Goal: Task Accomplishment & Management: Complete application form

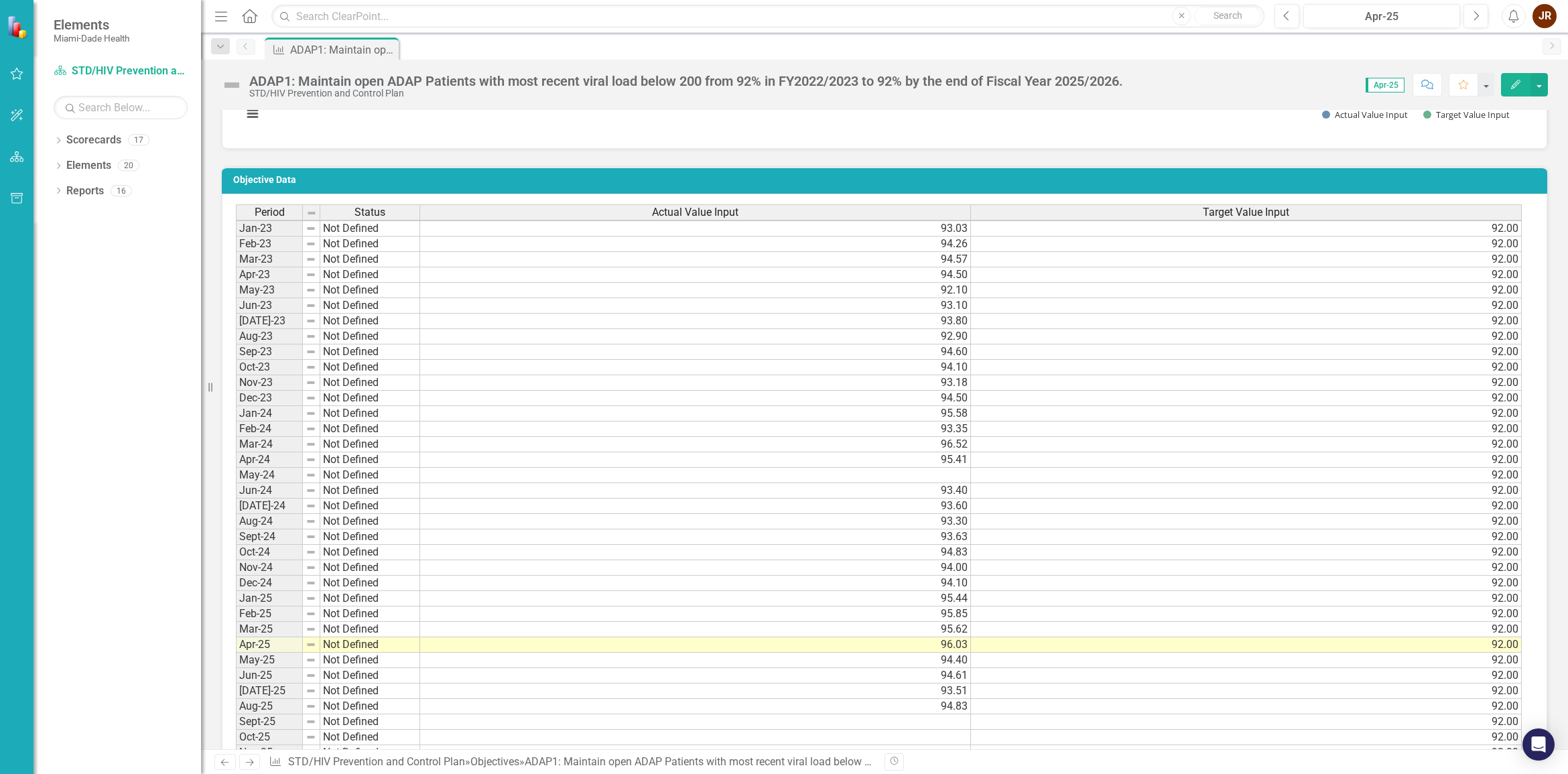
scroll to position [838, 0]
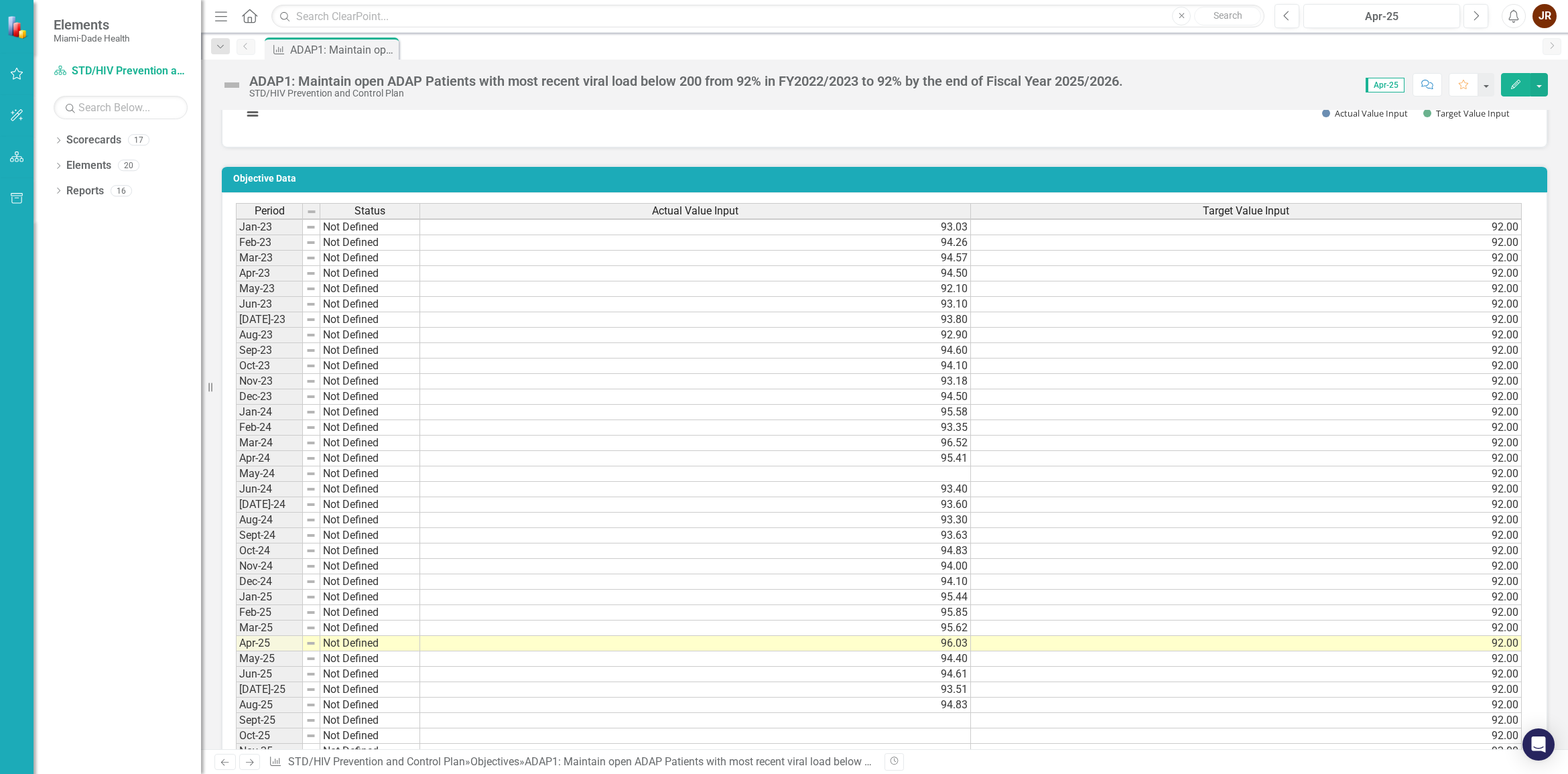
click at [953, 466] on td at bounding box center [695, 474] width 551 height 15
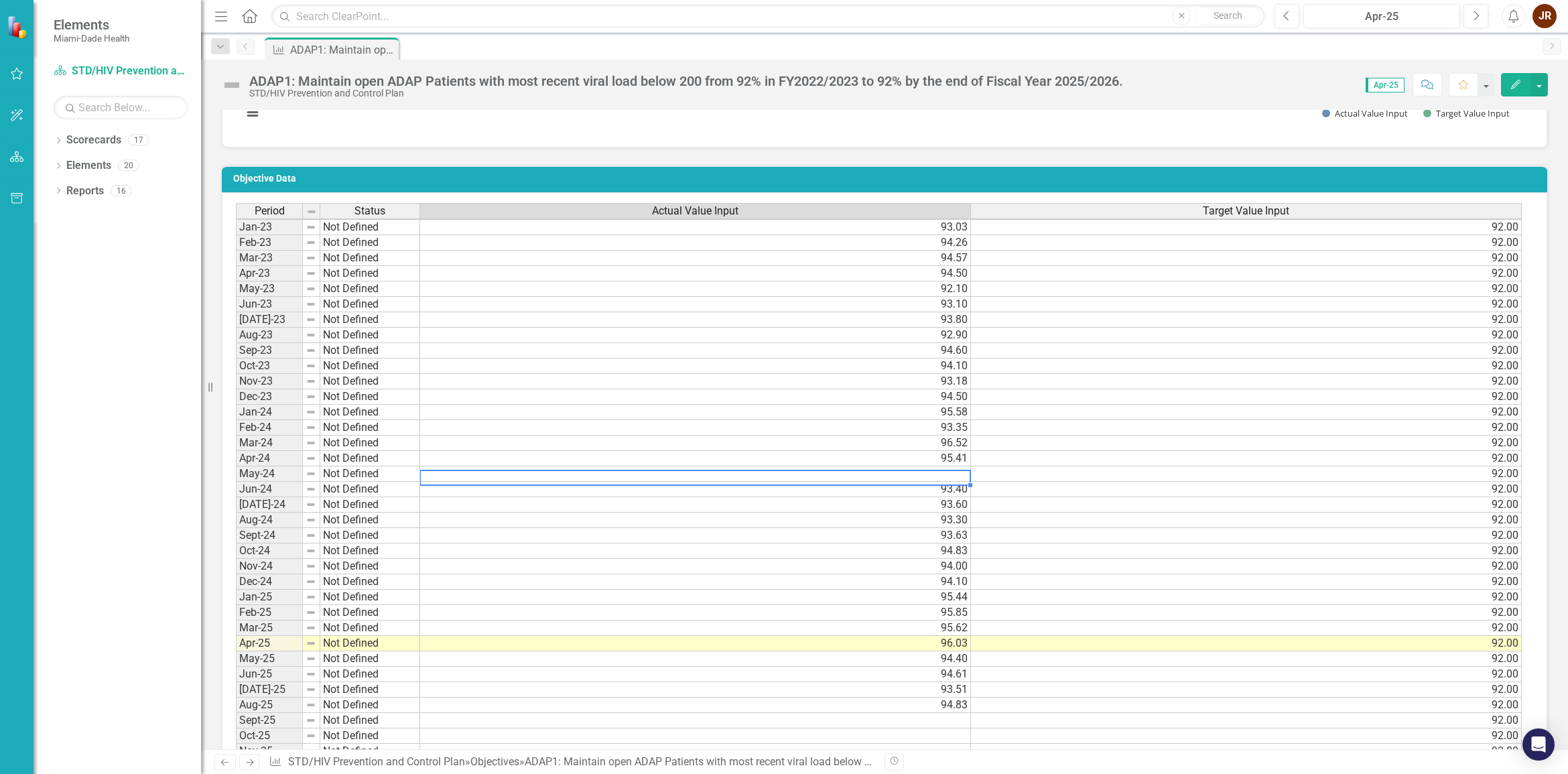
type textarea "5"
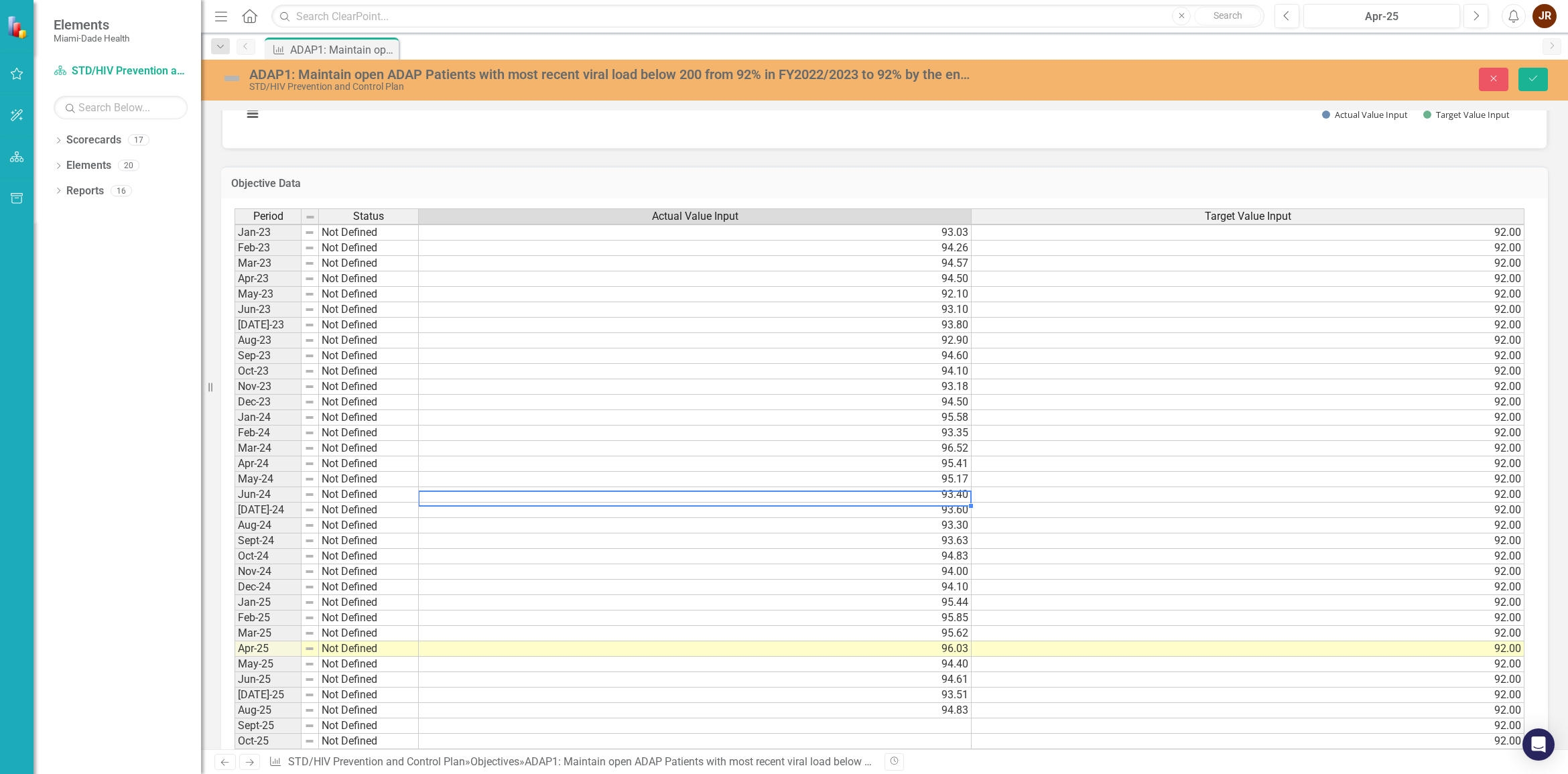
type textarea "93.4"
click at [1536, 82] on icon "Save" at bounding box center [1533, 78] width 12 height 9
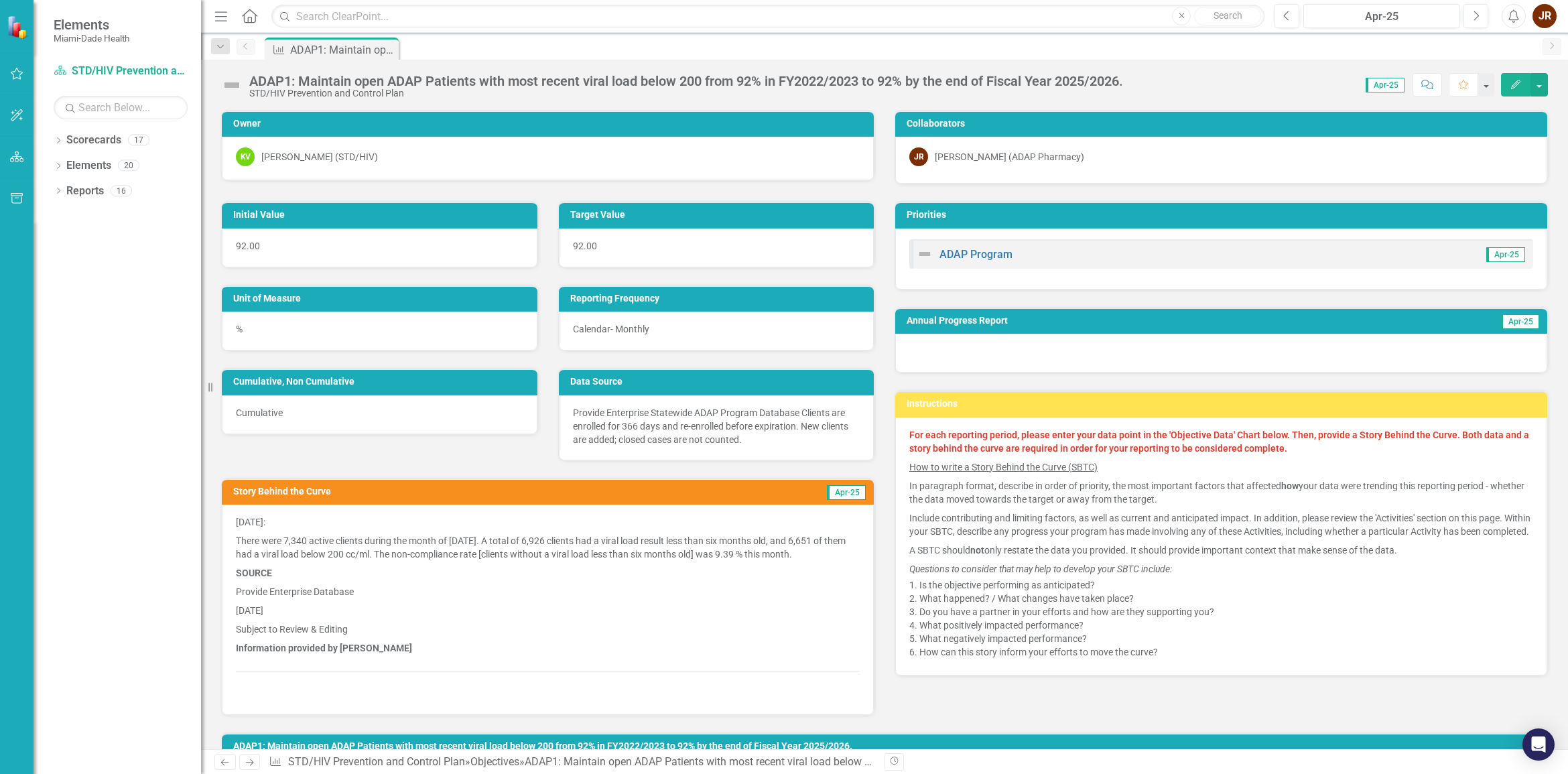
drag, startPoint x: 111, startPoint y: 0, endPoint x: 463, endPoint y: 597, distance: 693.0
click at [453, 595] on p "Provide Enterprise Database" at bounding box center [548, 592] width 624 height 19
click at [885, 597] on div "Instructions For each reporting period, please enter your data point in the 'Ob…" at bounding box center [1221, 523] width 673 height 302
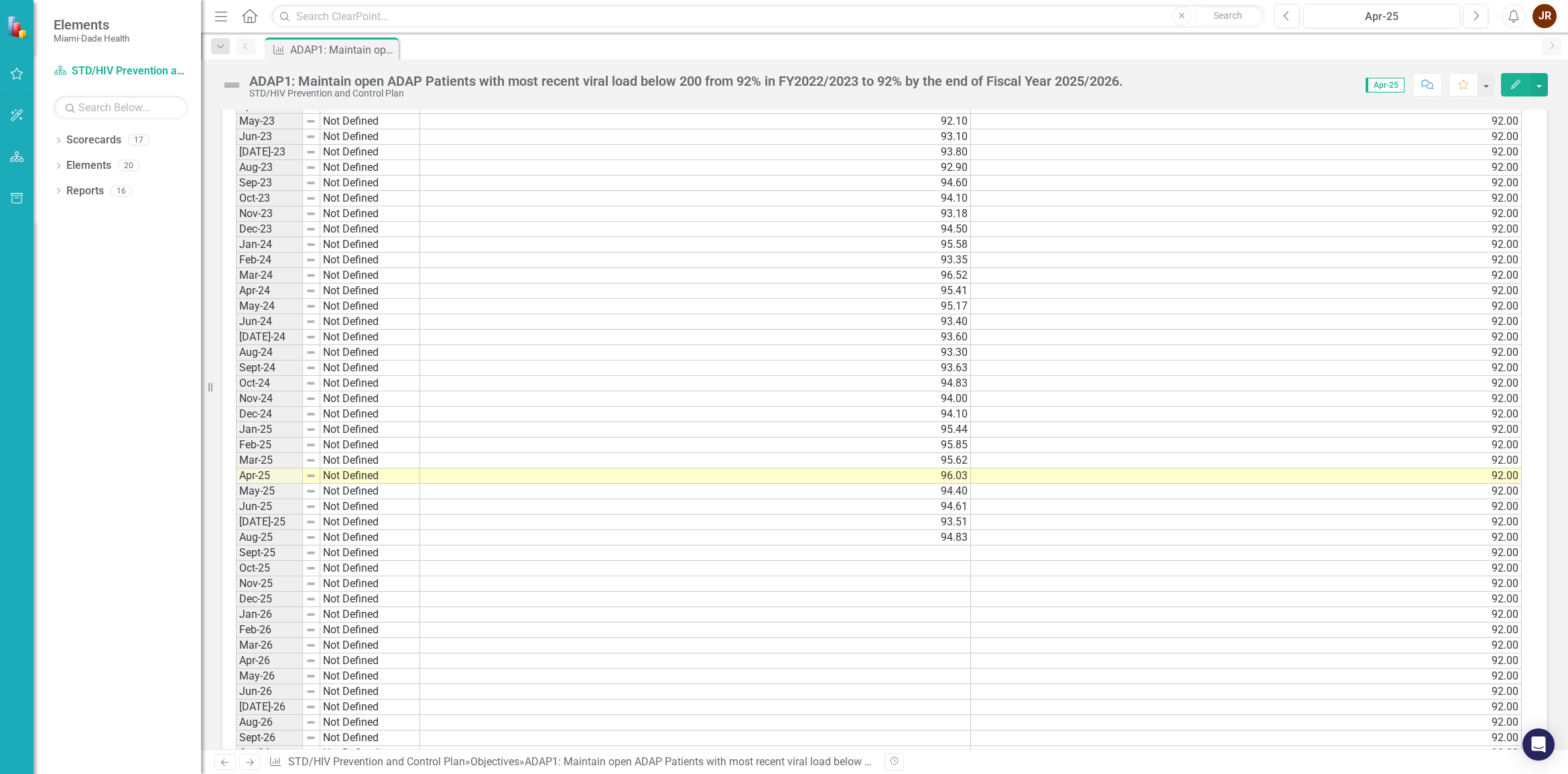
scroll to position [0, 0]
click at [1491, 83] on button "button" at bounding box center [1485, 85] width 17 height 23
click at [1303, 81] on div "Score: 0.00 Apr-25 Completed Comment Favorite Edit" at bounding box center [1338, 84] width 418 height 22
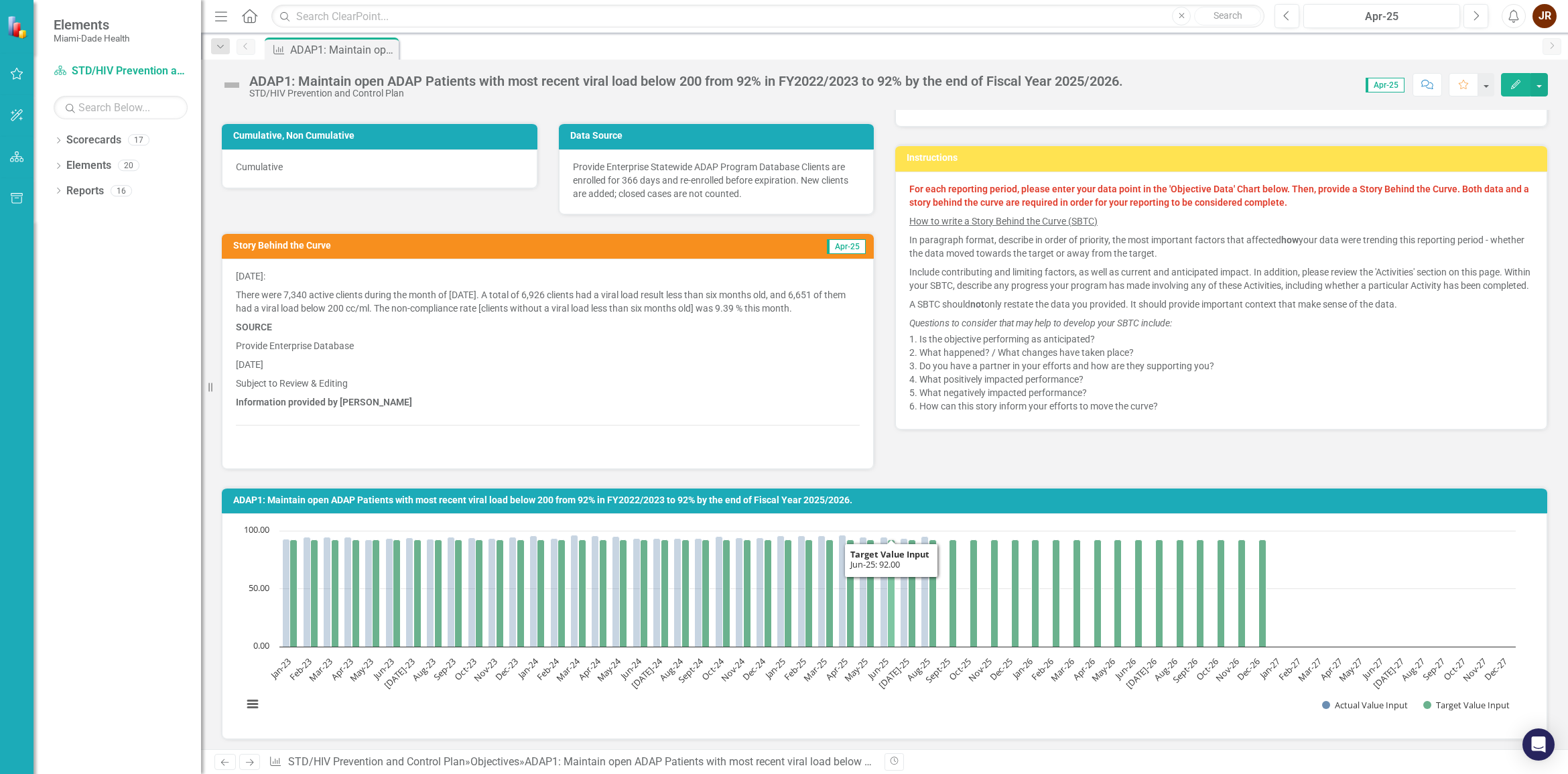
scroll to position [84, 0]
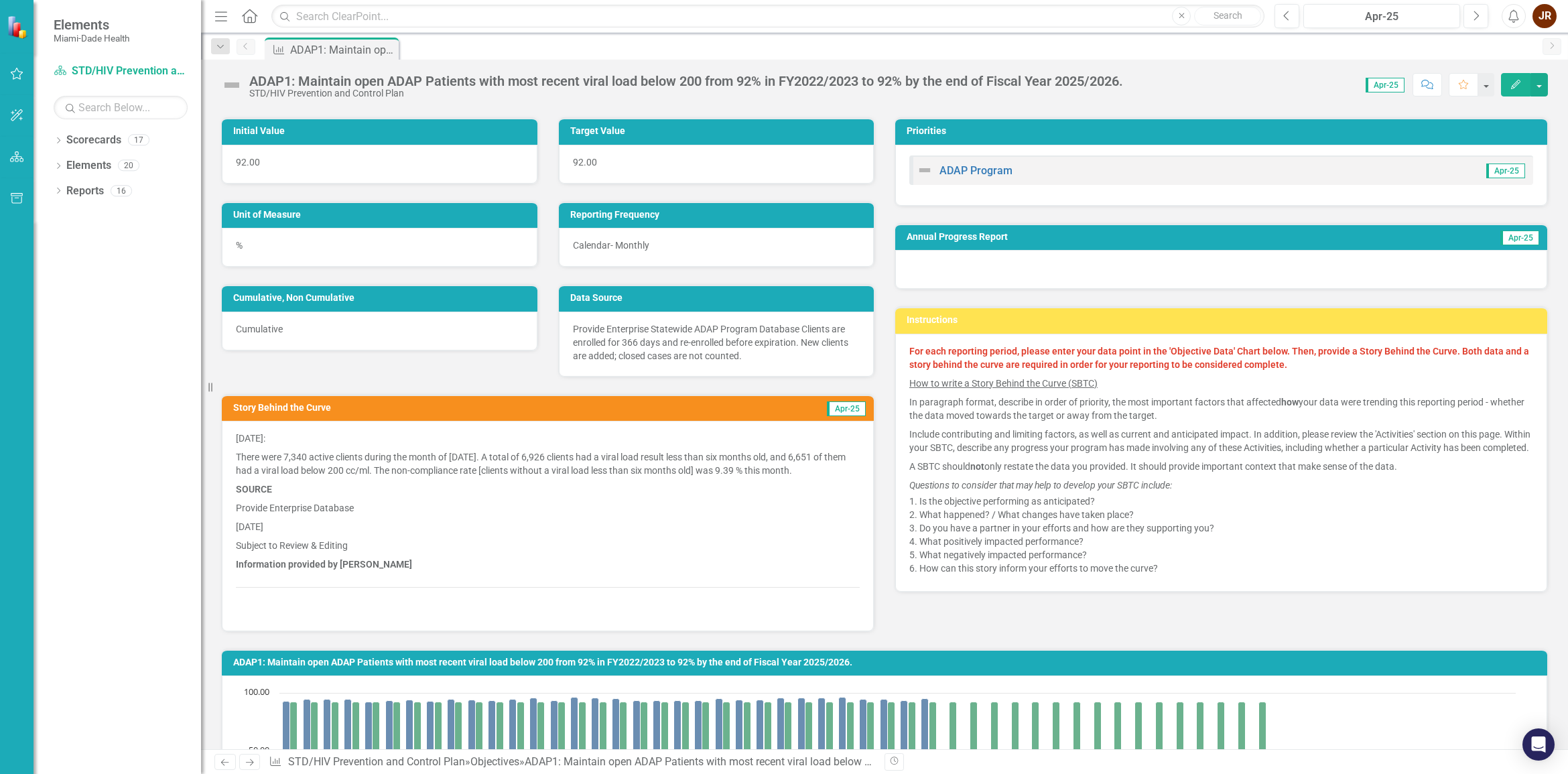
click at [265, 403] on h3 "Story Behind the Curve" at bounding box center [458, 408] width 449 height 10
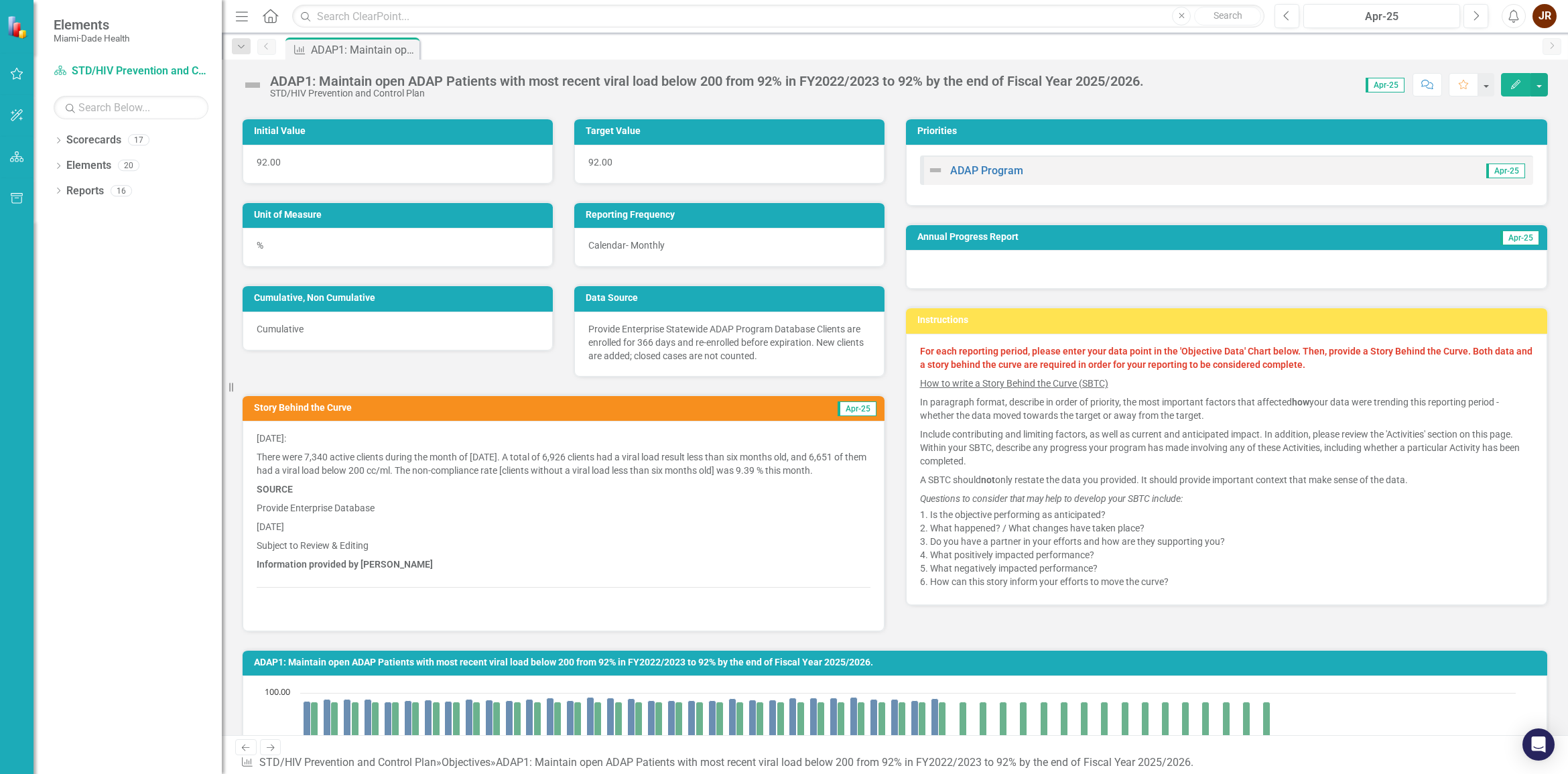
drag, startPoint x: 204, startPoint y: 384, endPoint x: 130, endPoint y: 387, distance: 74.1
click at [130, 387] on div "Elements Miami-Dade Health Scorecard STD/HIV Prevention and Control Plan Search…" at bounding box center [111, 387] width 222 height 774
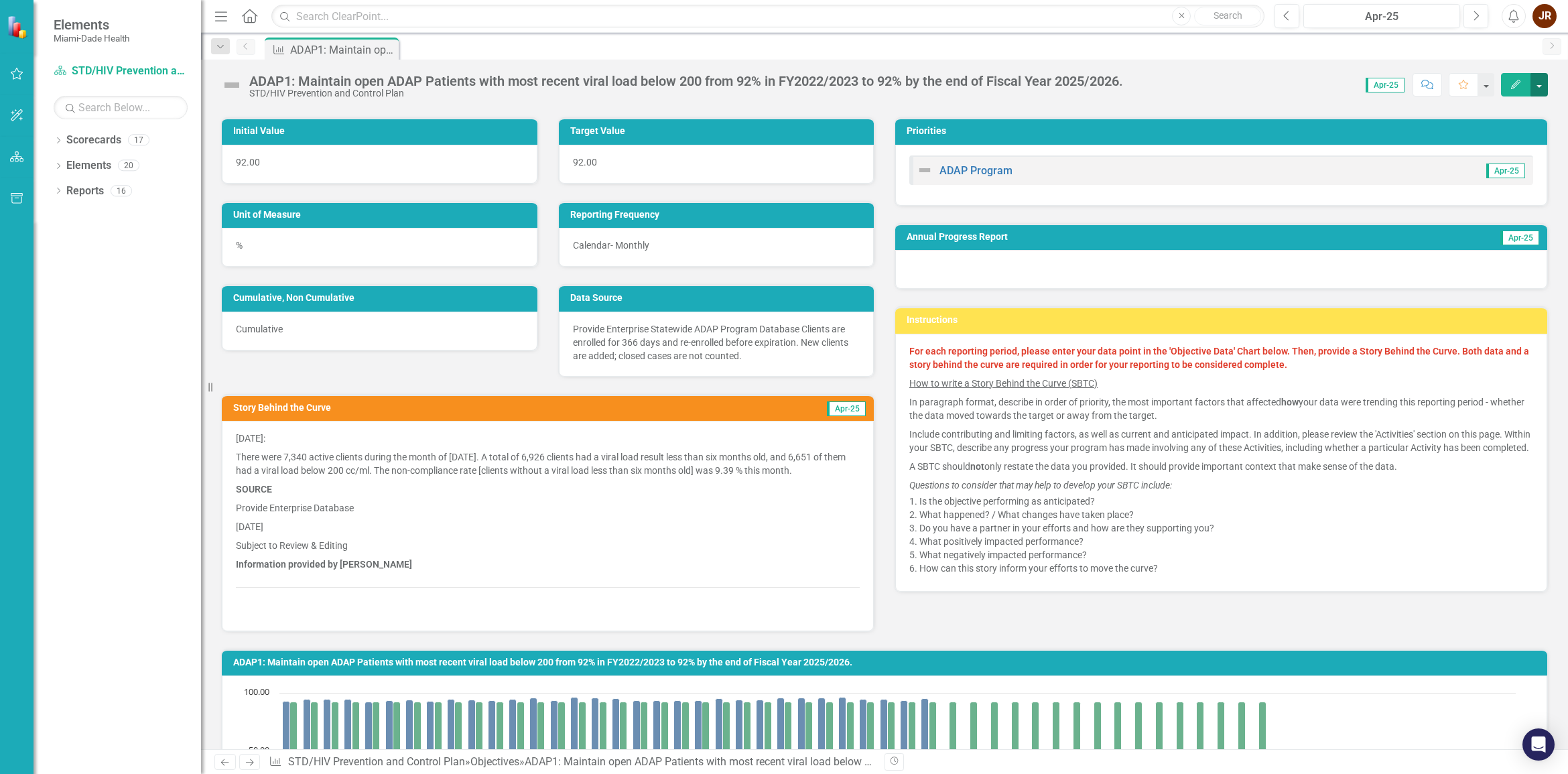
click at [1541, 84] on button "button" at bounding box center [1539, 85] width 17 height 23
click at [867, 276] on div "Data Source Provide Enterprise Statewide ADAP Program Database Clients are enro…" at bounding box center [716, 321] width 337 height 109
click at [1049, 383] on u "How to write a Story Behind the Curve (SBTC)" at bounding box center [1003, 383] width 188 height 11
click at [1173, 423] on p "In paragraph format, describe in order of priority, the most important factors …" at bounding box center [1221, 408] width 624 height 32
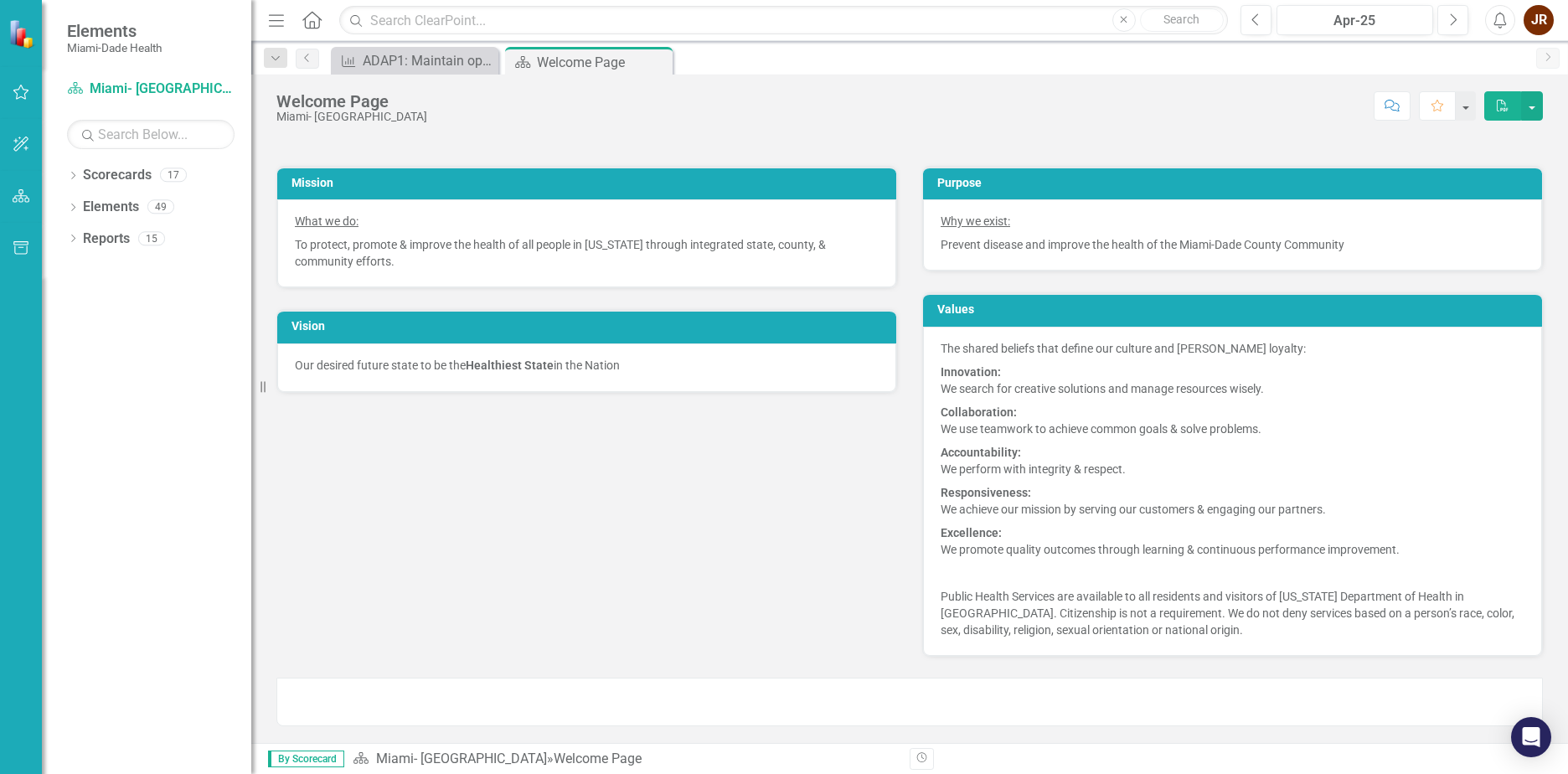
scroll to position [252, 0]
click at [72, 178] on icon "Dropdown" at bounding box center [72, 177] width 12 height 9
click at [80, 204] on icon "Dropdown" at bounding box center [81, 205] width 13 height 10
click at [103, 267] on icon "Dropdown" at bounding box center [99, 269] width 13 height 10
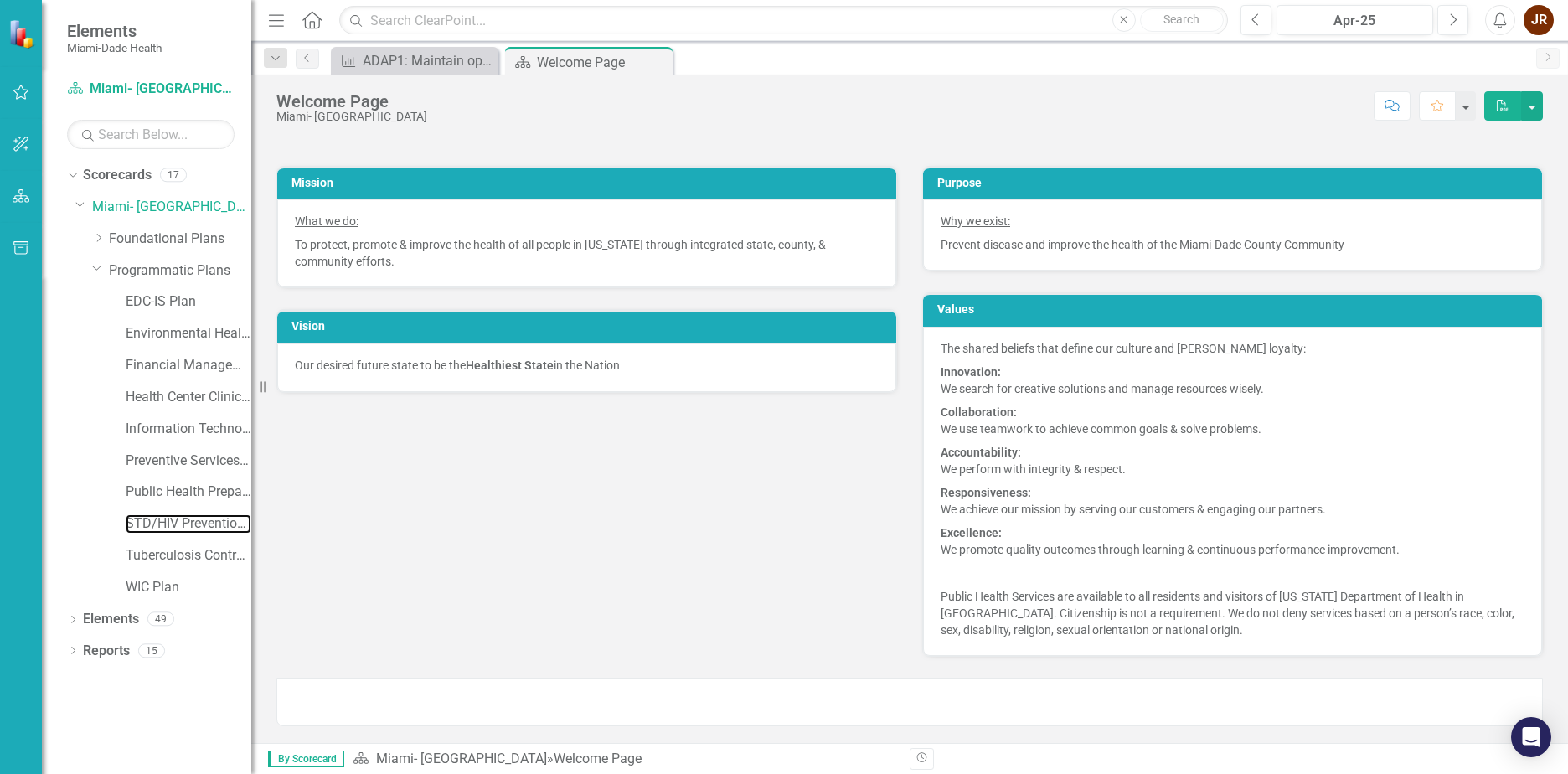
click at [188, 528] on link "STD/HIV Prevention and Control Plan" at bounding box center [188, 523] width 126 height 19
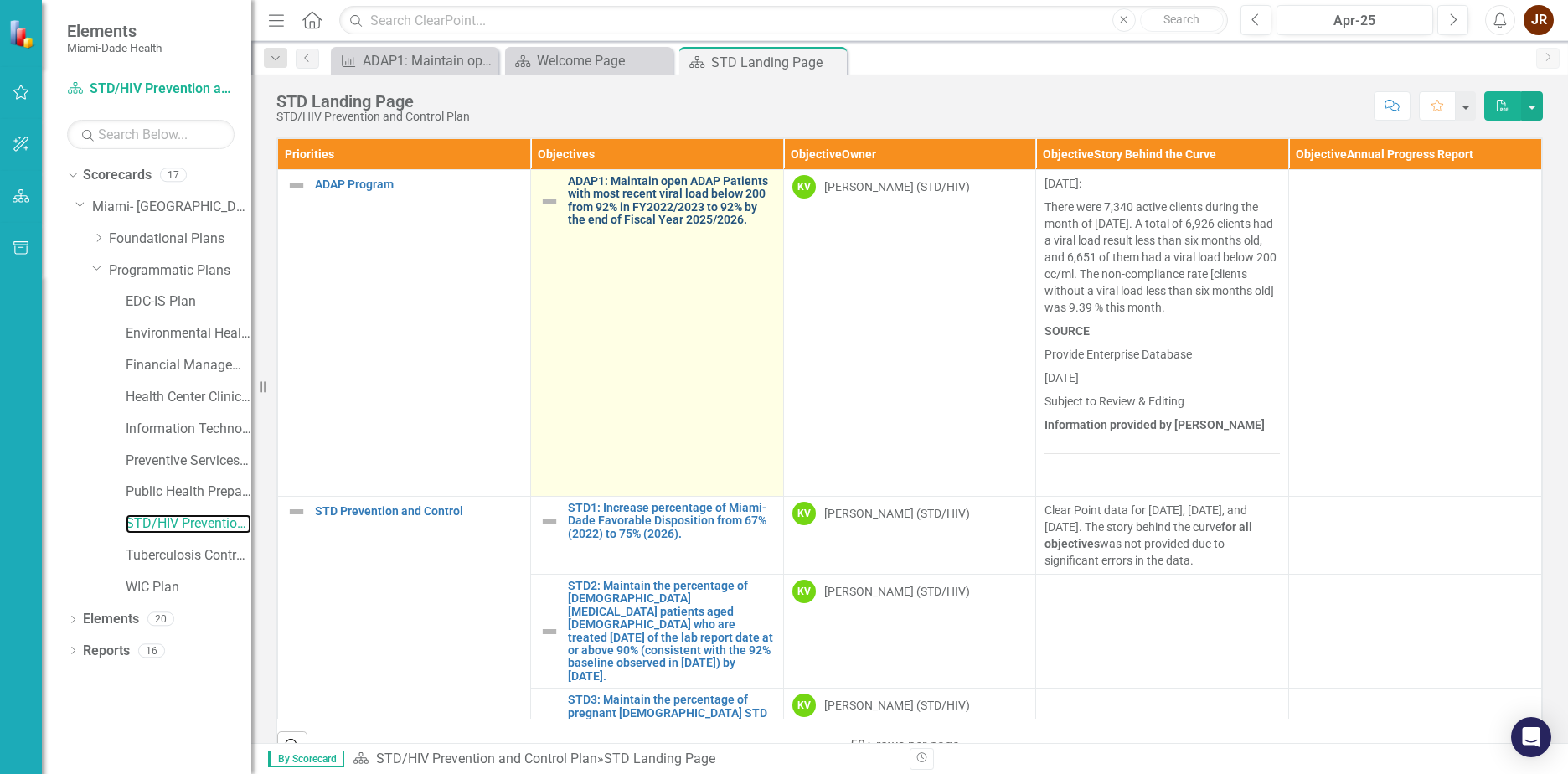
click at [655, 199] on link "ADAP1: Maintain open ADAP Patients with most recent viral load below 200 from 9…" at bounding box center [671, 200] width 207 height 52
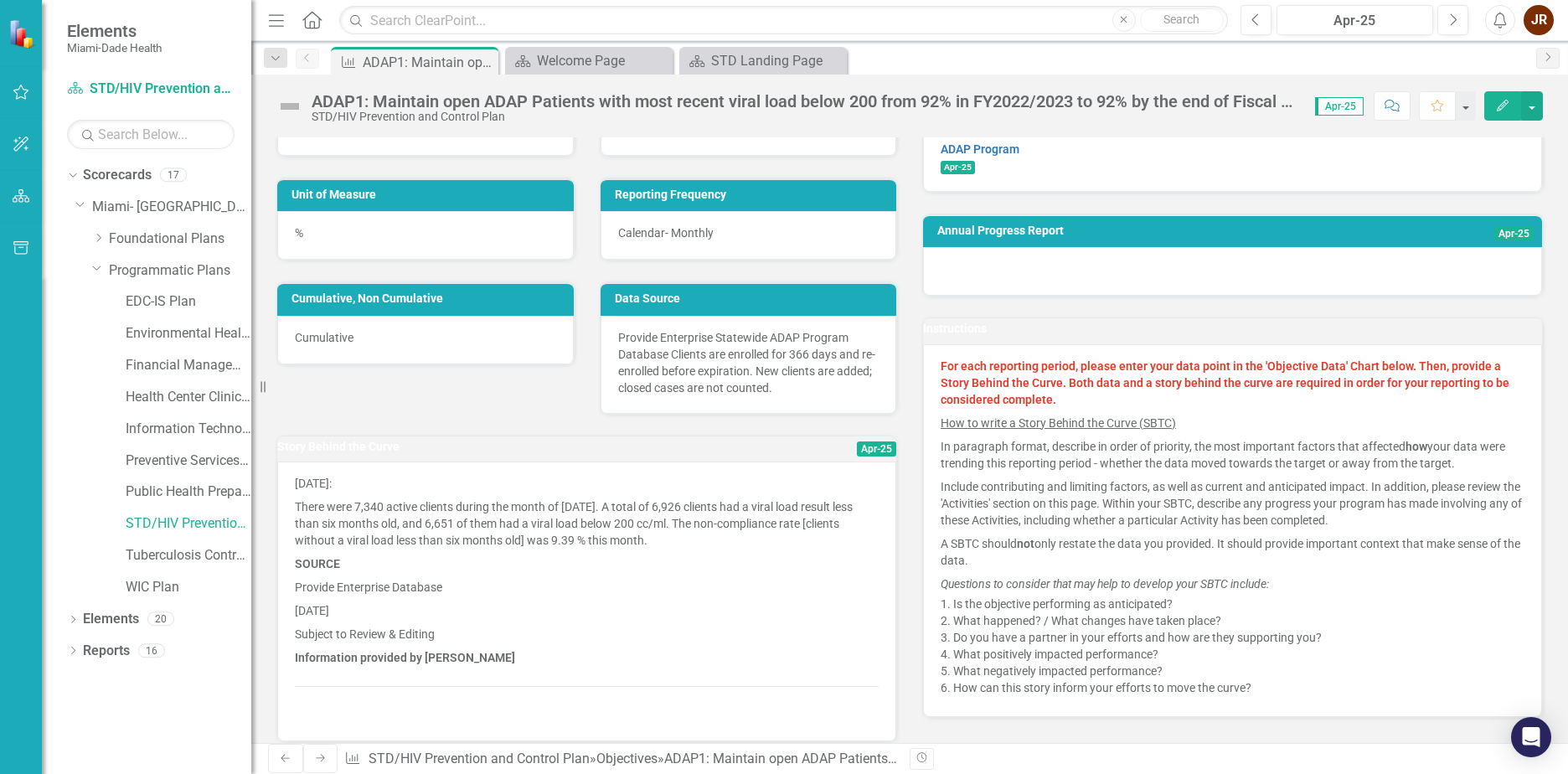
scroll to position [186, 0]
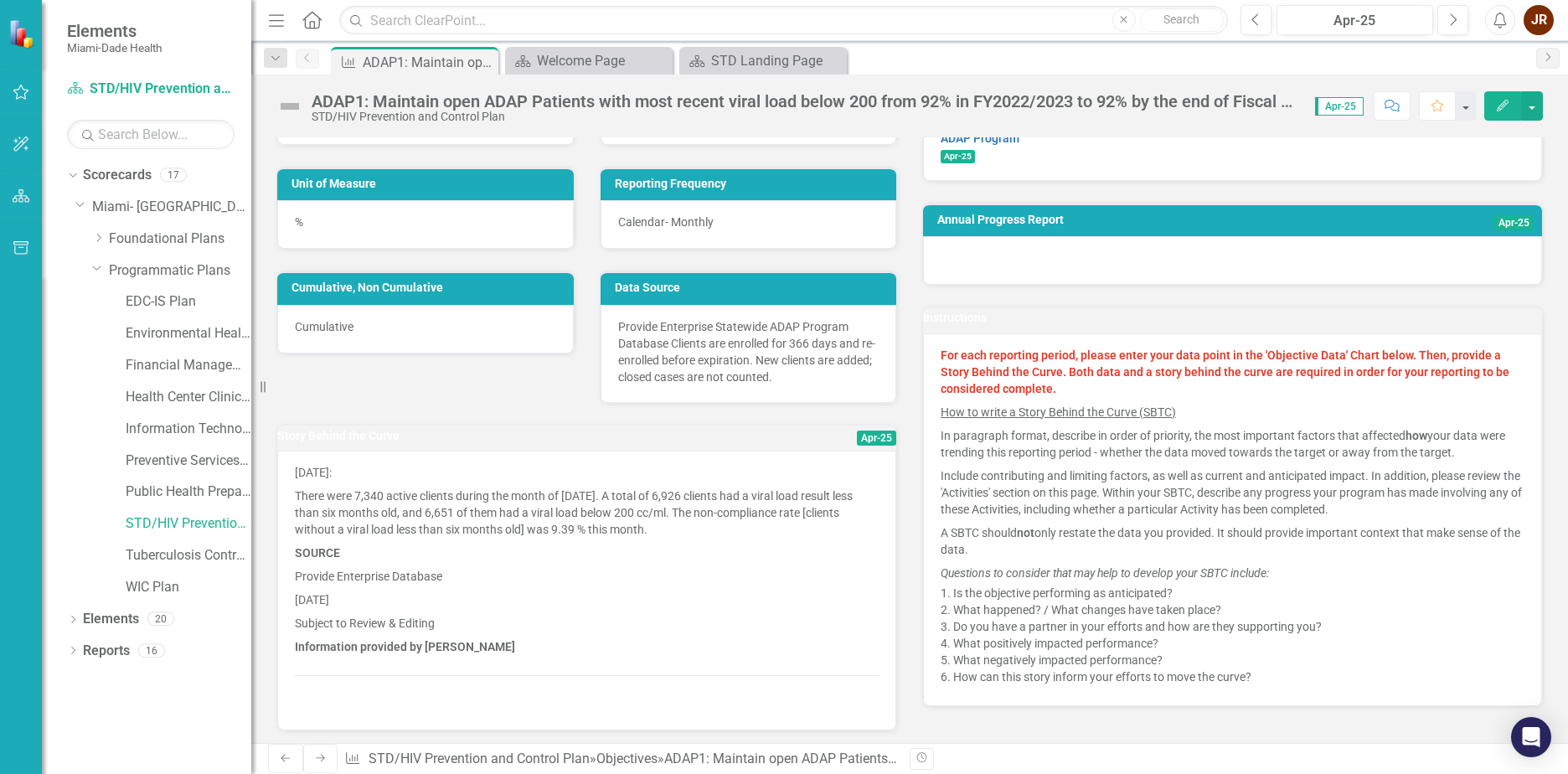
click at [1317, 359] on strong "For each reporting period, please enter your data point in the 'Objective Data'…" at bounding box center [1225, 372] width 569 height 47
click at [1418, 362] on strong "For each reporting period, please enter your data point in the 'Objective Data'…" at bounding box center [1225, 372] width 569 height 47
click at [1009, 382] on p "For each reporting period, please enter your data point in the 'Objective Data'…" at bounding box center [1232, 373] width 584 height 53
click at [1071, 379] on strong "For each reporting period, please enter your data point in the 'Objective Data'…" at bounding box center [1225, 372] width 569 height 47
drag, startPoint x: 1063, startPoint y: 377, endPoint x: 1313, endPoint y: 378, distance: 250.0
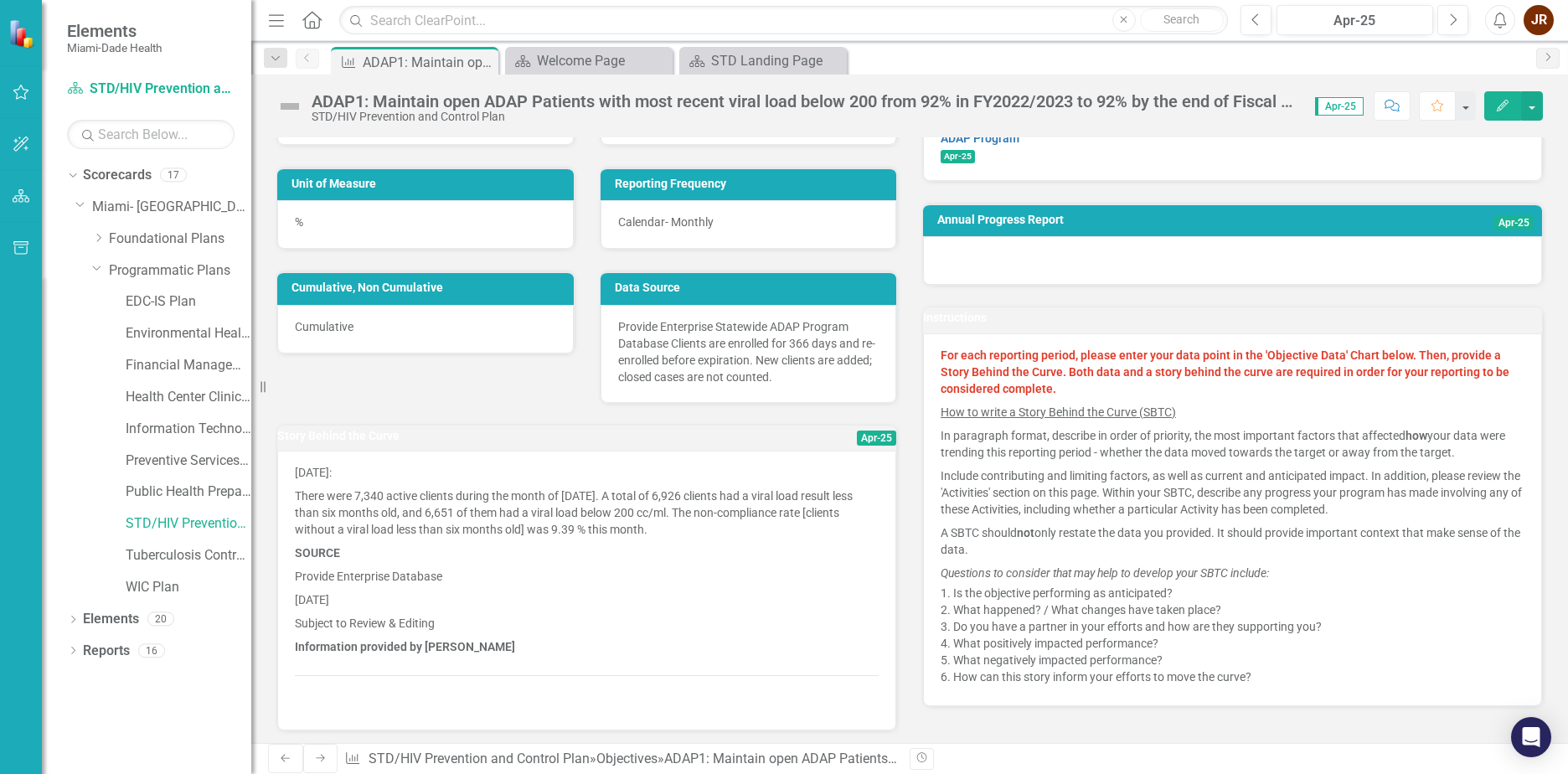
click at [1286, 378] on strong "For each reporting period, please enter your data point in the 'Objective Data'…" at bounding box center [1225, 372] width 569 height 47
click at [1464, 387] on p "For each reporting period, please enter your data point in the 'Objective Data'…" at bounding box center [1232, 373] width 584 height 53
click at [1123, 397] on p "For each reporting period, please enter your data point in the 'Objective Data'…" at bounding box center [1232, 373] width 584 height 53
click at [1305, 458] on p "In paragraph format, describe in order of priority, the most important factors …" at bounding box center [1232, 444] width 584 height 40
click at [1444, 460] on p "In paragraph format, describe in order of priority, the most important factors …" at bounding box center [1232, 444] width 584 height 40
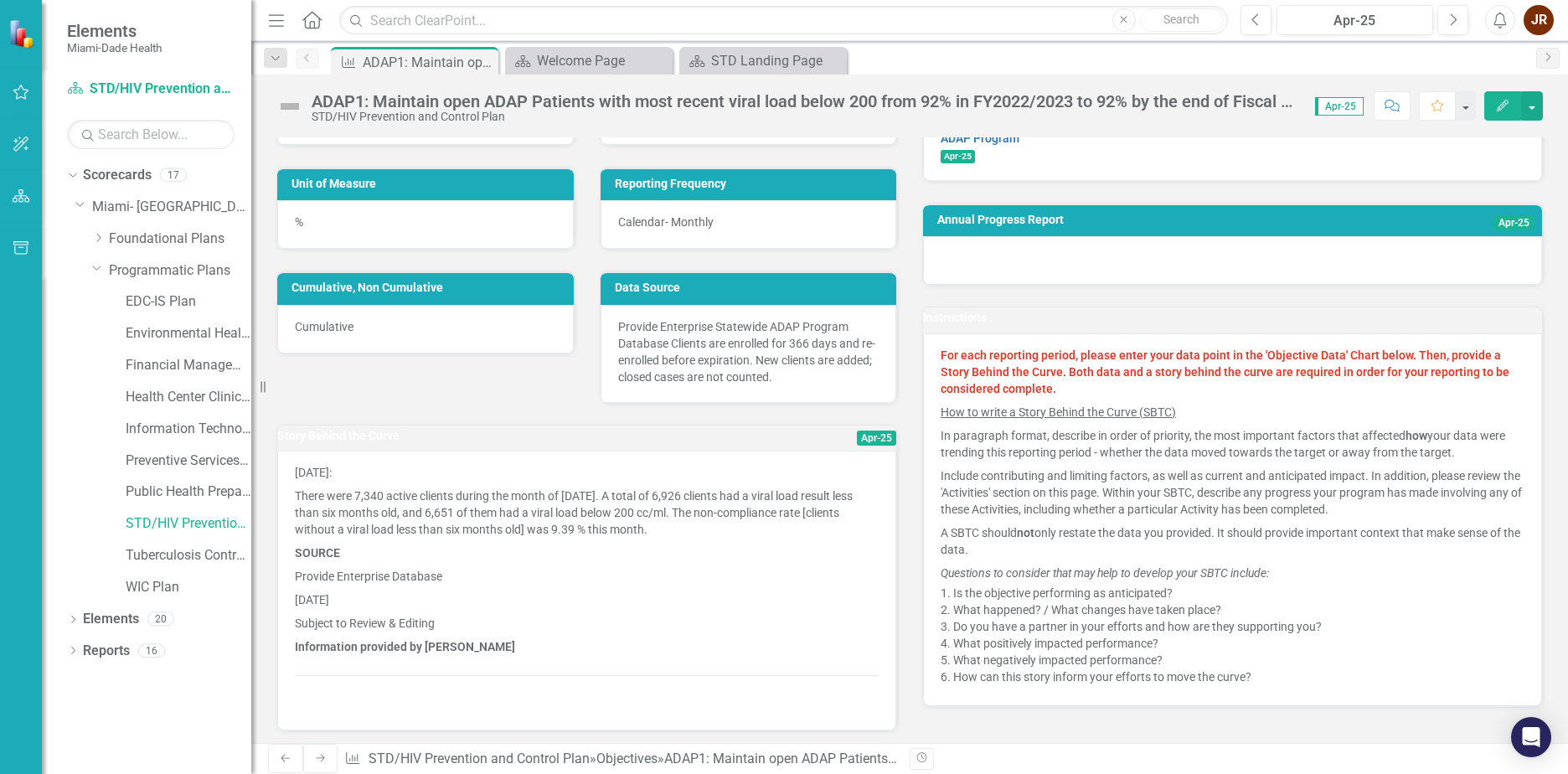
drag, startPoint x: 1160, startPoint y: 483, endPoint x: 1271, endPoint y: 486, distance: 111.0
click at [1162, 483] on p "Include contributing and limiting factors, as well as current and anticipated i…" at bounding box center [1232, 492] width 584 height 57
click at [1300, 486] on p "Include contributing and limiting factors, as well as current and anticipated i…" at bounding box center [1232, 492] width 584 height 57
click at [1391, 484] on p "Include contributing and limiting factors, as well as current and anticipated i…" at bounding box center [1232, 492] width 584 height 57
click at [1168, 512] on p "Include contributing and limiting factors, as well as current and anticipated i…" at bounding box center [1232, 492] width 584 height 57
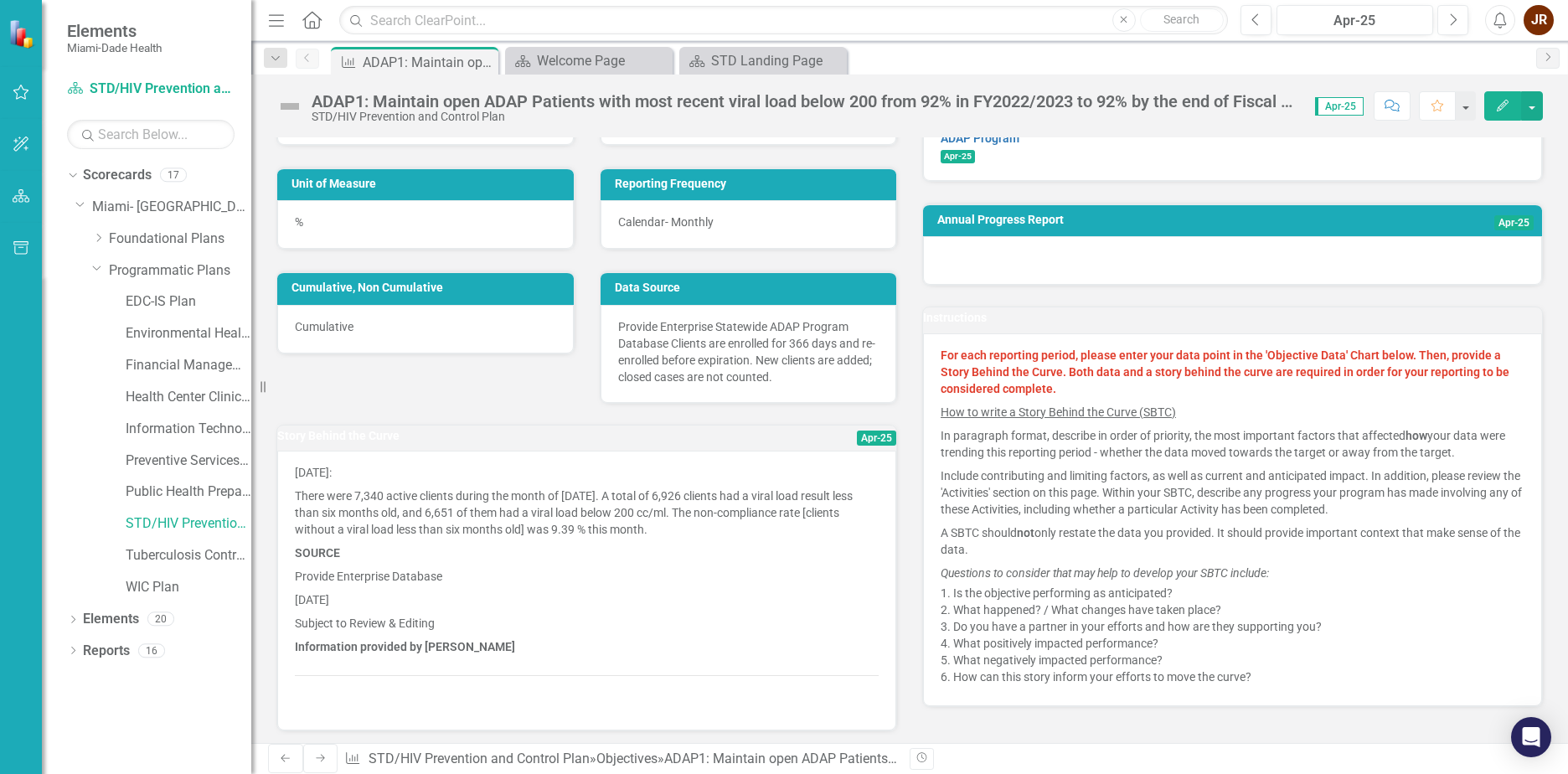
click at [1039, 543] on p "A SBTC should not only restate the data you provided. It should provide importa…" at bounding box center [1232, 541] width 584 height 40
click at [1120, 537] on p "A SBTC should not only restate the data you provided. It should provide importa…" at bounding box center [1232, 541] width 584 height 40
click at [1232, 538] on p "A SBTC should not only restate the data you provided. It should provide importa…" at bounding box center [1232, 541] width 584 height 40
drag, startPoint x: 1261, startPoint y: 540, endPoint x: 1322, endPoint y: 540, distance: 61.0
click at [1265, 540] on p "A SBTC should not only restate the data you provided. It should provide importa…" at bounding box center [1232, 541] width 584 height 40
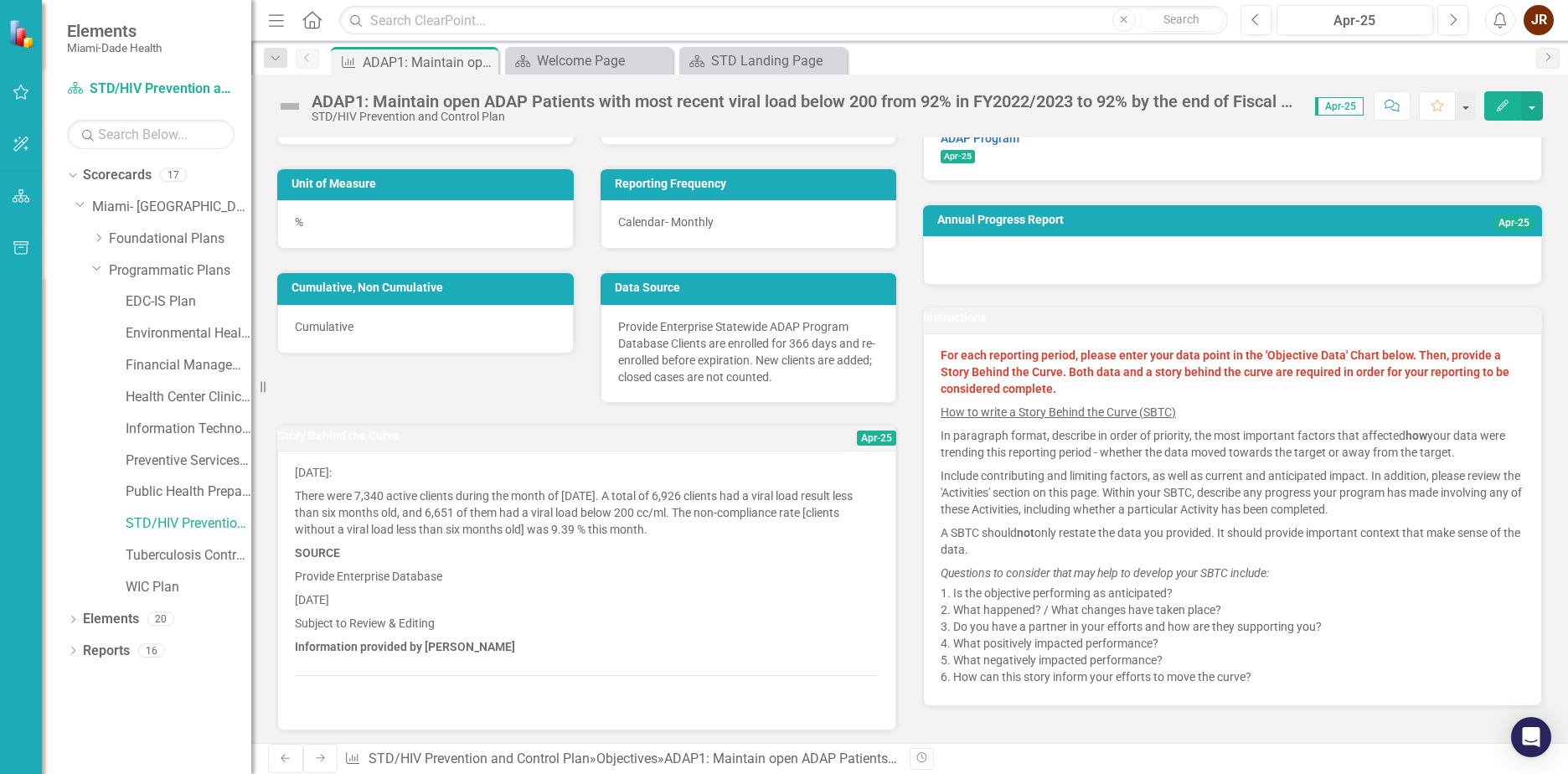
drag, startPoint x: 1324, startPoint y: 540, endPoint x: 1346, endPoint y: 540, distance: 22.0
click at [1324, 540] on p "A SBTC should not only restate the data you provided. It should provide importa…" at bounding box center [1232, 541] width 584 height 40
drag, startPoint x: 1376, startPoint y: 540, endPoint x: 1407, endPoint y: 542, distance: 31.1
click at [1377, 540] on p "A SBTC should not only restate the data you provided. It should provide importa…" at bounding box center [1232, 541] width 584 height 40
click at [1407, 542] on p "A SBTC should not only restate the data you provided. It should provide importa…" at bounding box center [1232, 541] width 584 height 40
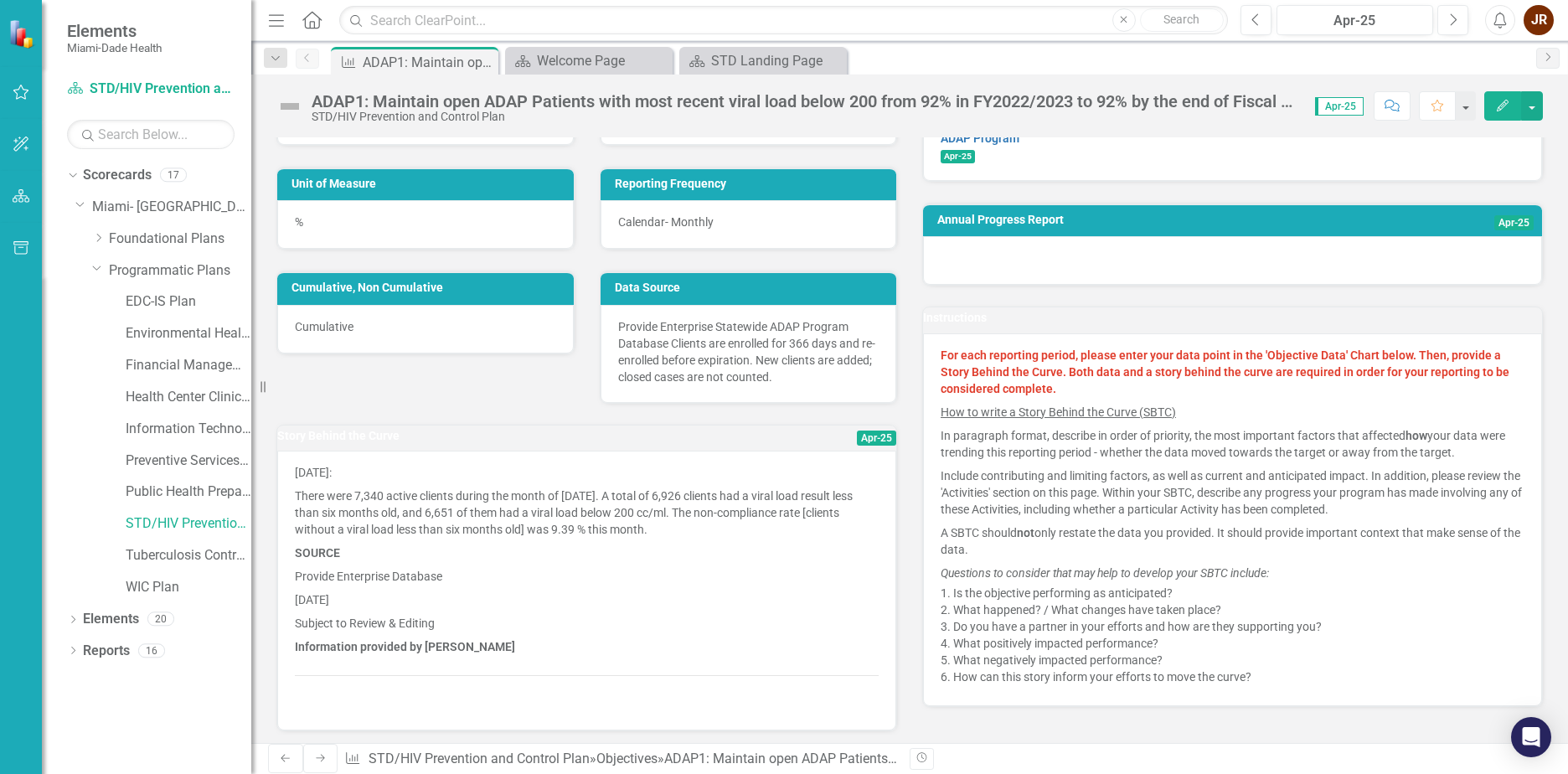
click at [1161, 559] on p "A SBTC should not only restate the data you provided. It should provide importa…" at bounding box center [1232, 541] width 584 height 40
click at [985, 574] on em "Questions to consider that may help to develop your SBTC include:" at bounding box center [1104, 573] width 329 height 14
click at [1118, 578] on em "Questions to consider that may help to develop your SBTC include:" at bounding box center [1104, 573] width 329 height 14
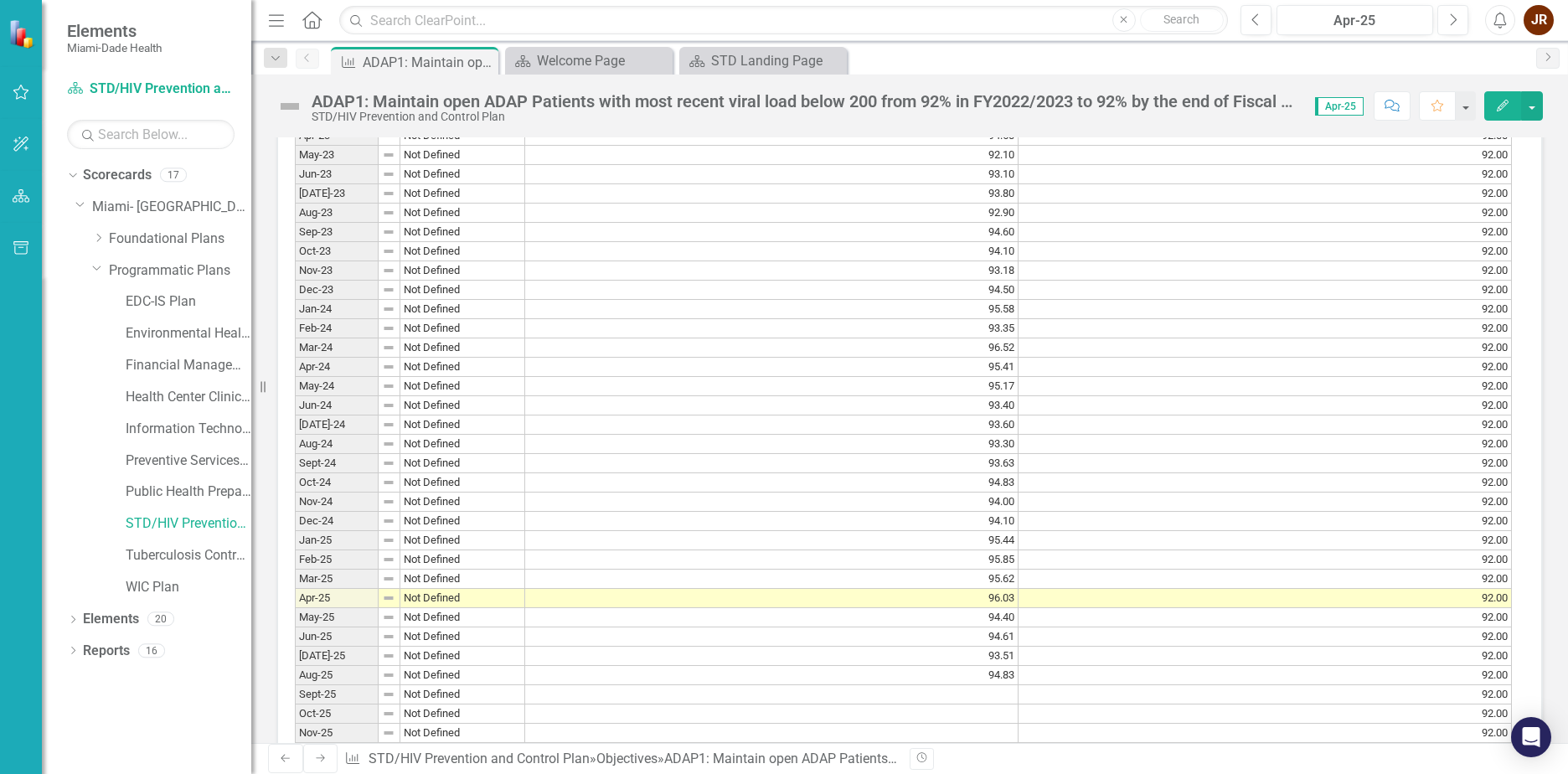
scroll to position [1442, 0]
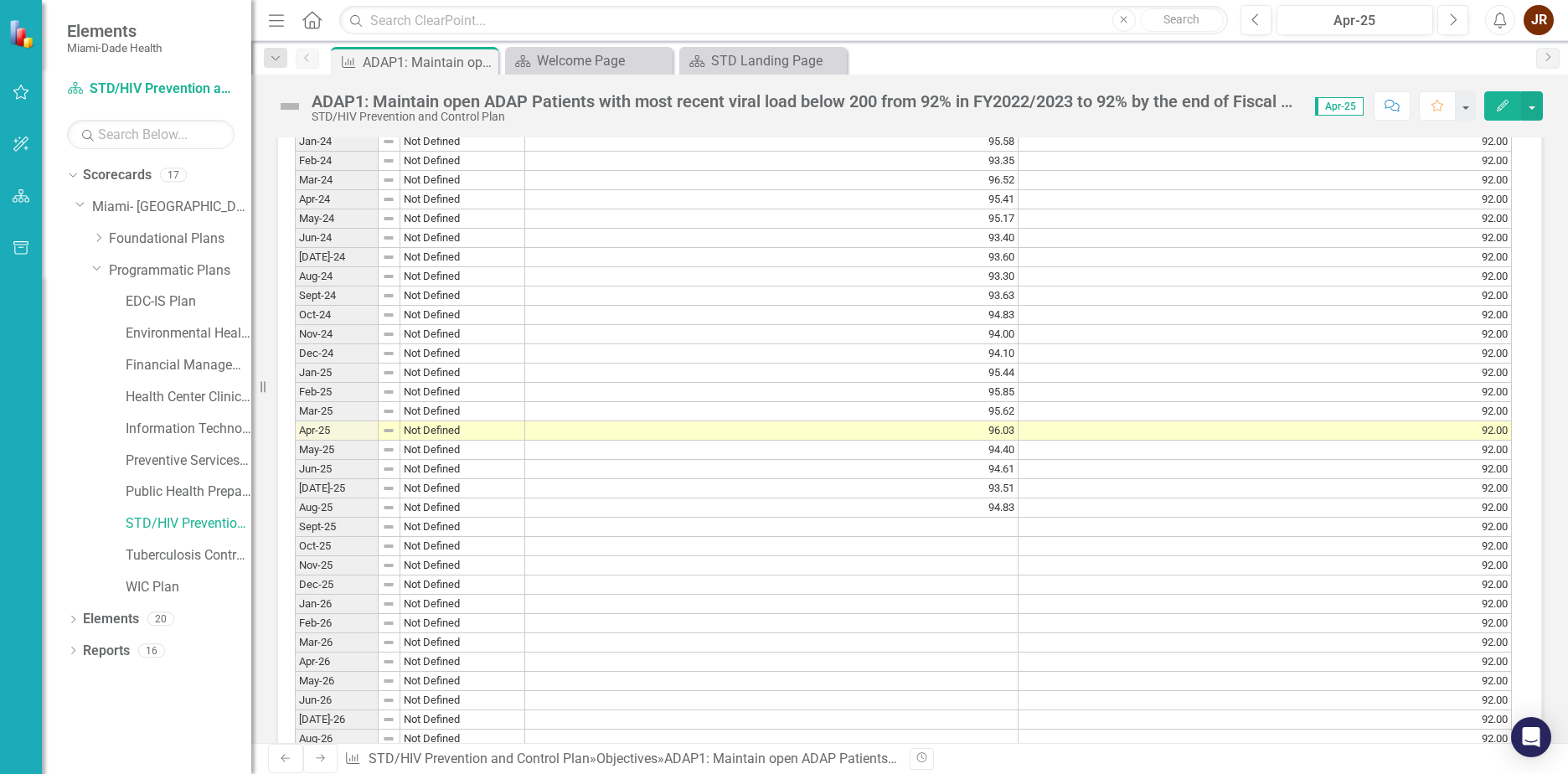
click at [909, 518] on td "94.83" at bounding box center [771, 508] width 493 height 19
click at [596, 65] on div "Welcome Page" at bounding box center [592, 61] width 110 height 21
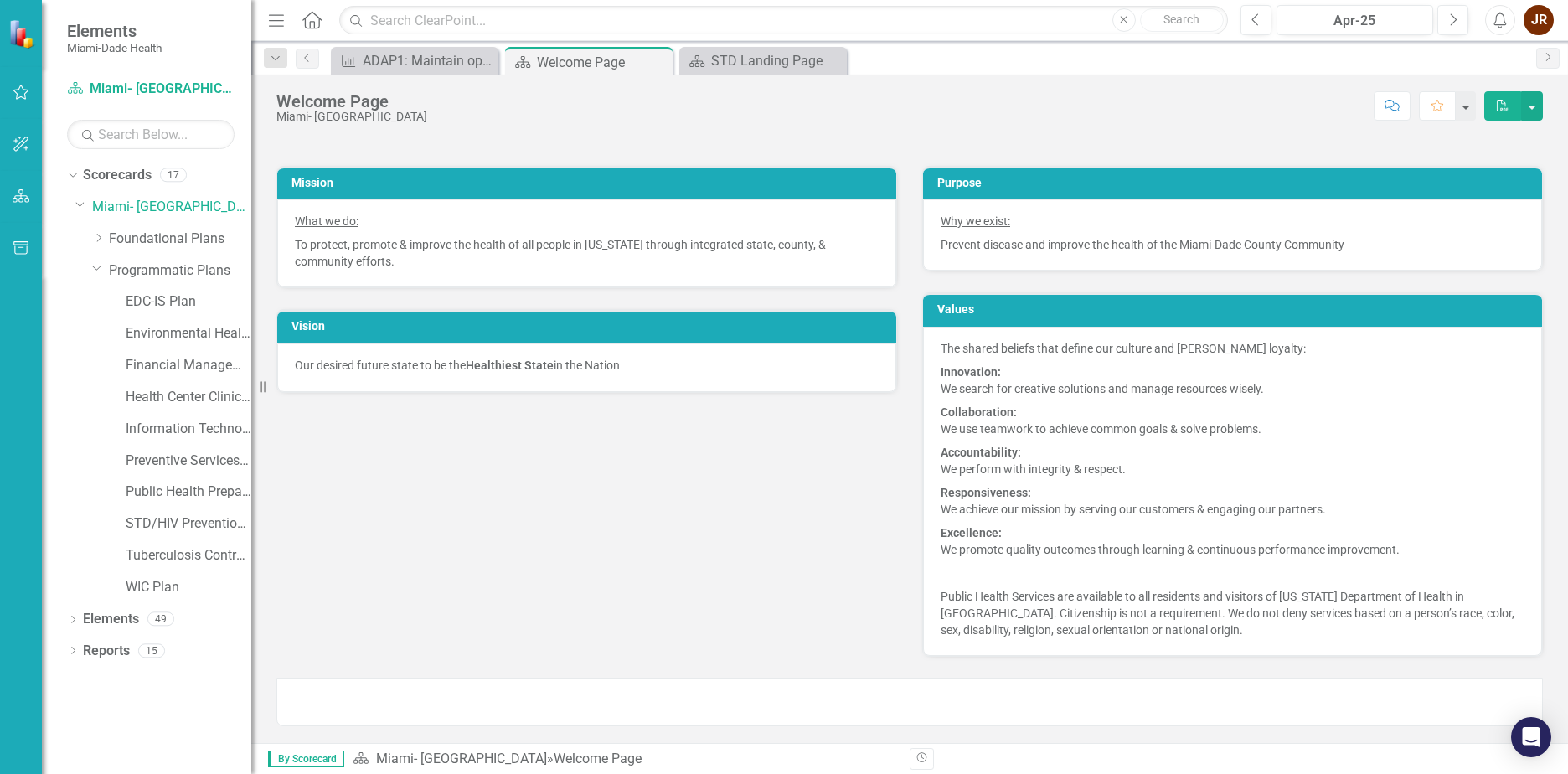
scroll to position [275, 0]
click at [744, 62] on div "STD Landing Page" at bounding box center [767, 61] width 110 height 21
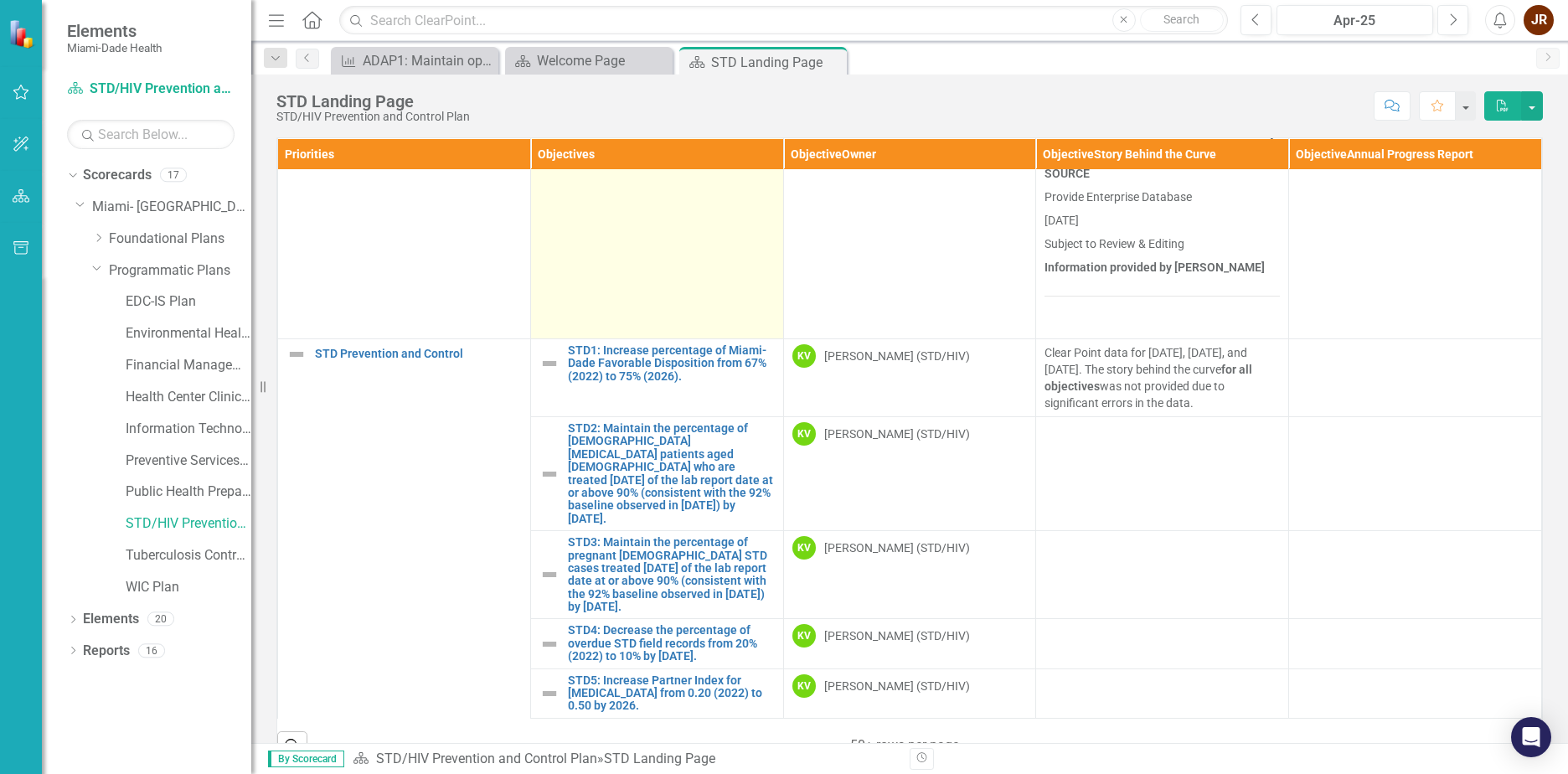
scroll to position [167, 0]
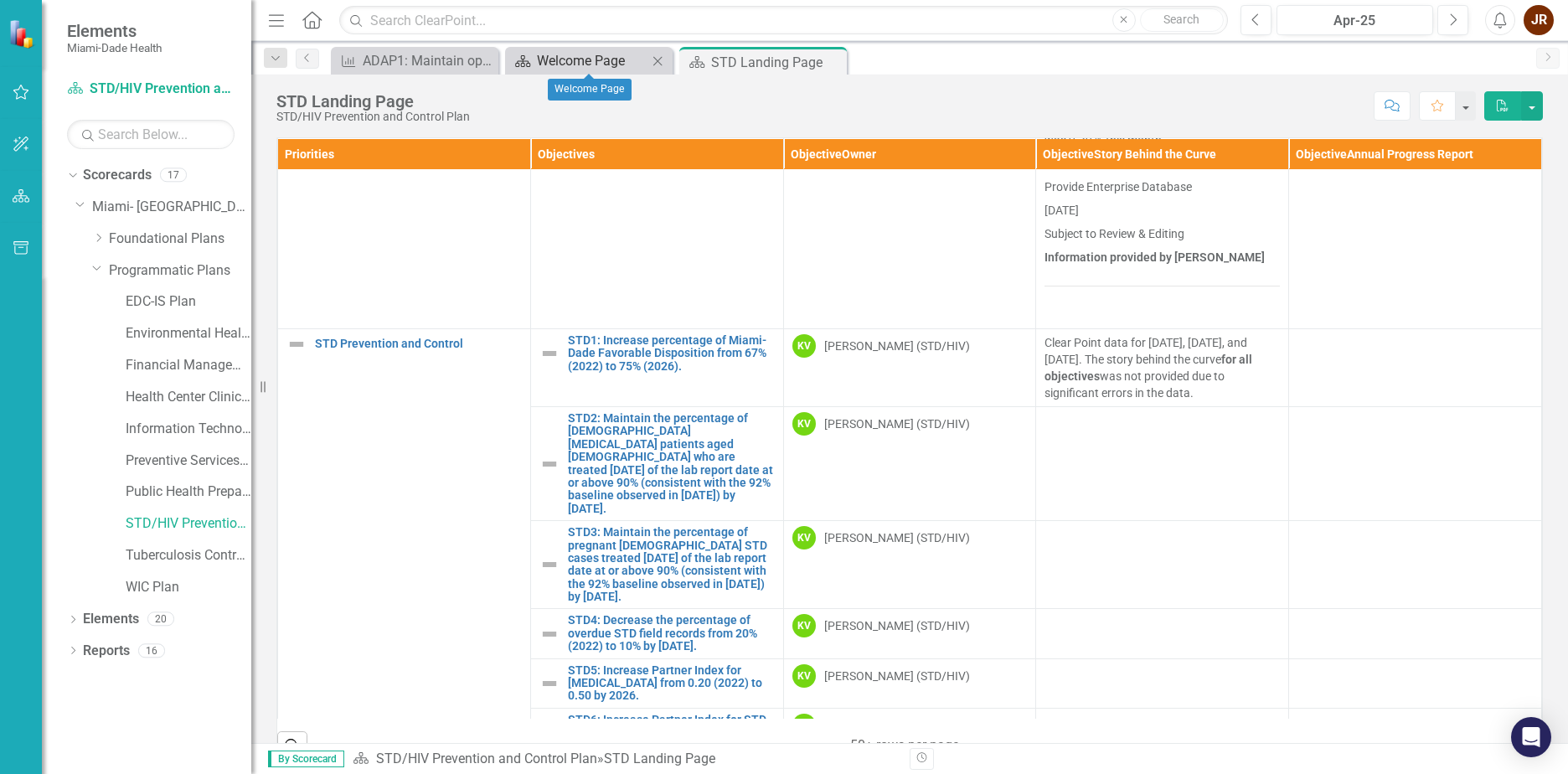
click at [630, 60] on div "Welcome Page" at bounding box center [592, 61] width 110 height 21
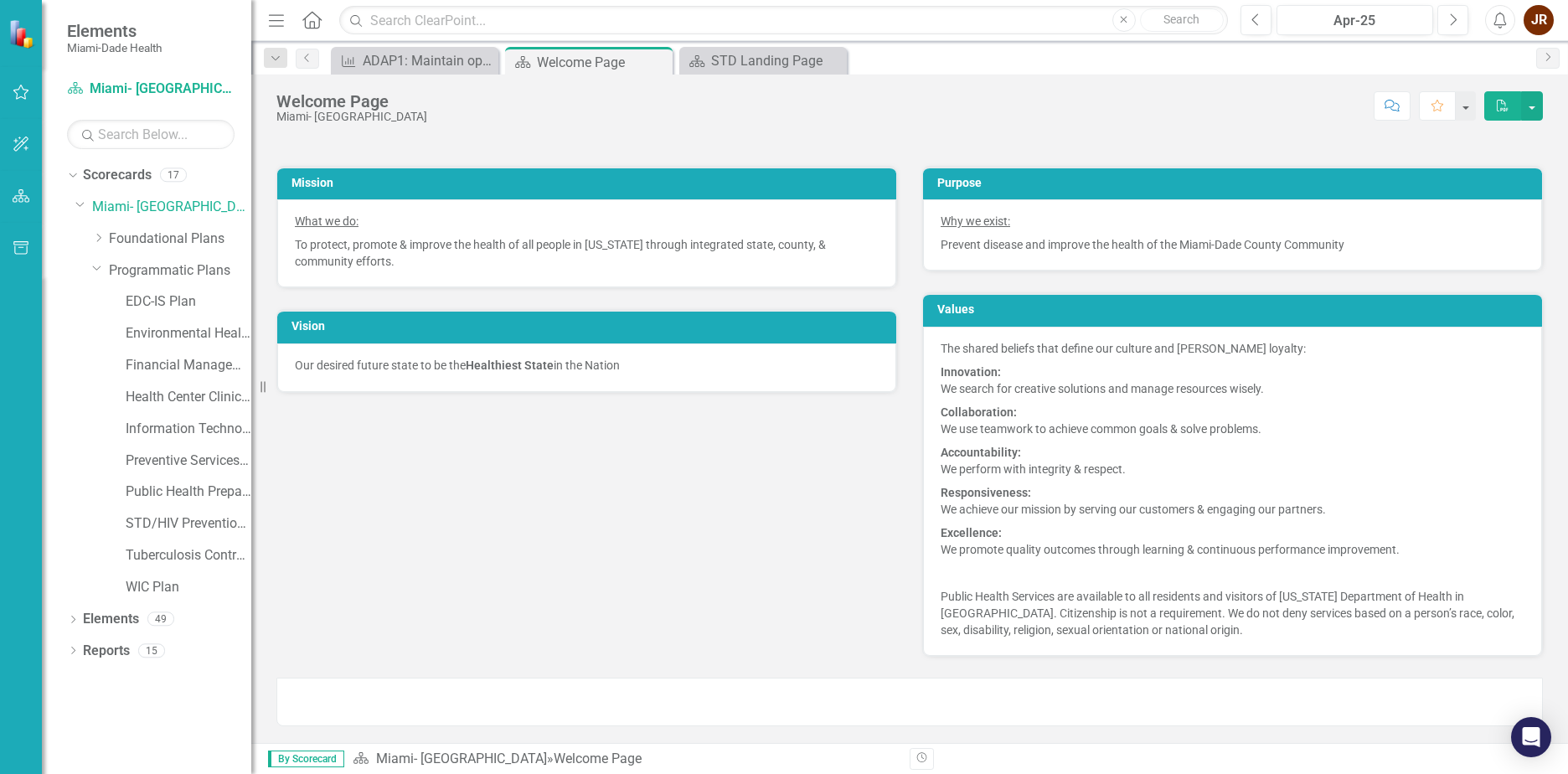
scroll to position [275, 0]
click at [749, 62] on div "STD Landing Page" at bounding box center [767, 61] width 110 height 21
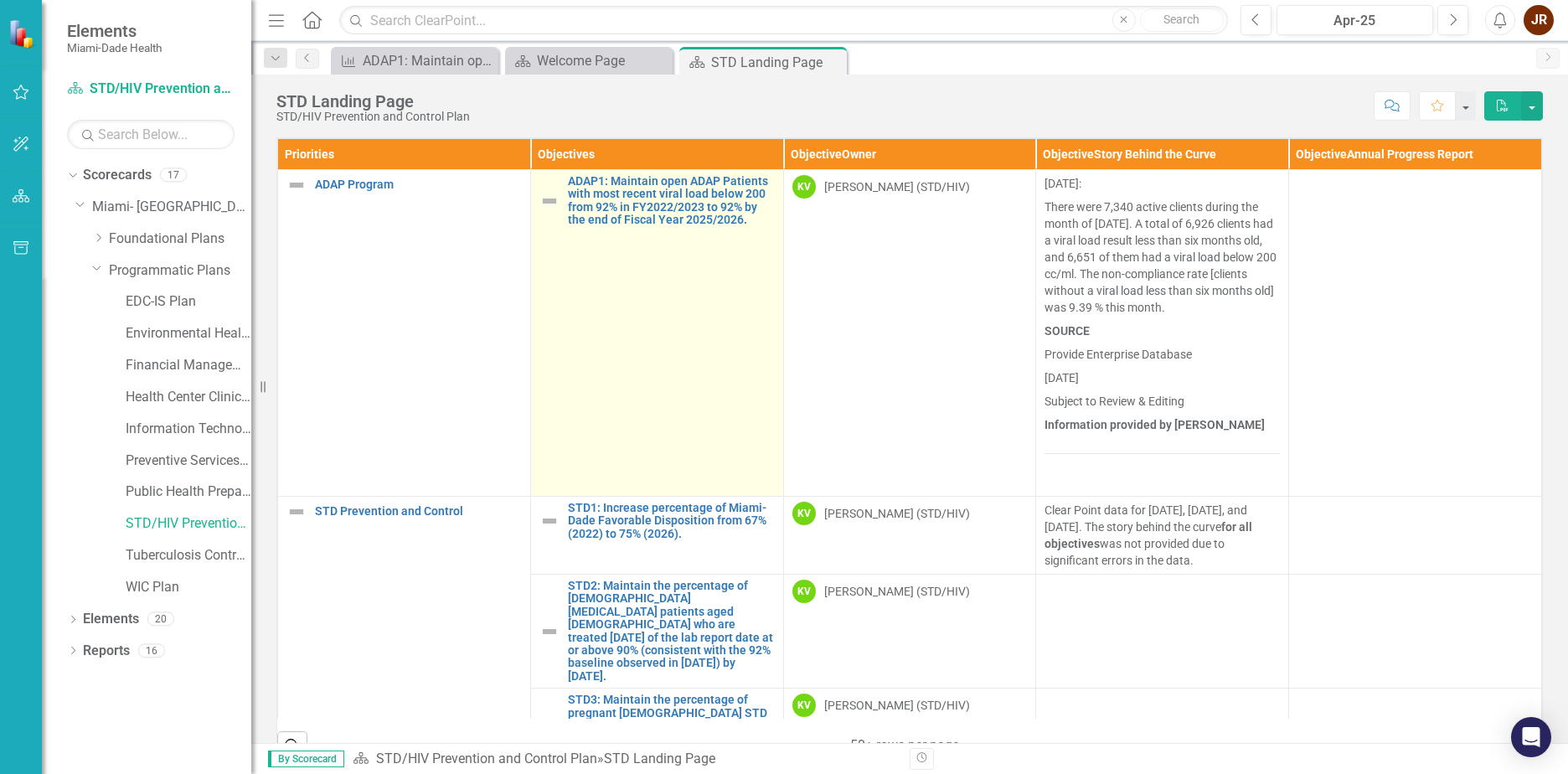
click at [651, 228] on td "ADAP1: Maintain open ADAP Patients with most recent viral load below 200 from 9…" at bounding box center [656, 333] width 253 height 327
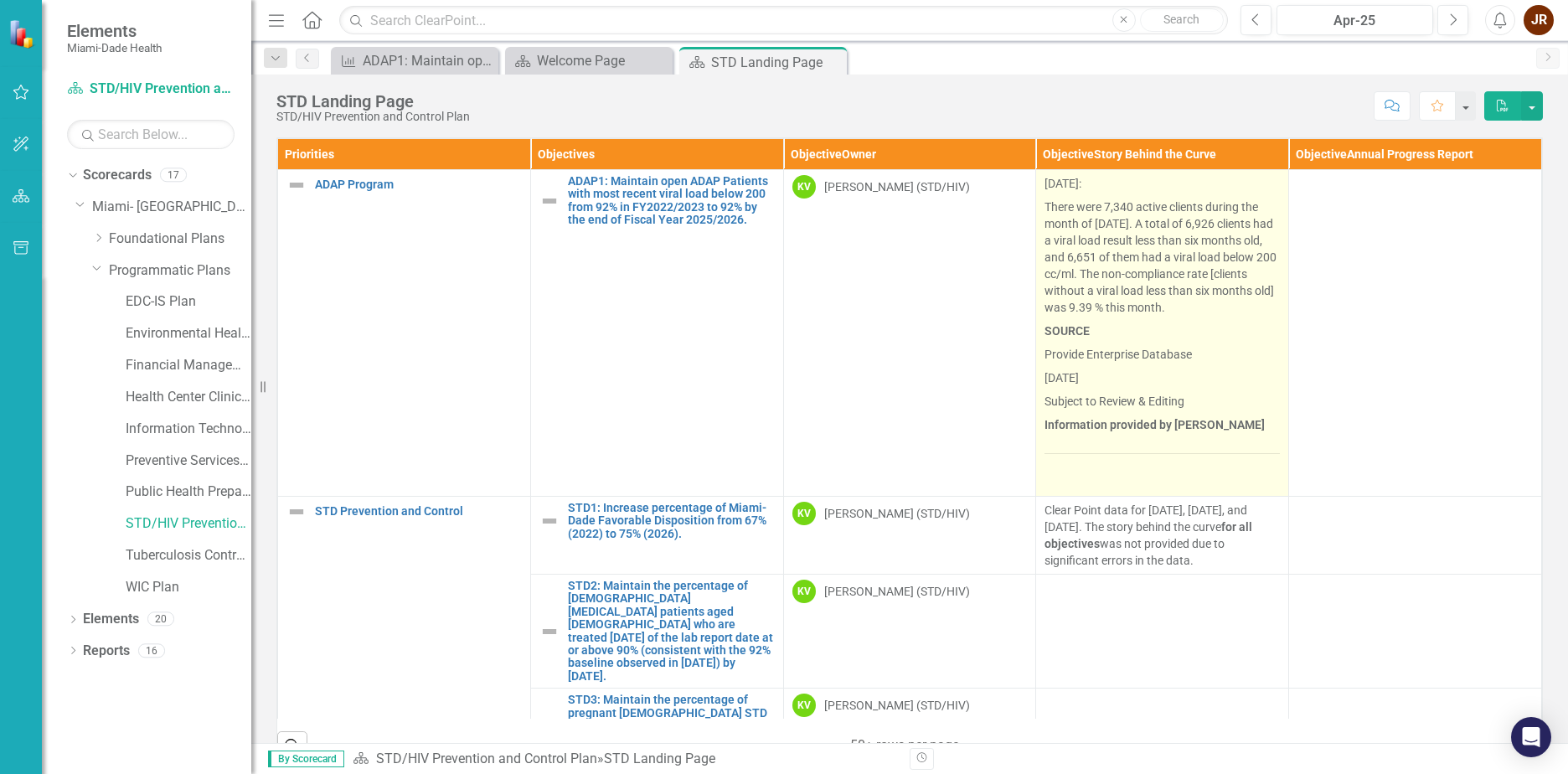
click at [1143, 228] on p "There were 7,340 active clients during the month of [DATE]. A total of 6,926 cl…" at bounding box center [1162, 257] width 235 height 124
click at [1137, 282] on p "There were 7,340 active clients during the month of [DATE]. A total of 6,926 cl…" at bounding box center [1162, 257] width 235 height 124
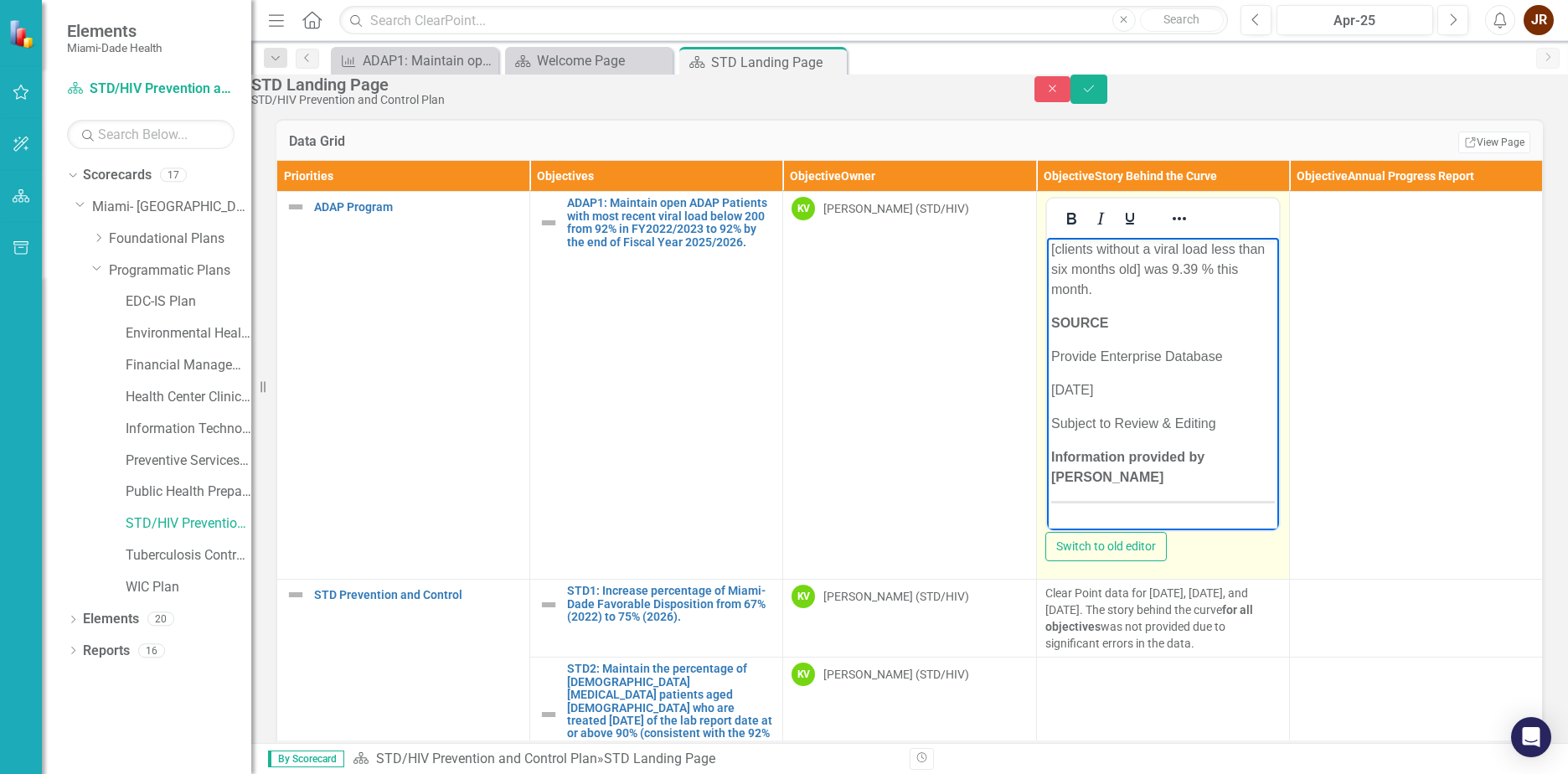
scroll to position [167, 0]
click at [1138, 466] on p "Information provided by Dr. Javier Romer" at bounding box center [1162, 456] width 224 height 40
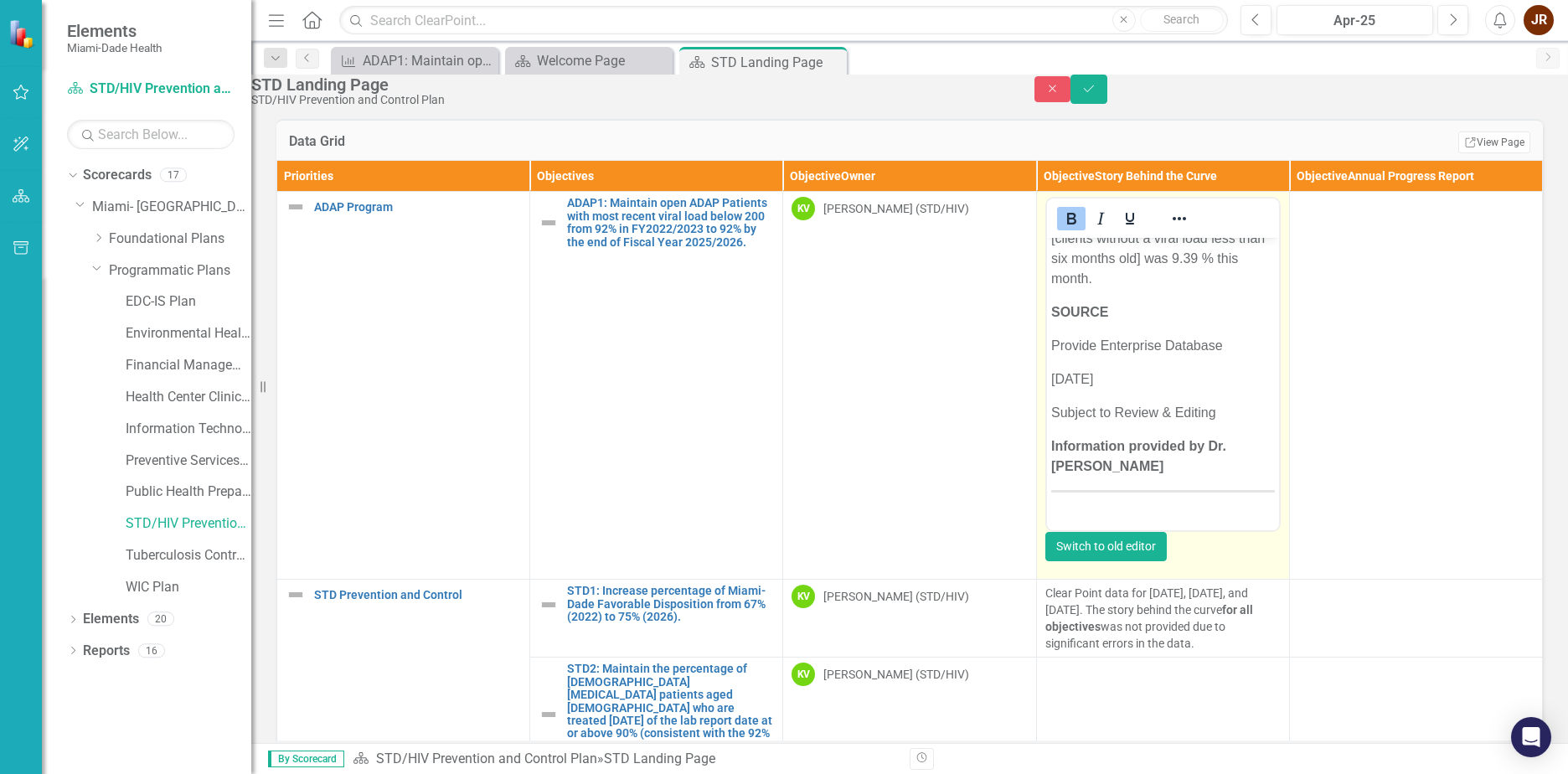
click at [1167, 561] on button "Switch to old editor" at bounding box center [1106, 547] width 121 height 29
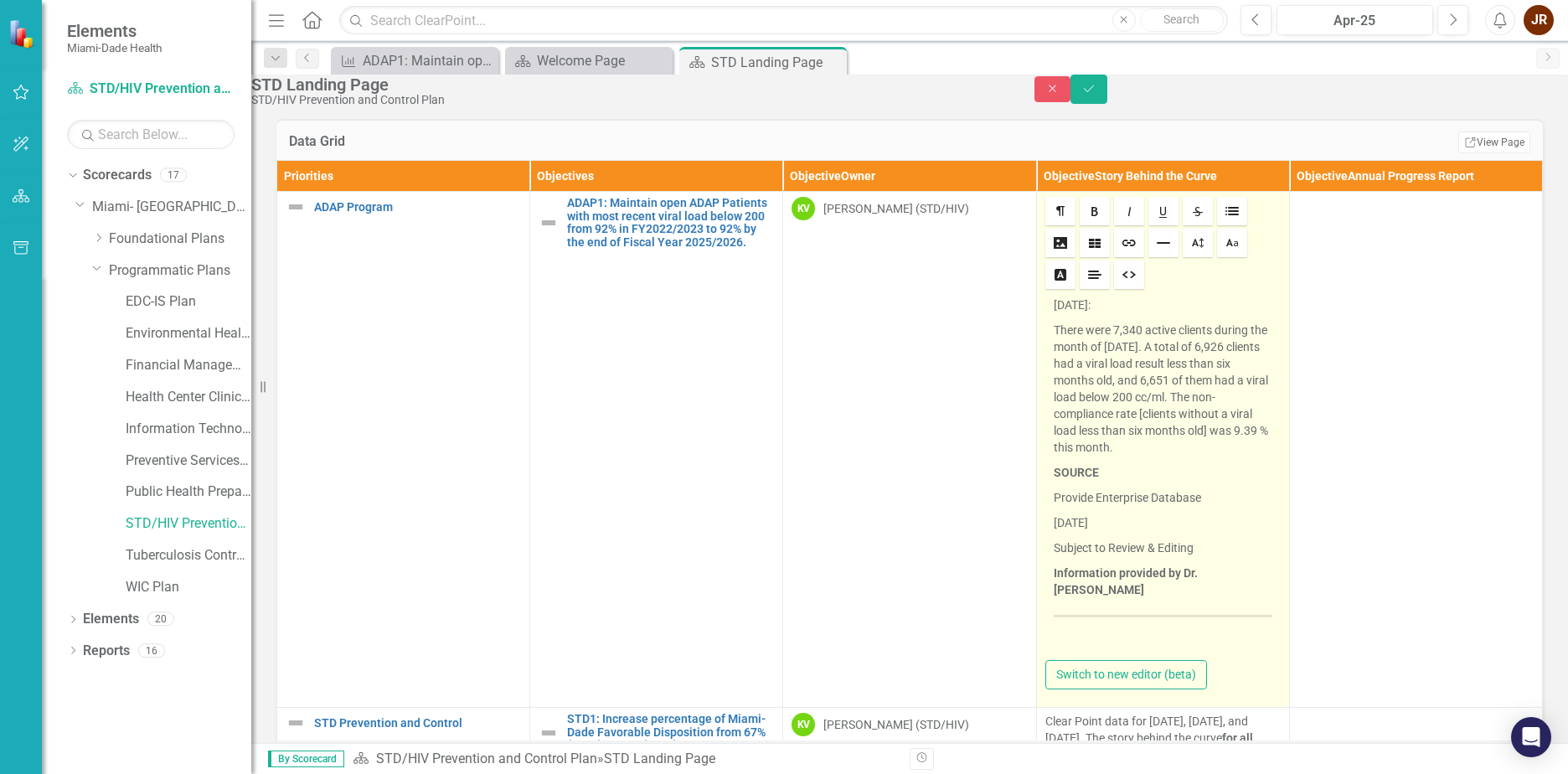
scroll to position [252, 0]
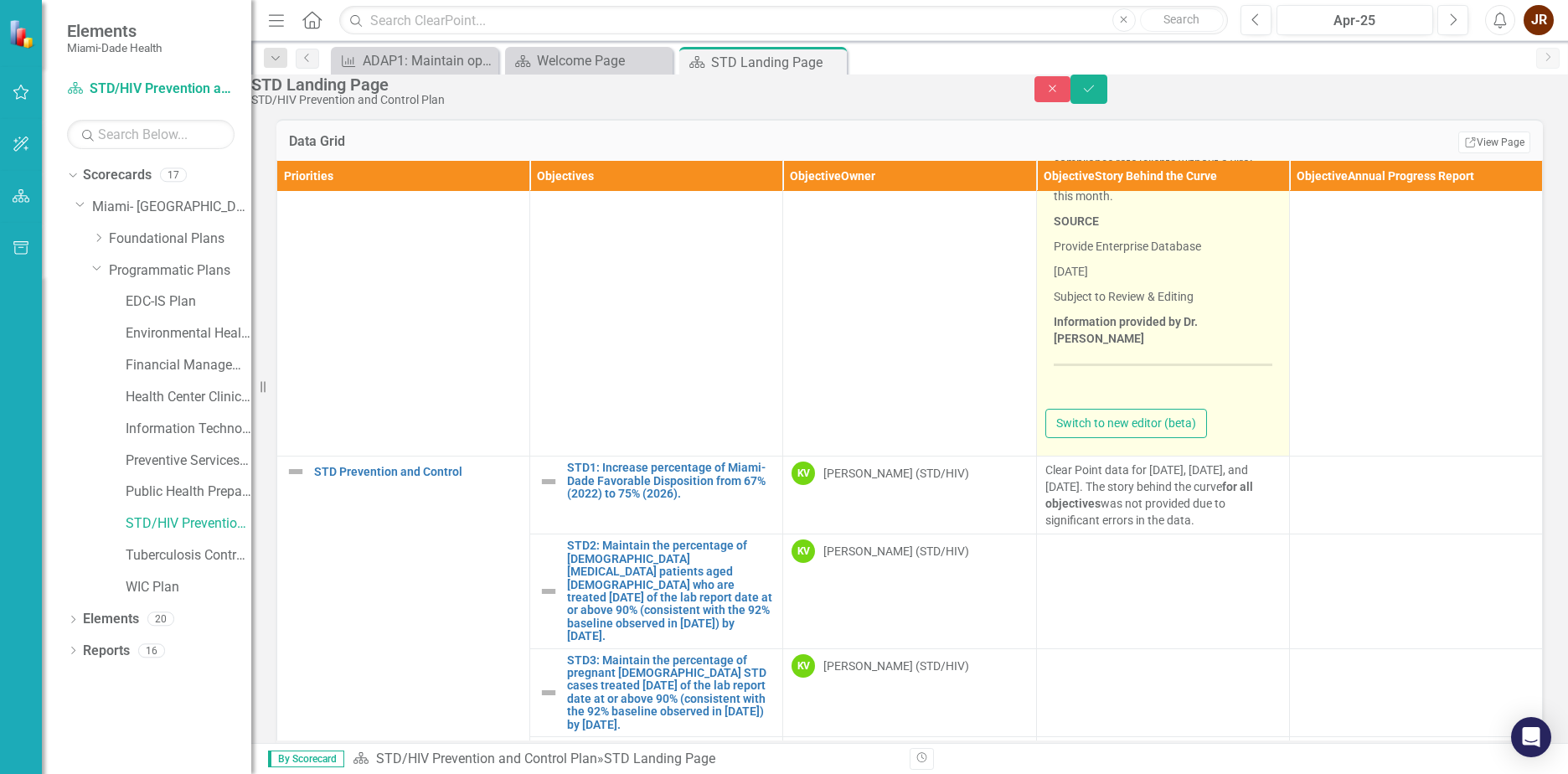
click at [1131, 387] on div "April 2025: There were 7,340 active clients during the month of April 2025. A t…" at bounding box center [1163, 225] width 235 height 368
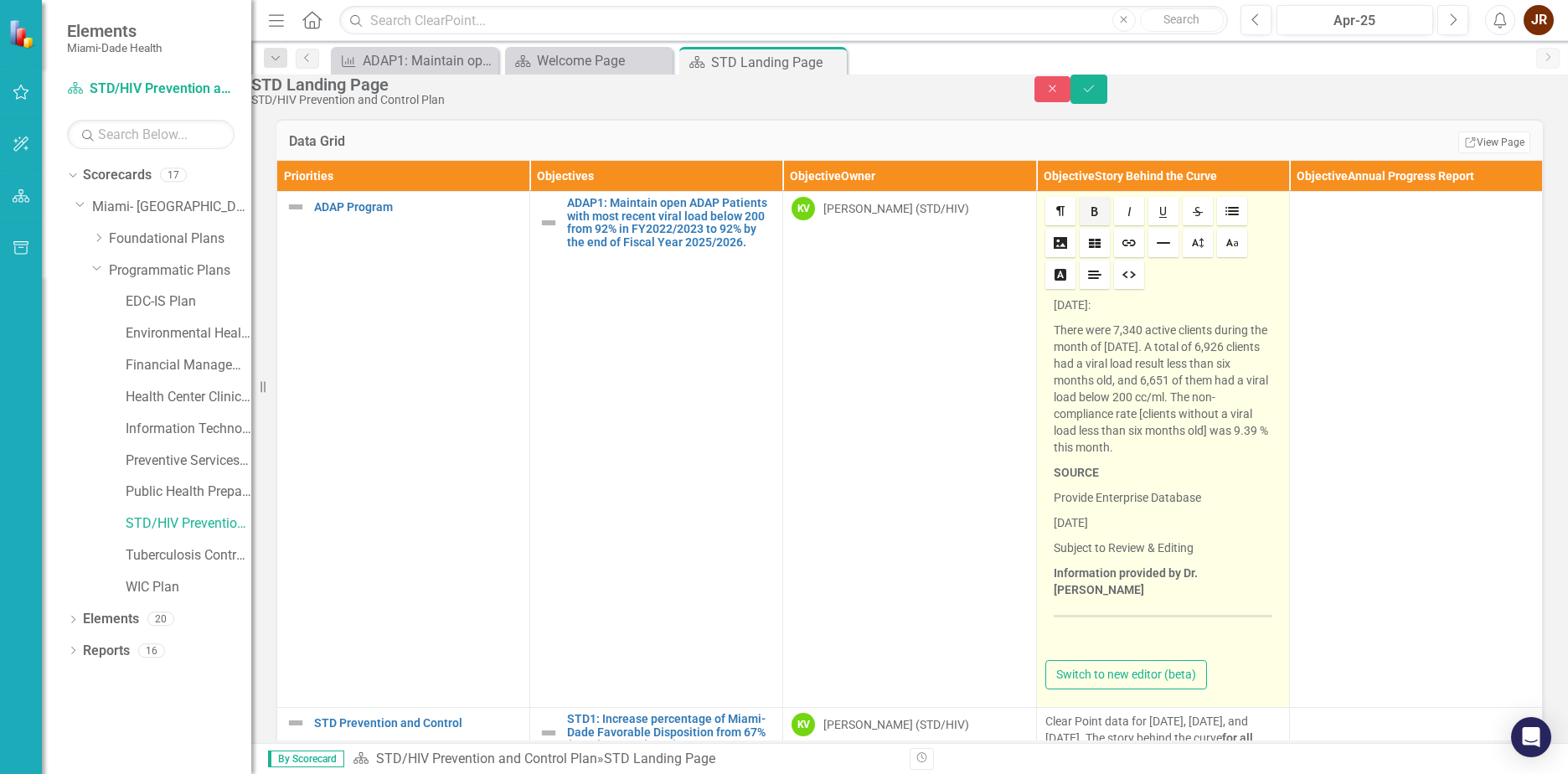
click at [1072, 313] on p "[DATE]:" at bounding box center [1163, 305] width 219 height 17
click at [1143, 454] on p "There were 7,340 active clients during the month of [DATE]. A total of 6,926 cl…" at bounding box center [1163, 388] width 219 height 134
drag, startPoint x: 1164, startPoint y: 449, endPoint x: 1240, endPoint y: 469, distance: 78.6
click at [1165, 449] on p "There were 7,340 active clients during the month of [DATE]. A total of 6,926 cl…" at bounding box center [1163, 388] width 219 height 134
click at [1182, 520] on div "April 2025: There were 7,340 active clients during the month of April 2025. A t…" at bounding box center [1163, 476] width 235 height 368
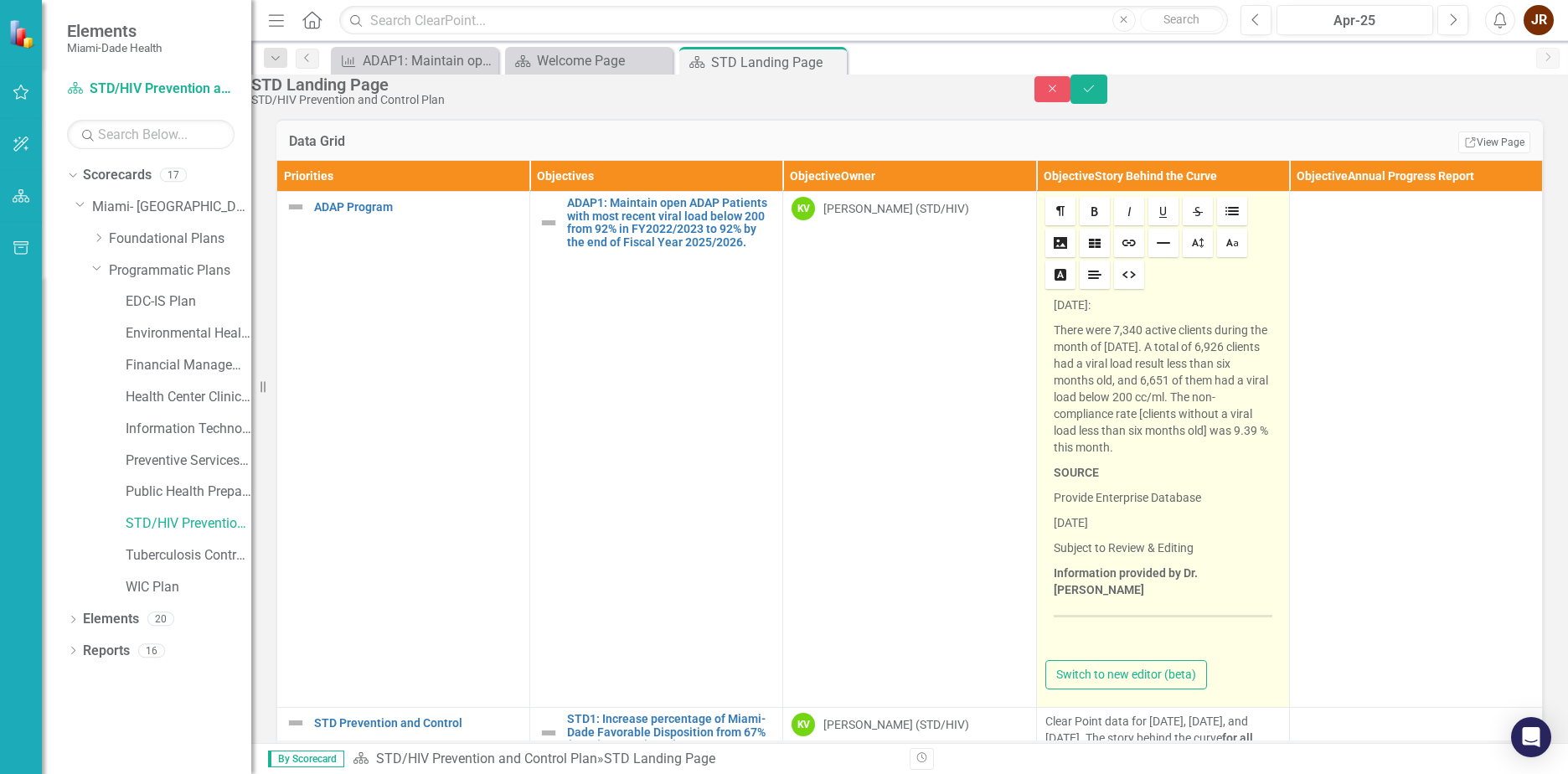
click at [1132, 521] on div "April 2025: There were 7,340 active clients during the month of April 2025. A t…" at bounding box center [1163, 476] width 235 height 368
click at [1063, 313] on p "[DATE]:" at bounding box center [1163, 305] width 219 height 17
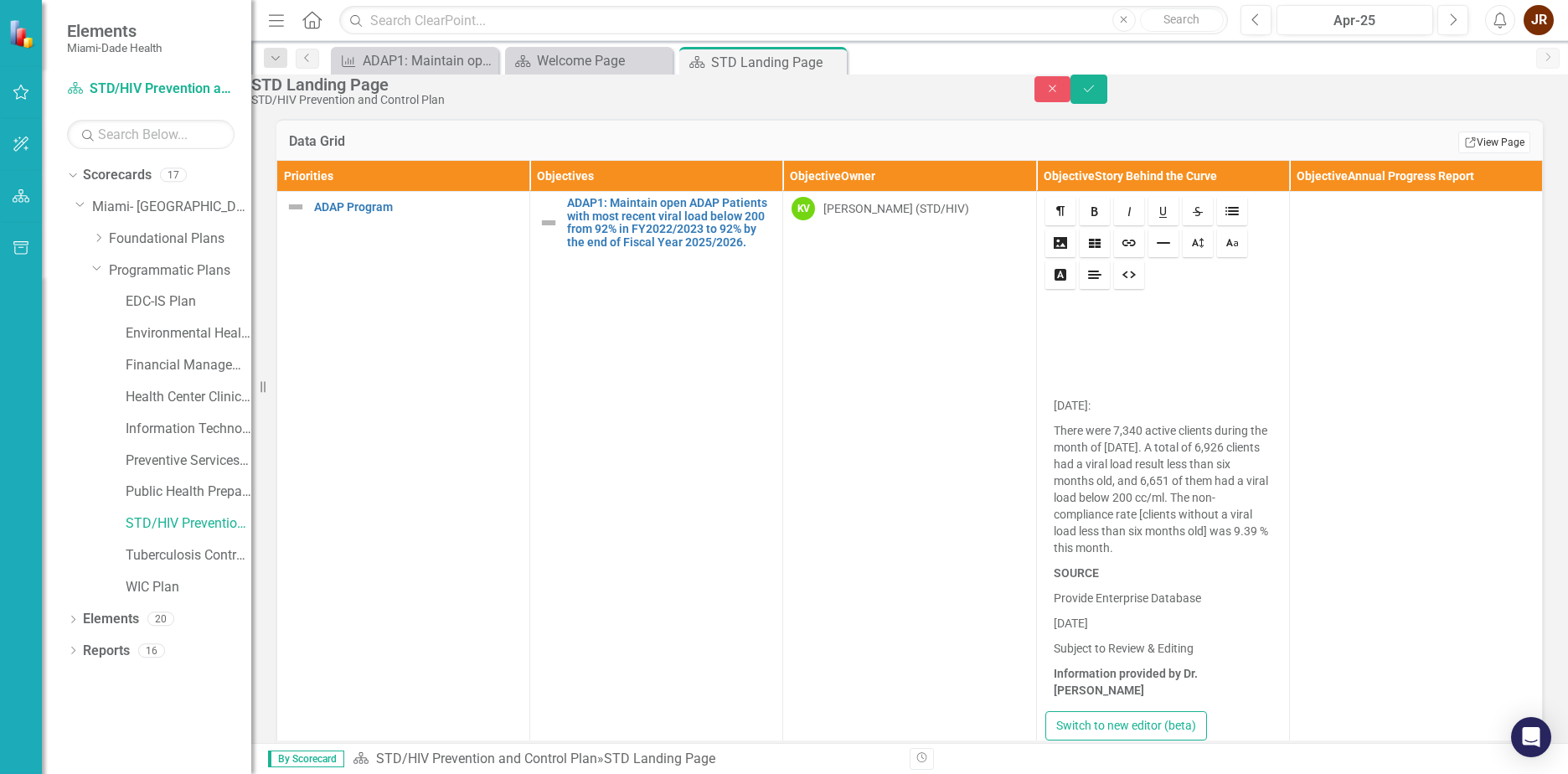
click at [1469, 153] on link "Link View Page" at bounding box center [1495, 142] width 72 height 22
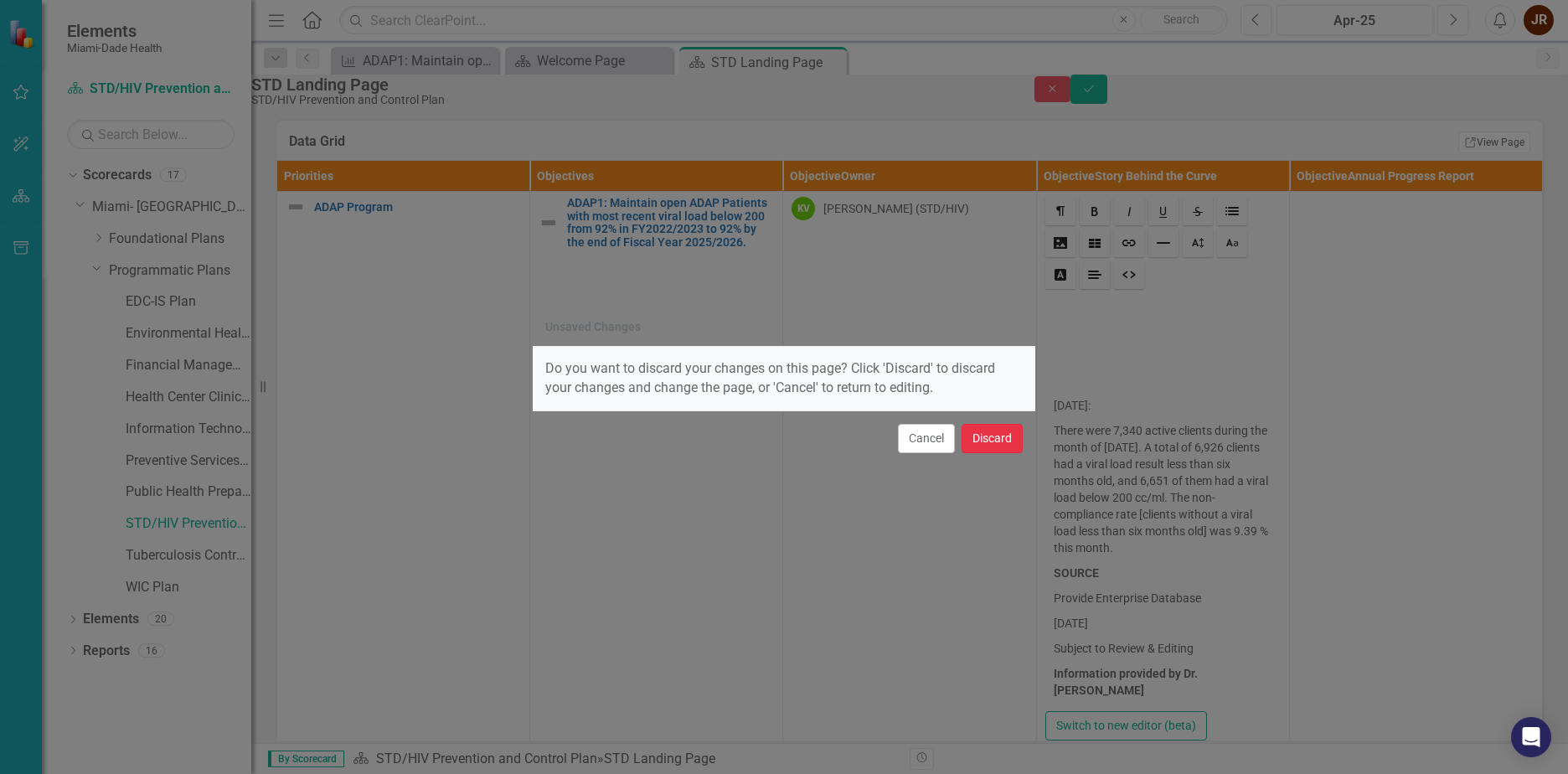
click at [1009, 442] on button "Discard" at bounding box center [992, 438] width 62 height 29
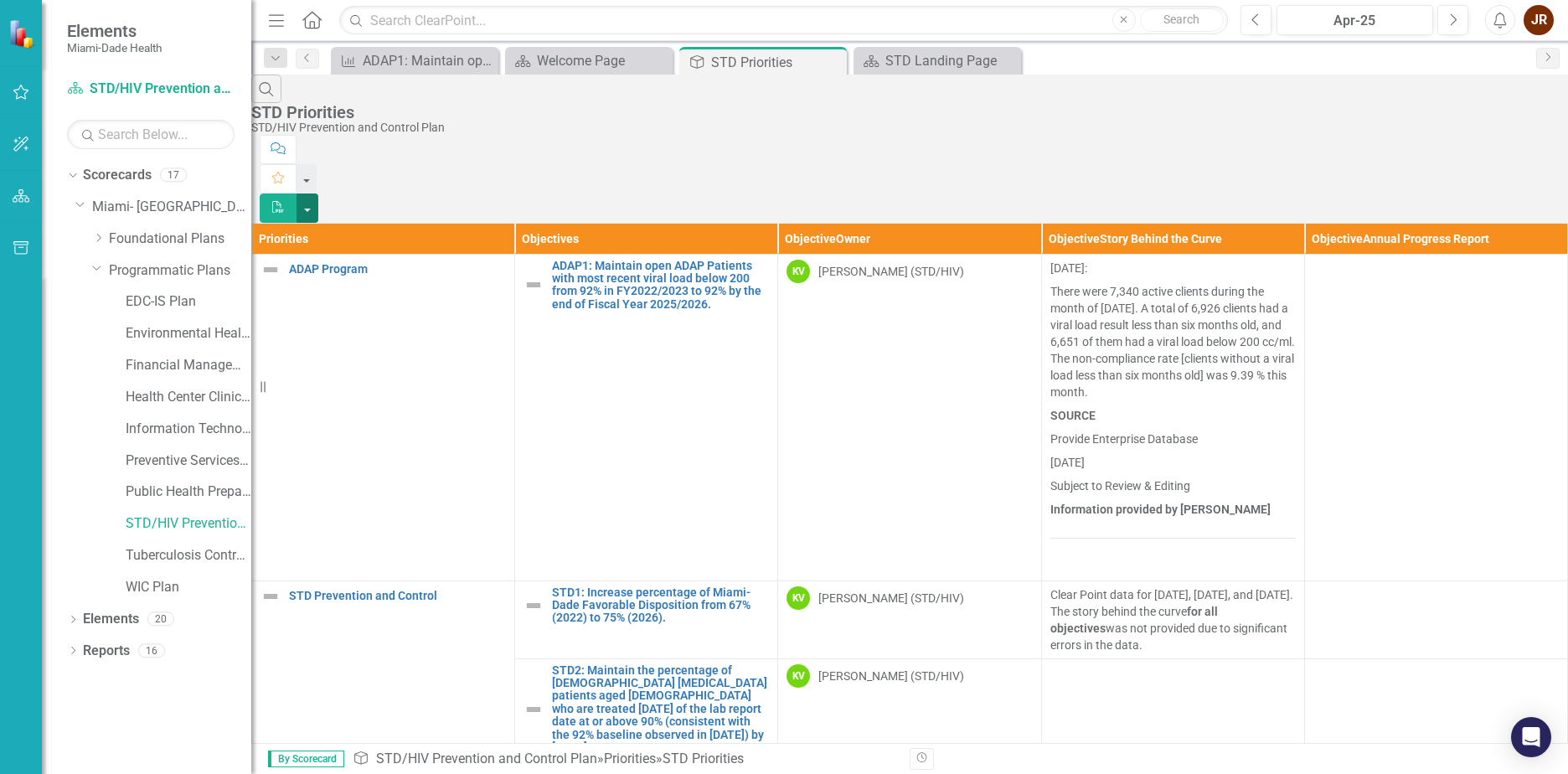
click at [319, 194] on button "button" at bounding box center [308, 208] width 22 height 29
click at [605, 65] on div "Welcome Page" at bounding box center [592, 61] width 110 height 21
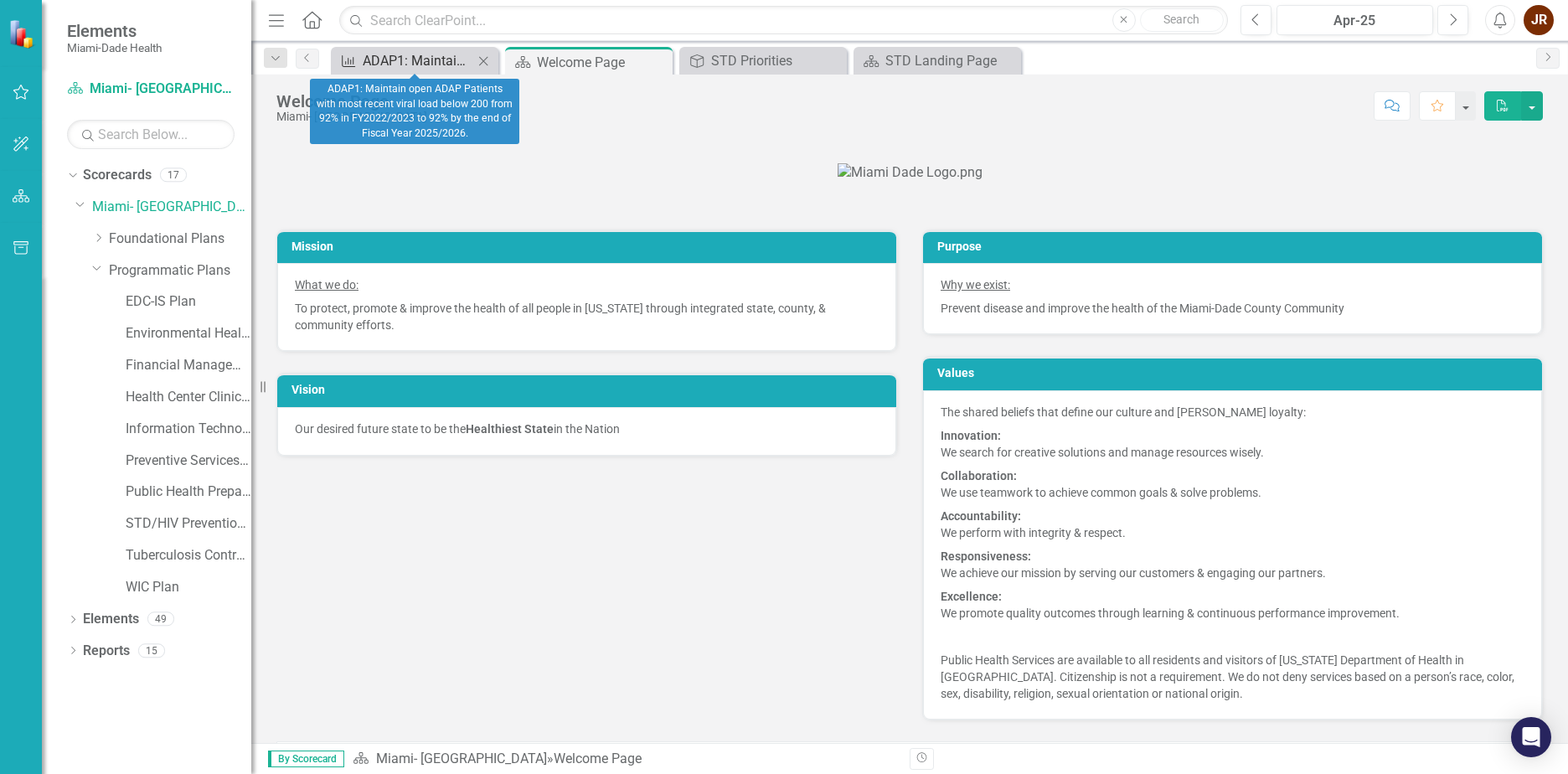
click at [417, 58] on div "ADAP1: Maintain open ADAP Patients with most recent viral load below 200 from 9…" at bounding box center [418, 61] width 110 height 21
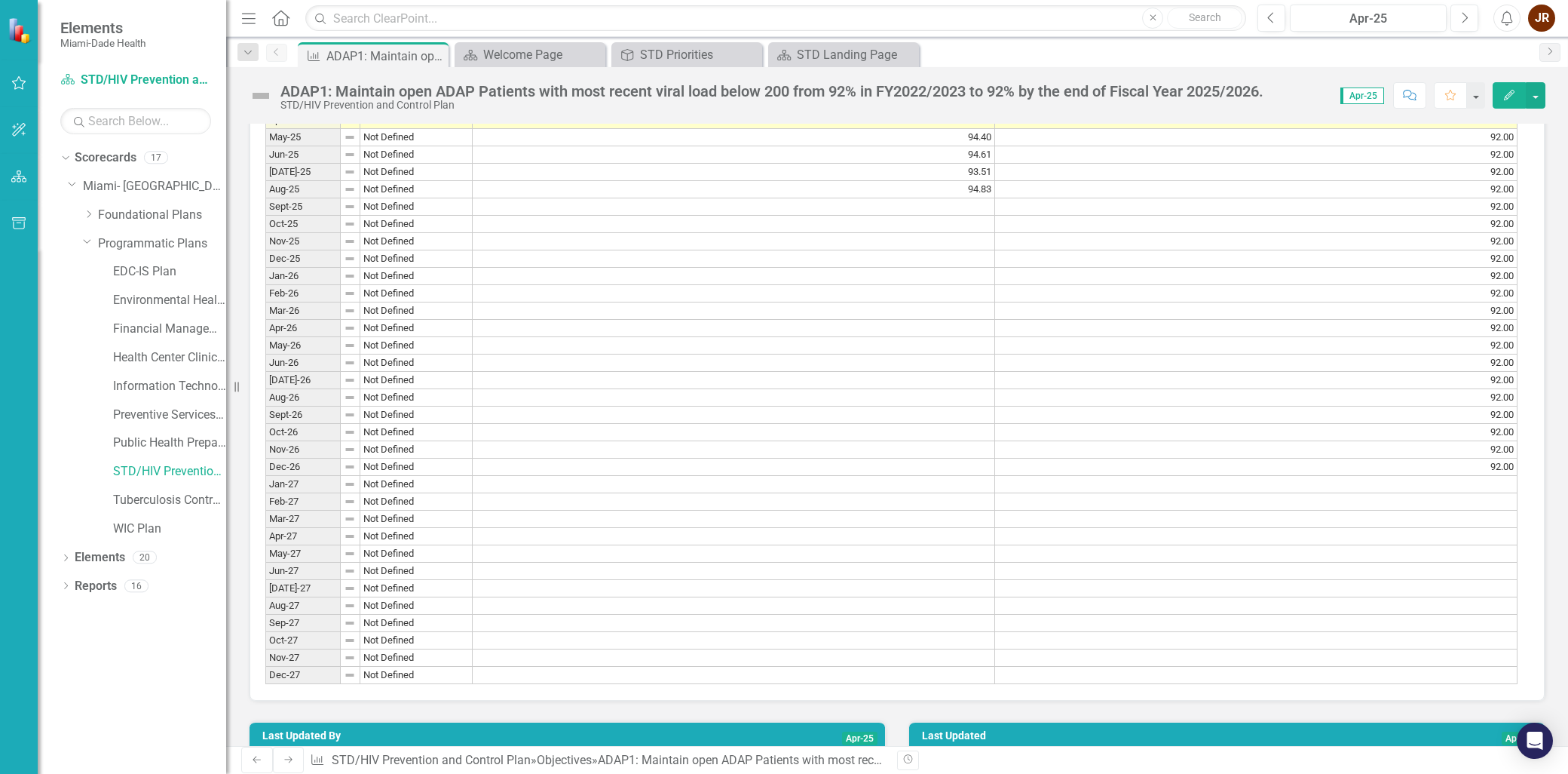
scroll to position [1660, 0]
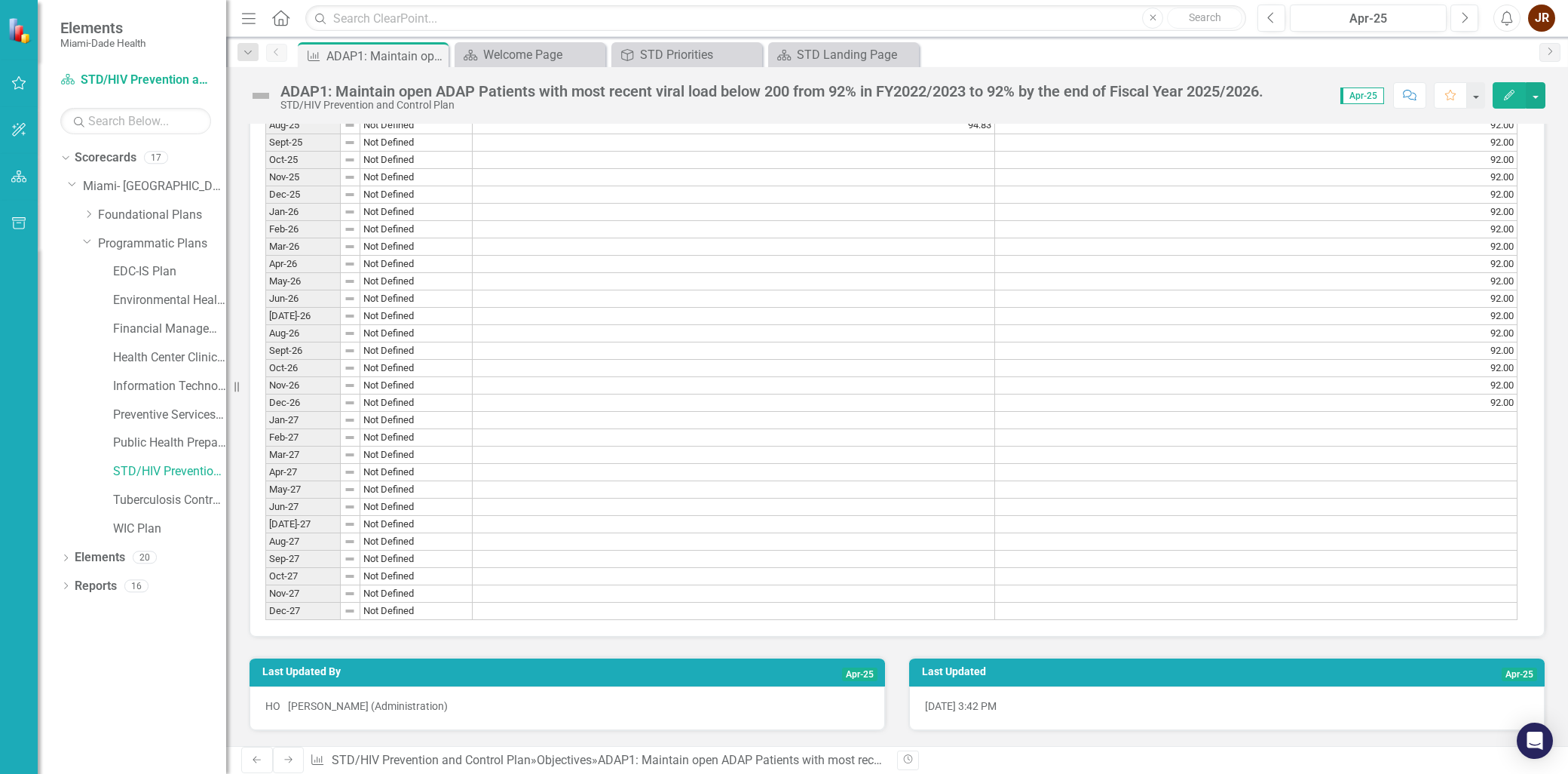
click at [897, 700] on div "Last Updated Apr-25 7/24/25 @ 3:42 PM" at bounding box center [1227, 684] width 660 height 94
click at [891, 728] on div "Last Updated By Apr-25 HO Hilda Ortiz (Administration)" at bounding box center [568, 684] width 660 height 94
click at [975, 709] on div "[DATE] 3:42 PM" at bounding box center [1227, 708] width 635 height 44
click at [948, 644] on div "Last Updated Apr-25 7/24/25 @ 3:42 PM" at bounding box center [1227, 684] width 660 height 94
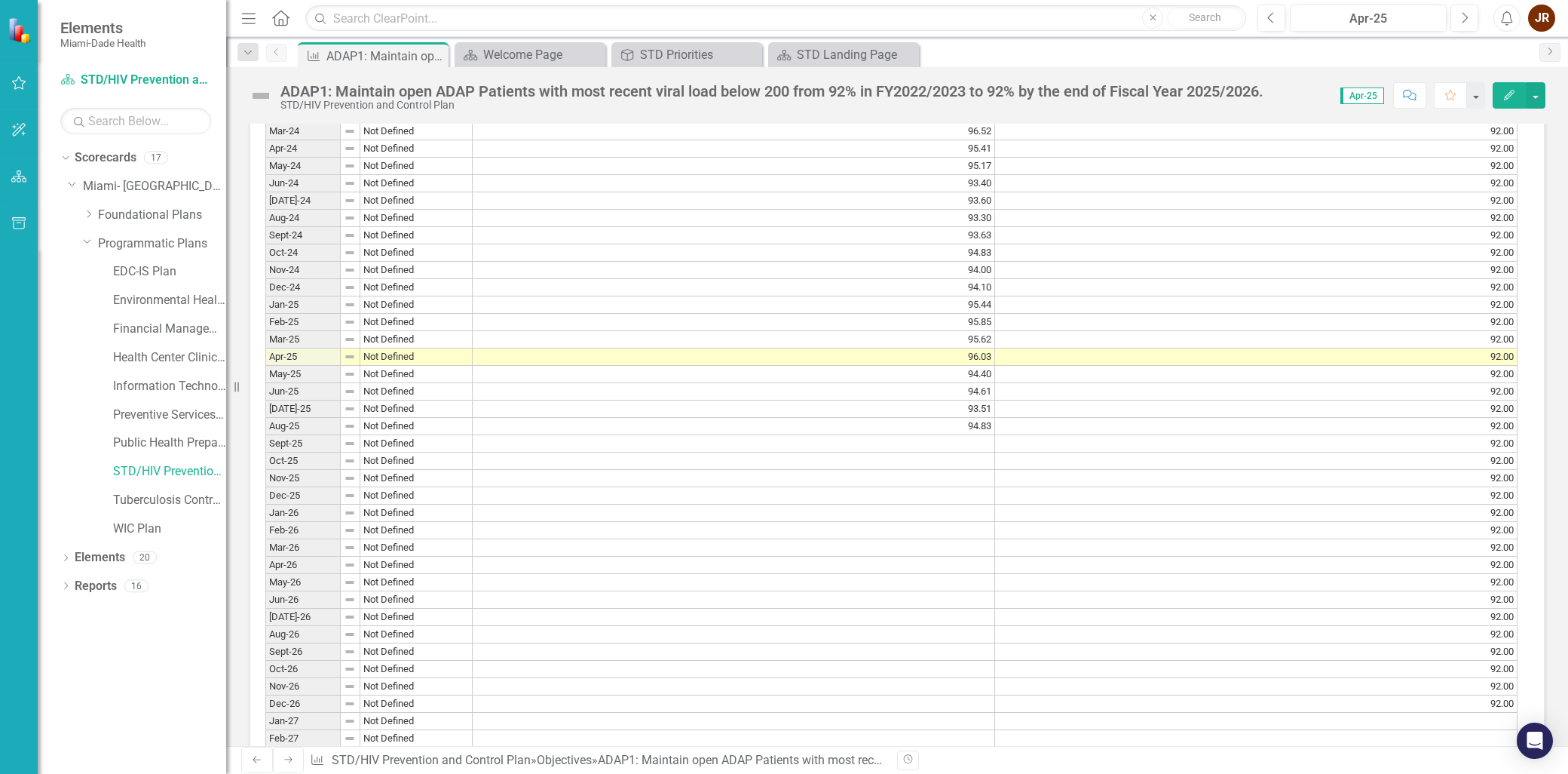
scroll to position [1325, 0]
click at [248, 51] on icon "Dropdown" at bounding box center [248, 52] width 14 height 11
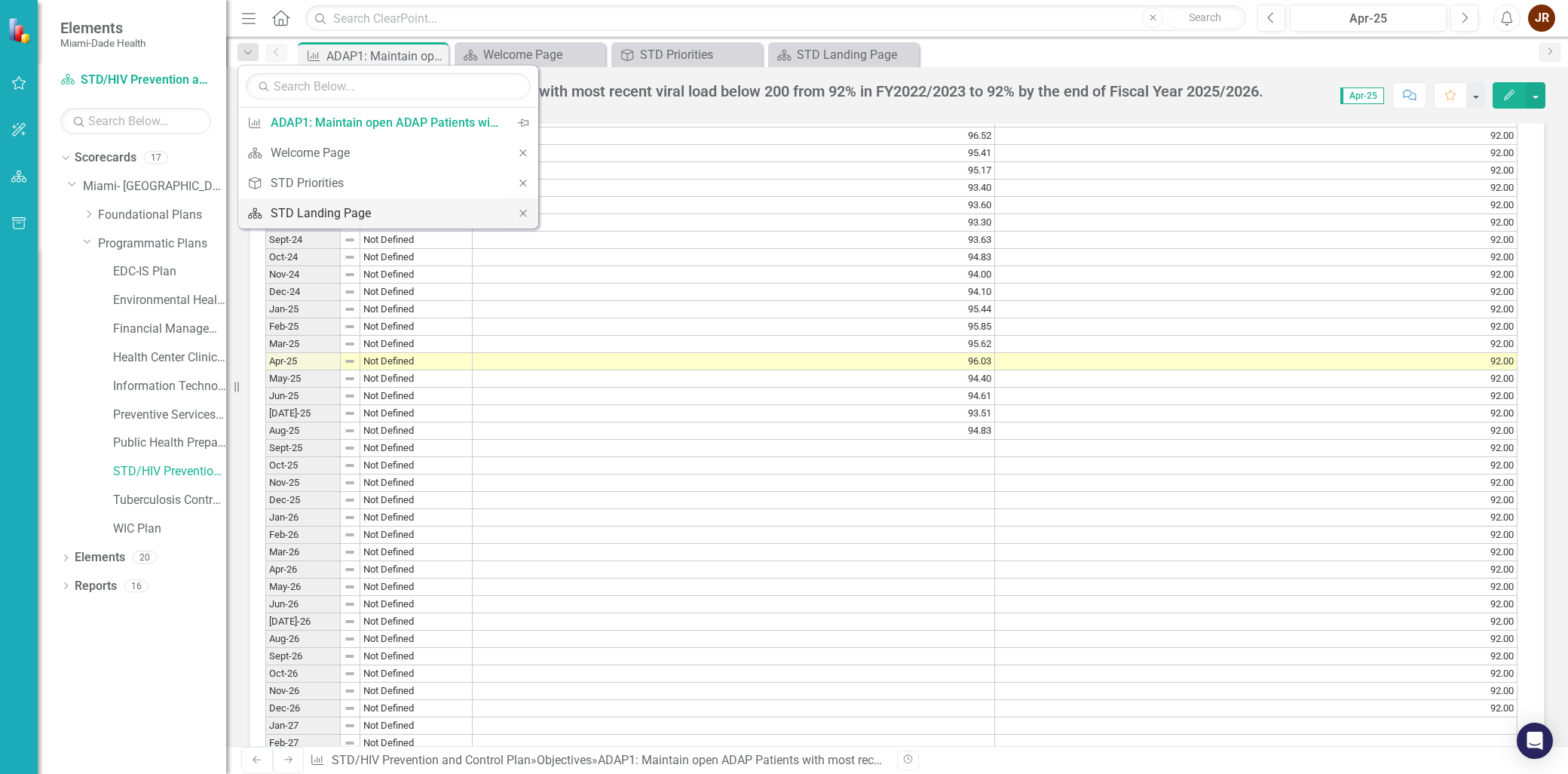
click at [329, 214] on div "STD Landing Page" at bounding box center [385, 213] width 230 height 19
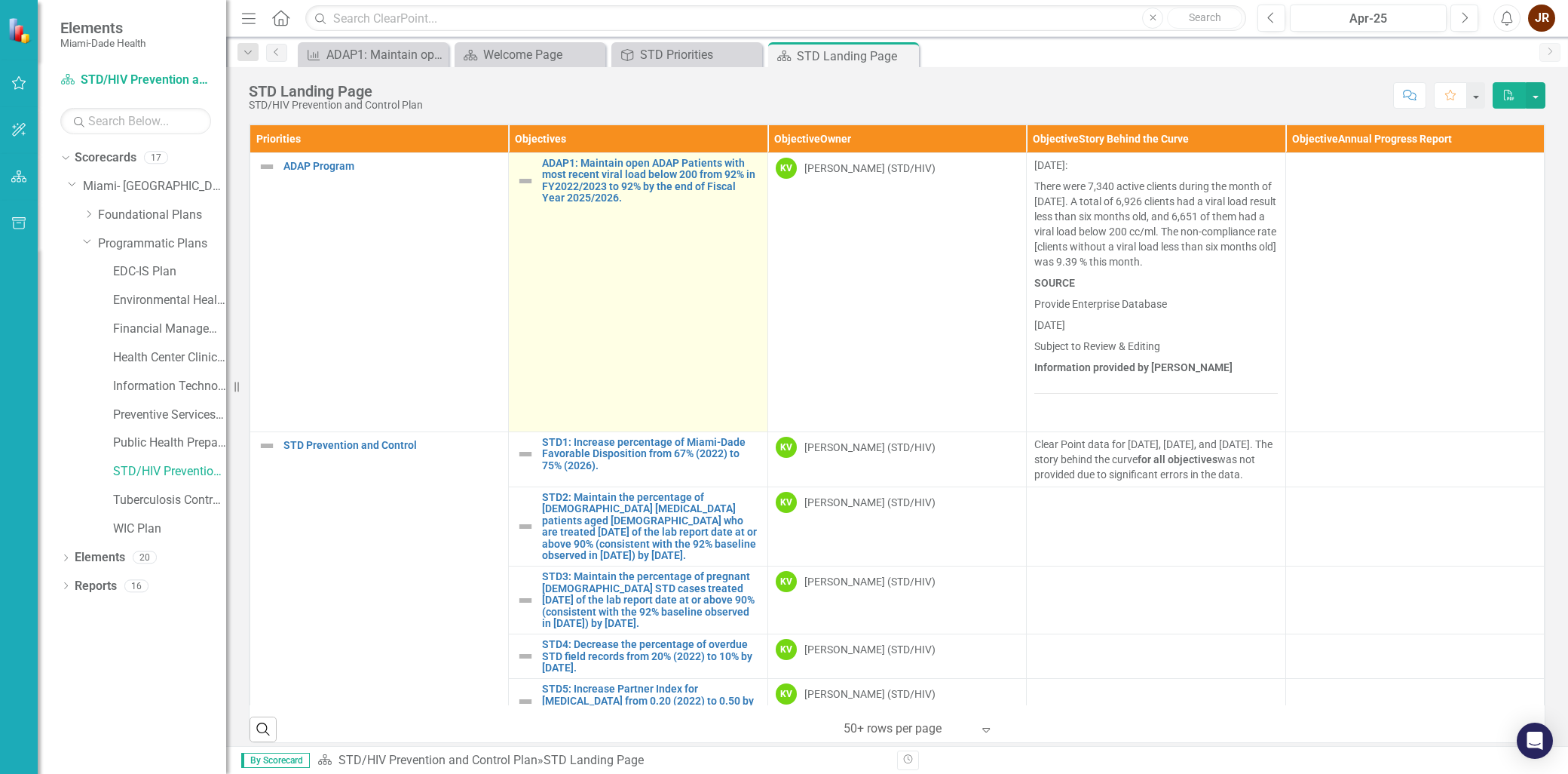
click at [601, 268] on td "ADAP1: Maintain open ADAP Patients with most recent viral load below 200 from 9…" at bounding box center [638, 292] width 258 height 279
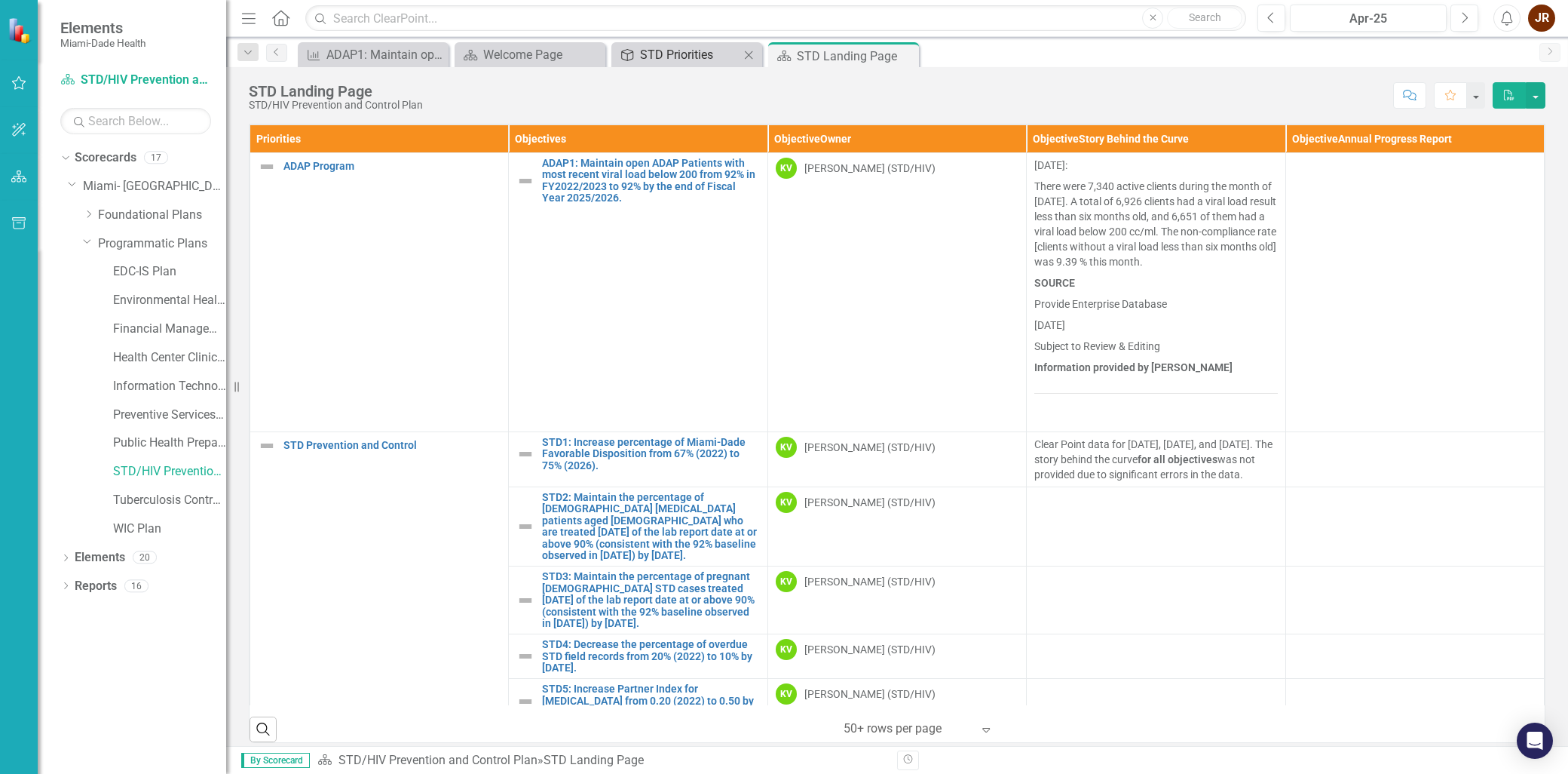
click at [664, 55] on div "STD Priorities" at bounding box center [690, 55] width 99 height 19
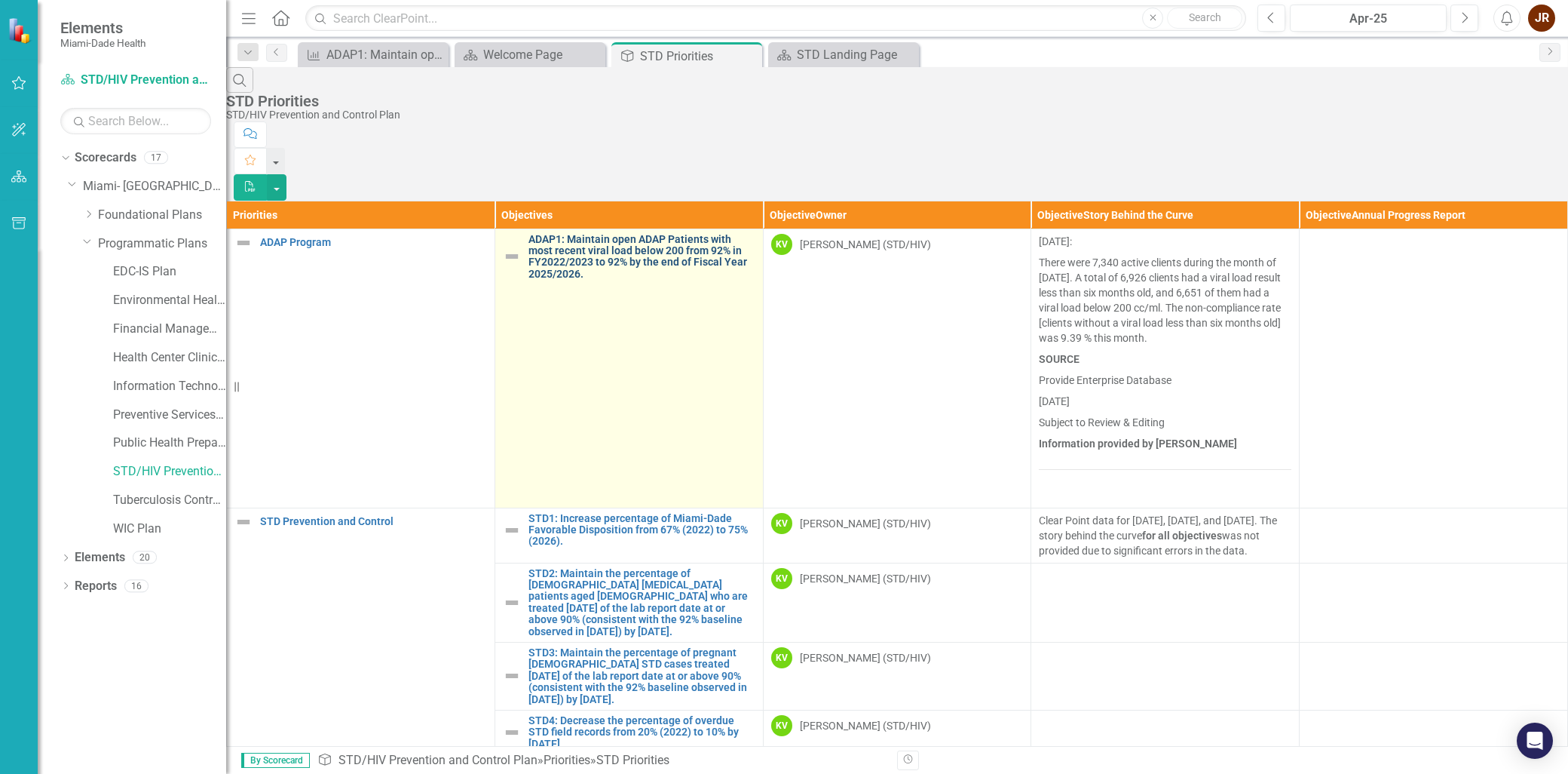
click at [568, 234] on link "ADAP1: Maintain open ADAP Patients with most recent viral load below 200 from 9…" at bounding box center [642, 257] width 227 height 46
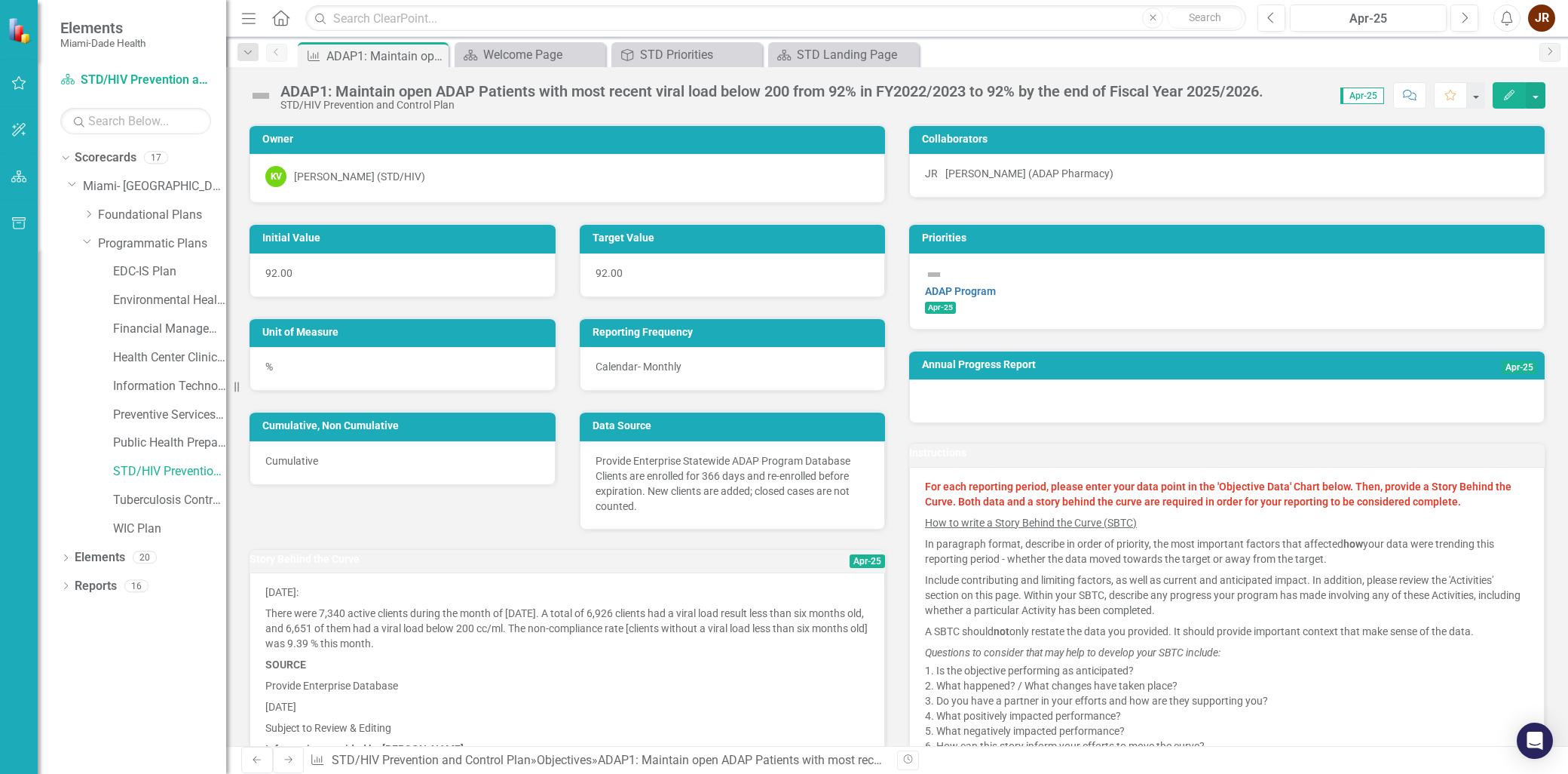
click at [547, 521] on div "Initial Value 92.00 Target Value 92.00 Unit of Measure % Reporting Frequency Ca…" at bounding box center [568, 514] width 660 height 622
click at [888, 494] on div "Data Source Provide Enterprise Statewide ADAP Program Database Clients are enro…" at bounding box center [732, 460] width 330 height 138
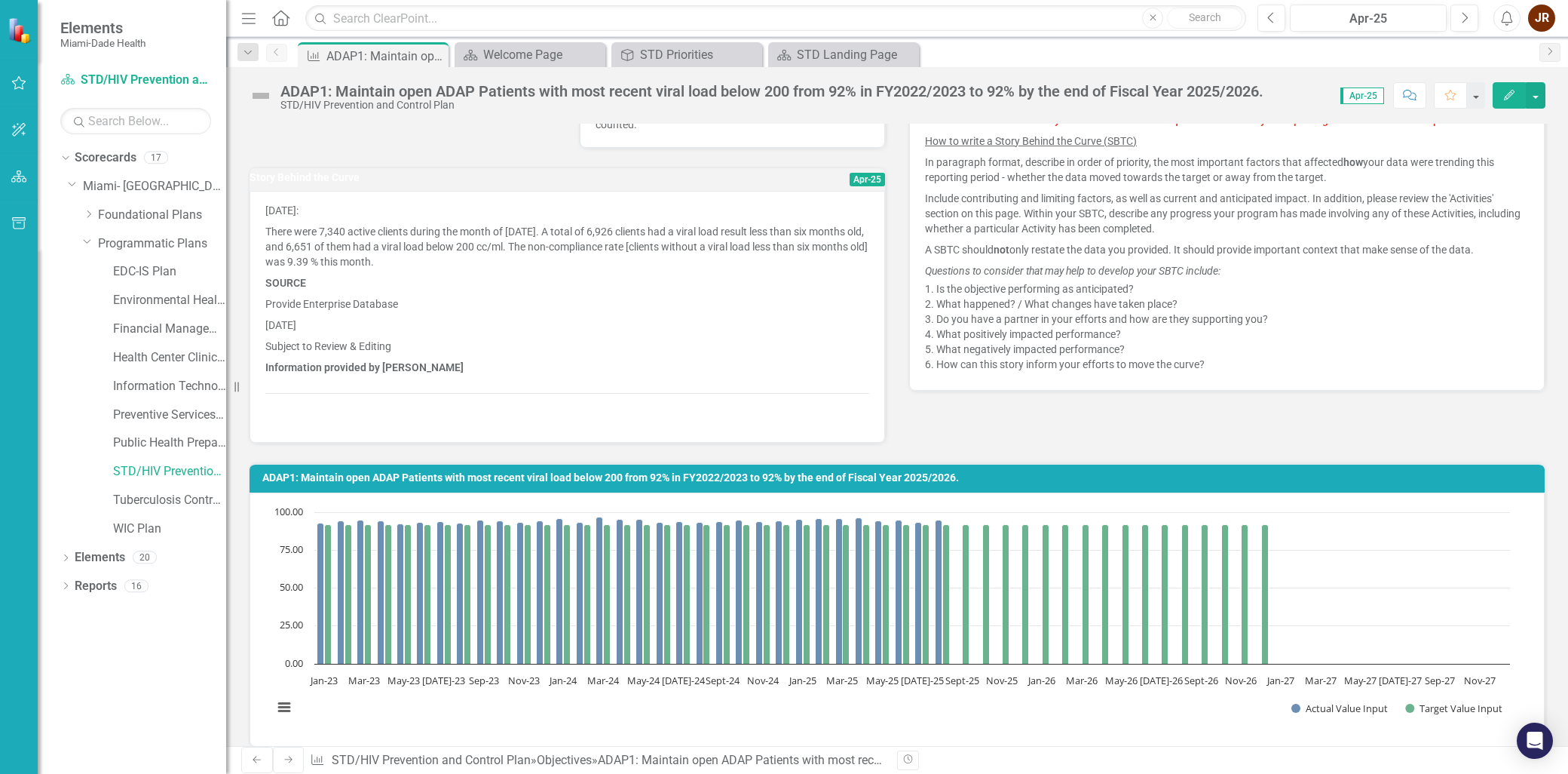
scroll to position [419, 0]
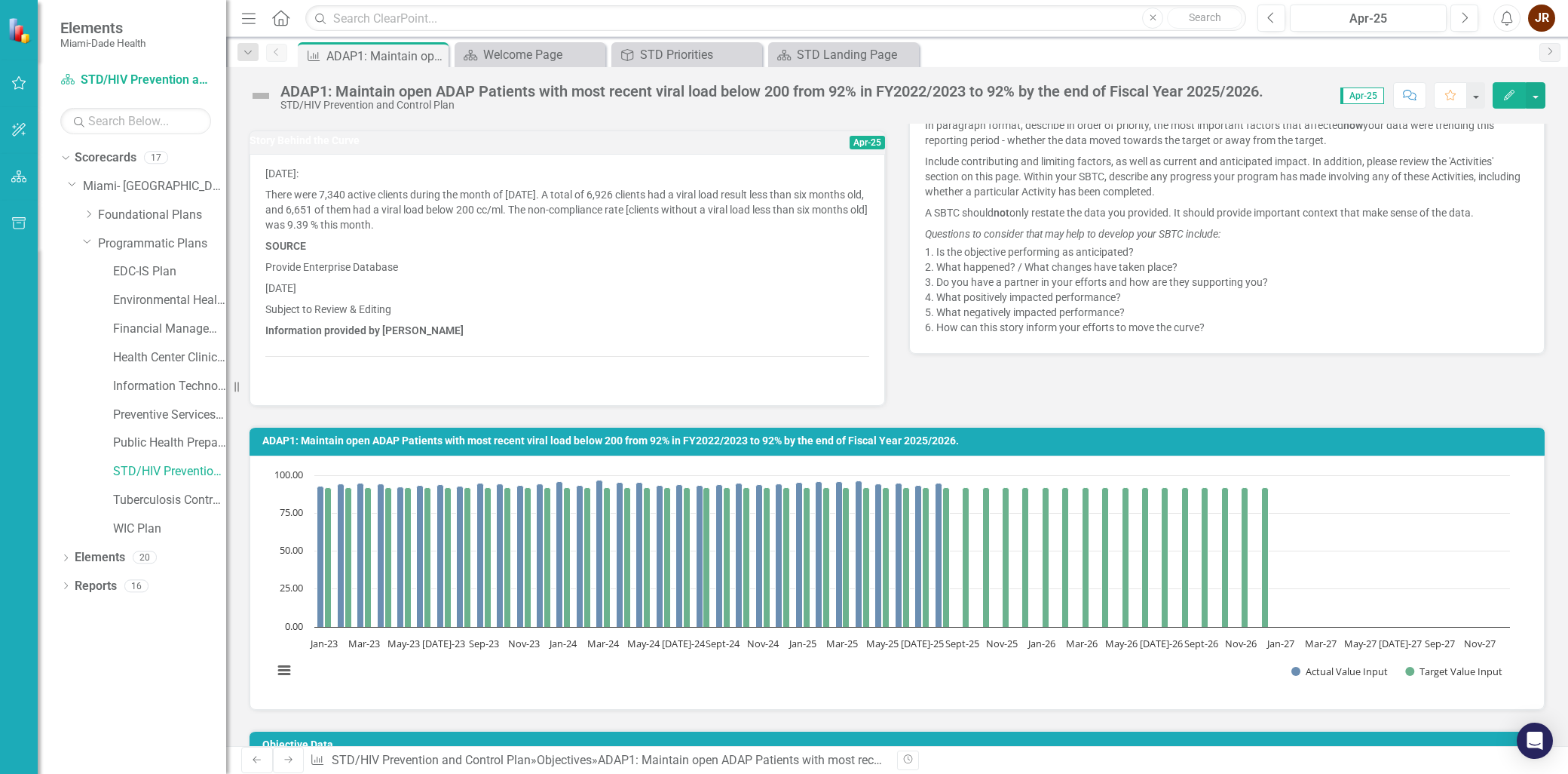
click at [472, 278] on p "Provide Enterprise Database" at bounding box center [567, 267] width 604 height 21
click at [366, 297] on p "[DATE]" at bounding box center [567, 288] width 604 height 21
click at [326, 278] on p "Provide Enterprise Database" at bounding box center [567, 267] width 604 height 21
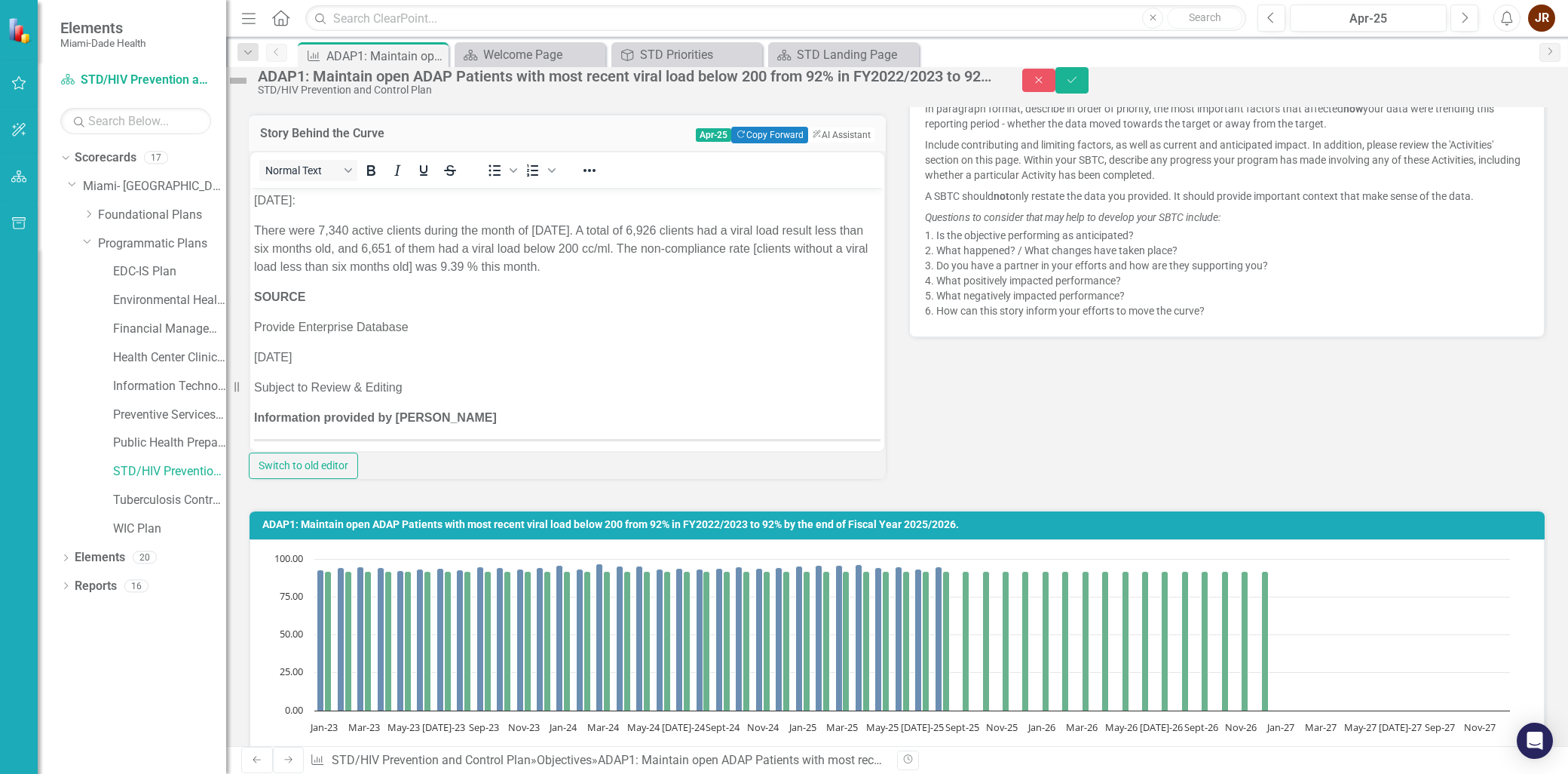
scroll to position [0, 0]
click at [533, 402] on body "April 2025: There were 7,340 active clients during the month of April 2025. A t…" at bounding box center [567, 331] width 634 height 288
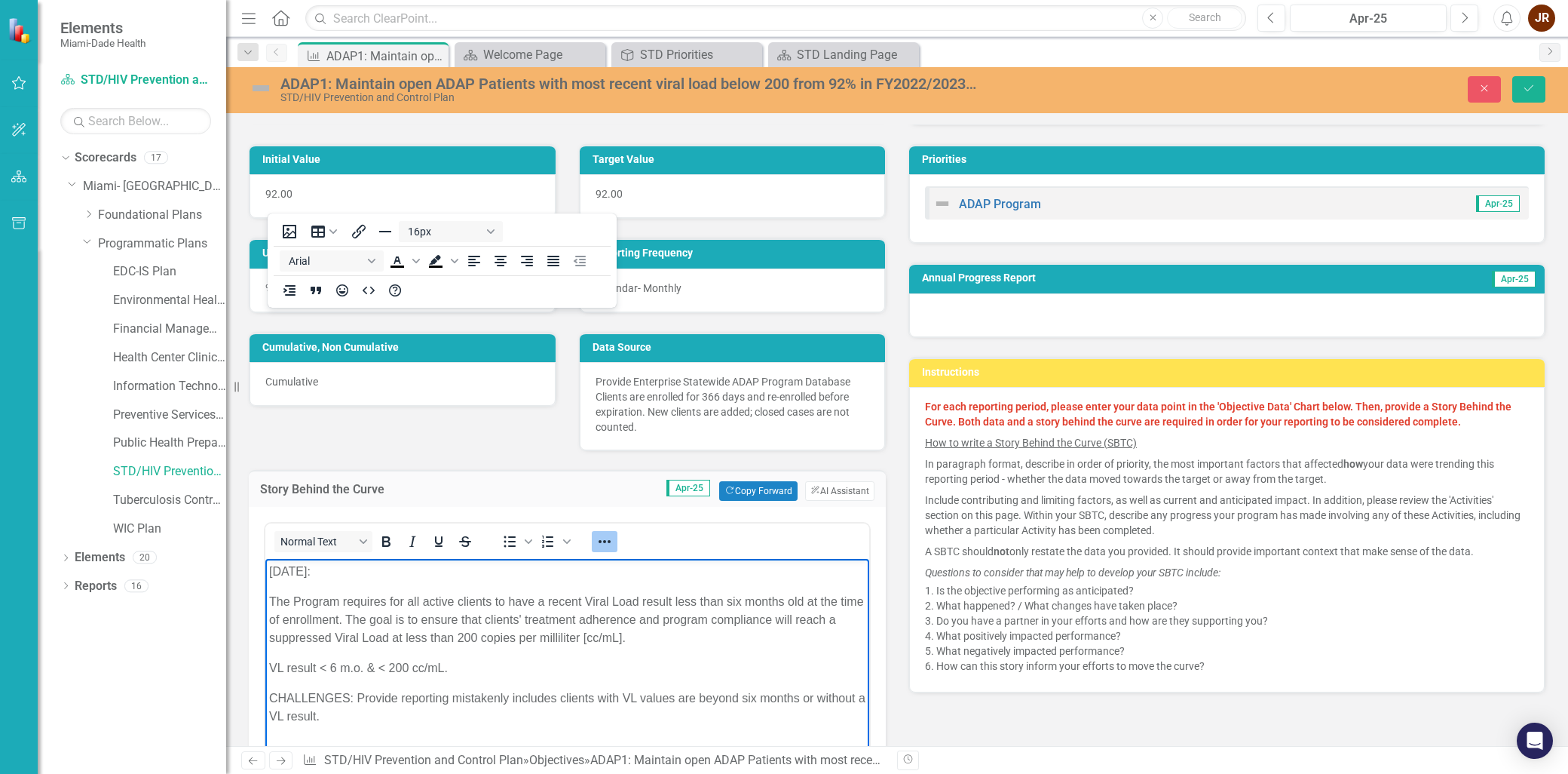
scroll to position [87, 0]
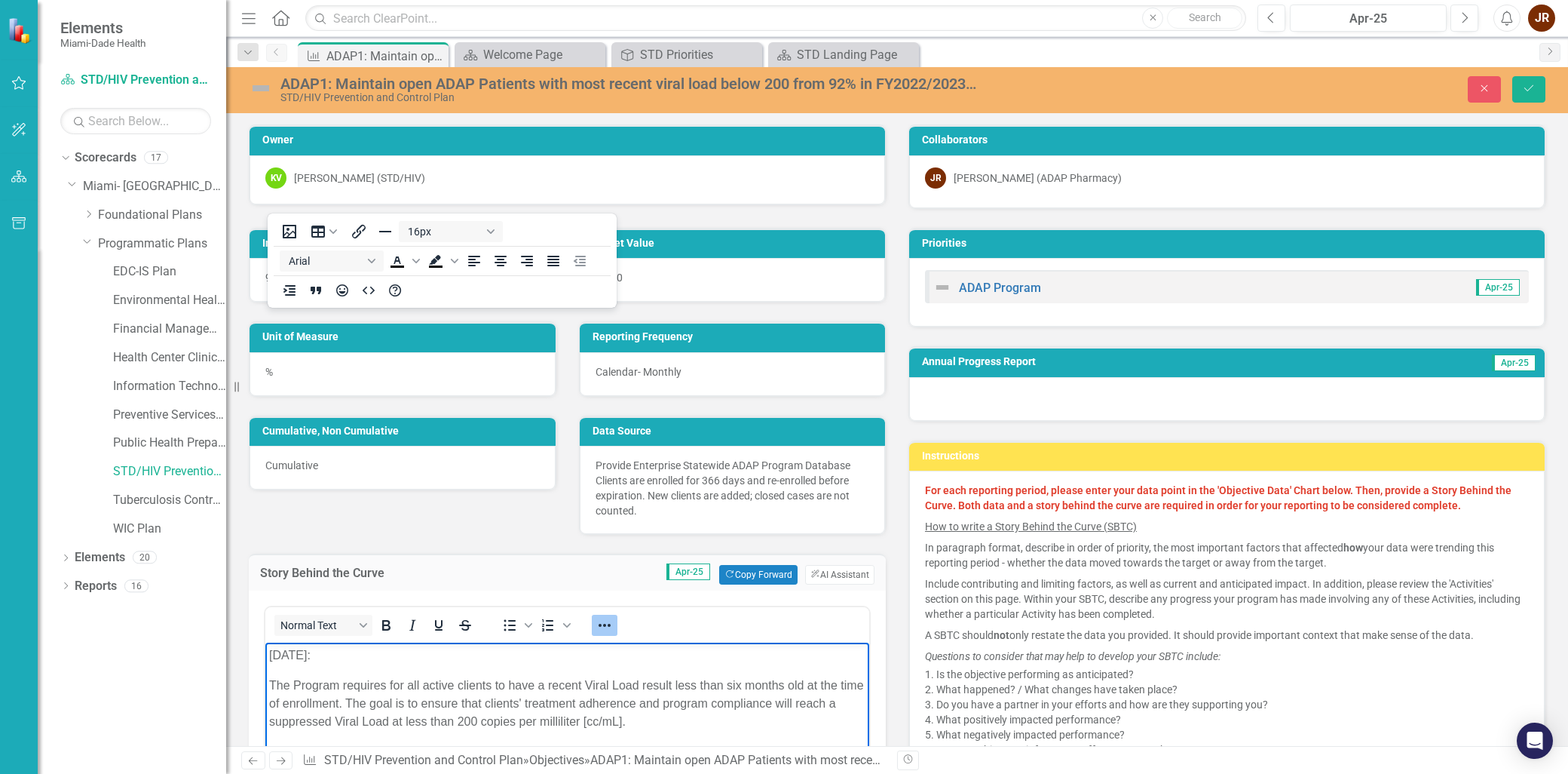
scroll to position [142, 0]
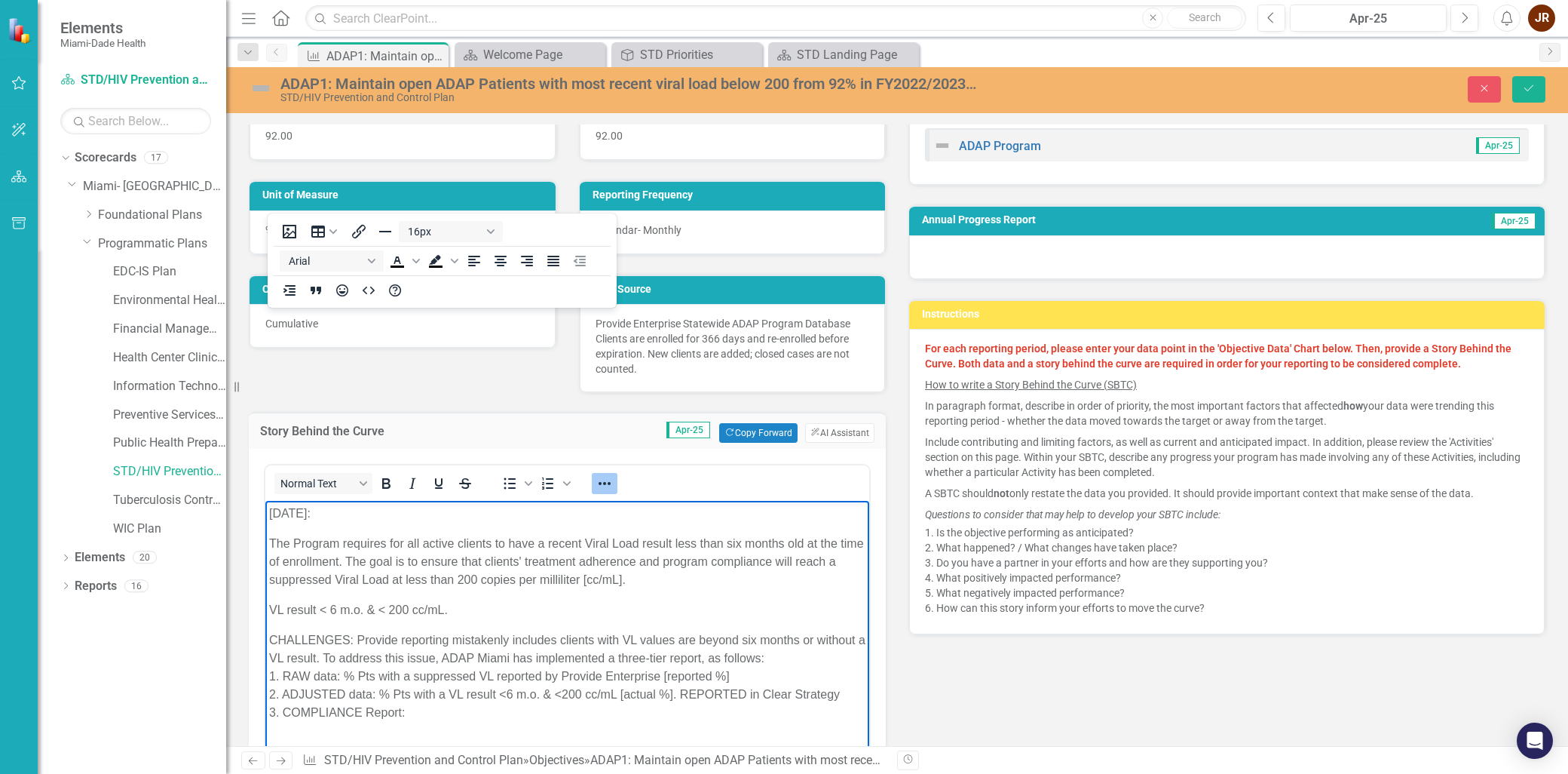
drag, startPoint x: 329, startPoint y: 502, endPoint x: 797, endPoint y: 694, distance: 505.9
click at [790, 693] on p "CHALLENGES: Provide reporting mistakenly includes clients with VL values are be…" at bounding box center [567, 676] width 596 height 90
click at [802, 695] on p "CHALLENGES: Provide reporting mistakenly includes clients with VL values are be…" at bounding box center [567, 676] width 596 height 90
click at [462, 635] on p "CHALLENGES: Provide reporting mistakenly includes clients with VL values are be…" at bounding box center [567, 685] width 596 height 108
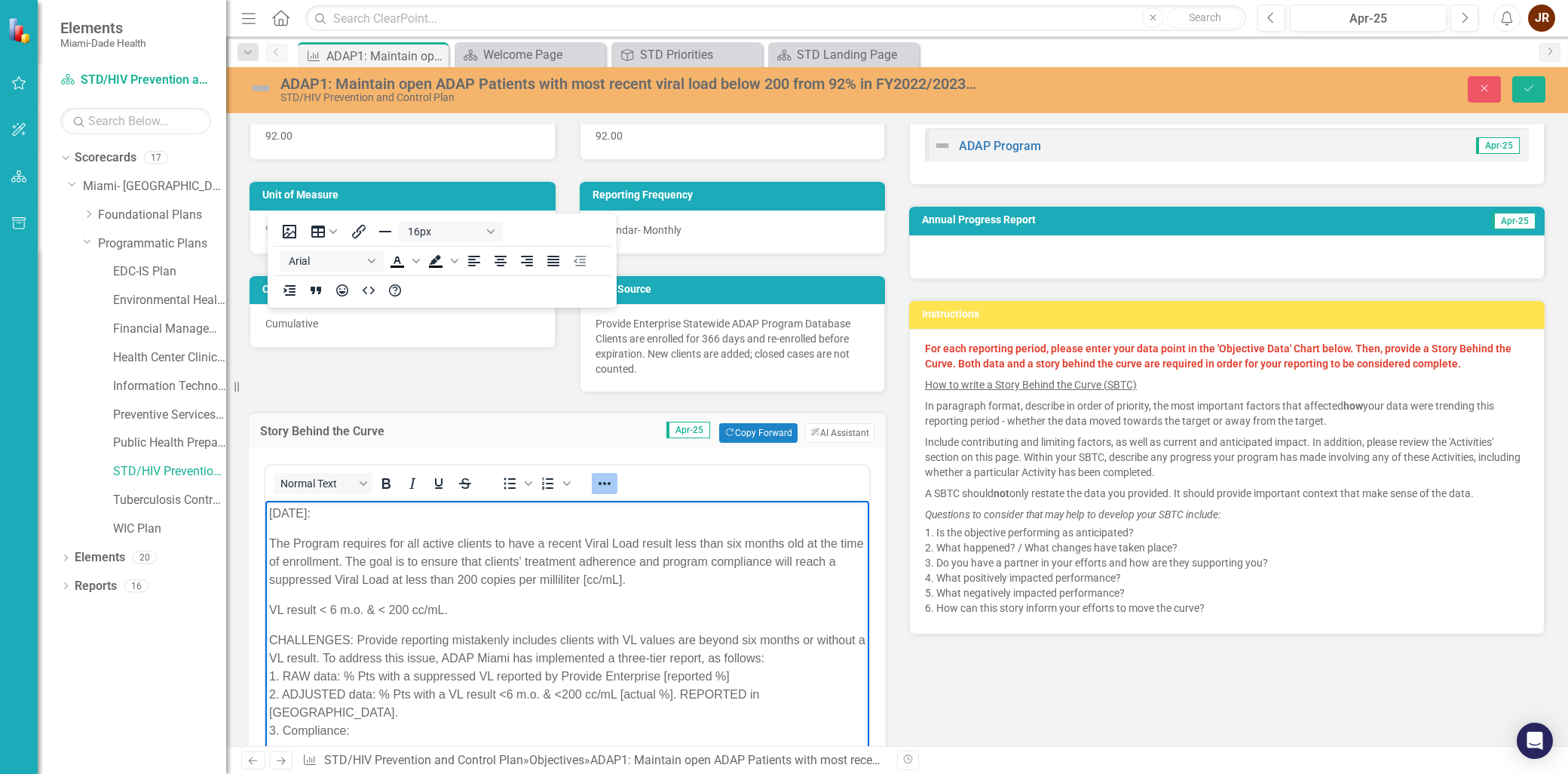
click at [1175, 663] on div "Initial Value 92.00 Target Value 92.00 Unit of Measure % Reporting Frequency Ca…" at bounding box center [898, 444] width 1320 height 754
drag, startPoint x: 547, startPoint y: 234, endPoint x: 500, endPoint y: 262, distance: 54.7
click at [547, 235] on div "16px Arial To open the popup, press Shift+Enter To open the popup, press Shift+…" at bounding box center [442, 261] width 349 height 88
click at [440, 298] on div "16px Arial To open the popup, press Shift+Enter To open the popup, press Shift+…" at bounding box center [442, 261] width 349 height 88
click at [514, 538] on p "The Program requires for all active clients to have a recent Viral Load result …" at bounding box center [567, 561] width 596 height 55
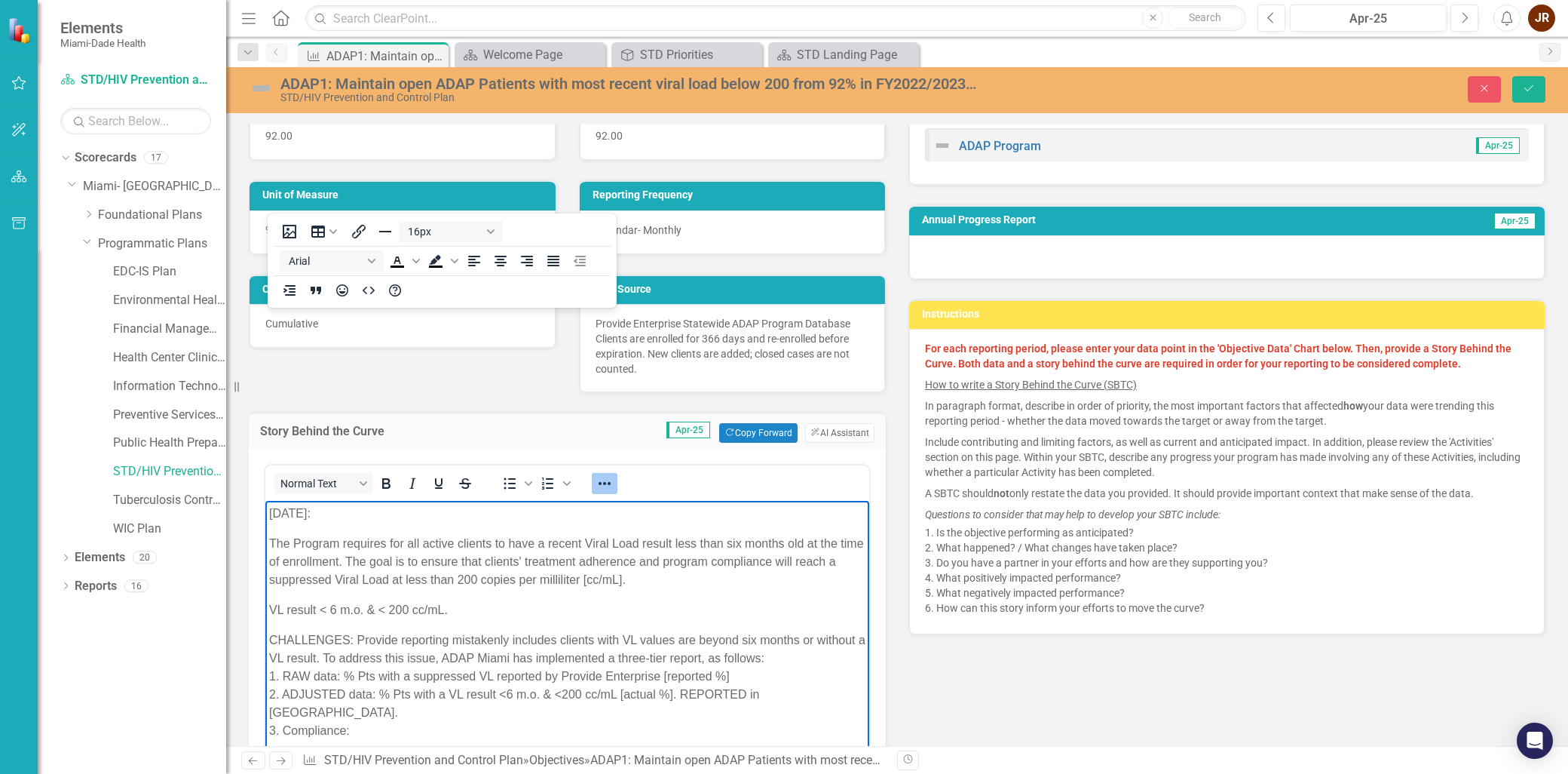
click at [462, 556] on p "The Program requires for all active clients to have a recent Viral Load result …" at bounding box center [567, 561] width 596 height 55
click at [427, 561] on p "The Program requires for all active clients to have a recent Viral Load result …" at bounding box center [567, 561] width 596 height 55
click at [401, 641] on p "CHALLENGES: Provide reporting mistakenly includes clients with VL values are be…" at bounding box center [567, 685] width 596 height 108
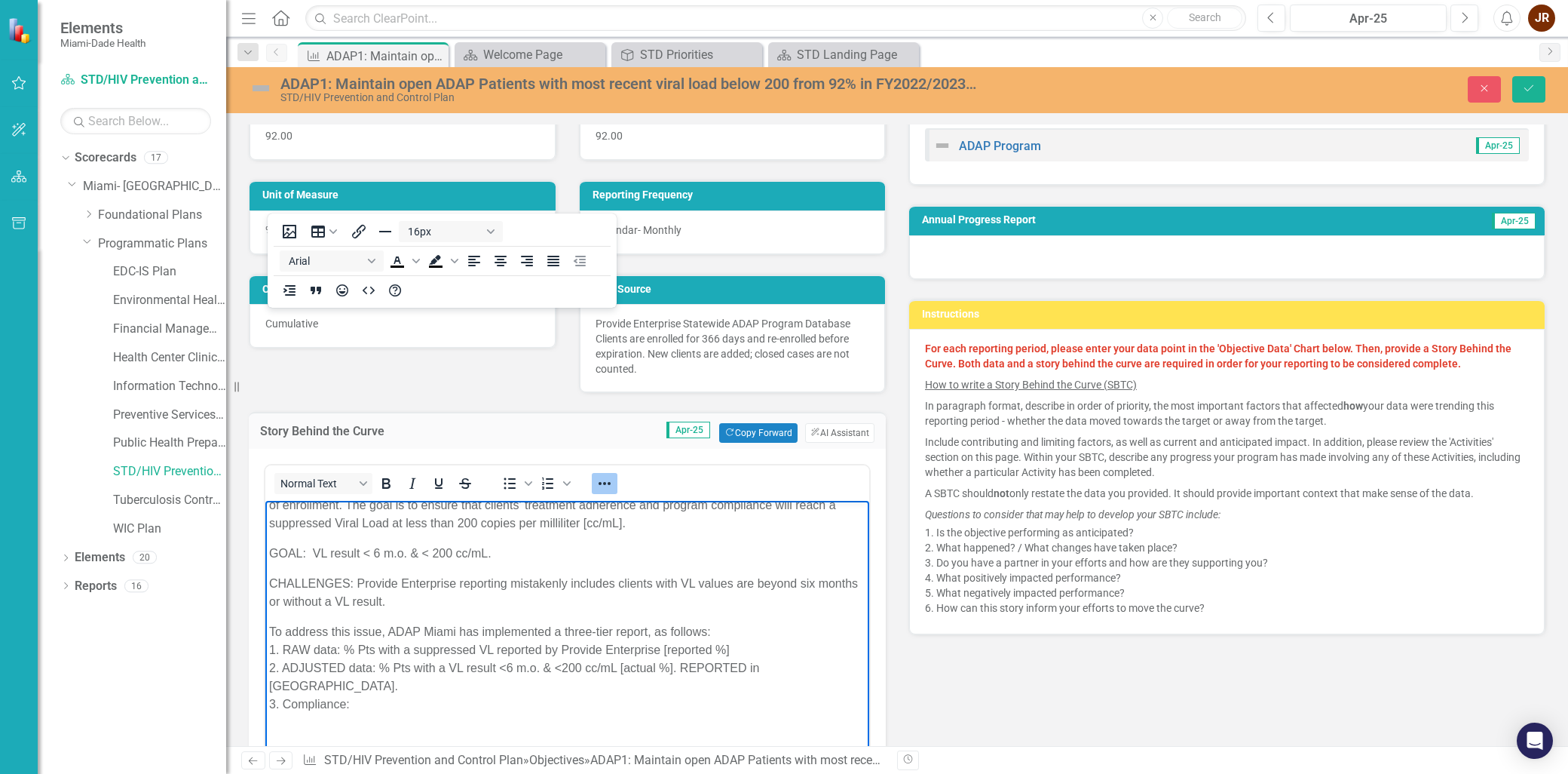
scroll to position [84, 0]
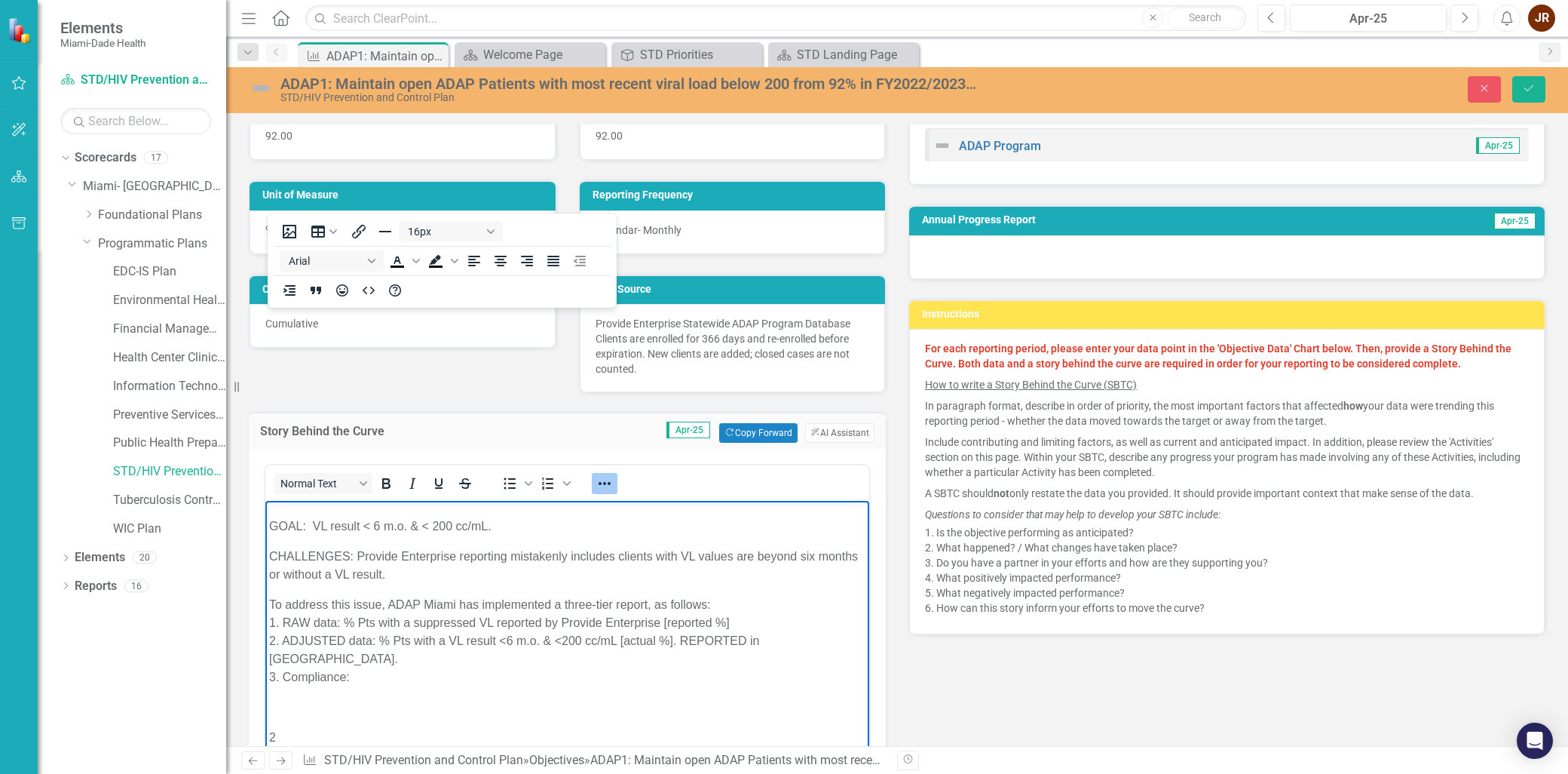
click at [369, 612] on p "To address this issue, ADAP Miami has implemented a three-tier report, as follo…" at bounding box center [567, 640] width 596 height 90
click at [333, 658] on p "To address this issue, ADAP Miami has implemented a three-tier report, as follo…" at bounding box center [567, 640] width 596 height 90
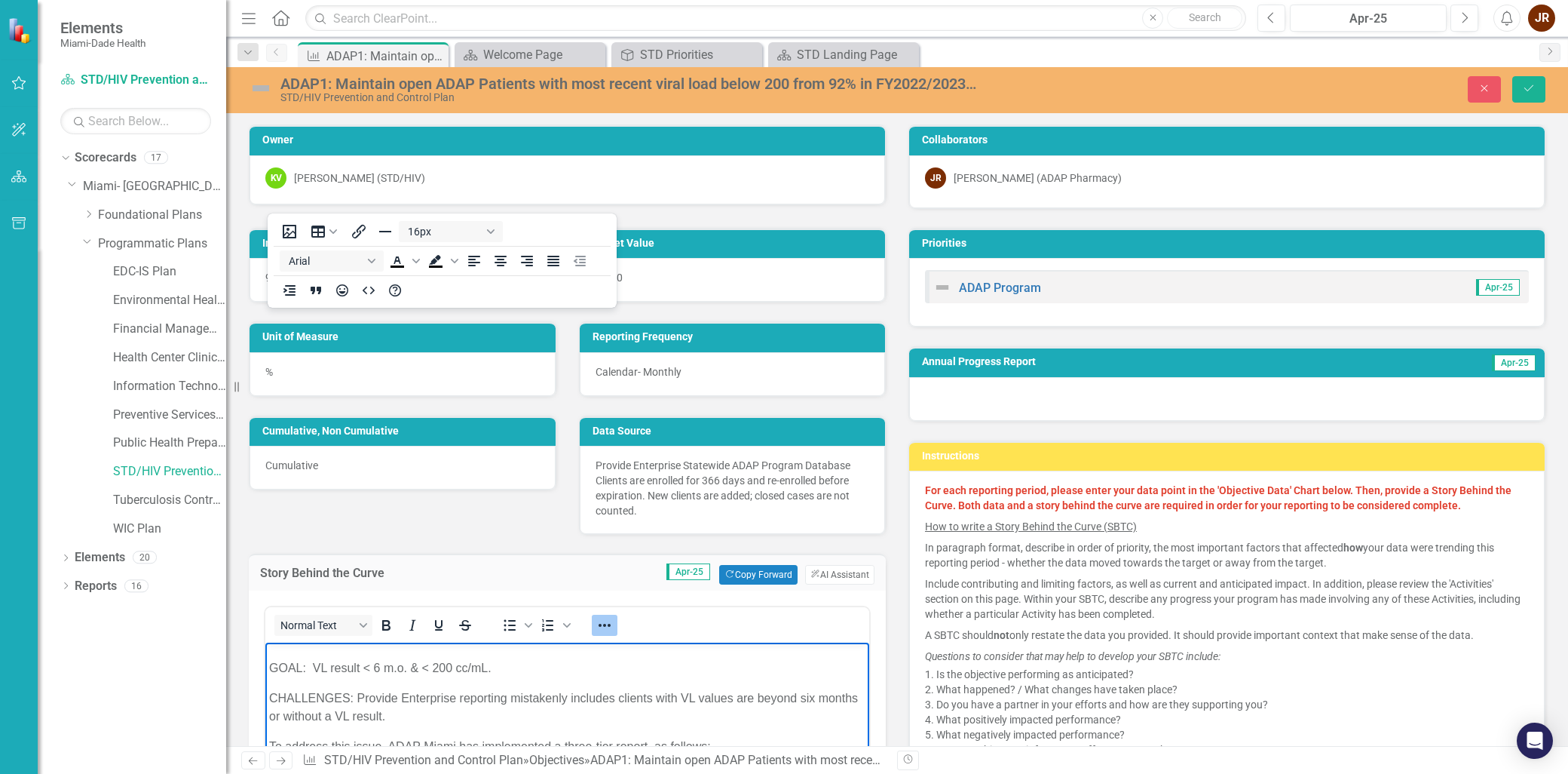
scroll to position [142, 0]
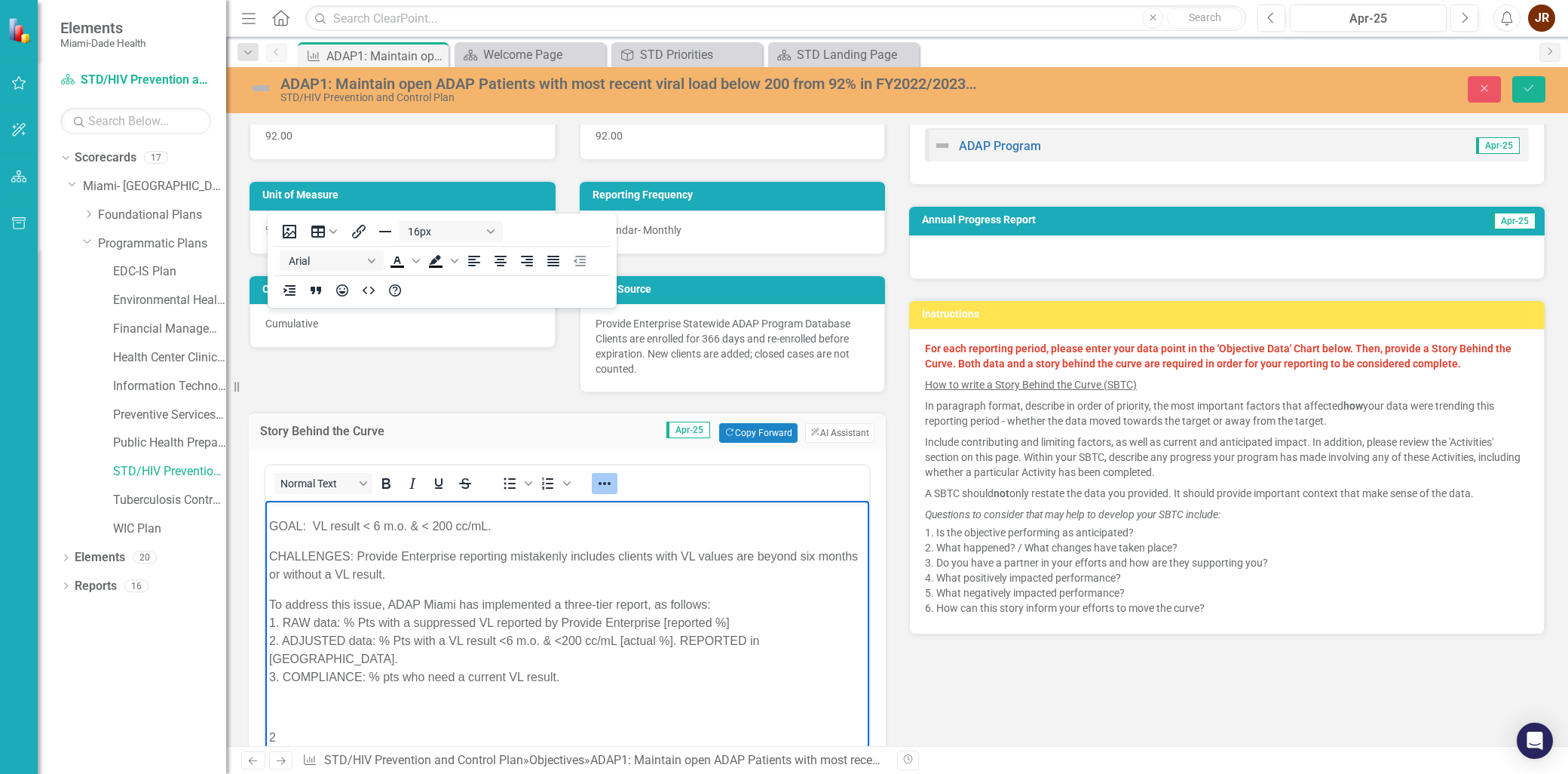
click at [452, 662] on p "To address this issue, ADAP Miami has implemented a three-tier report, as follo…" at bounding box center [567, 640] width 596 height 90
click at [470, 659] on p "To address this issue, ADAP Miami has implemented a three-tier report, as follo…" at bounding box center [567, 640] width 596 height 90
click at [478, 657] on p "To address this issue, ADAP Miami has implemented a three-tier report, as follo…" at bounding box center [567, 640] width 596 height 90
click at [369, 657] on p "To address this issue, ADAP Miami has implemented a three-tier report, as follo…" at bounding box center [567, 640] width 596 height 90
click at [327, 623] on p "To address this issue, ADAP Miami has implemented a three-tier report, as follo…" at bounding box center [567, 640] width 596 height 90
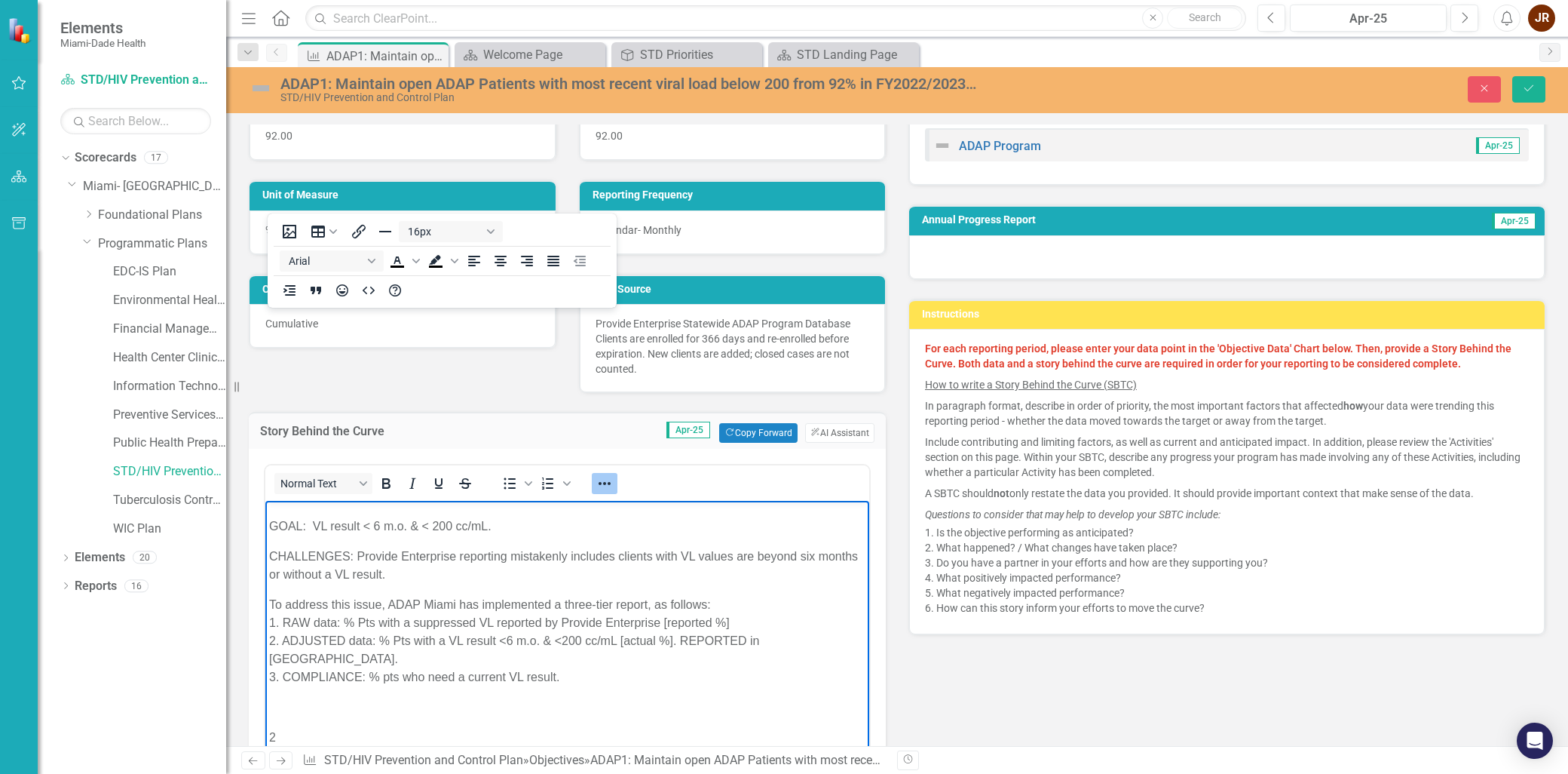
click at [359, 660] on p "To address this issue, ADAP Miami has implemented a three-tier report, as follo…" at bounding box center [567, 640] width 596 height 90
click at [366, 628] on p "To address this issue, ADAP Miami has implemented a three-tier report, as follo…" at bounding box center [567, 640] width 596 height 90
click at [394, 626] on p "To address this issue, ADAP Miami has implemented a three-tier report, as follo…" at bounding box center [567, 640] width 596 height 90
click at [410, 483] on icon "Italic" at bounding box center [412, 483] width 18 height 18
click at [385, 481] on icon "Bold" at bounding box center [386, 483] width 18 height 18
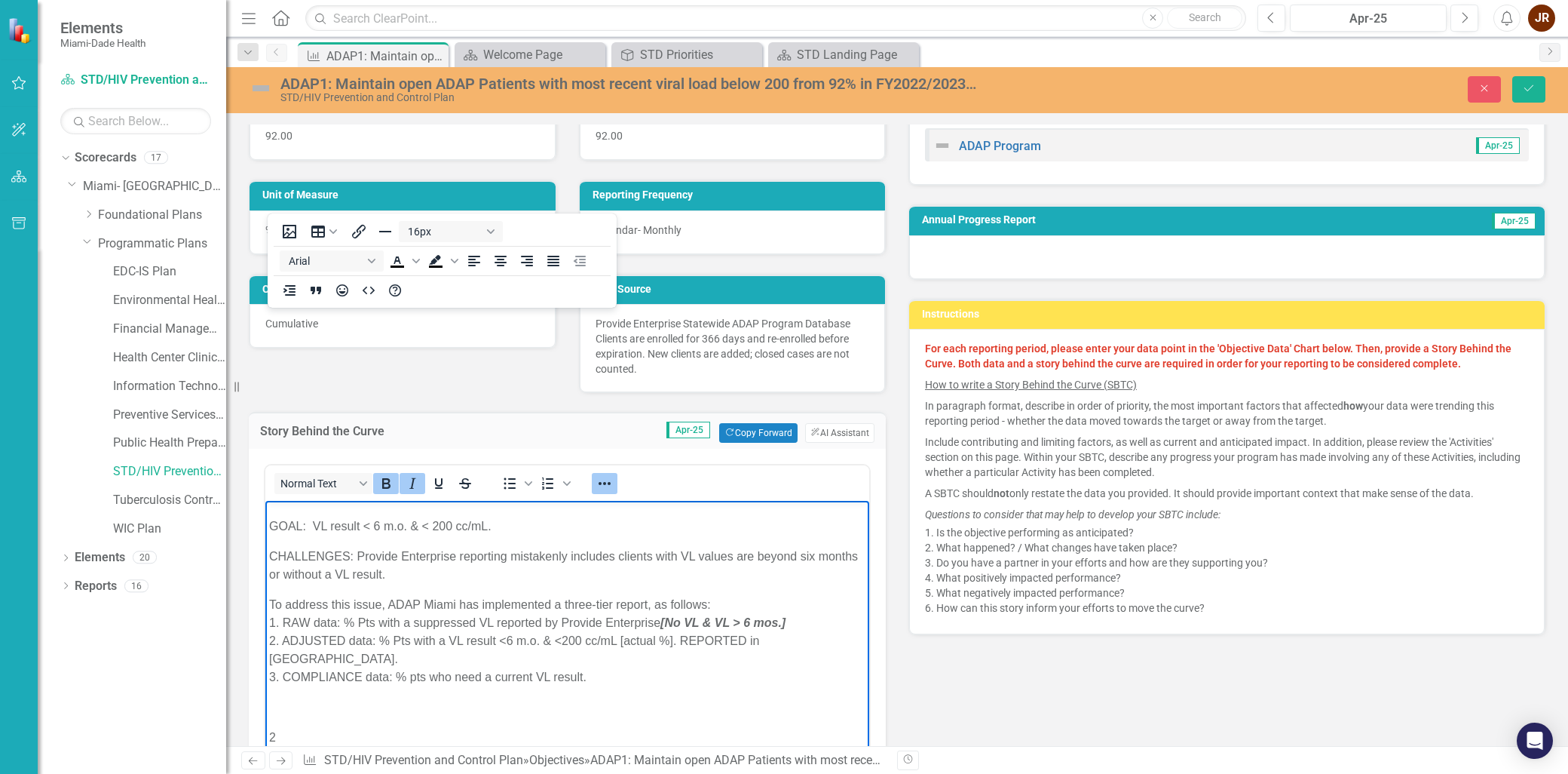
click at [700, 636] on p "To address this issue, ADAP Miami has implemented a three-tier report, as follo…" at bounding box center [567, 640] width 596 height 90
click at [744, 625] on em "[No VL & VL > 6 mos.]" at bounding box center [723, 622] width 125 height 13
drag, startPoint x: 656, startPoint y: 642, endPoint x: 753, endPoint y: 642, distance: 97.0
click at [655, 642] on p "To address this issue, ADAP Miami has implemented a three-tier report, as follo…" at bounding box center [567, 640] width 596 height 90
click at [623, 640] on p "To address this issue, ADAP Miami has implemented a three-tier report, as follo…" at bounding box center [567, 640] width 596 height 90
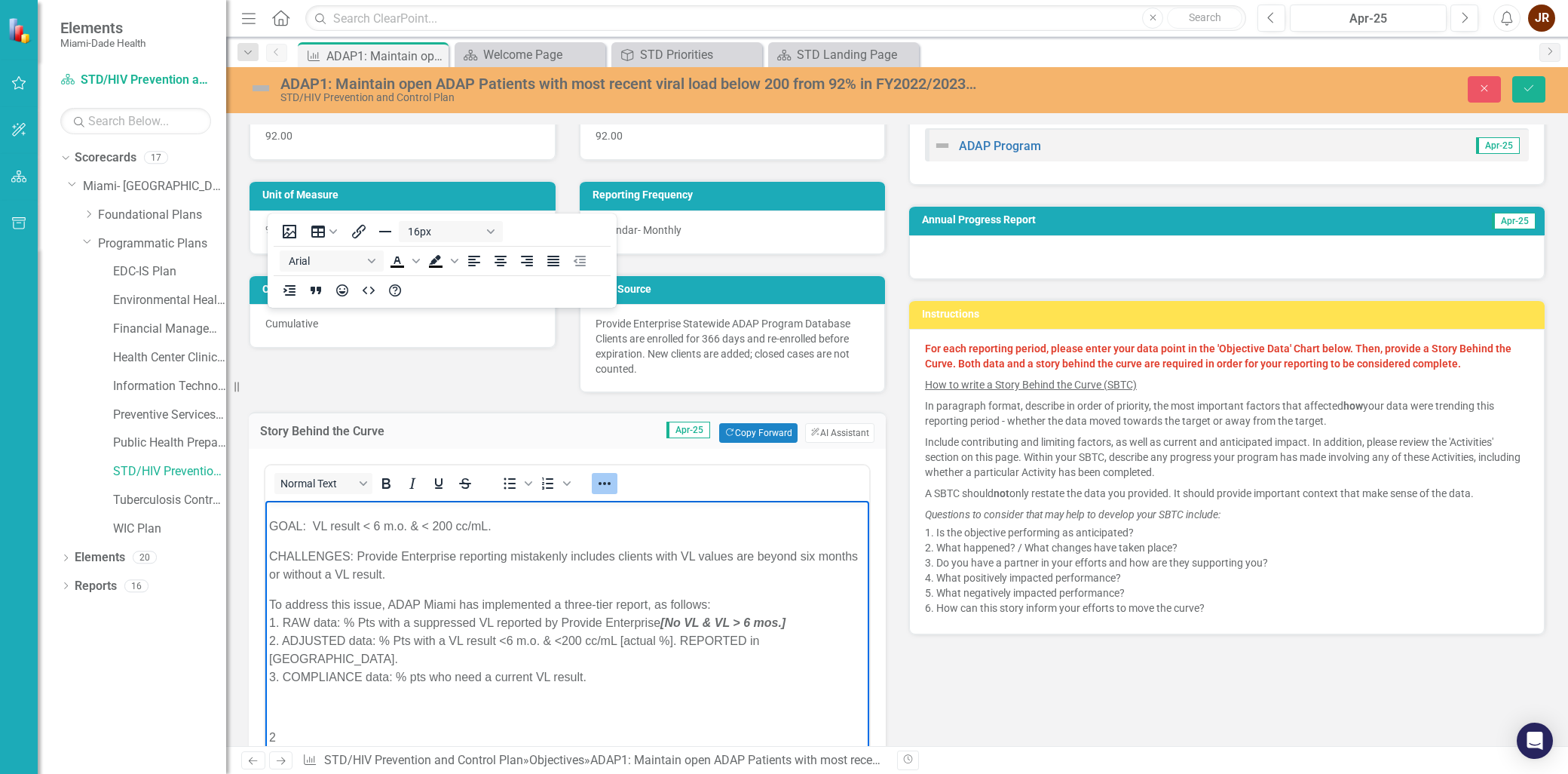
click at [450, 637] on p "To address this issue, ADAP Miami has implemented a three-tier report, as follo…" at bounding box center [567, 640] width 596 height 90
click at [500, 641] on p "To address this issue, ADAP Miami has implemented a three-tier report, as follo…" at bounding box center [567, 640] width 596 height 90
click at [460, 642] on p "To address this issue, ADAP Miami has implemented a three-tier report, as follo…" at bounding box center [567, 640] width 596 height 90
drag, startPoint x: 810, startPoint y: 640, endPoint x: 681, endPoint y: 639, distance: 129.0
click at [681, 639] on p "To address this issue, ADAP Miami has implemented a three-tier report, as follo…" at bounding box center [567, 640] width 596 height 90
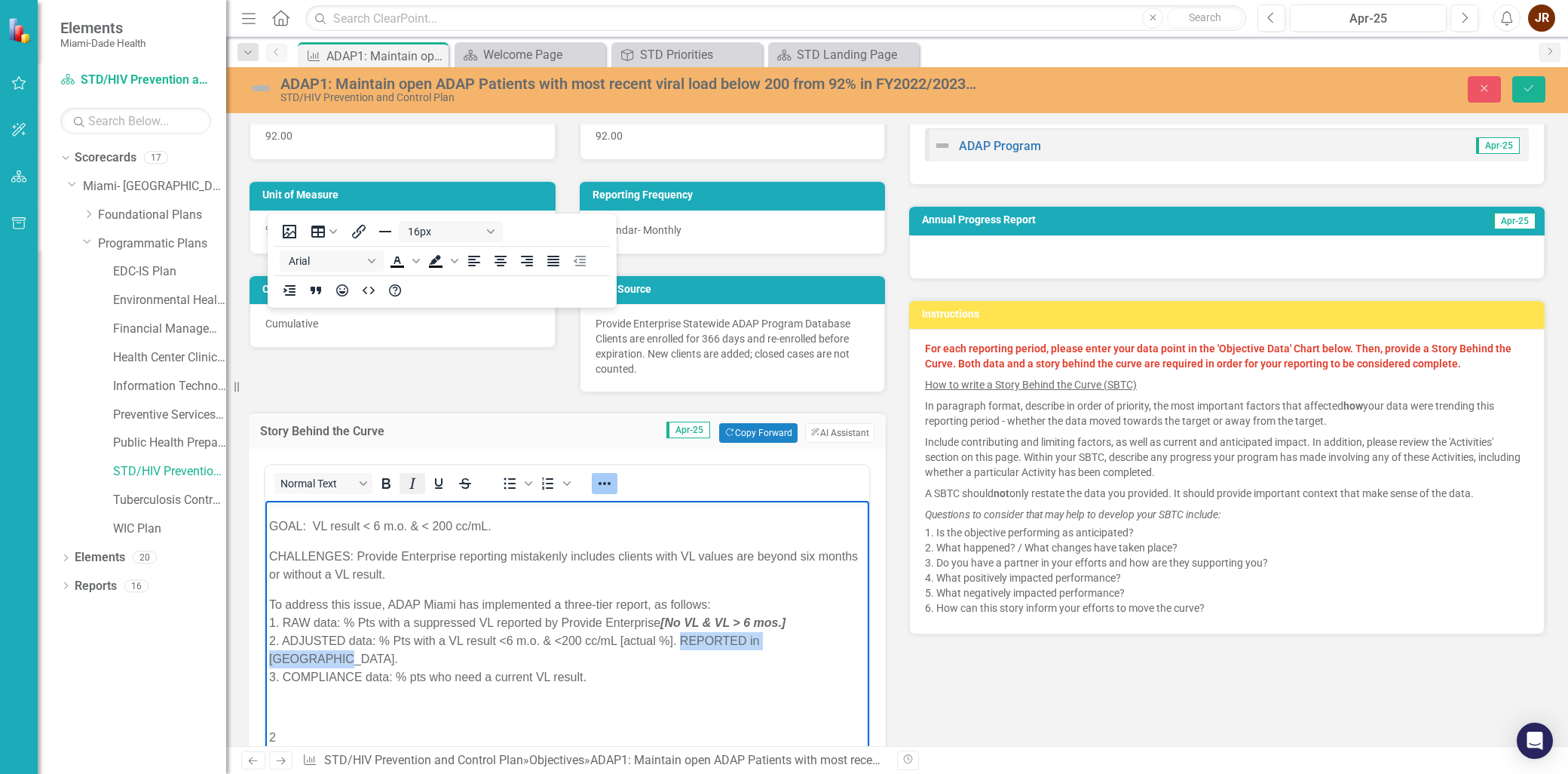
click at [412, 478] on icon "Italic" at bounding box center [413, 483] width 7 height 11
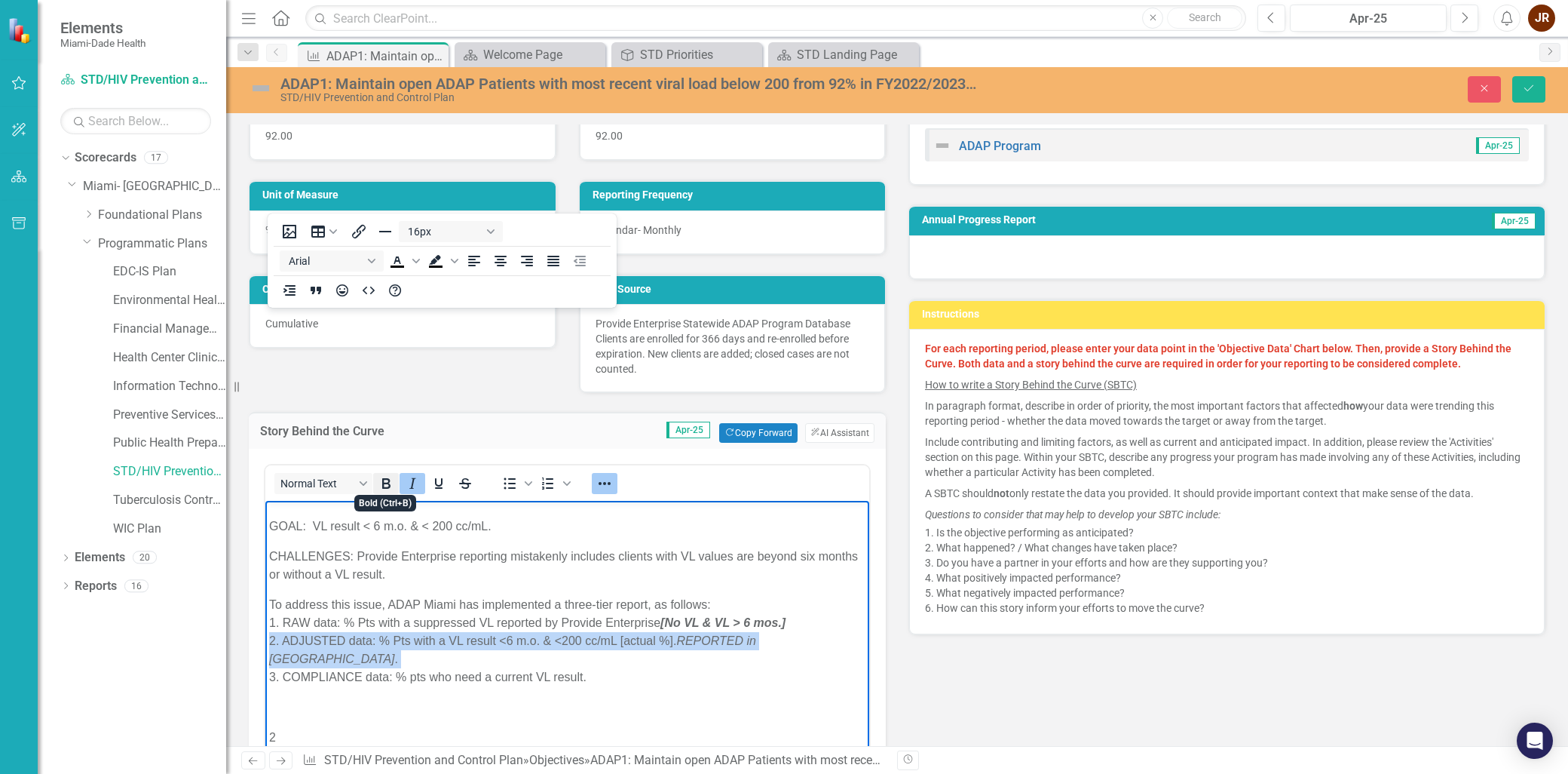
click at [388, 481] on icon "Bold" at bounding box center [386, 483] width 8 height 11
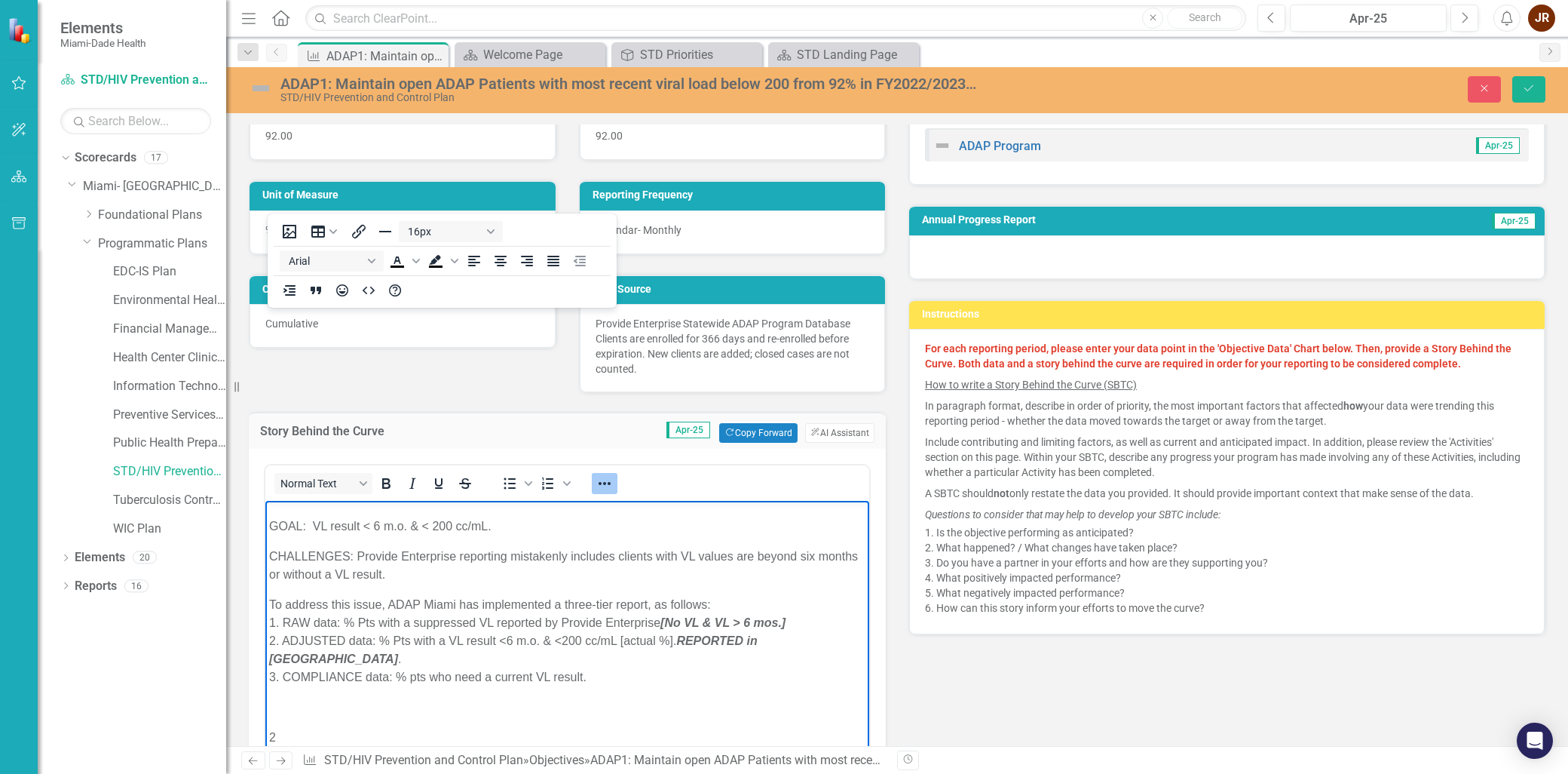
click at [689, 703] on body "August 2025: The Program requires for all active clients to have a recent Viral…" at bounding box center [567, 745] width 604 height 657
click at [500, 658] on p "To address this issue, ADAP Miami has implemented a three-tier report, as follo…" at bounding box center [567, 640] width 596 height 90
click at [369, 662] on p "To address this issue, ADAP Miami has implemented a three-tier report, as follo…" at bounding box center [567, 640] width 596 height 90
click at [607, 658] on p "To address this issue, ADAP Miami has implemented a three-tier report, as follo…" at bounding box center [567, 640] width 596 height 90
click at [385, 482] on icon "Bold" at bounding box center [386, 483] width 18 height 18
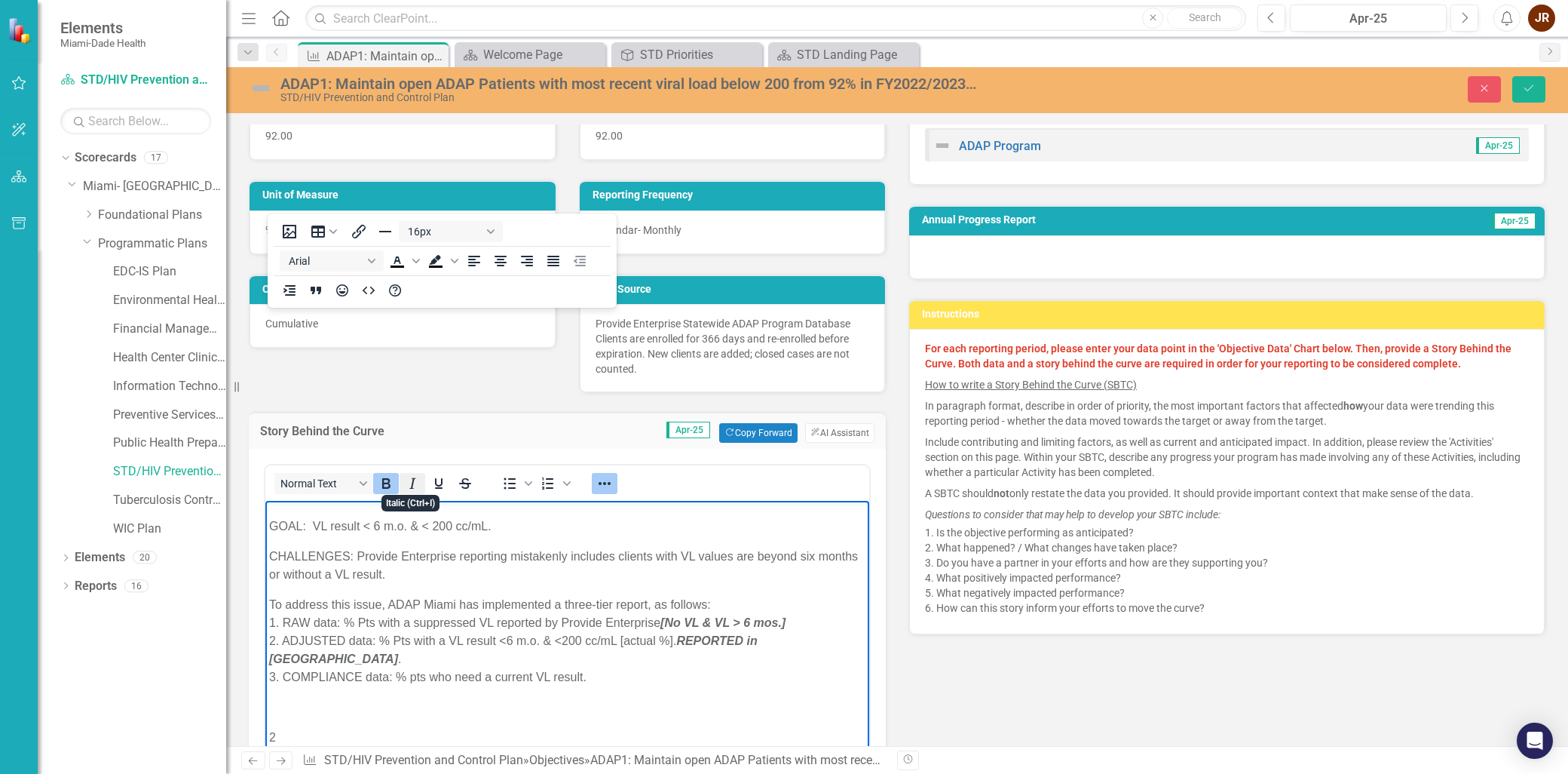
click at [410, 478] on icon "Italic" at bounding box center [412, 483] width 18 height 18
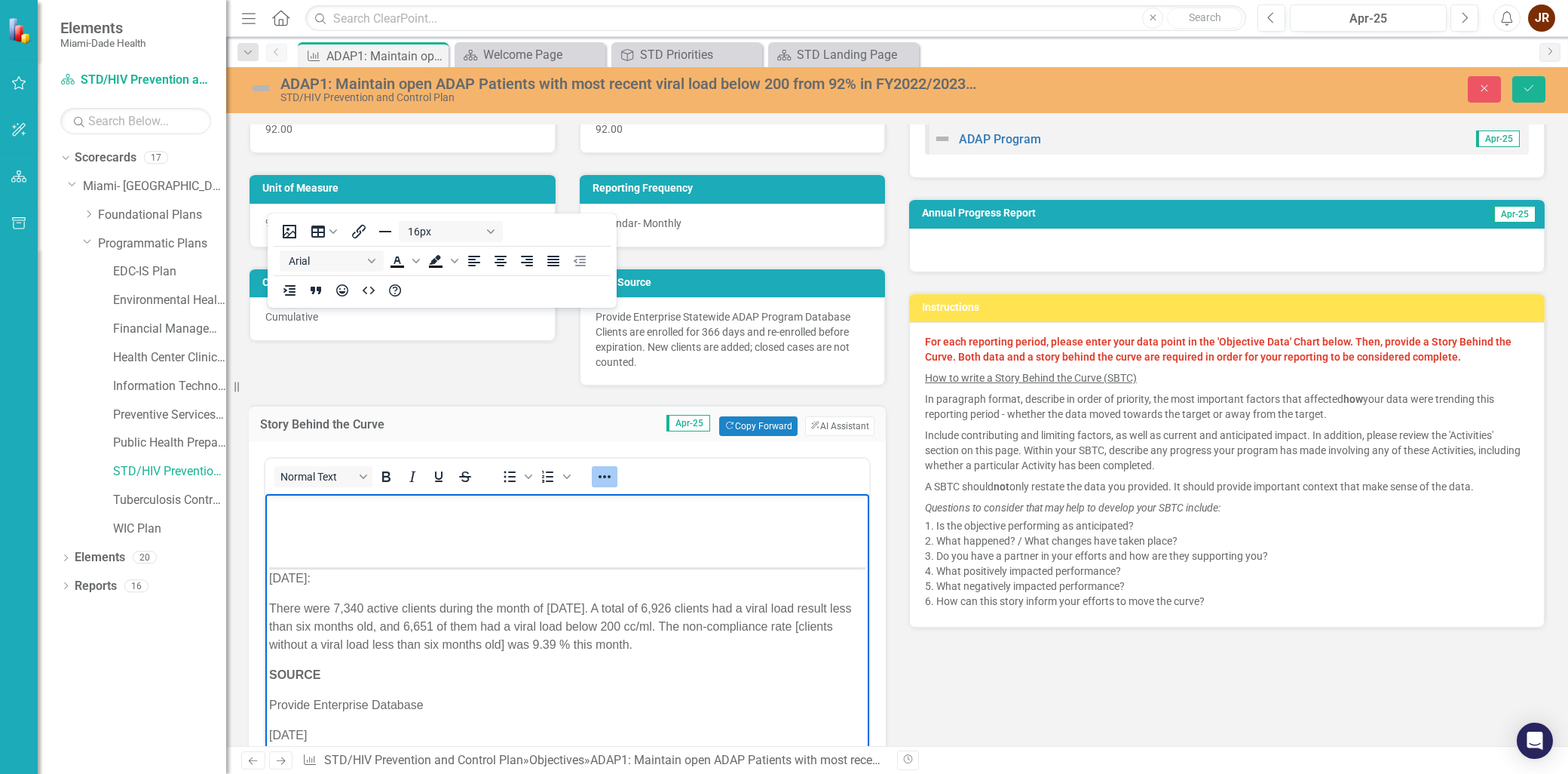
scroll to position [340, 0]
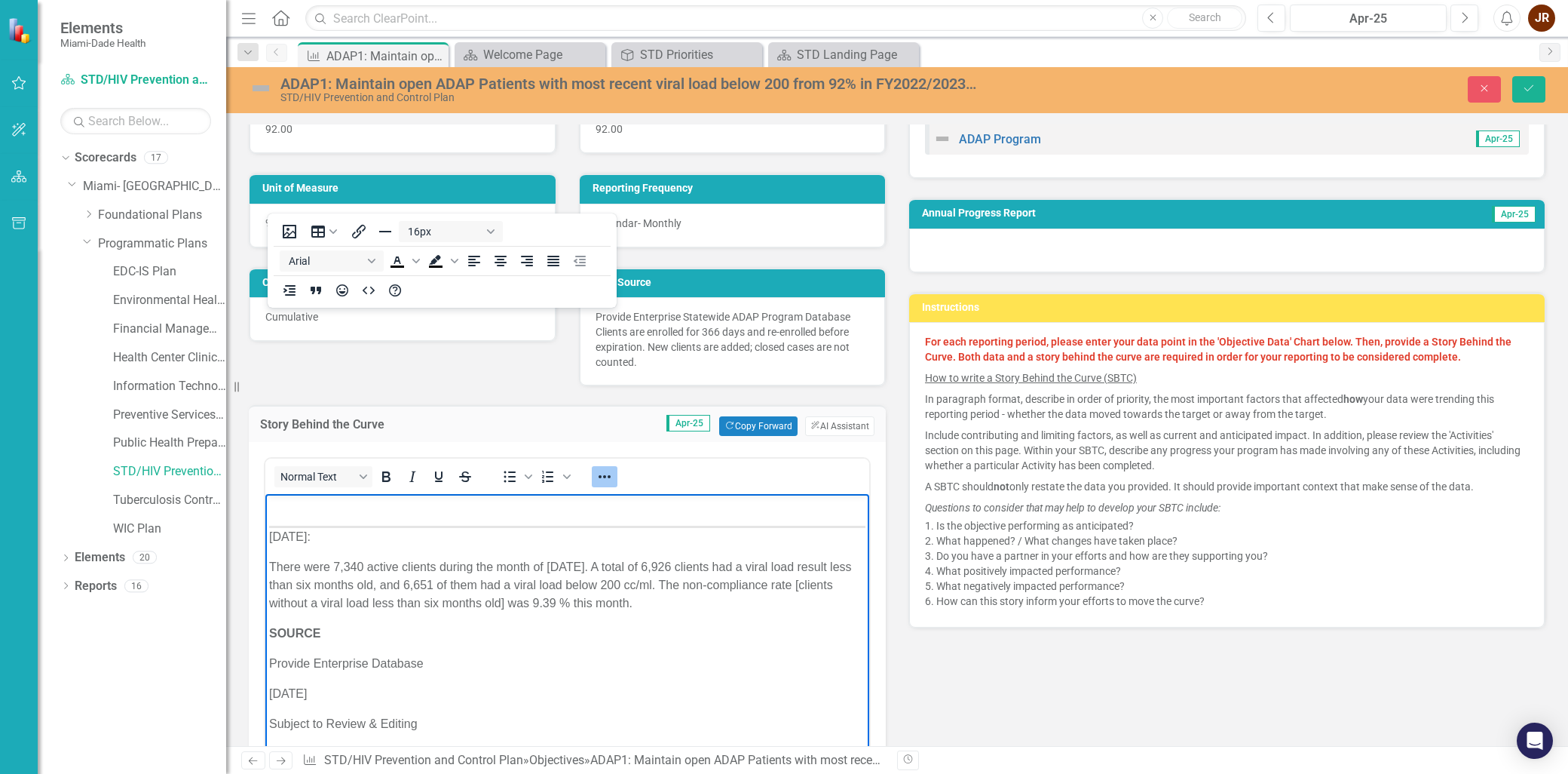
click at [514, 589] on p "There were 7,340 active clients during the month of [DATE]. A total of 6,926 cl…" at bounding box center [567, 585] width 596 height 55
click at [590, 591] on p "There were 7,340 active clients during the month of [DATE]. A total of 6,926 cl…" at bounding box center [567, 585] width 596 height 55
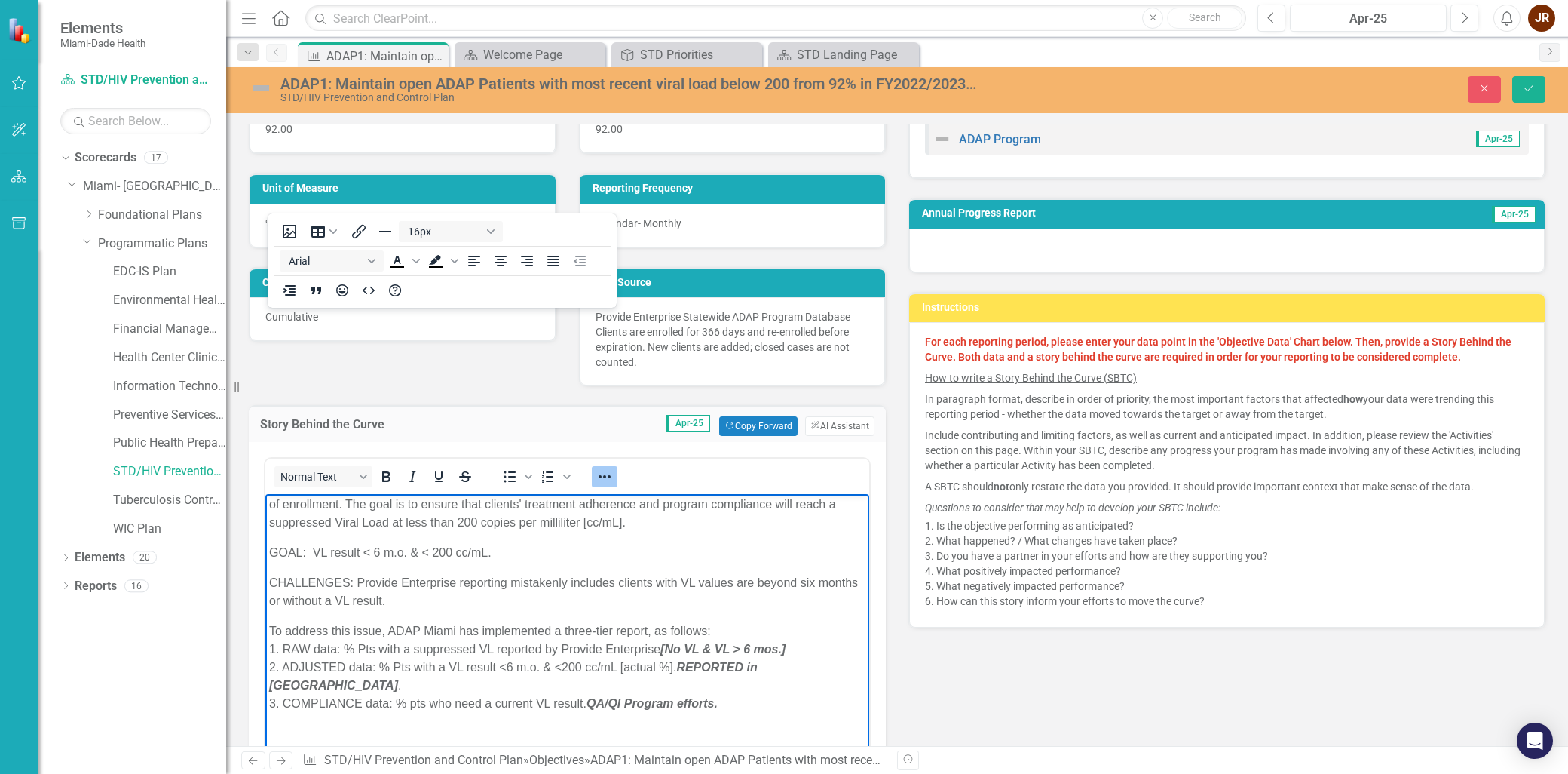
scroll to position [39, 0]
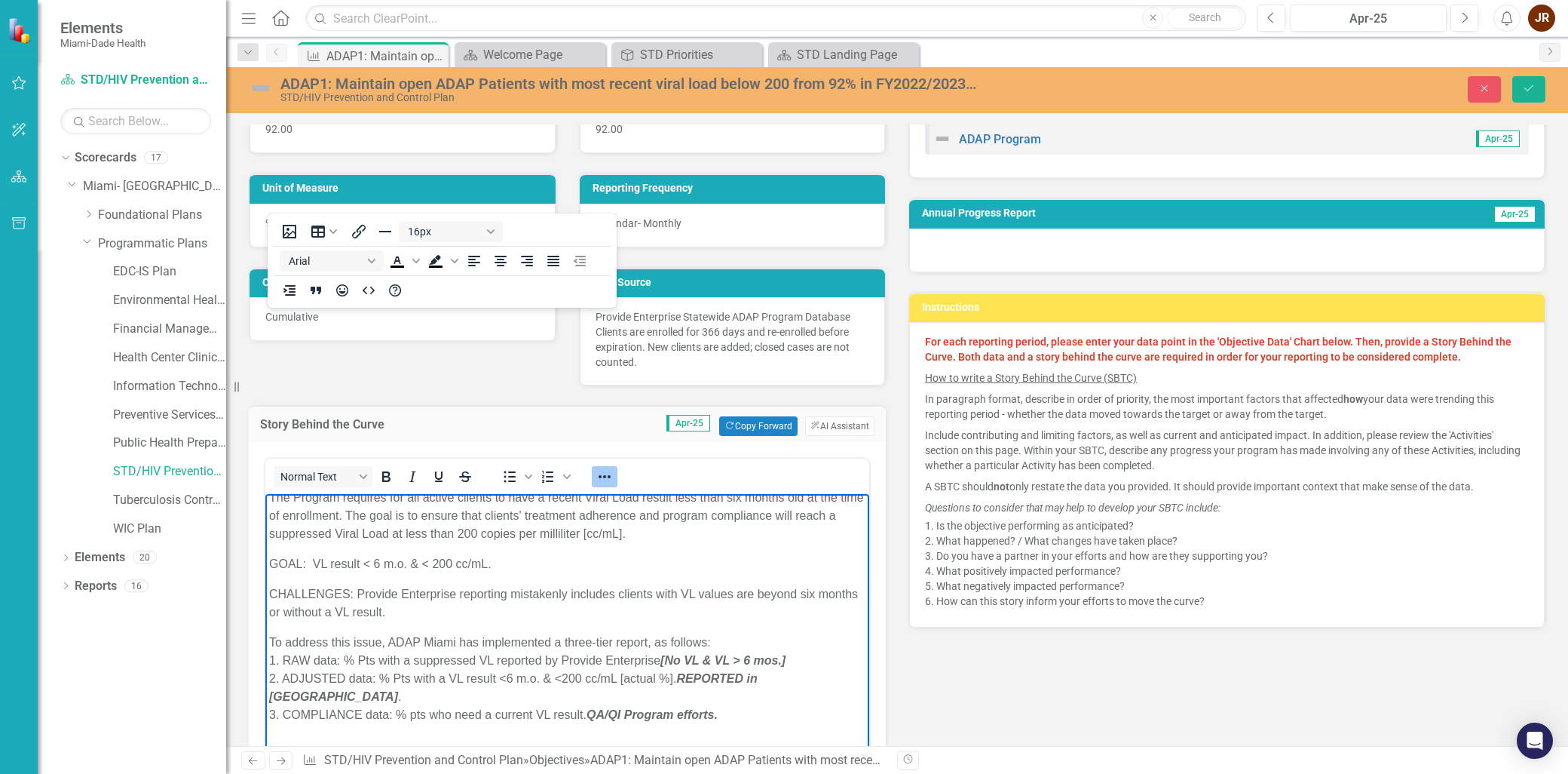
drag, startPoint x: 498, startPoint y: 561, endPoint x: 316, endPoint y: 566, distance: 182.1
click at [316, 566] on p "GOAL: VL result < 6 m.o. & < 200 cc/mL." at bounding box center [567, 564] width 596 height 18
click at [383, 471] on icon "Bold" at bounding box center [386, 477] width 18 height 18
click at [570, 556] on p "GOAL: VL result < 6 m.o. & < 200 cc/mL." at bounding box center [567, 564] width 596 height 18
drag, startPoint x: 461, startPoint y: 600, endPoint x: 516, endPoint y: 597, distance: 55.1
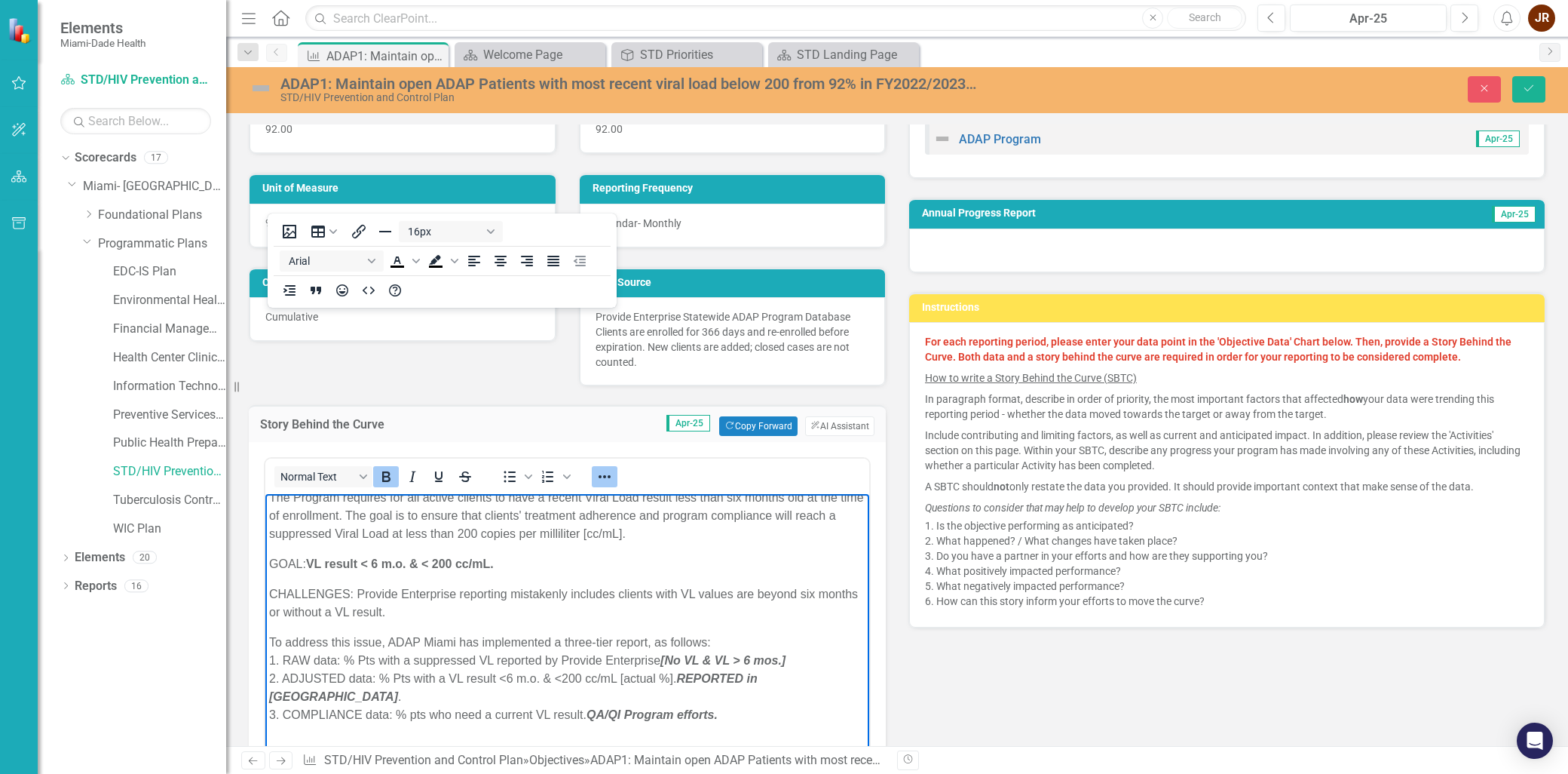
click at [463, 600] on p "CHALLENGES: Provide Enterprise reporting mistakenly includes clients with VL va…" at bounding box center [567, 603] width 596 height 36
drag, startPoint x: 526, startPoint y: 595, endPoint x: 556, endPoint y: 600, distance: 30.4
click at [531, 595] on p "CHALLENGES: Provide Enterprise reporting mistakenly includes clients with VL va…" at bounding box center [567, 603] width 596 height 36
click at [486, 596] on p "CHALLENGES: Provide Enterprise reporting mistakenly includes clients with VL va…" at bounding box center [567, 603] width 596 height 36
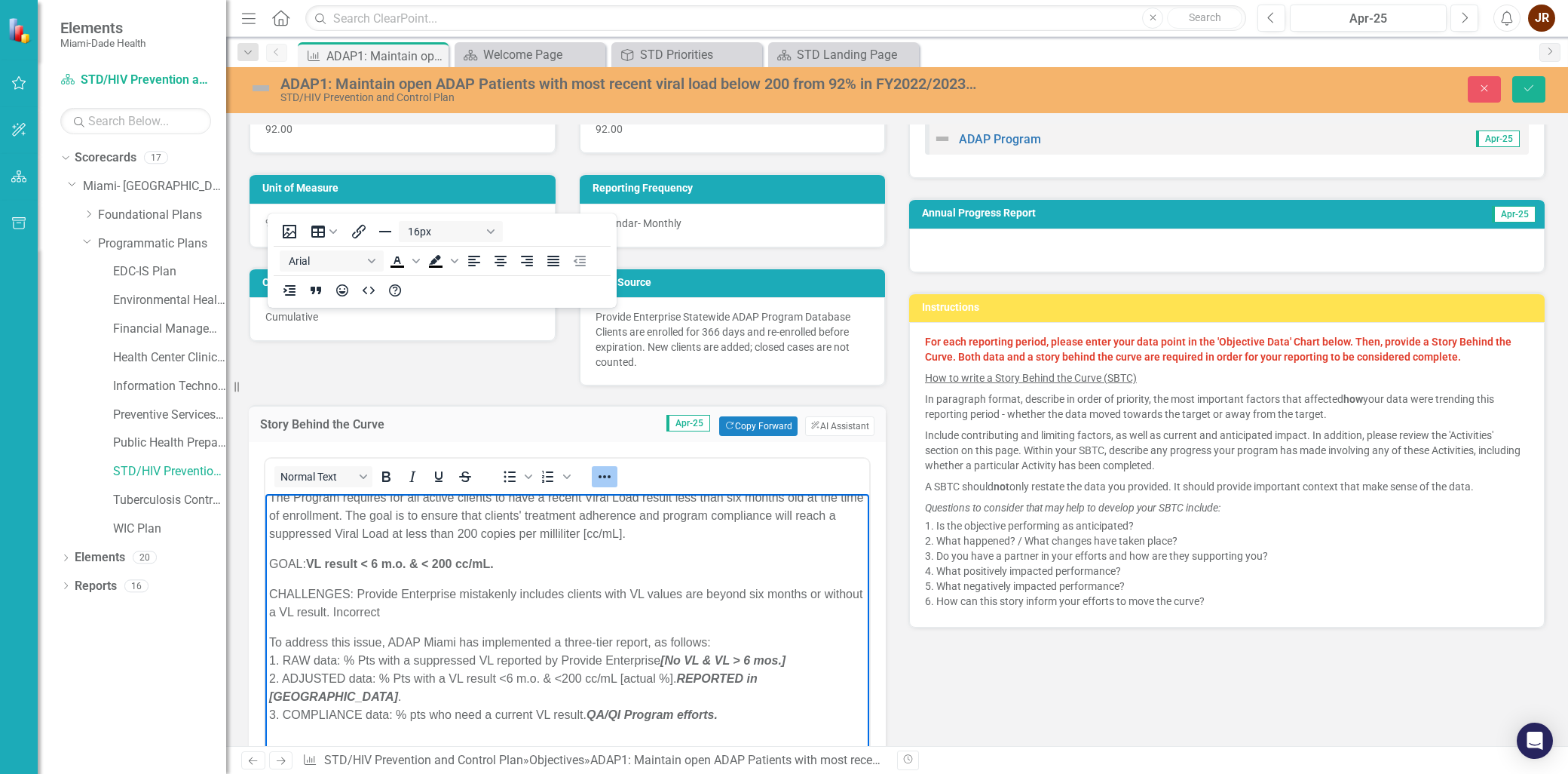
click at [584, 695] on p "To address this issue, ADAP Miami has implemented a three-tier report, as follo…" at bounding box center [567, 678] width 596 height 90
click at [421, 664] on p "To address this issue, ADAP Miami has implemented a three-tier report, as follo…" at bounding box center [567, 678] width 596 height 90
click at [362, 662] on p "To address this issue, ADAP Miami has implemented a three-tier report, as follo…" at bounding box center [567, 678] width 596 height 90
click at [425, 663] on p "To address this issue, ADAP Miami has implemented a three-tier report, as follo…" at bounding box center [567, 678] width 596 height 90
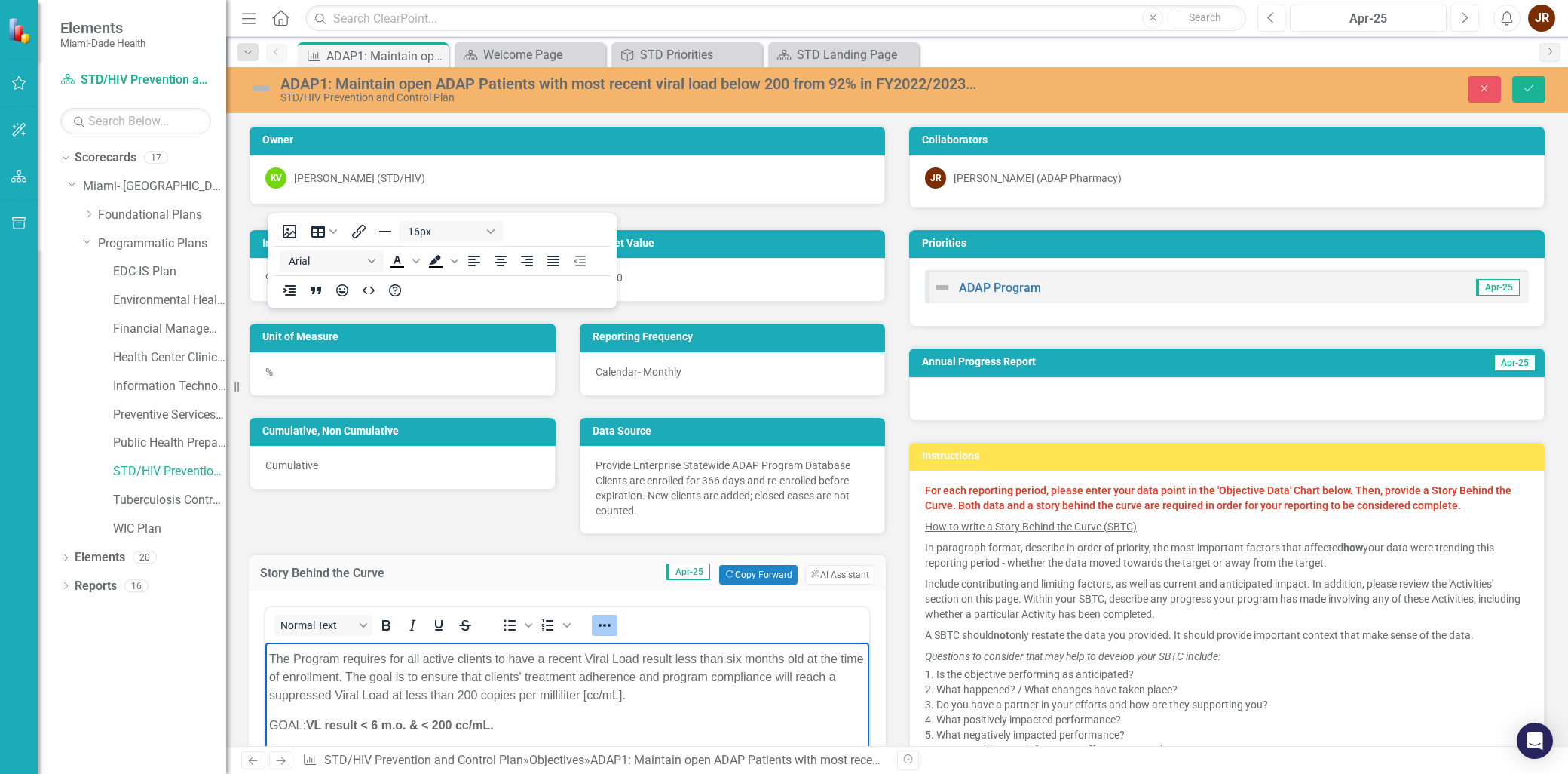
scroll to position [0, 0]
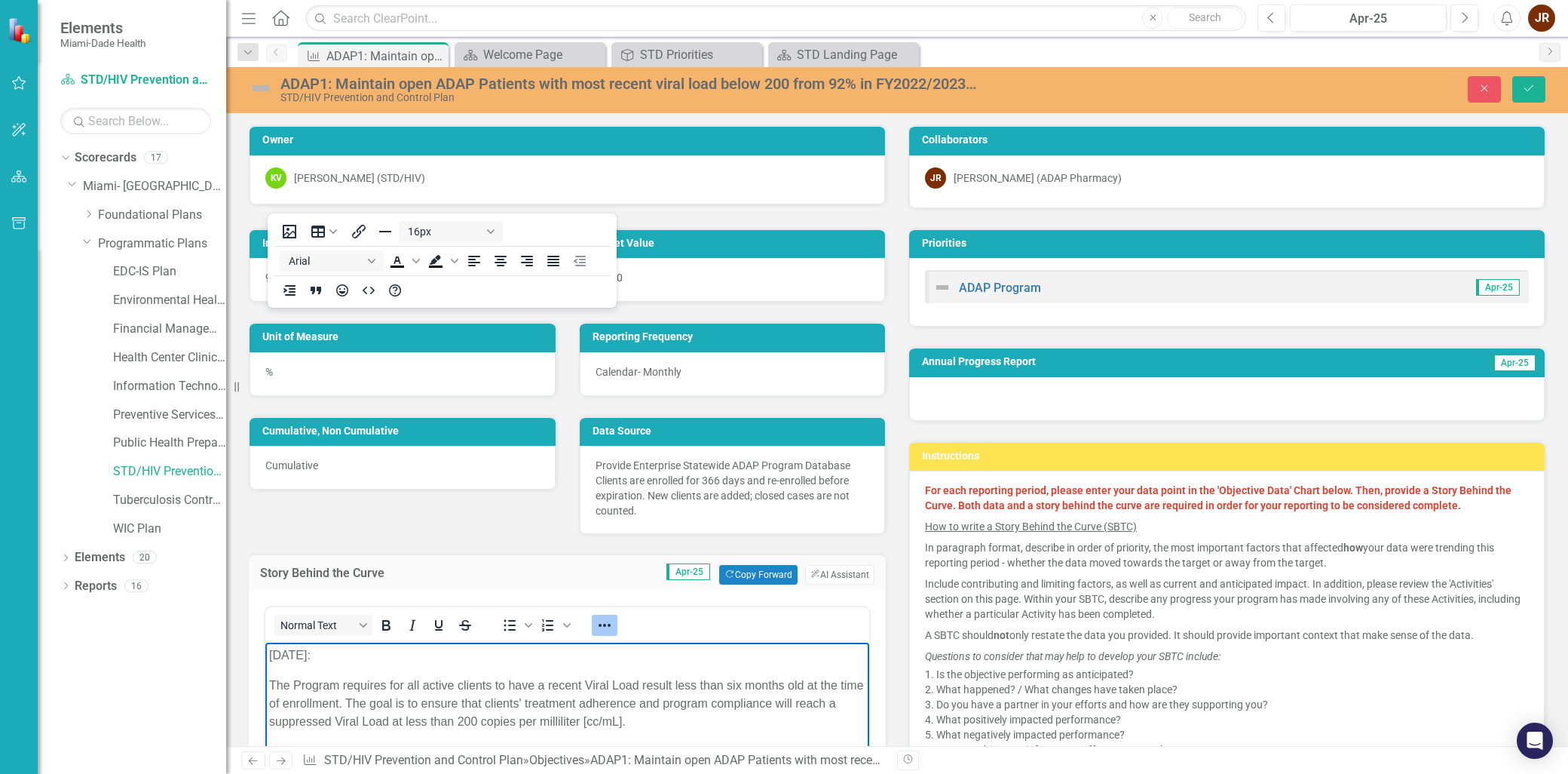
click at [300, 653] on p "August 2025:" at bounding box center [567, 655] width 596 height 18
click at [477, 694] on p "The Program requires for all active clients to have a recent Viral Load result …" at bounding box center [567, 703] width 596 height 55
click at [526, 688] on p "The Program requires for all active clients to have a recent Viral Load result …" at bounding box center [567, 703] width 596 height 55
click at [663, 692] on p "The Program requires for all active clients to have a recent Viral Load result …" at bounding box center [567, 703] width 596 height 55
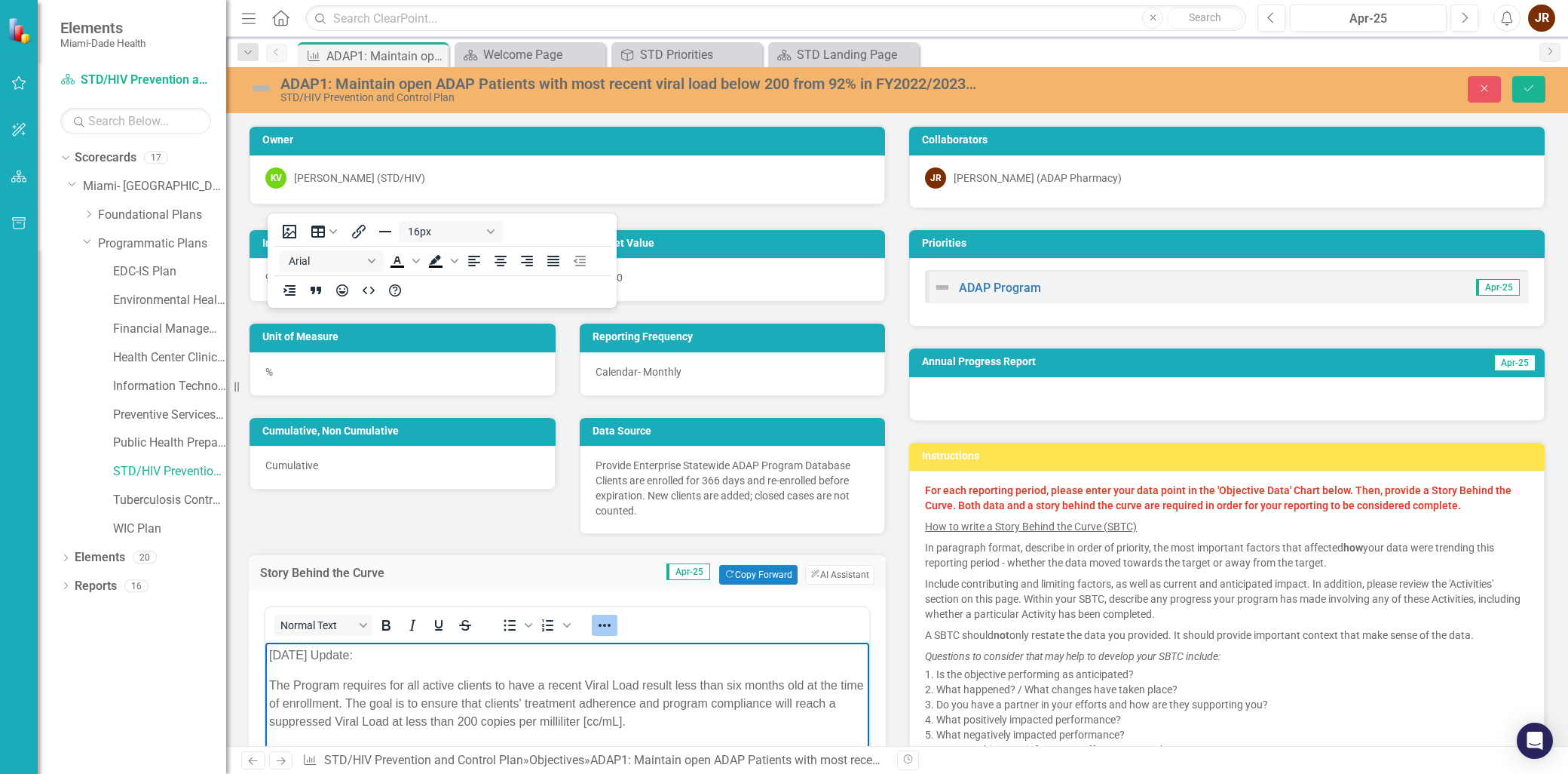
drag, startPoint x: 592, startPoint y: 711, endPoint x: 624, endPoint y: 713, distance: 32.1
click at [593, 711] on p "The Program requires for all active clients to have a recent Viral Load result …" at bounding box center [567, 703] width 596 height 55
click at [681, 710] on p "The Program requires for all active clients to have a recent Viral Load result …" at bounding box center [567, 703] width 596 height 55
click at [527, 709] on p "The Program requires for all active clients to have a recent Viral Load result …" at bounding box center [567, 703] width 596 height 55
drag, startPoint x: 579, startPoint y: 701, endPoint x: 618, endPoint y: 701, distance: 39.0
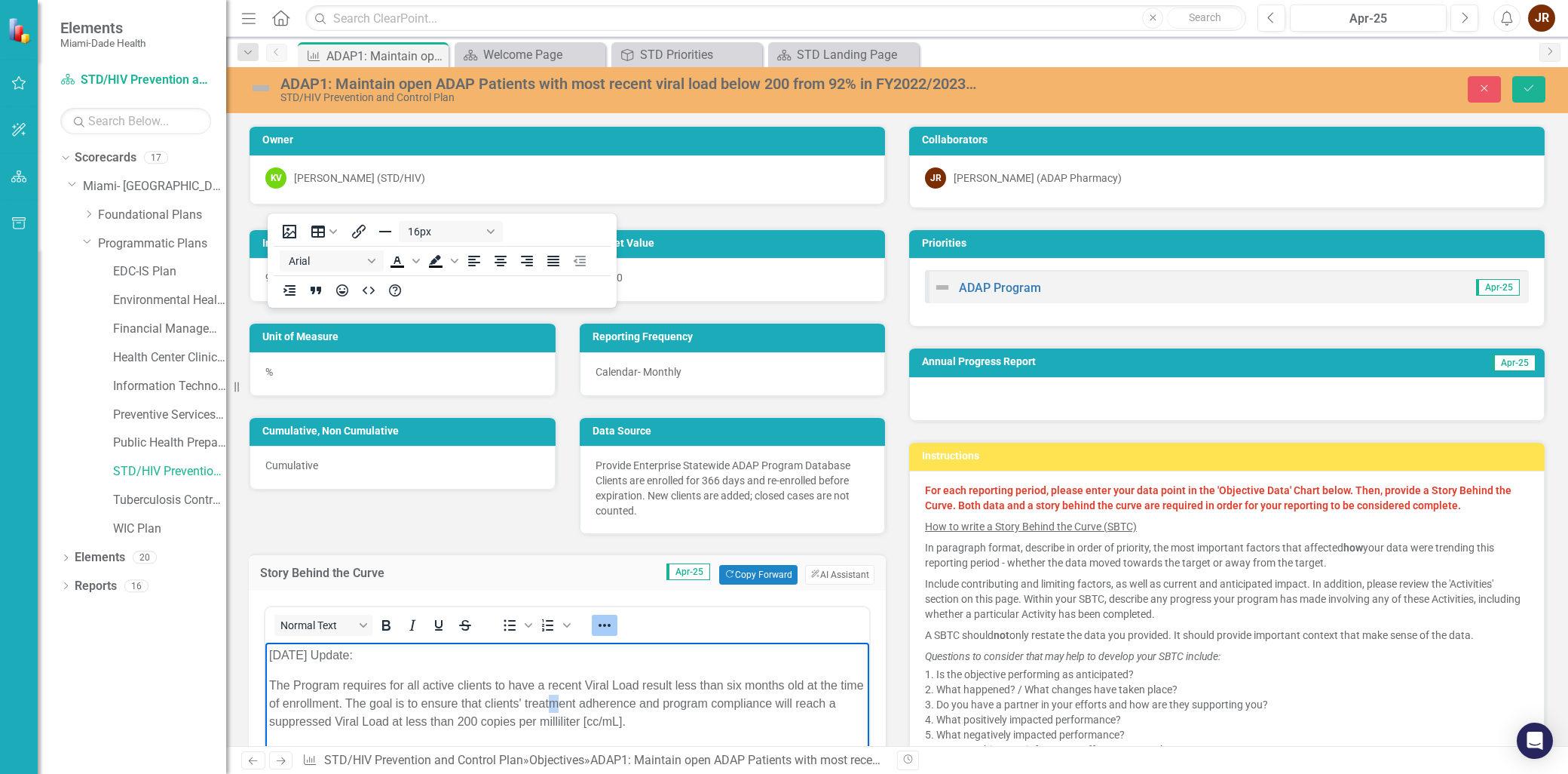
click at [580, 701] on p "The Program requires for all active clients to have a recent Viral Load result …" at bounding box center [567, 703] width 596 height 55
drag, startPoint x: 705, startPoint y: 706, endPoint x: 723, endPoint y: 706, distance: 18.0
click at [705, 706] on p "The Program requires for all active clients to have a recent Viral Load result …" at bounding box center [567, 703] width 596 height 55
click at [347, 718] on p "The Program requires for all active clients to have a recent Viral Load result …" at bounding box center [567, 703] width 596 height 55
click at [371, 719] on p "The Program requires for all active clients to have a recent Viral Load result …" at bounding box center [567, 703] width 596 height 55
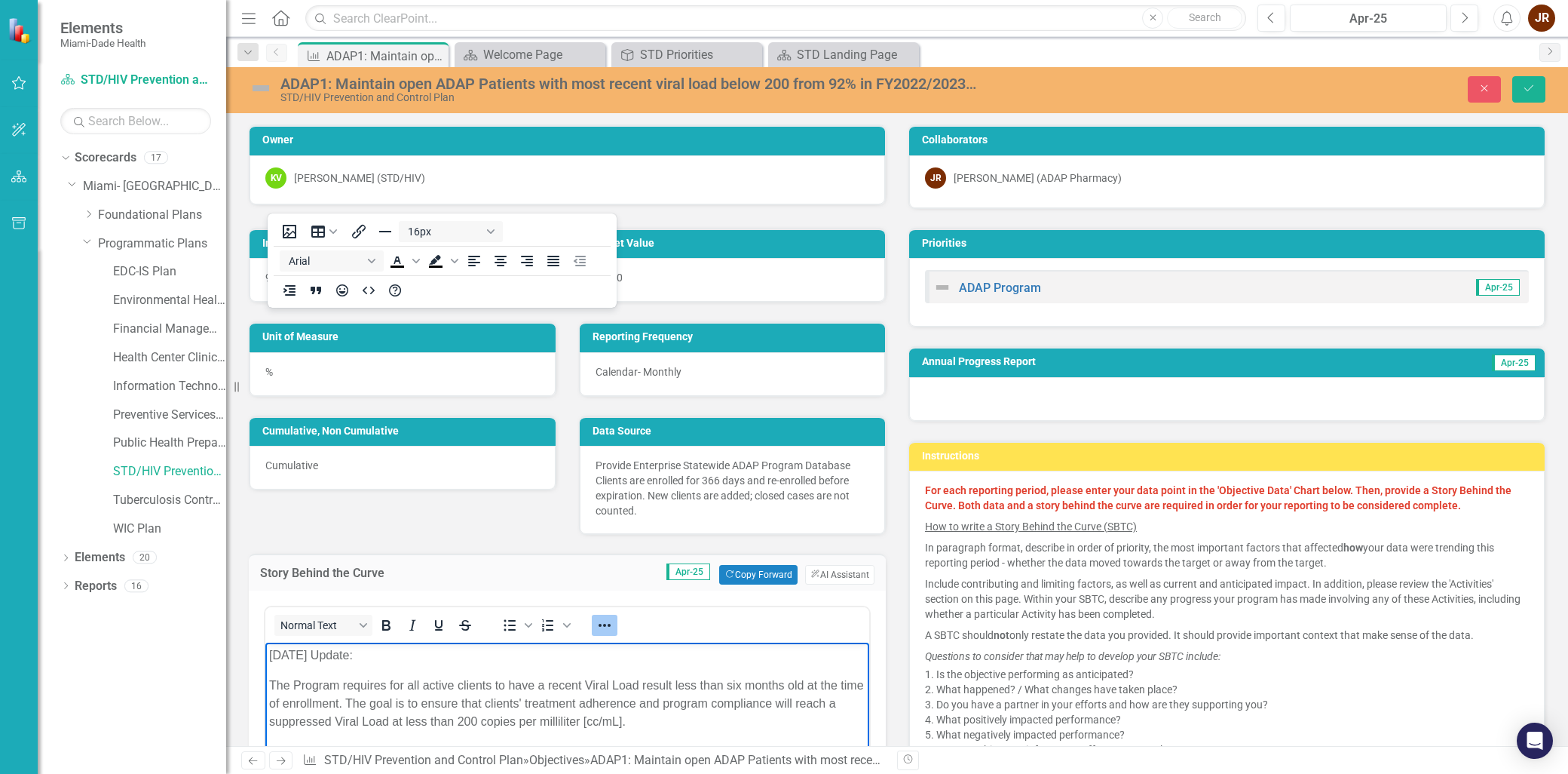
drag, startPoint x: 528, startPoint y: 702, endPoint x: 850, endPoint y: 1409, distance: 776.9
click at [528, 702] on p "The Program requires for all active clients to have a recent Viral Load result …" at bounding box center [567, 703] width 596 height 55
click at [753, 723] on p "The Program requires for all active clients to have a recent Viral Load result …" at bounding box center [567, 703] width 596 height 55
click at [637, 713] on p "The Program requires for all active clients to have a recent Viral Load result …" at bounding box center [567, 703] width 596 height 55
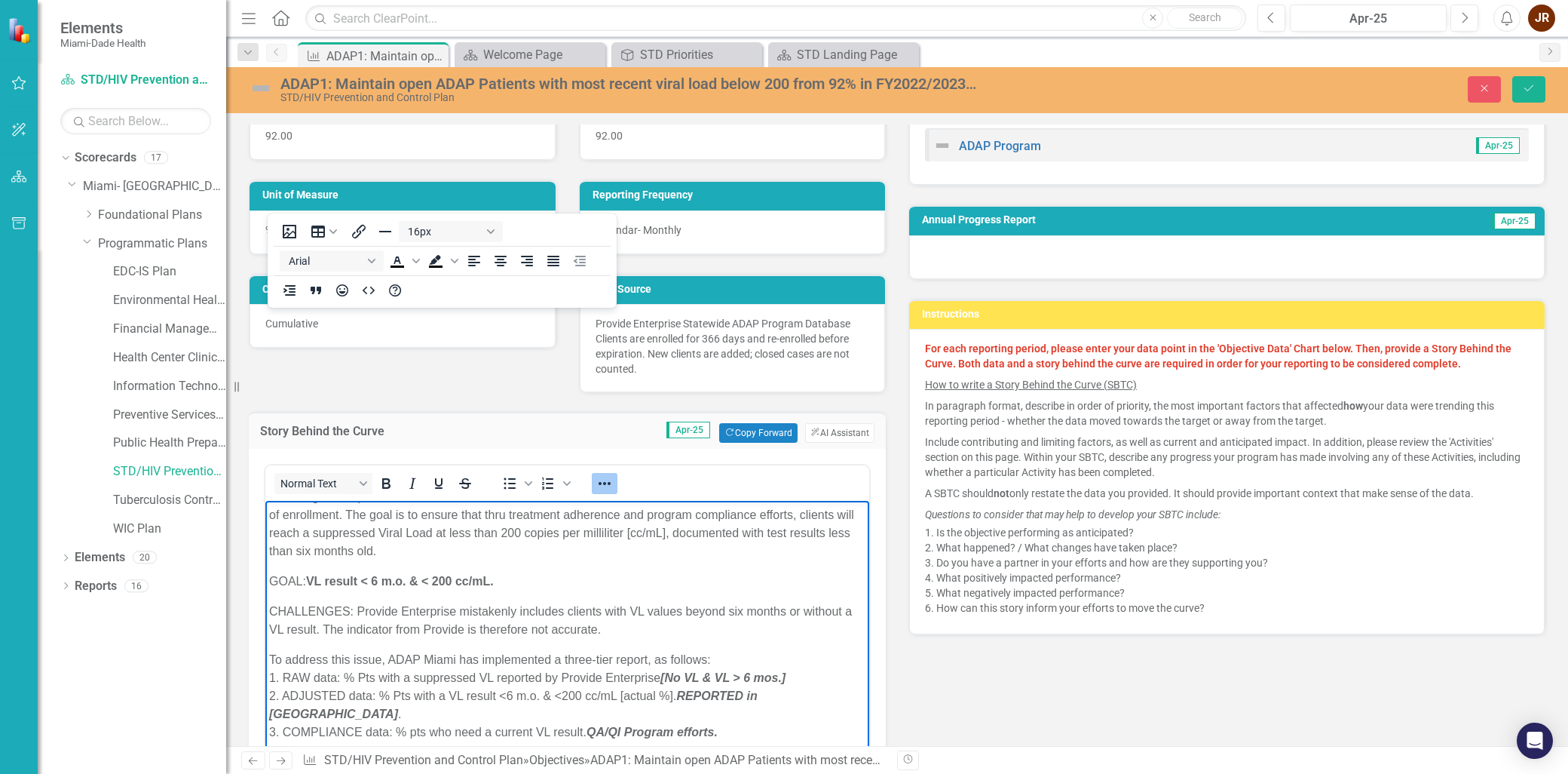
scroll to position [84, 0]
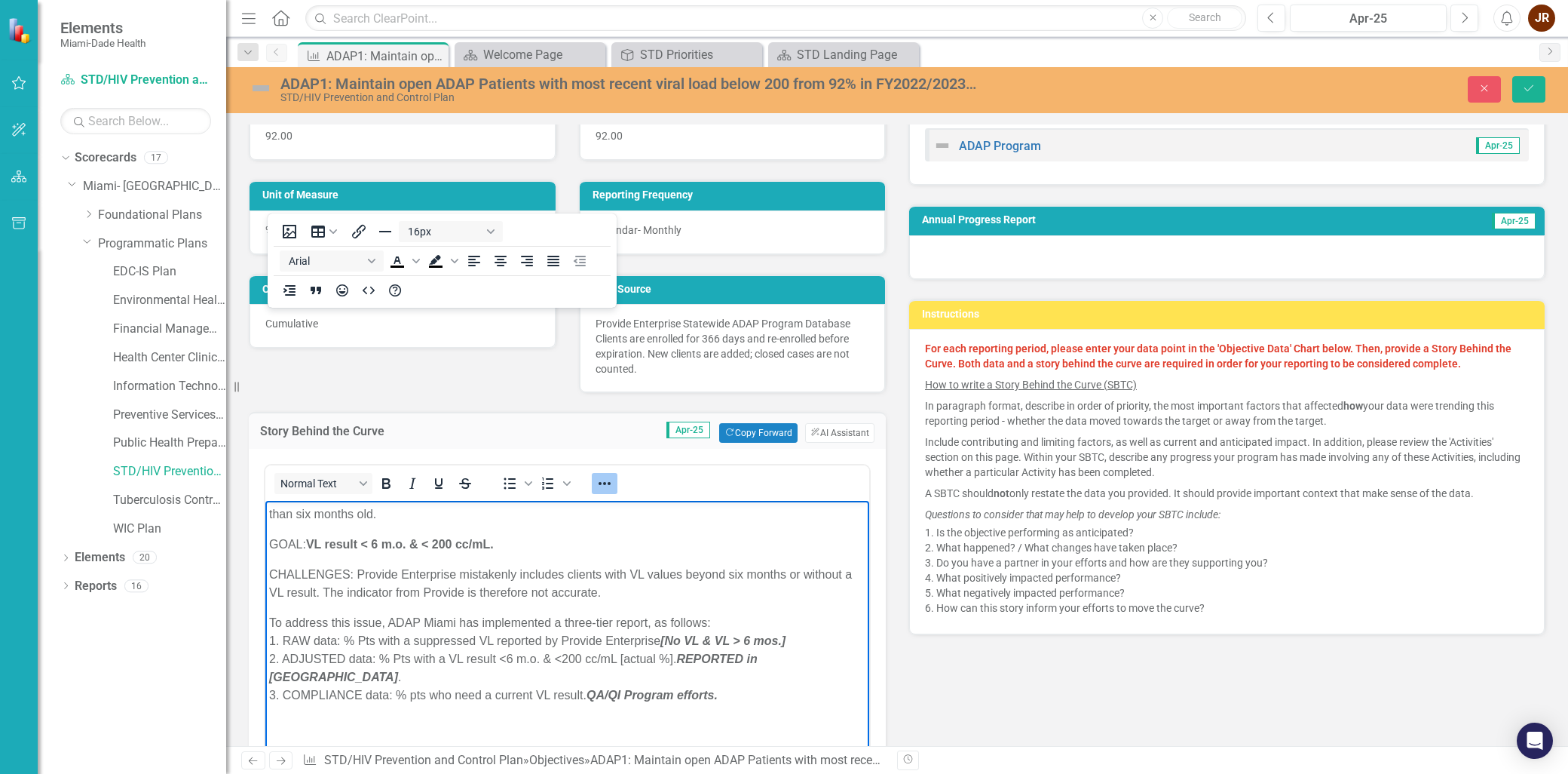
drag, startPoint x: 369, startPoint y: 651, endPoint x: 481, endPoint y: 647, distance: 112.1
click at [369, 650] on p "To address this issue, ADAP Miami has implemented a three-tier report, as follo…" at bounding box center [567, 658] width 596 height 90
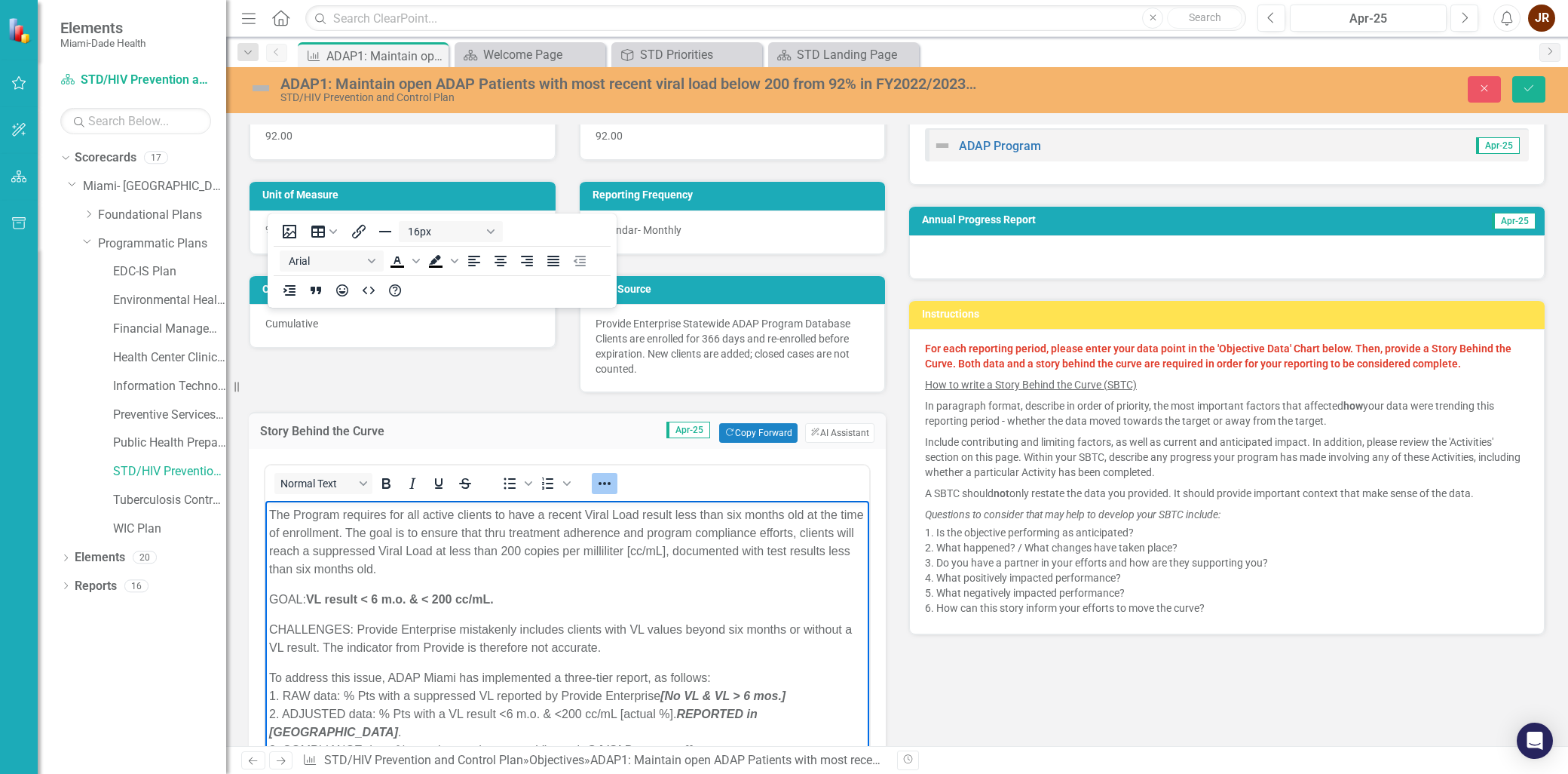
scroll to position [0, 0]
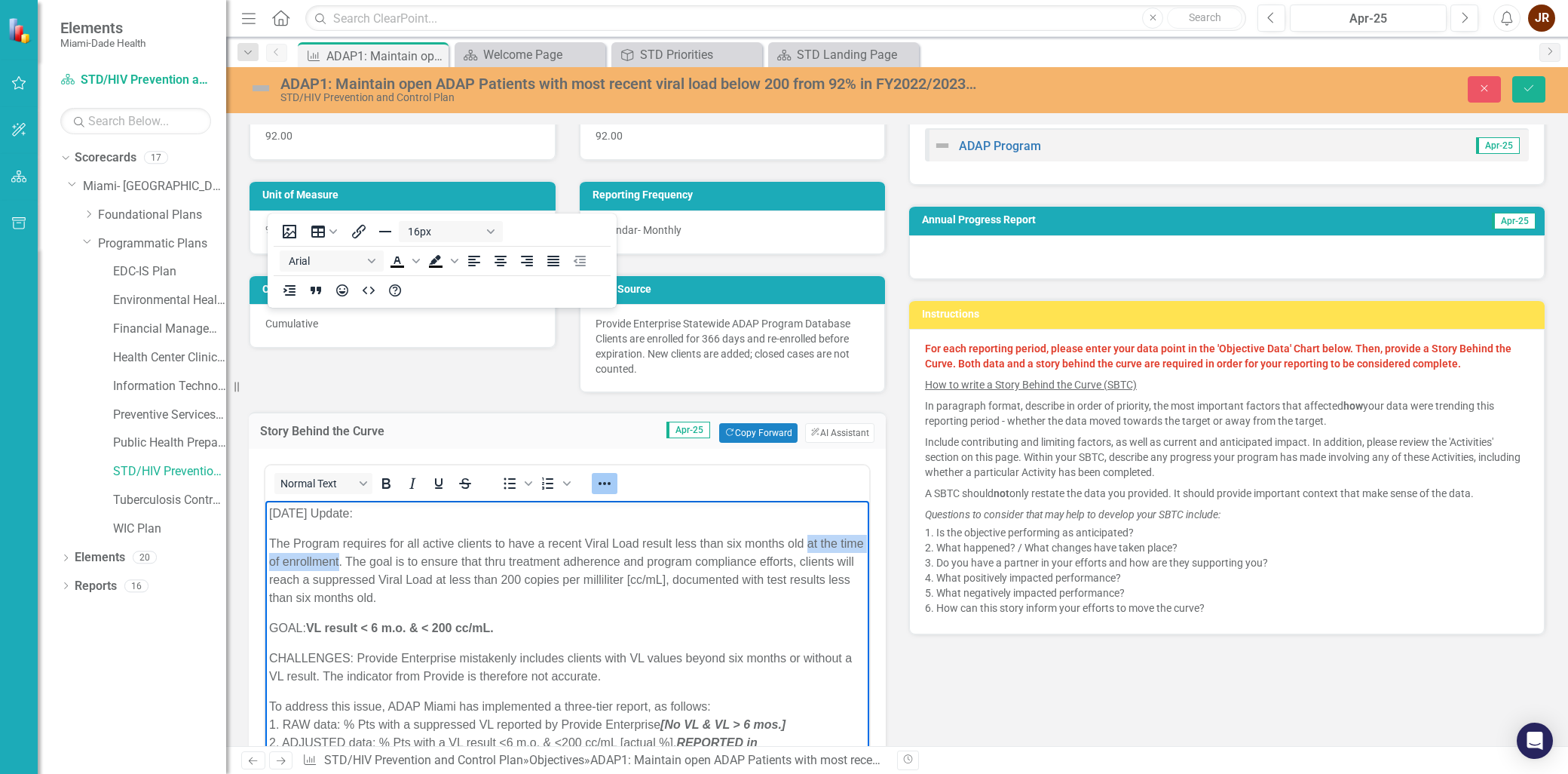
drag, startPoint x: 808, startPoint y: 541, endPoint x: 365, endPoint y: 559, distance: 443.4
click at [365, 559] on p "The Program requires for all active clients to have a recent Viral Load result …" at bounding box center [567, 570] width 596 height 73
click at [540, 556] on p "The Program requires for all active clients to have a recent Viral Load result …" at bounding box center [567, 570] width 596 height 73
drag, startPoint x: 808, startPoint y: 541, endPoint x: 376, endPoint y: 559, distance: 432.4
click at [376, 559] on p "The Program requires for all active clients to have a recent Viral Load result …" at bounding box center [567, 570] width 596 height 73
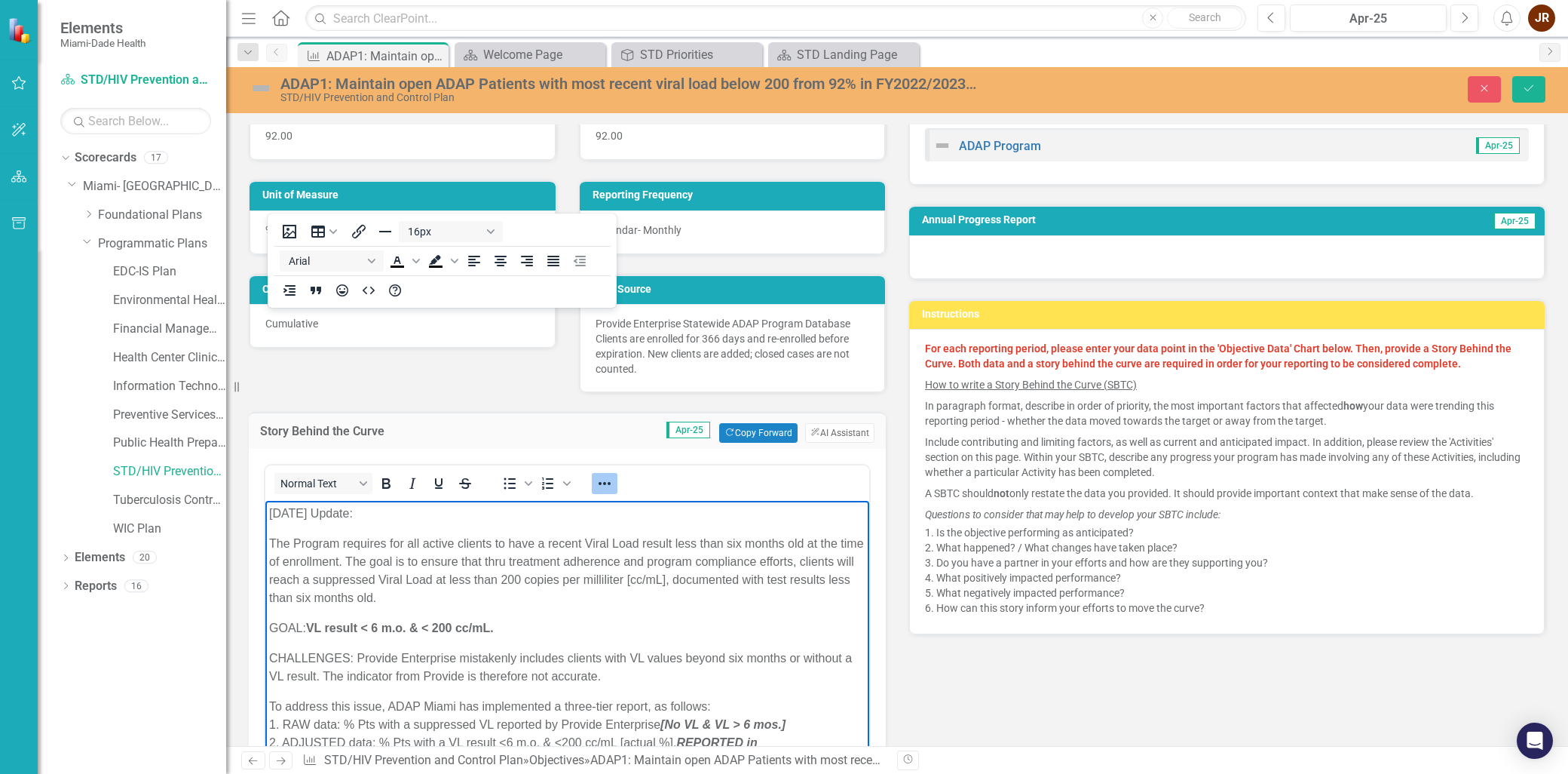
drag, startPoint x: 443, startPoint y: 576, endPoint x: 452, endPoint y: 576, distance: 9.0
click at [446, 576] on p "The Program requires for all active clients to have a recent Viral Load result …" at bounding box center [567, 570] width 596 height 73
click at [494, 597] on p "The Program requires for all active clients to have a recent Viral Load result …" at bounding box center [567, 570] width 596 height 73
click at [449, 577] on p "The Program requires for all active clients to have a recent Viral Load result …" at bounding box center [567, 570] width 596 height 73
drag, startPoint x: 551, startPoint y: 581, endPoint x: 668, endPoint y: 561, distance: 118.7
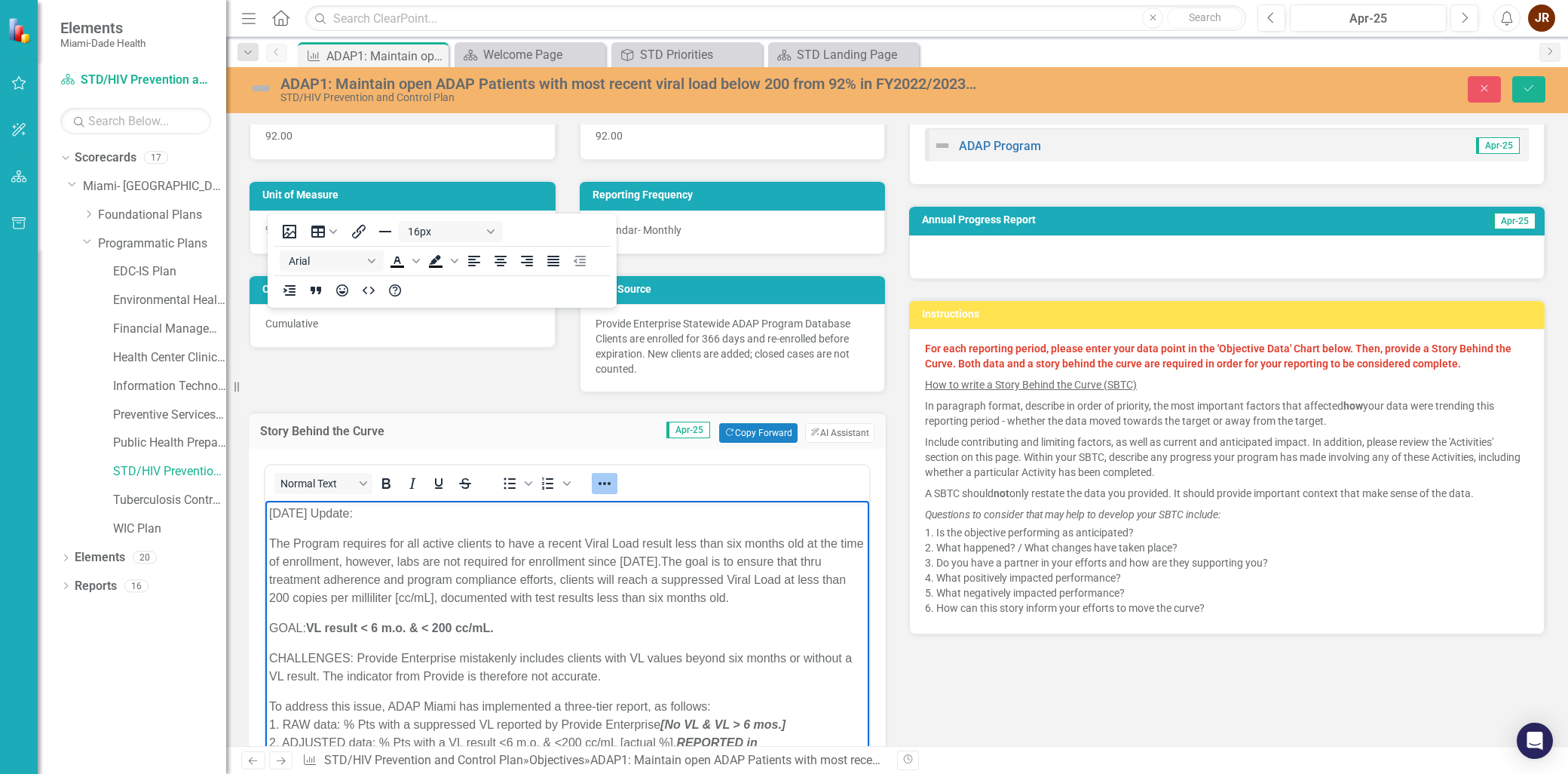
click at [555, 581] on p "The Program requires for all active clients to have a recent Viral Load result …" at bounding box center [567, 570] width 596 height 73
click at [668, 583] on p "The Program requires for all active clients to have a recent Viral Load result …" at bounding box center [567, 570] width 596 height 73
click at [794, 583] on p "The Program requires for all active clients to have a recent Viral Load result …" at bounding box center [567, 570] width 596 height 73
drag, startPoint x: 351, startPoint y: 595, endPoint x: 444, endPoint y: 600, distance: 93.1
click at [352, 596] on p "The Program requires for all active clients to have a recent Viral Load result …" at bounding box center [567, 570] width 596 height 73
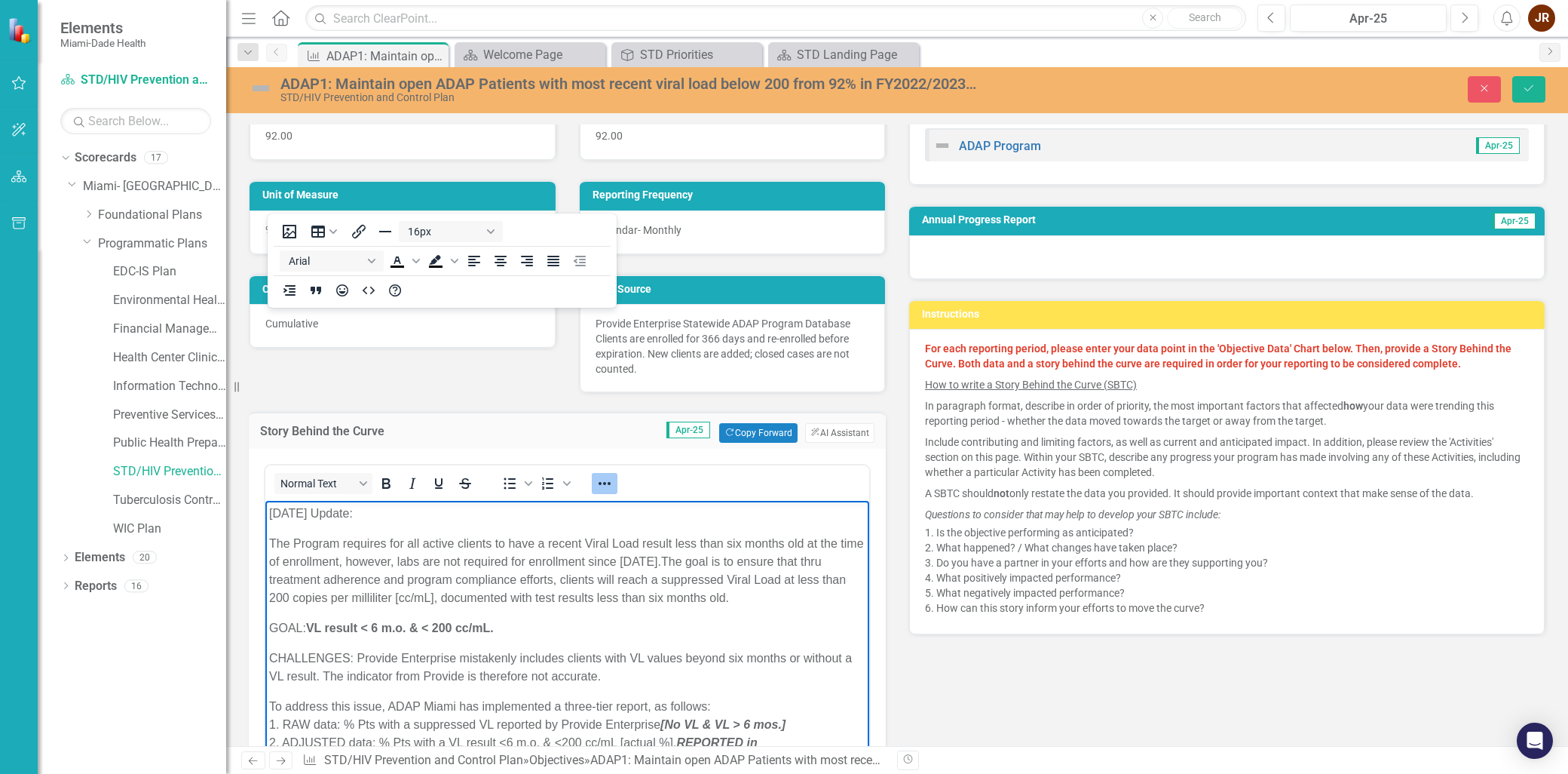
drag, startPoint x: 480, startPoint y: 598, endPoint x: 525, endPoint y: 598, distance: 45.0
click at [481, 598] on p "The Program requires for all active clients to have a recent Viral Load result …" at bounding box center [567, 570] width 596 height 73
click at [528, 596] on p "The Program requires for all active clients to have a recent Viral Load result …" at bounding box center [567, 570] width 596 height 73
click at [602, 596] on p "The Program requires for all active clients to have a recent Viral Load result …" at bounding box center [567, 570] width 596 height 73
click at [603, 596] on p "The Program requires for all active clients to have a recent Viral Load result …" at bounding box center [567, 570] width 596 height 73
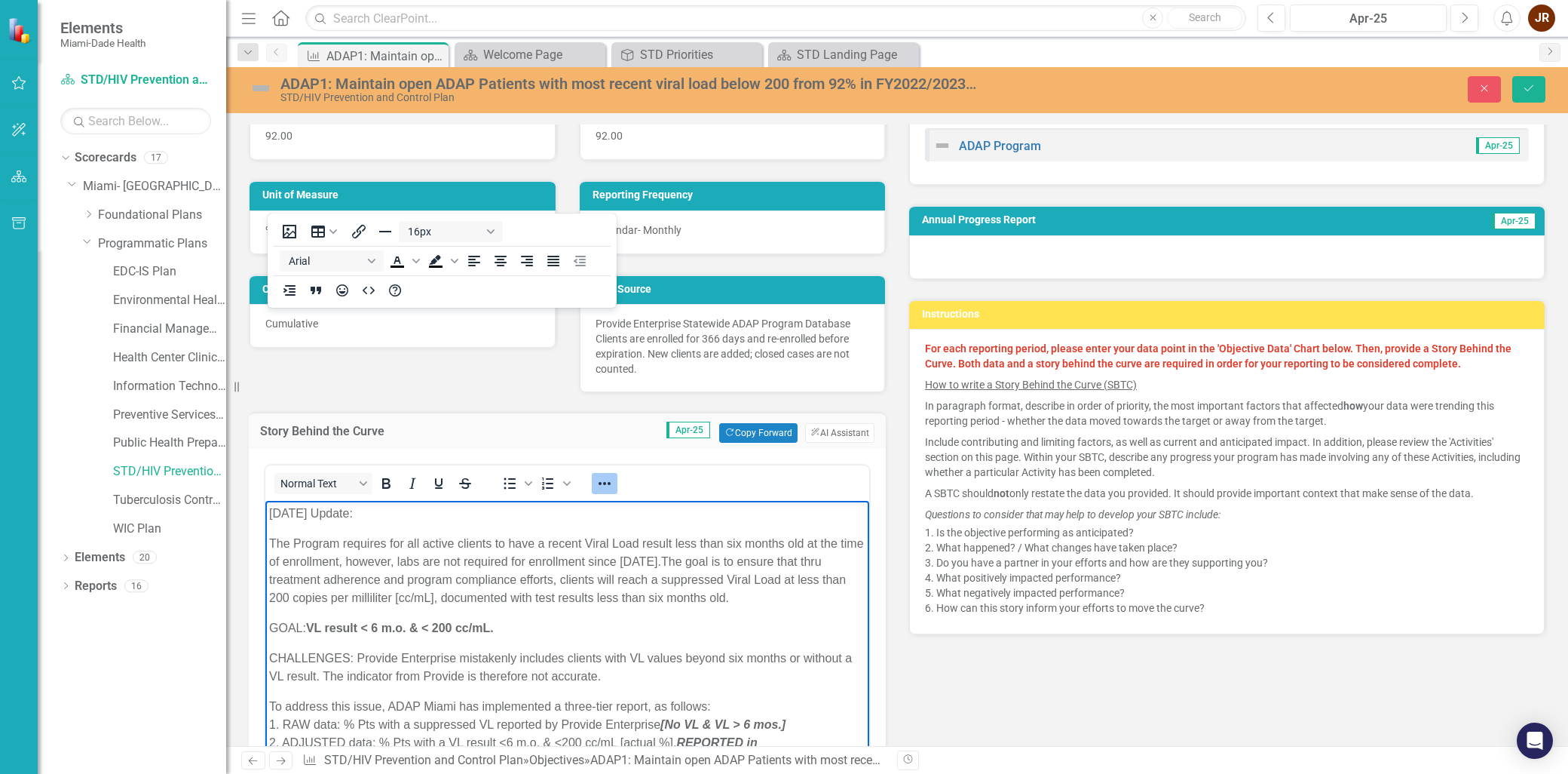
drag, startPoint x: 679, startPoint y: 595, endPoint x: 699, endPoint y: 598, distance: 20.2
click at [680, 595] on p "The Program requires for all active clients to have a recent Viral Load result …" at bounding box center [567, 570] width 596 height 73
click at [571, 600] on p "The Program requires for all active clients to have a recent Viral Load result …" at bounding box center [567, 570] width 596 height 73
drag, startPoint x: 660, startPoint y: 598, endPoint x: 703, endPoint y: 602, distance: 43.2
click at [661, 598] on p "The Program requires for all active clients to have a recent Viral Load result …" at bounding box center [567, 570] width 596 height 73
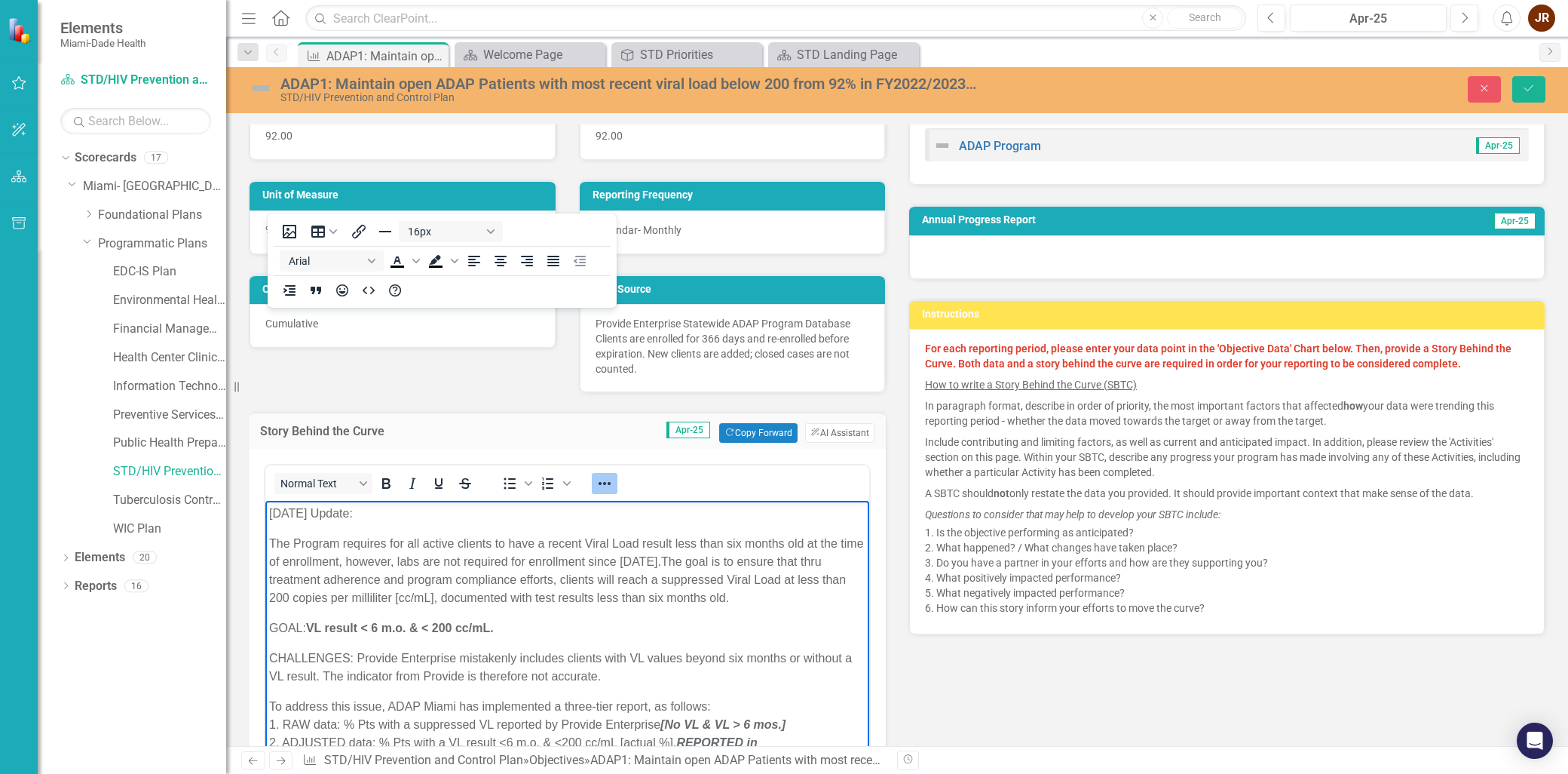
drag, startPoint x: 718, startPoint y: 602, endPoint x: 736, endPoint y: 605, distance: 18.2
click at [719, 602] on p "The Program requires for all active clients to have a recent Viral Load result …" at bounding box center [567, 570] width 596 height 73
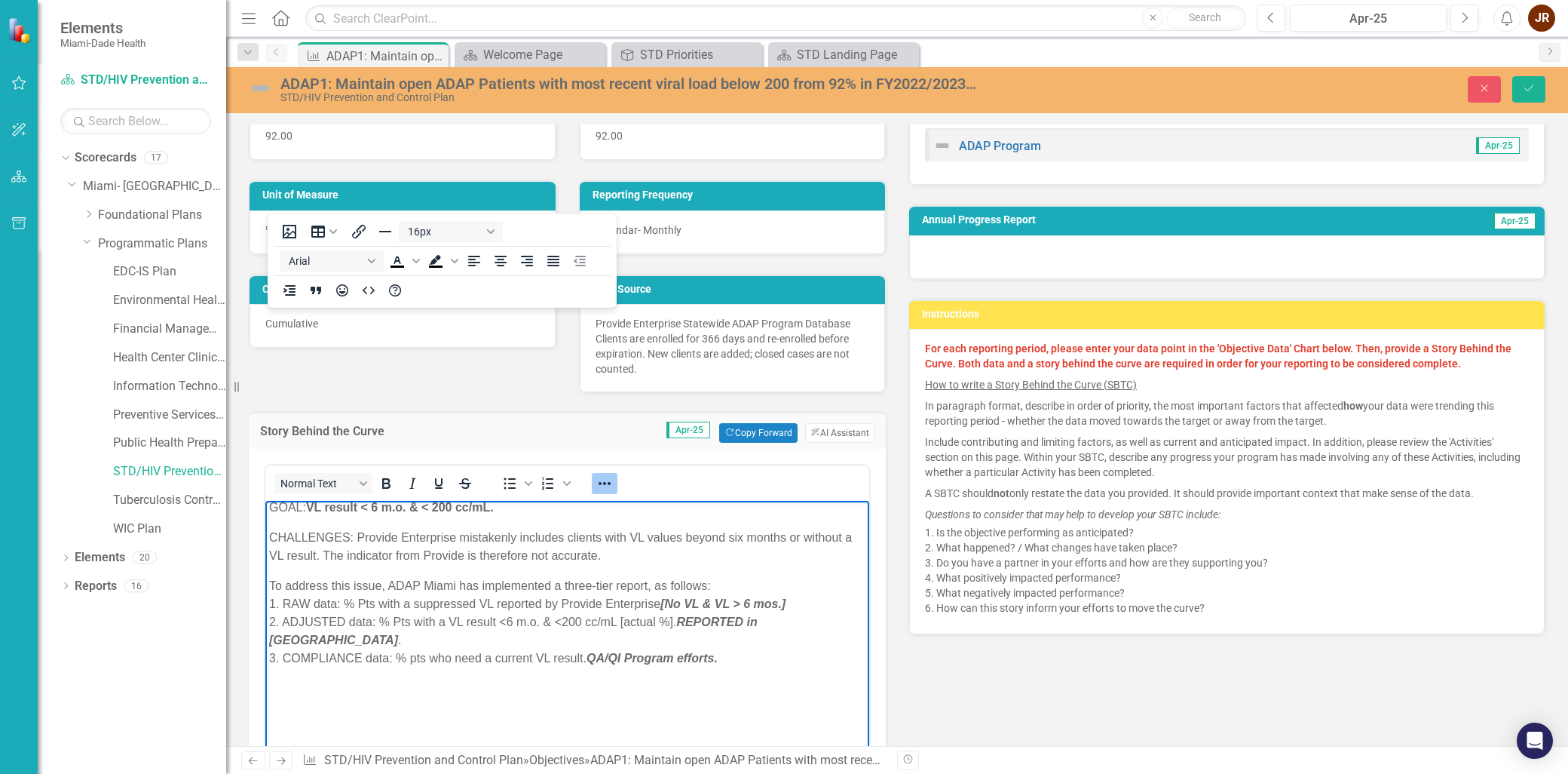
scroll to position [84, 0]
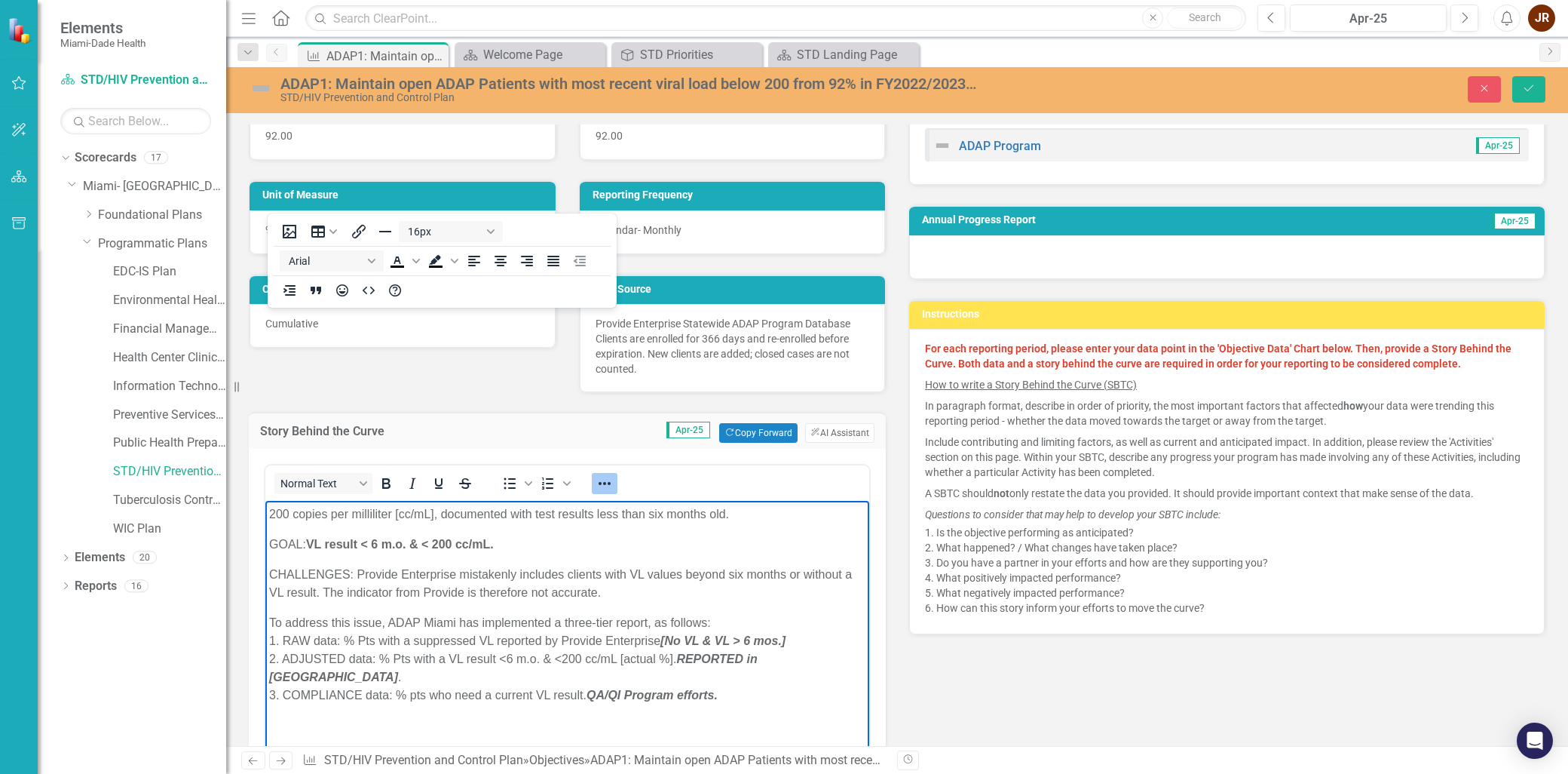
click at [323, 543] on strong "VL result < 6 m.o. & < 200 cc/mL." at bounding box center [400, 544] width 187 height 13
drag, startPoint x: 424, startPoint y: 543, endPoint x: 474, endPoint y: 543, distance: 50.0
click at [428, 543] on strong "VL result < 6 m.o. & < 200 cc/mL." at bounding box center [400, 544] width 187 height 13
click at [549, 544] on p "GOAL: VL result < 6 m.o. & < 200 cc/mL." at bounding box center [567, 544] width 596 height 18
drag, startPoint x: 457, startPoint y: 579, endPoint x: 510, endPoint y: 575, distance: 53.2
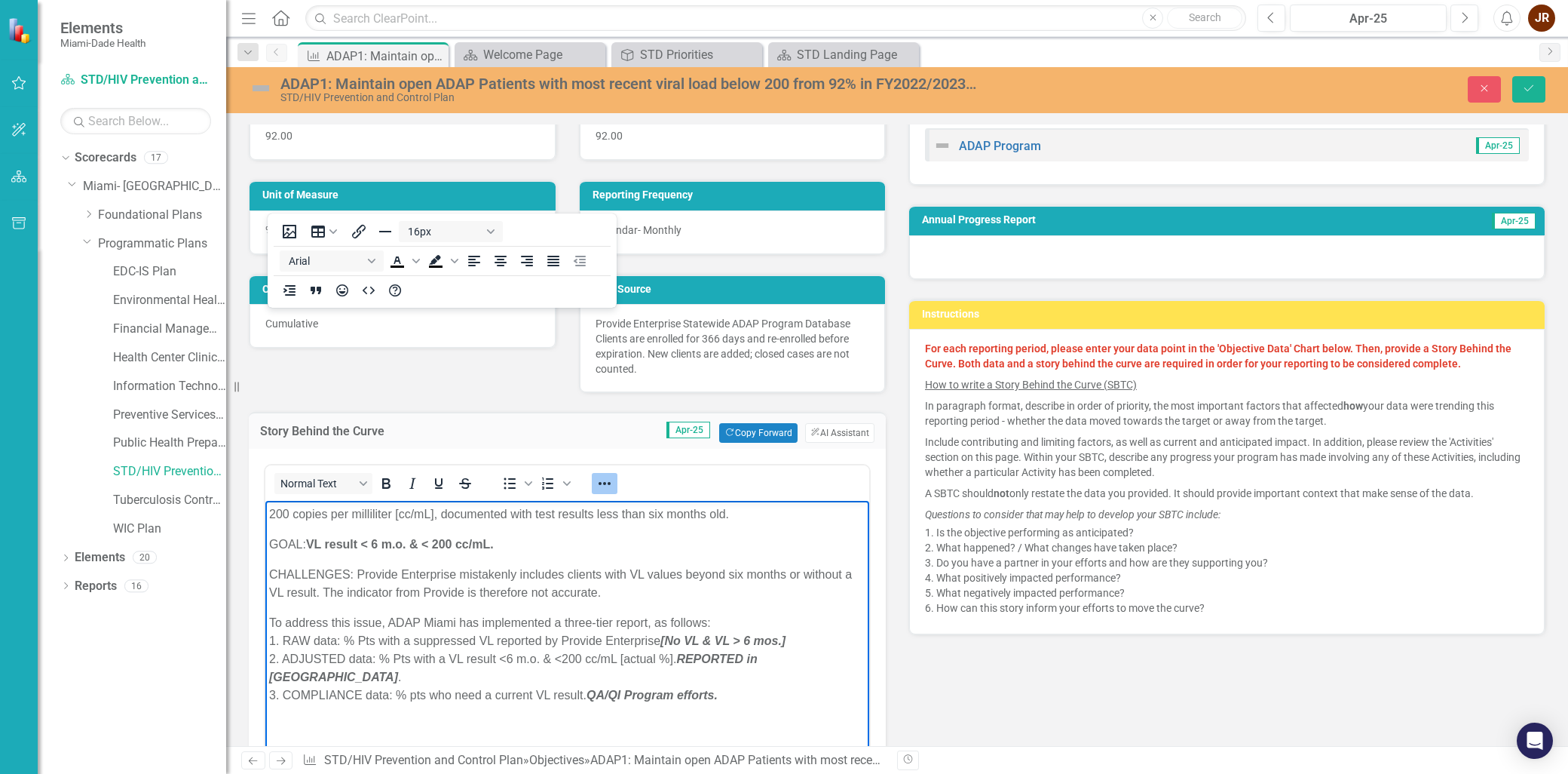
click at [459, 579] on p "CHALLENGES: Provide Enterprise mistakenly includes clients with VL values beyon…" at bounding box center [567, 583] width 596 height 36
drag, startPoint x: 608, startPoint y: 571, endPoint x: 639, endPoint y: 574, distance: 31.1
click at [608, 571] on p "CHALLENGES: Provide Enterprise mistakenly includes clients with VL values beyon…" at bounding box center [567, 583] width 596 height 36
click at [772, 577] on p "CHALLENGES: Provide Enterprise mistakenly includes clients with VL values beyon…" at bounding box center [567, 583] width 596 height 36
click at [343, 597] on p "CHALLENGES: Provide Enterprise mistakenly includes clients with VL values beyon…" at bounding box center [567, 583] width 596 height 36
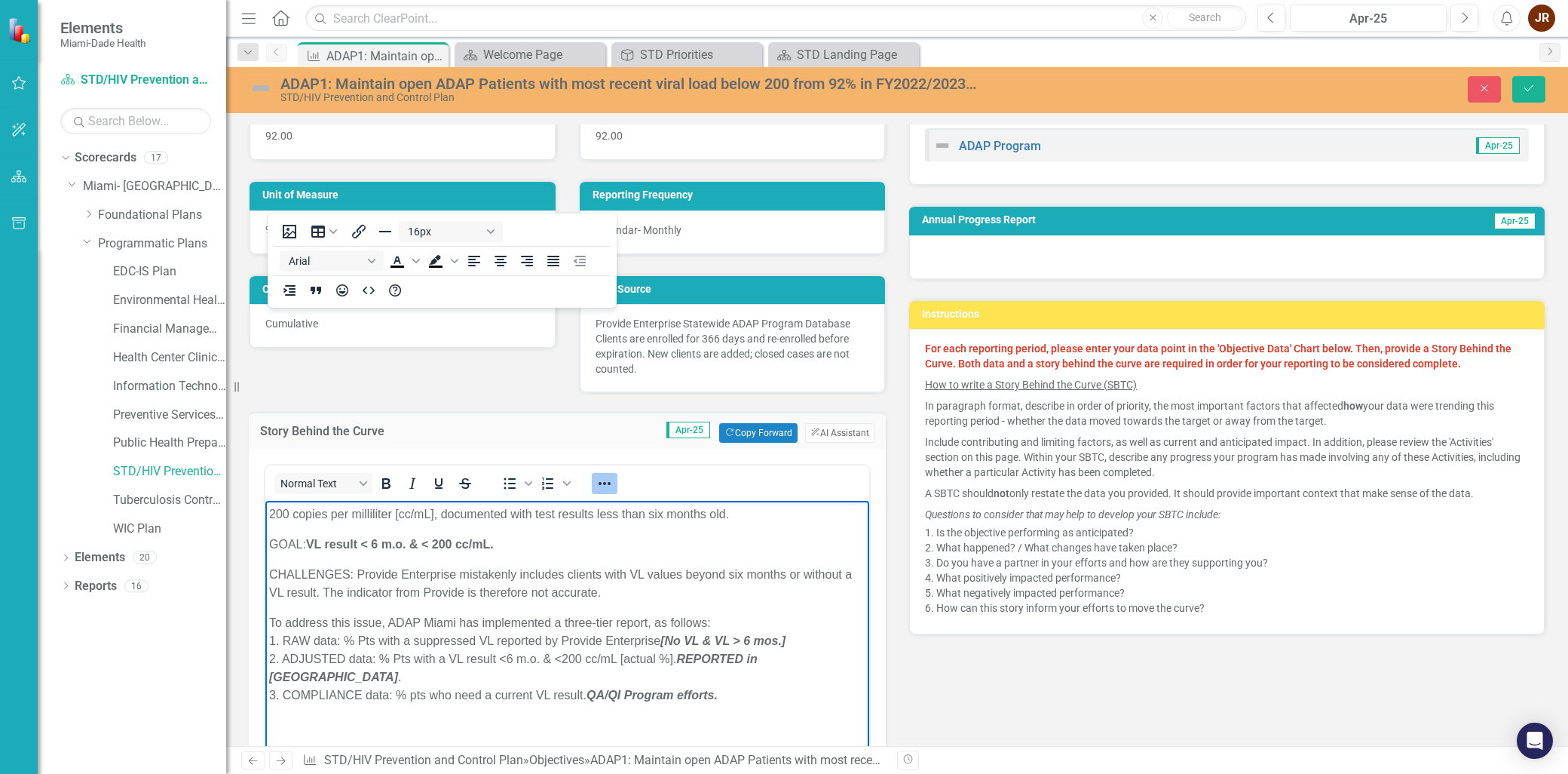
drag, startPoint x: 430, startPoint y: 594, endPoint x: 481, endPoint y: 613, distance: 54.4
click at [433, 596] on p "CHALLENGES: Provide Enterprise mistakenly includes clients with VL values beyon…" at bounding box center [567, 583] width 596 height 36
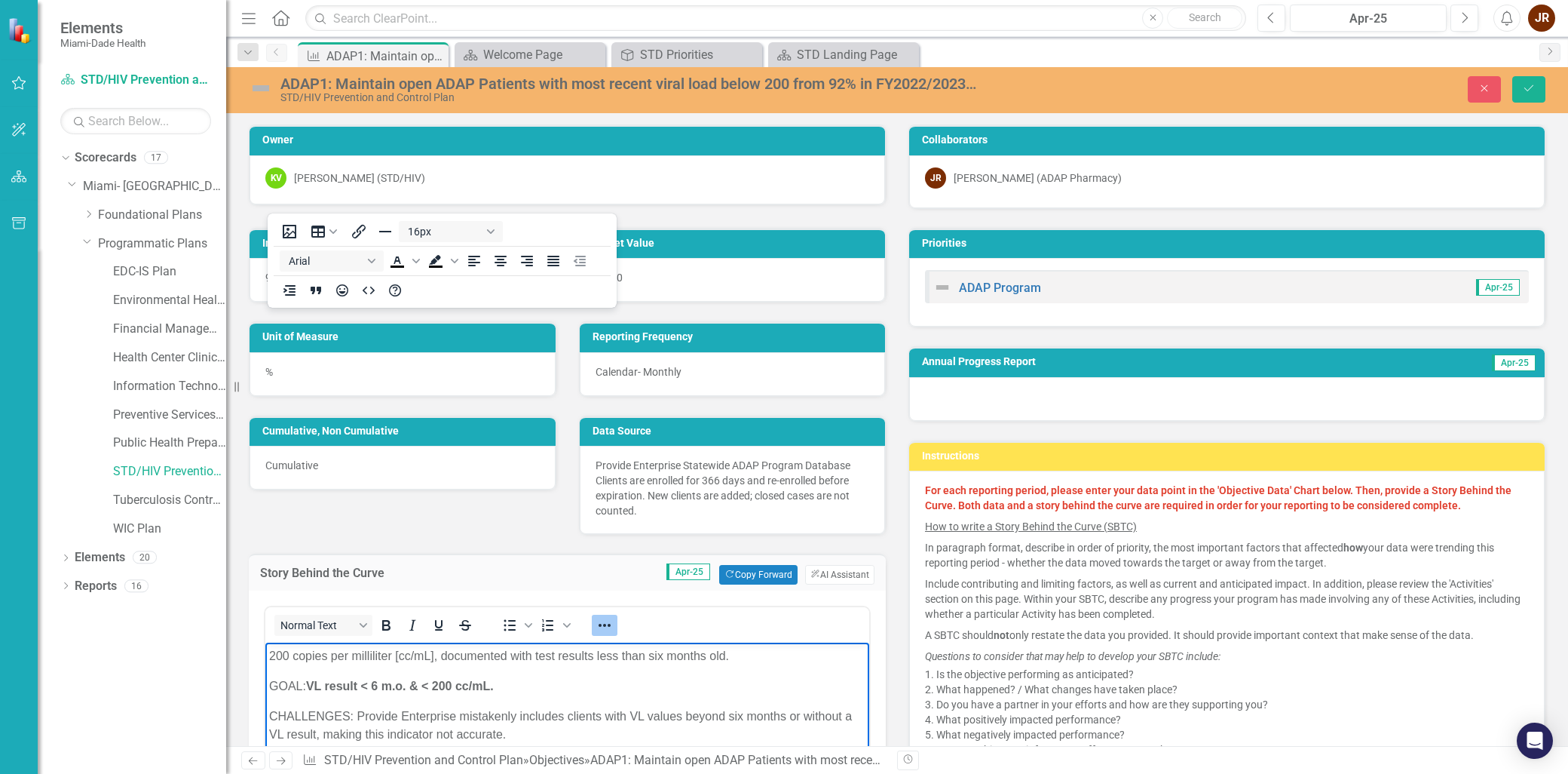
scroll to position [142, 0]
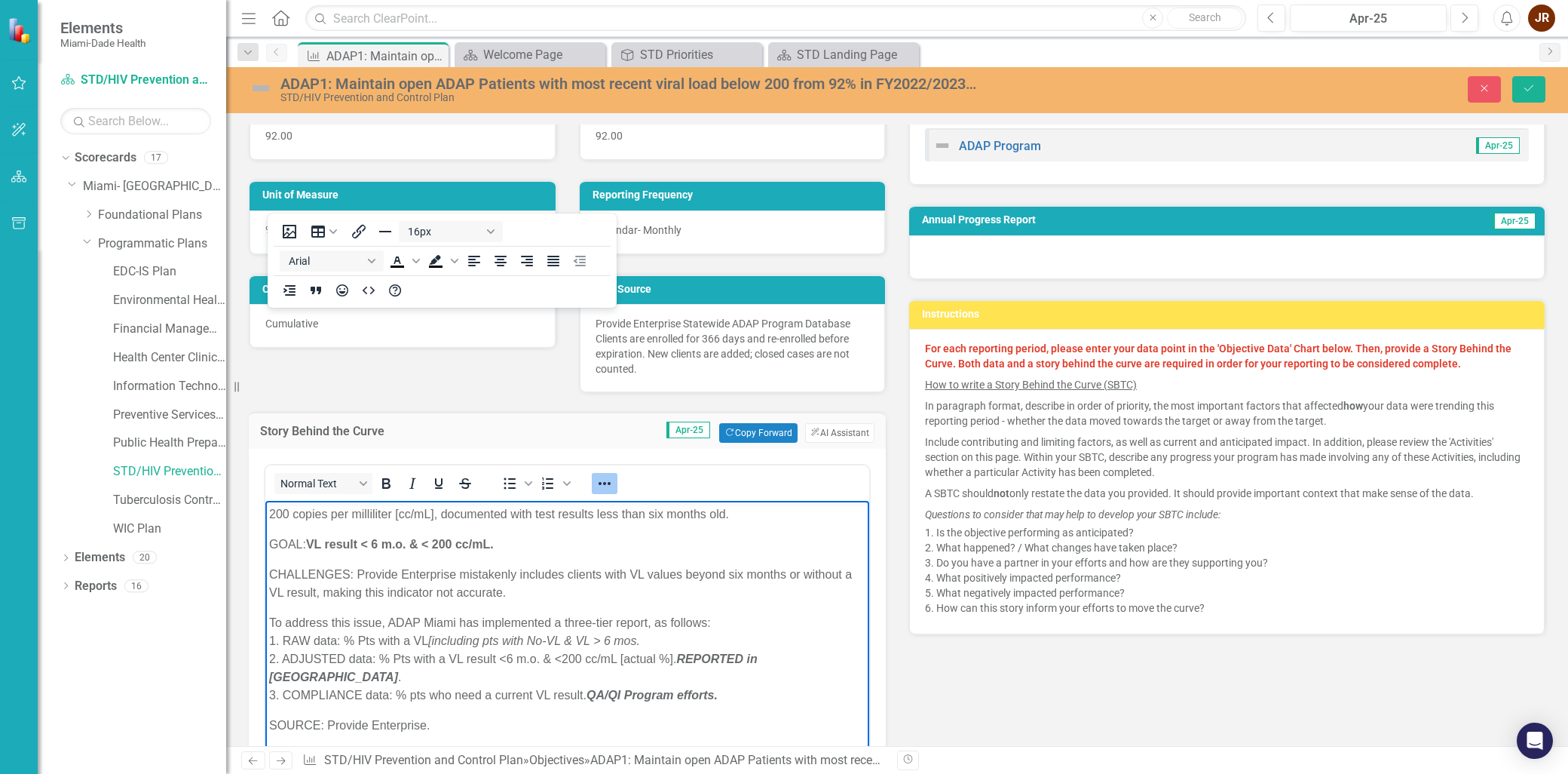
click at [393, 665] on p "To address this issue, ADAP Miami has implemented a three-tier report, as follo…" at bounding box center [567, 658] width 596 height 90
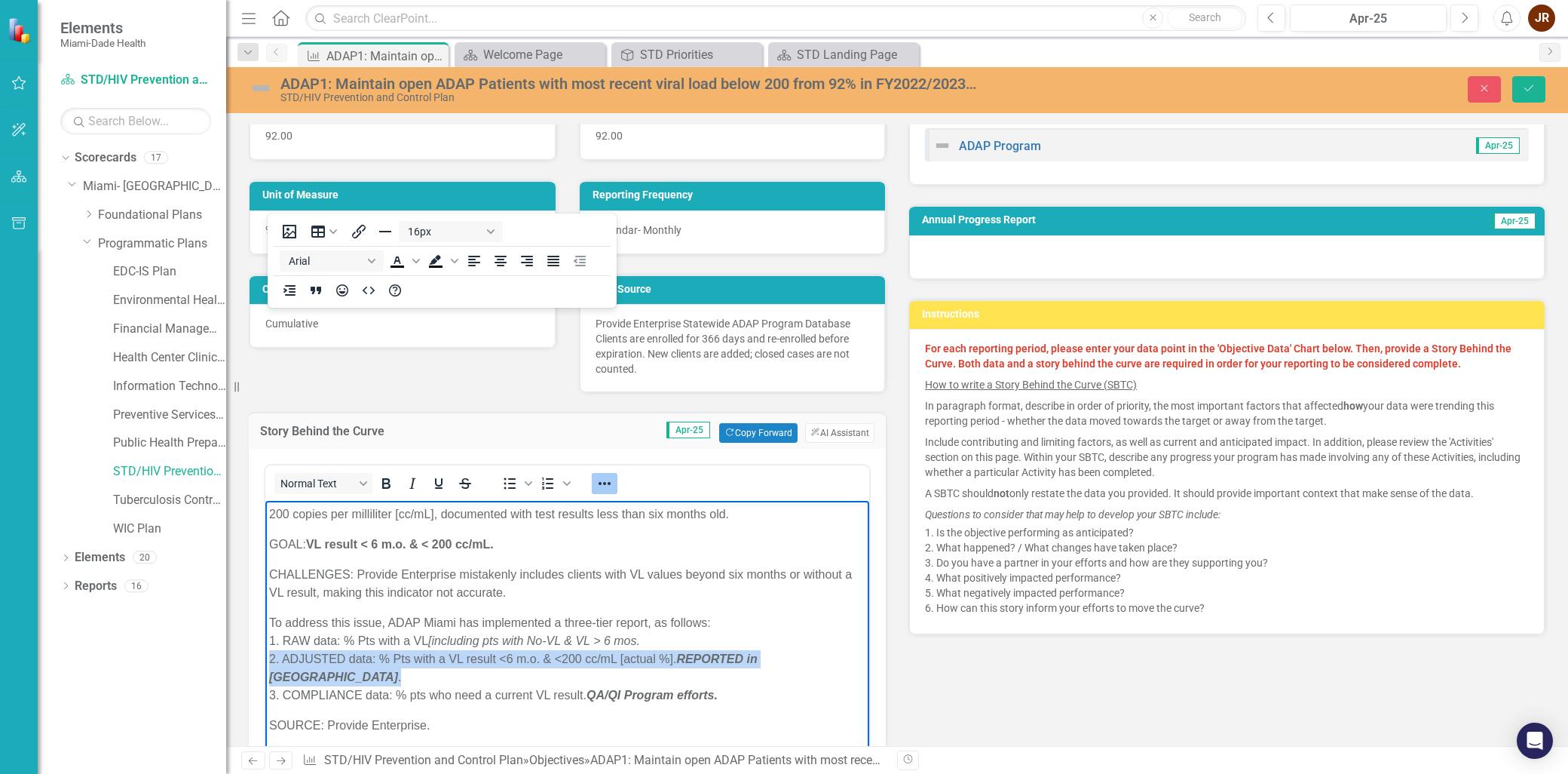
drag, startPoint x: 270, startPoint y: 656, endPoint x: 834, endPoint y: 657, distance: 564.0
click at [834, 657] on p "To address this issue, ADAP Miami has implemented a three-tier report, as follo…" at bounding box center [567, 658] width 596 height 90
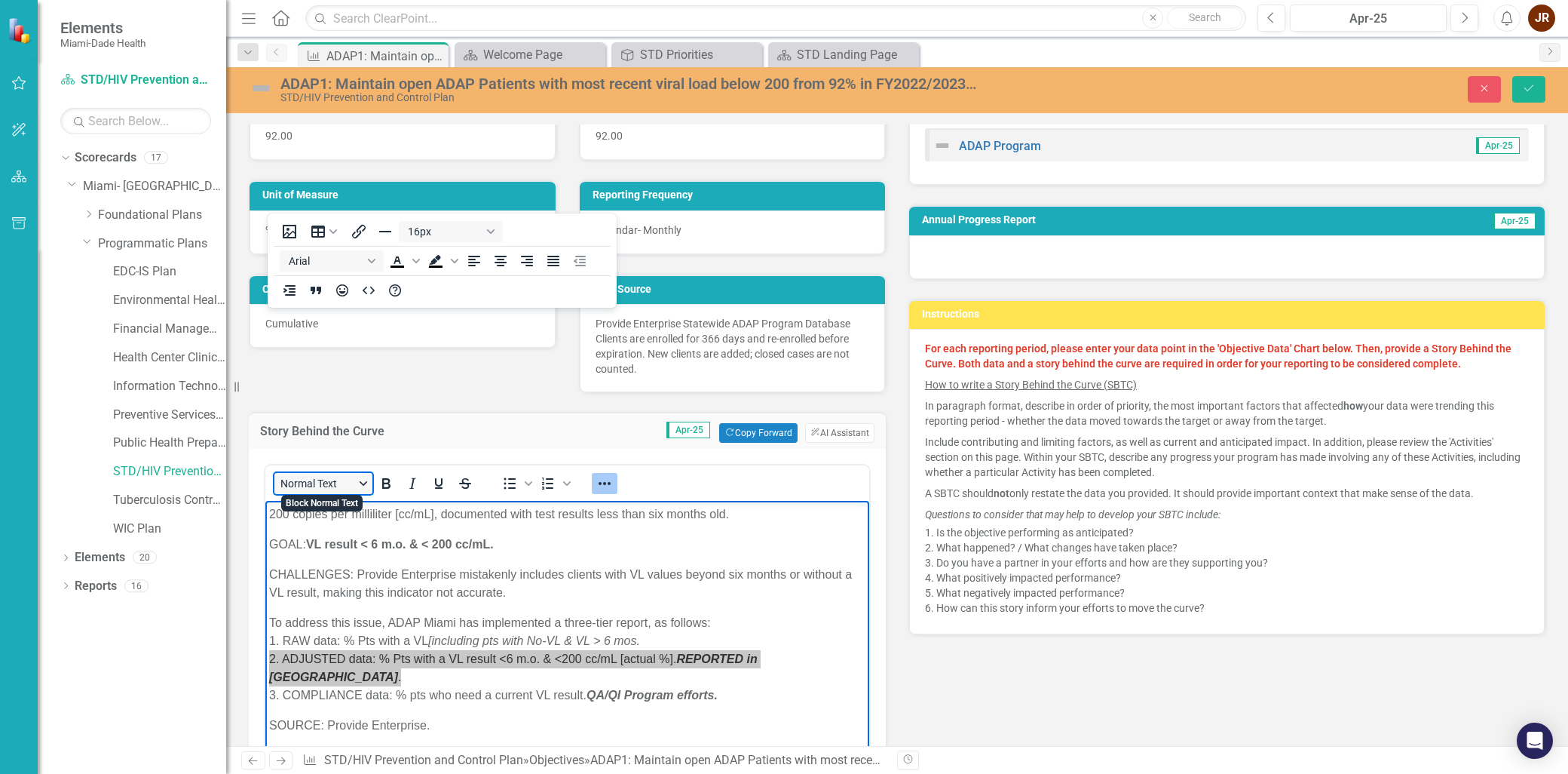
click at [365, 477] on button "Normal Text" at bounding box center [323, 483] width 98 height 21
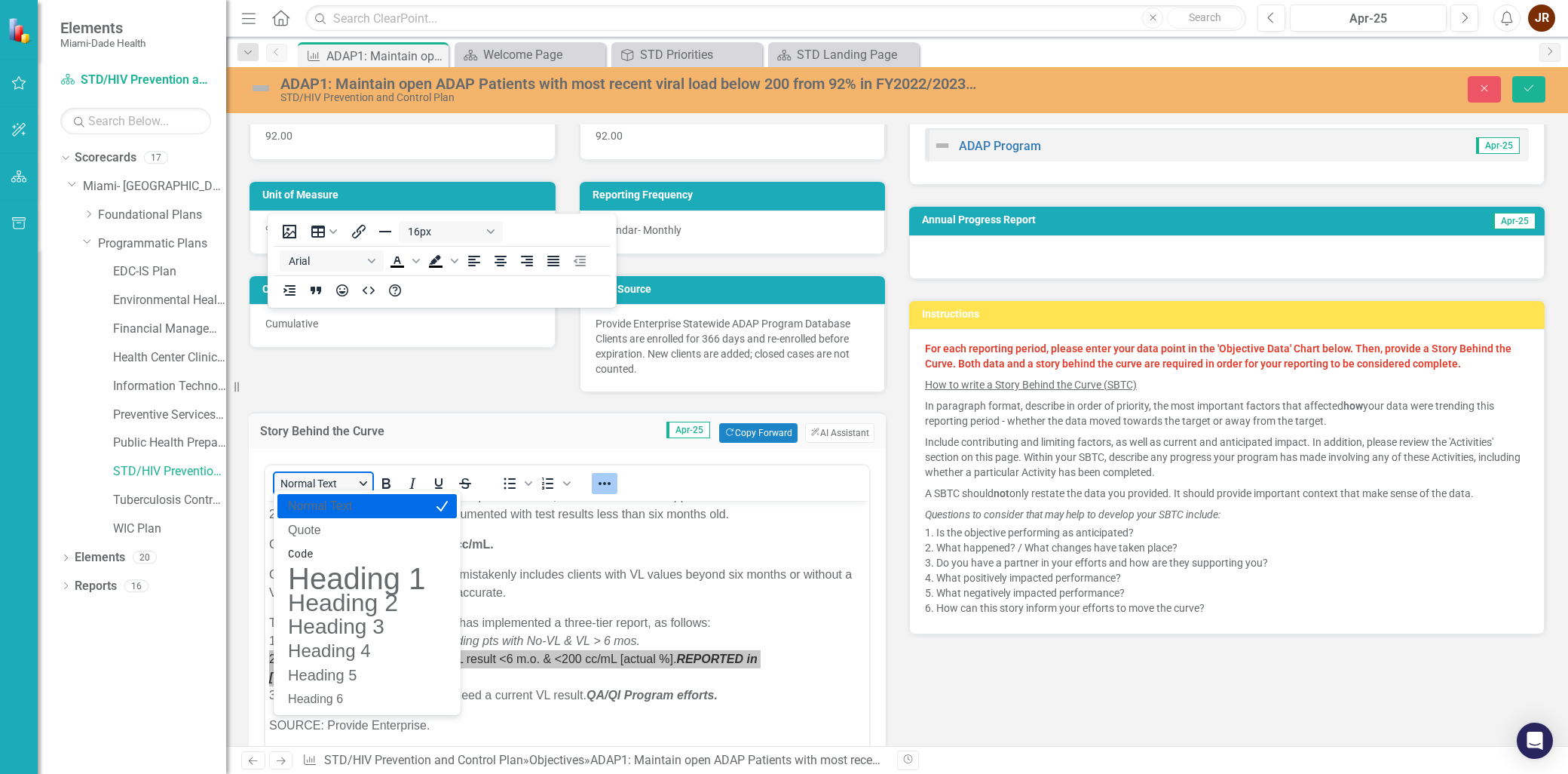
click at [364, 477] on button "Normal Text" at bounding box center [323, 483] width 98 height 21
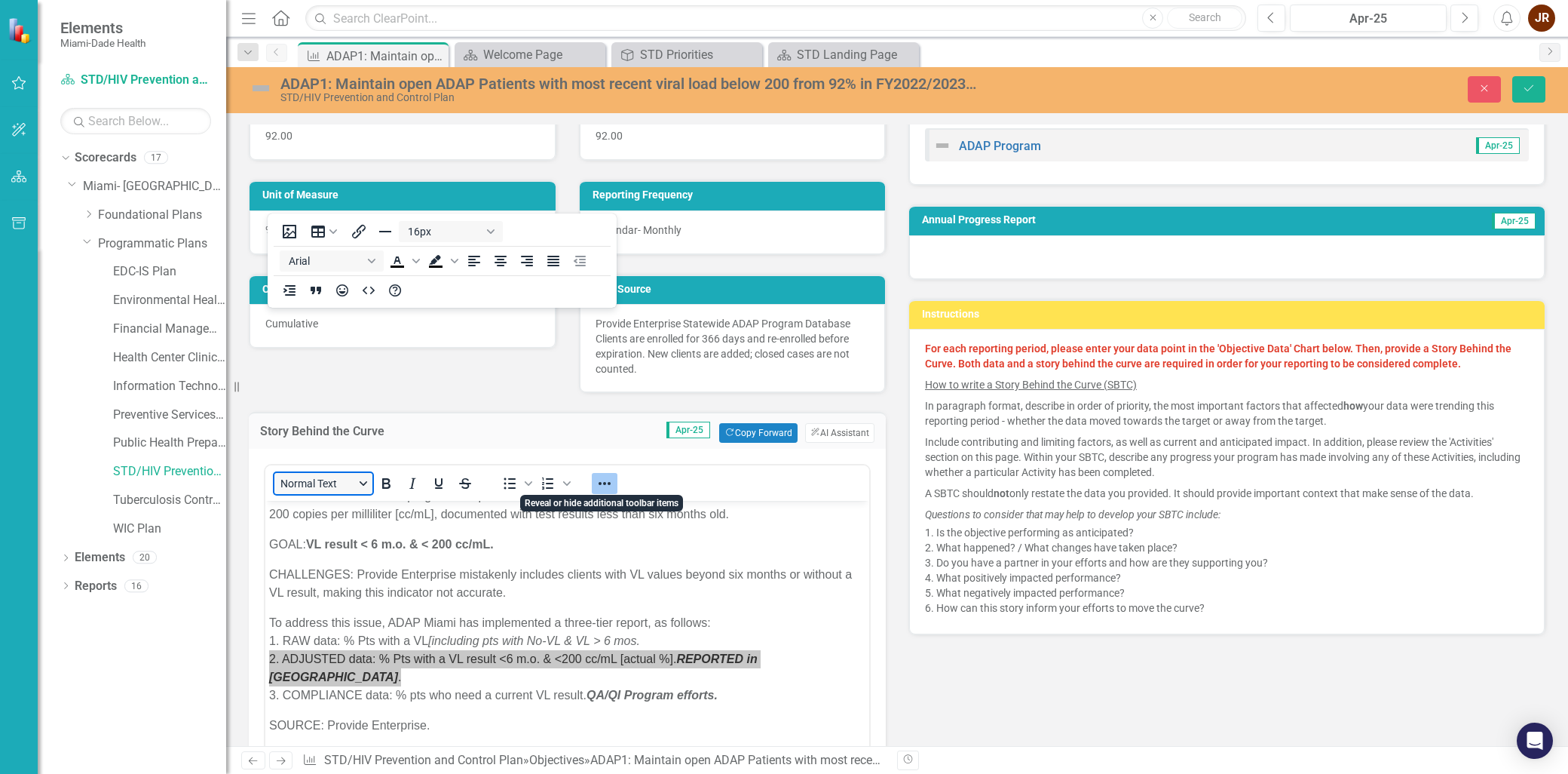
click at [604, 478] on icon "Reveal or hide additional toolbar items" at bounding box center [604, 483] width 18 height 18
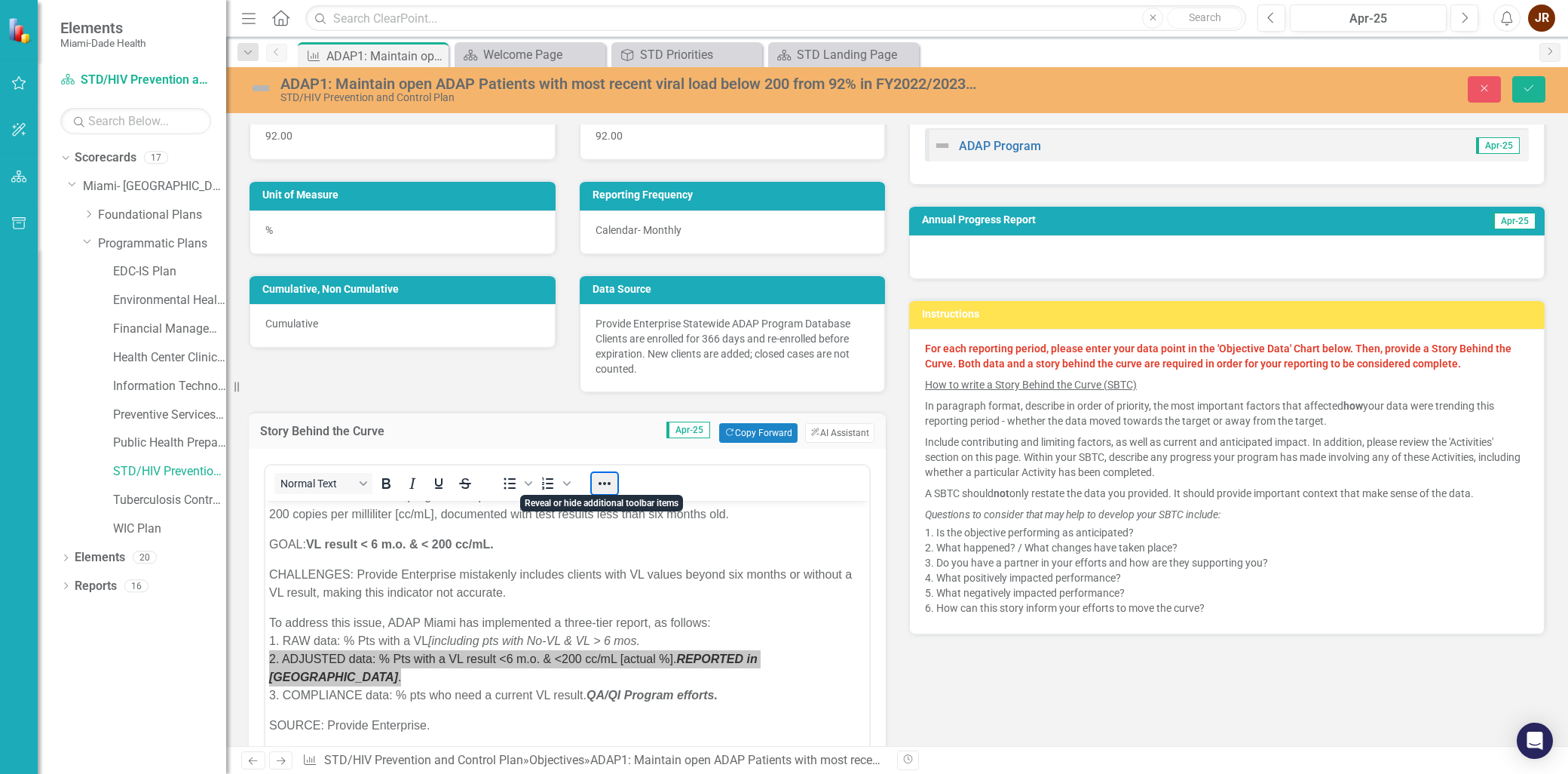
click at [604, 478] on button "Reveal or hide additional toolbar items" at bounding box center [604, 483] width 25 height 21
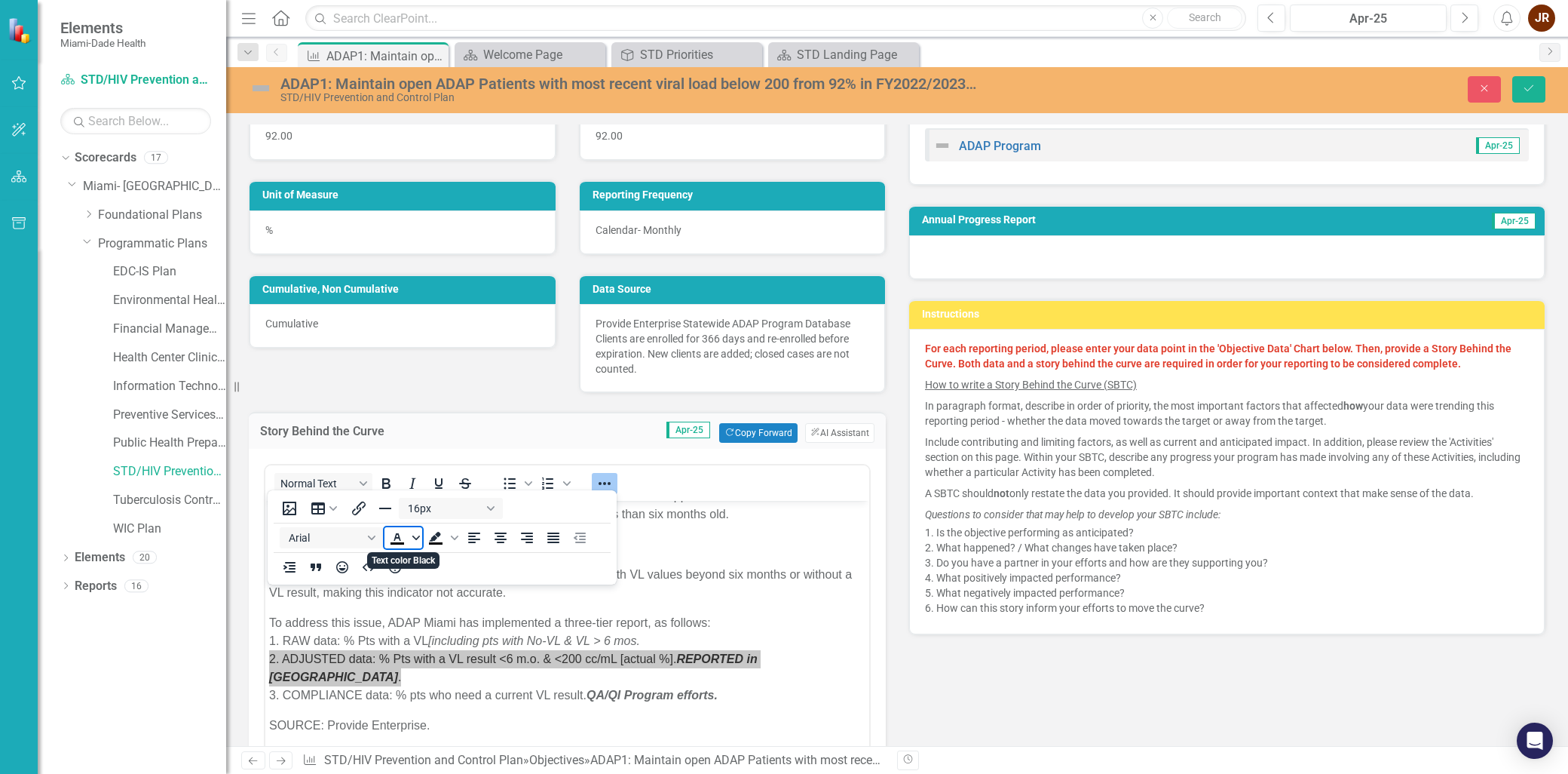
click at [415, 534] on icon "Text color Black" at bounding box center [415, 537] width 7 height 7
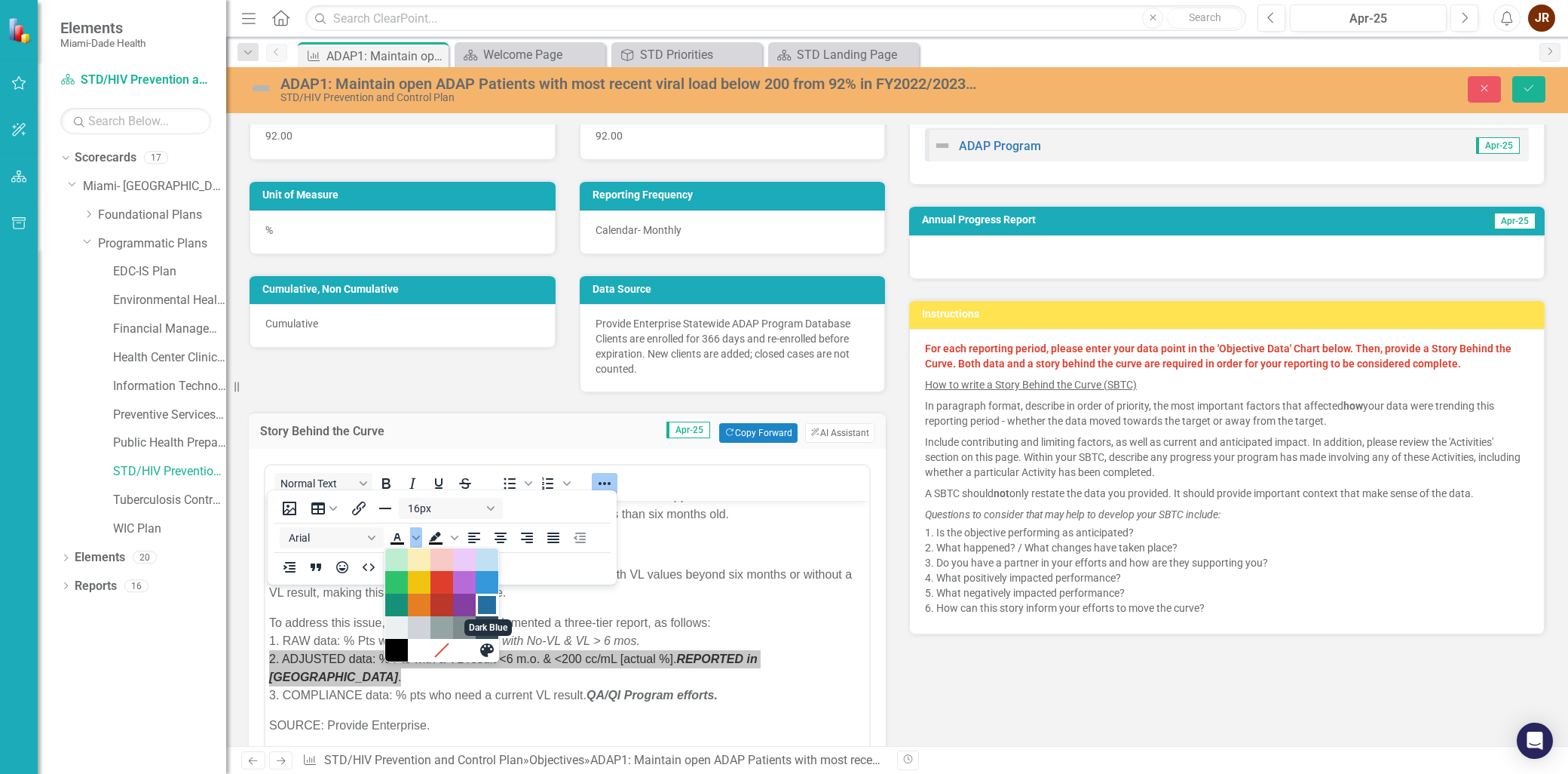
click at [483, 600] on div "Dark Blue" at bounding box center [487, 605] width 18 height 18
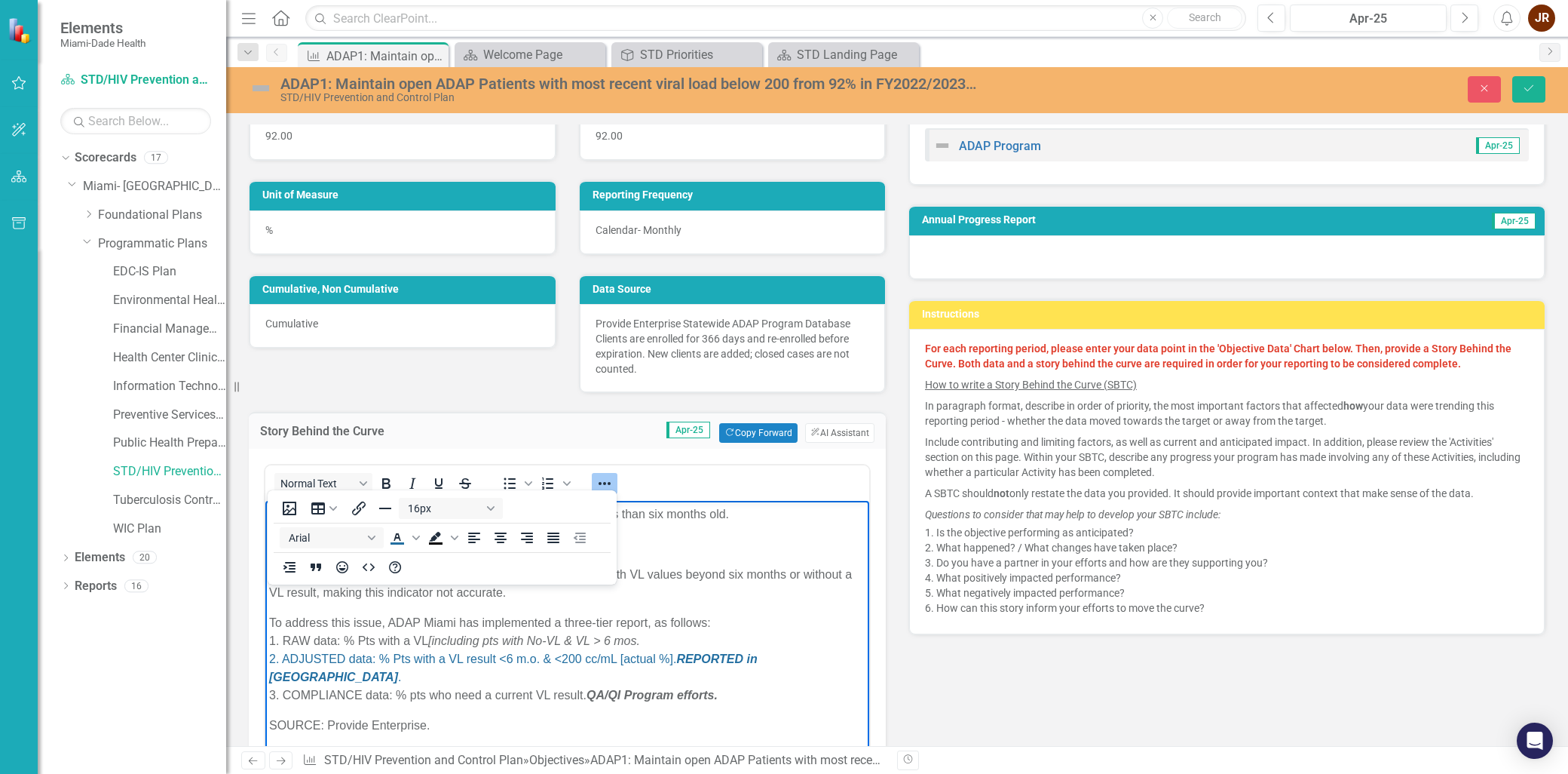
click at [501, 673] on p "To address this issue, ADAP Miami has implemented a three-tier report, as follo…" at bounding box center [567, 658] width 596 height 90
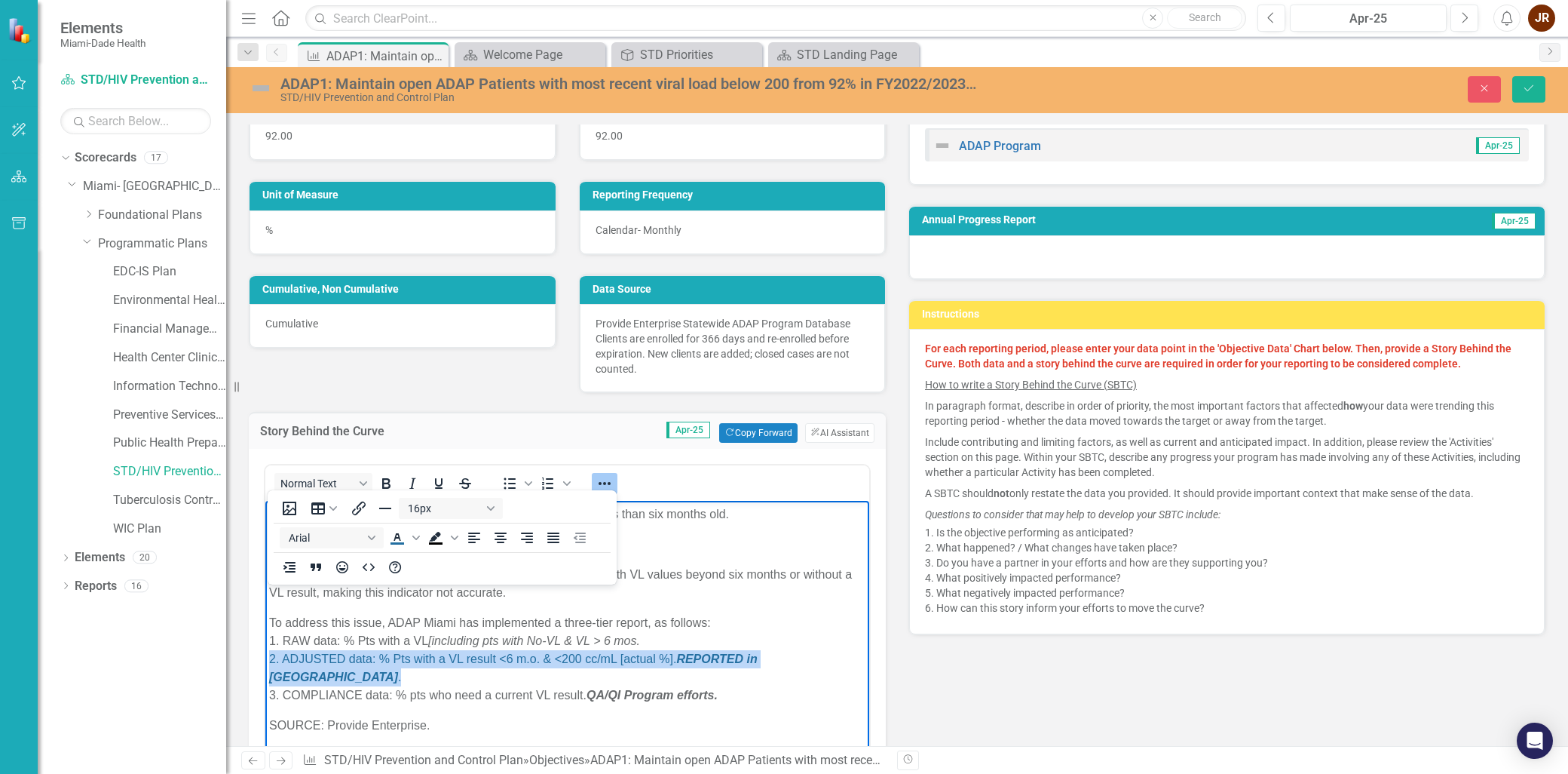
drag, startPoint x: 833, startPoint y: 656, endPoint x: 270, endPoint y: 662, distance: 563.0
click at [270, 662] on p "To address this issue, ADAP Miami has implemented a three-tier report, as follo…" at bounding box center [567, 658] width 596 height 90
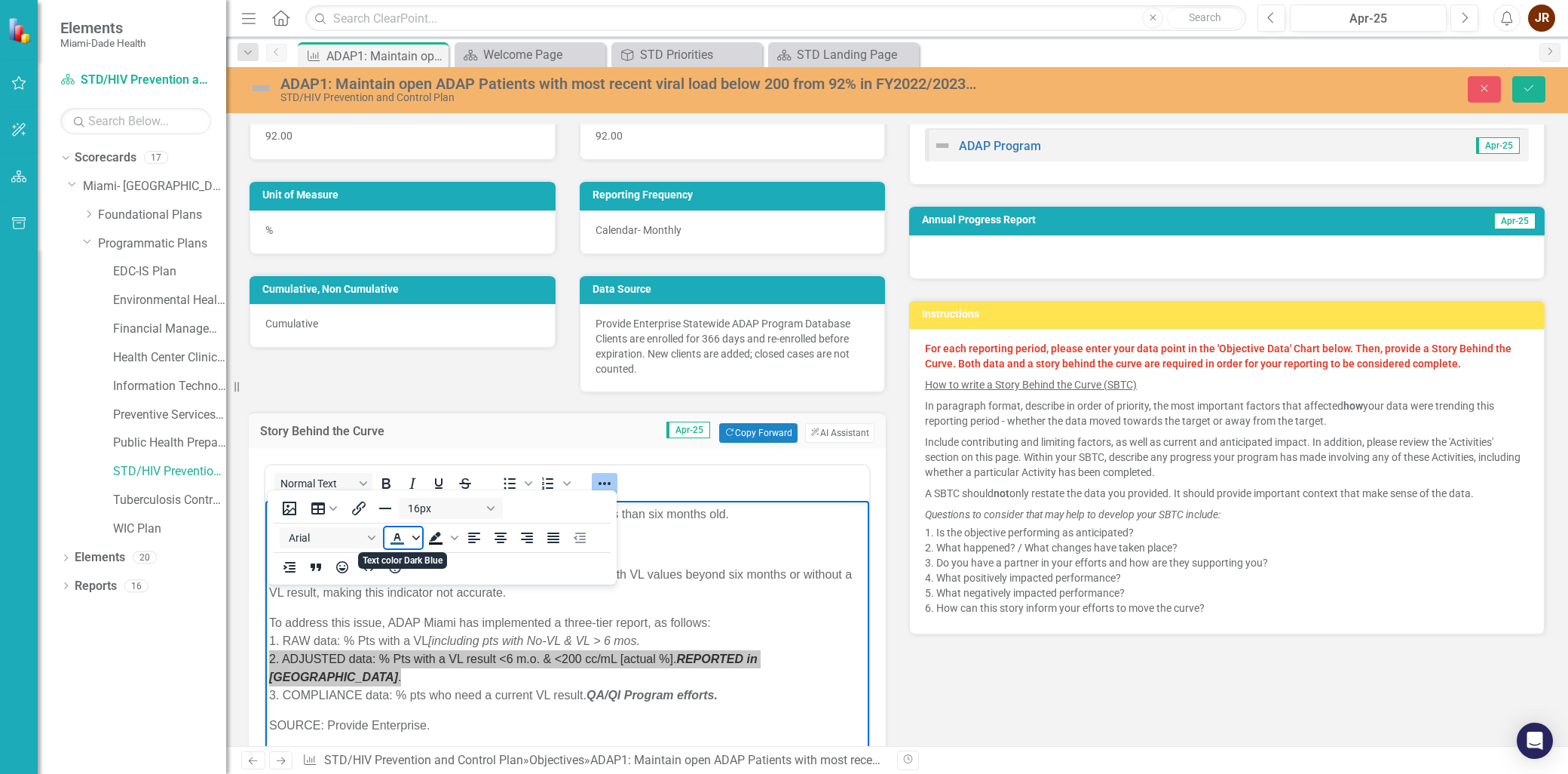
click at [415, 539] on icon "Text color Dark Blue" at bounding box center [415, 537] width 7 height 7
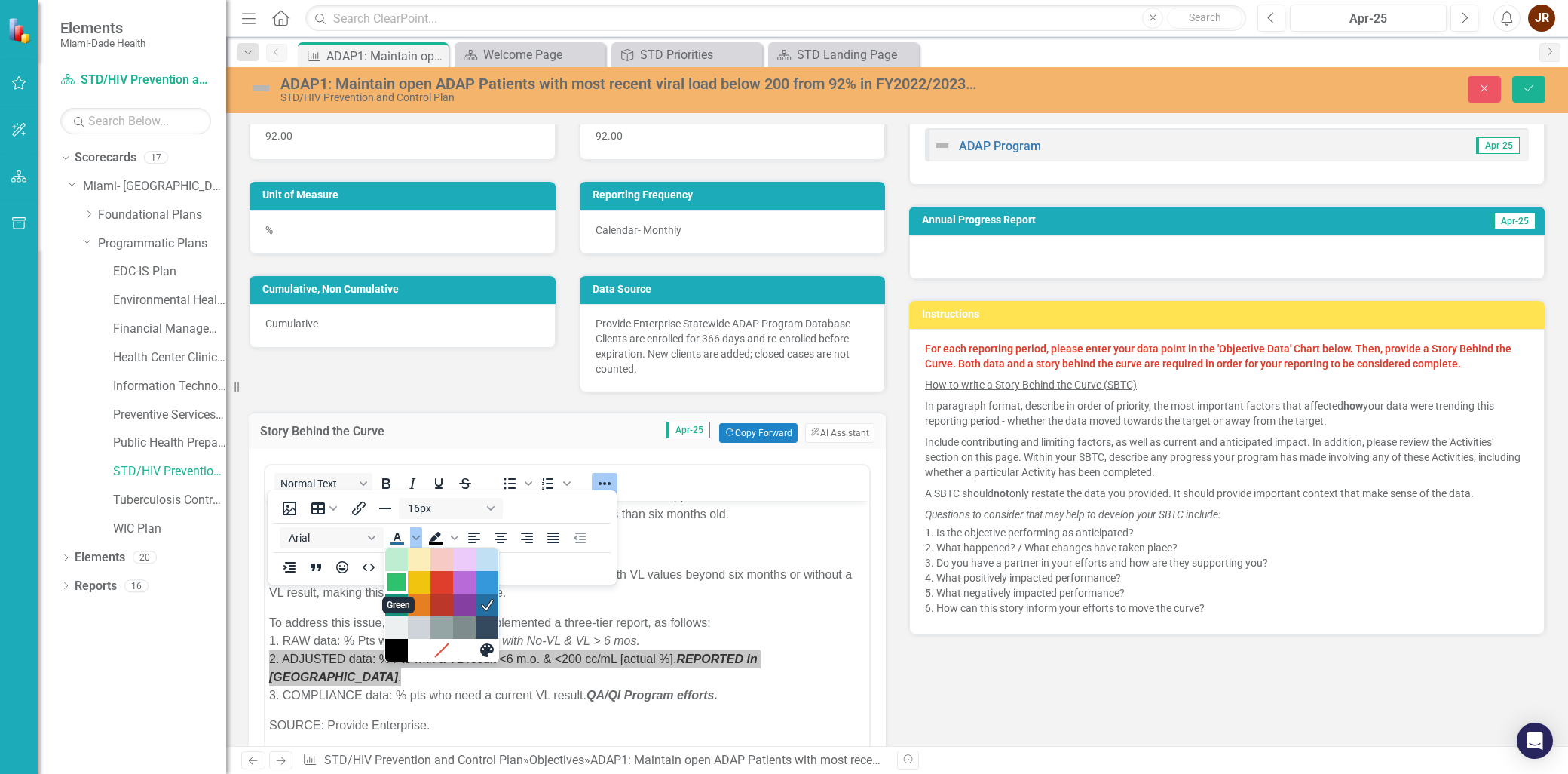
click at [395, 585] on div "Green" at bounding box center [397, 582] width 18 height 18
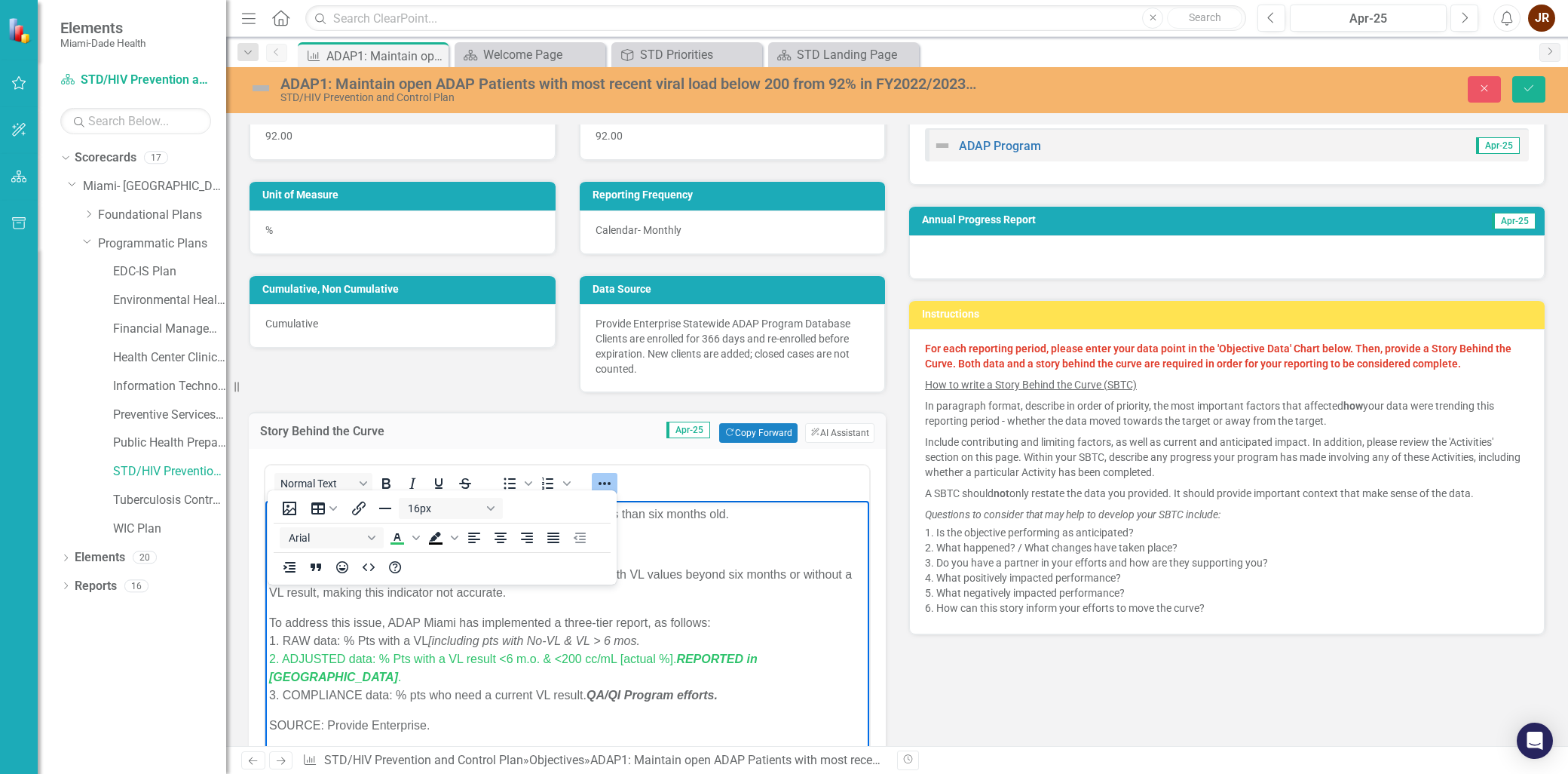
click at [435, 684] on p "To address this issue, ADAP Miami has implemented a three-tier report, as follo…" at bounding box center [567, 658] width 596 height 90
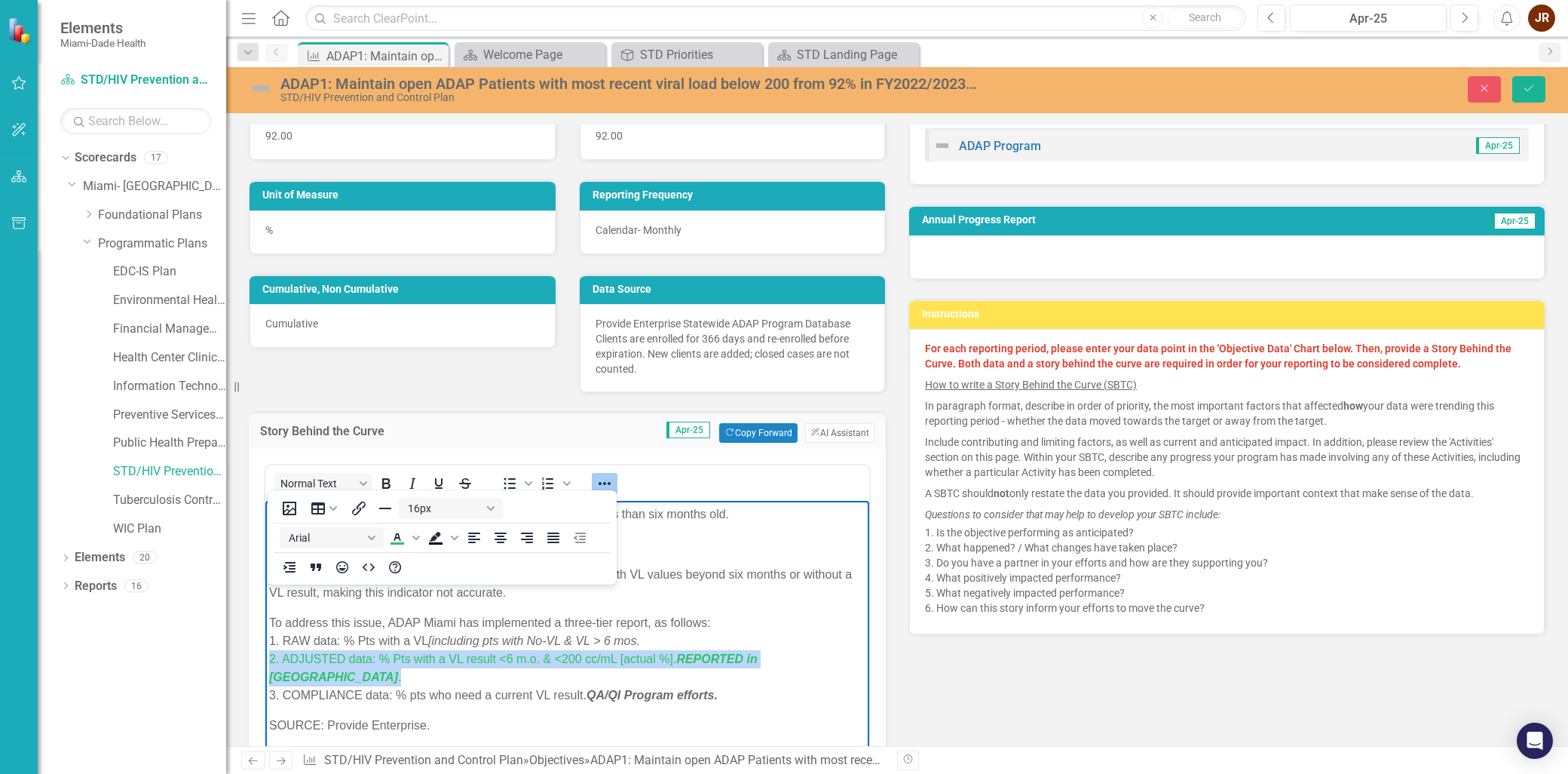
drag, startPoint x: 832, startPoint y: 653, endPoint x: 269, endPoint y: 658, distance: 563.0
click at [269, 658] on p "To address this issue, ADAP Miami has implemented a three-tier report, as follo…" at bounding box center [567, 658] width 596 height 90
click at [387, 482] on icon "Bold" at bounding box center [386, 483] width 18 height 18
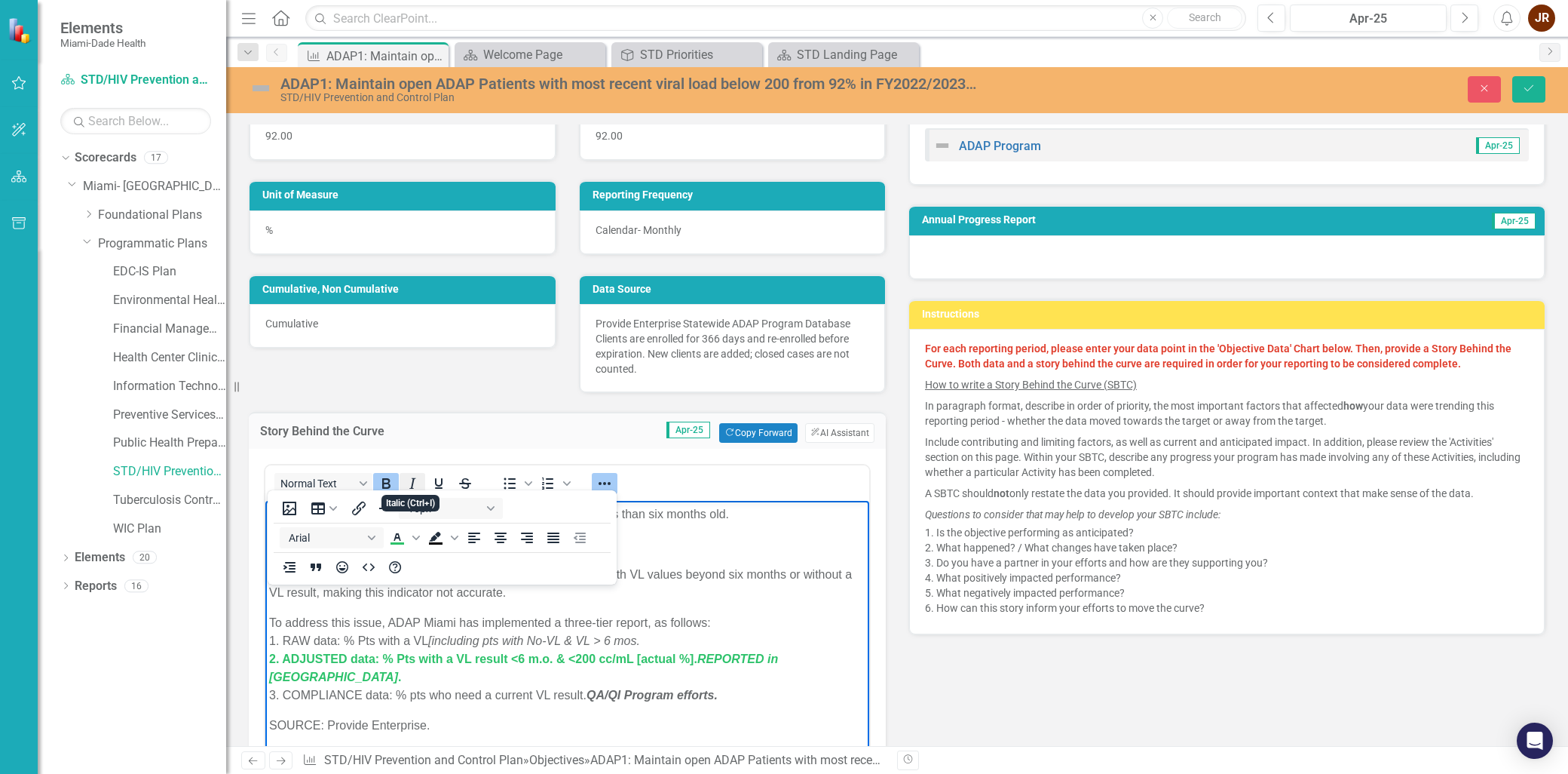
click at [410, 480] on icon "Italic" at bounding box center [412, 483] width 18 height 18
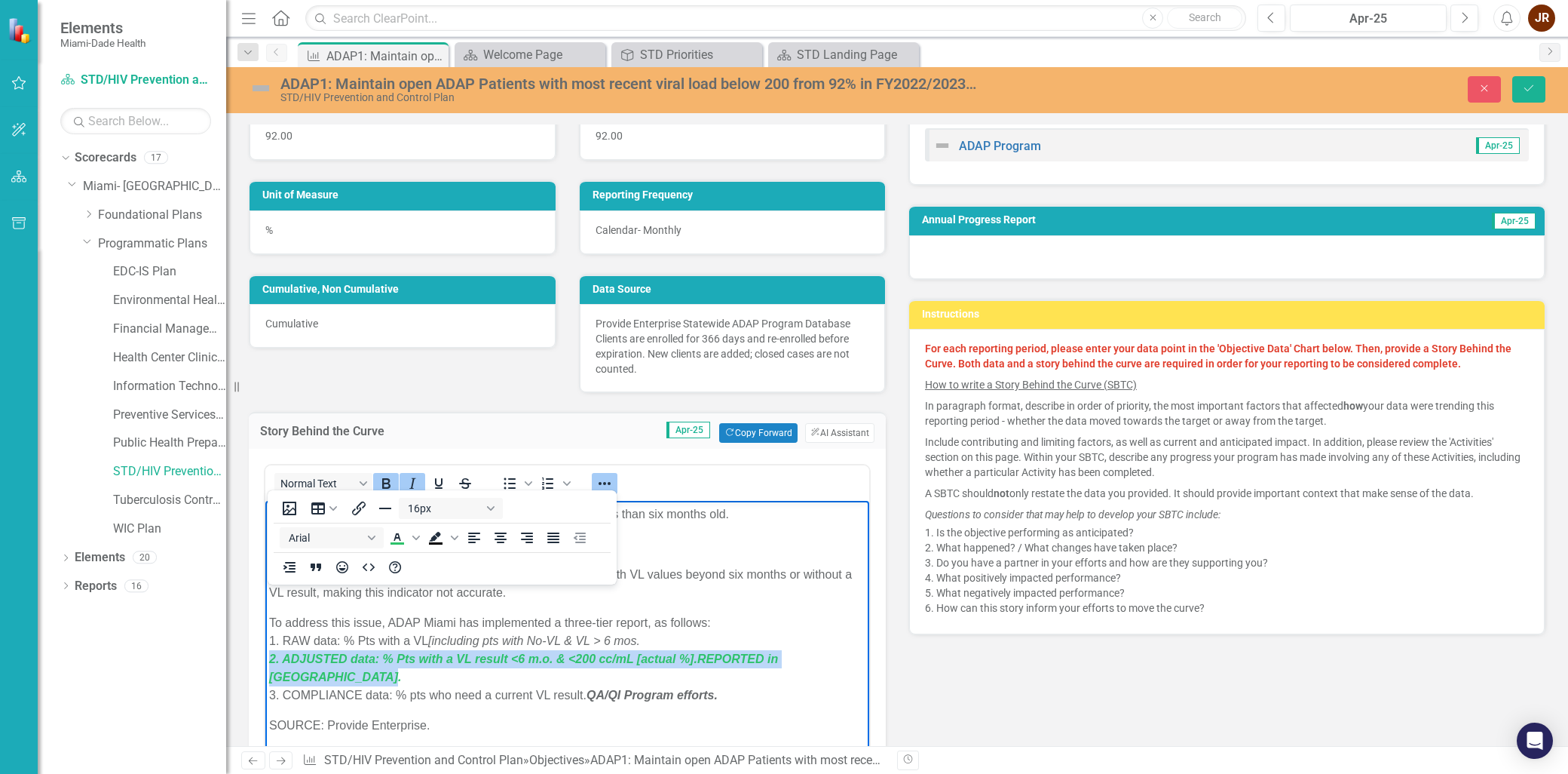
click at [389, 656] on span "2. ADJUSTED data: % Pts with a VL result <6 m.o. & <200 cc/mL [actual %]. REPOR…" at bounding box center [523, 668] width 509 height 31
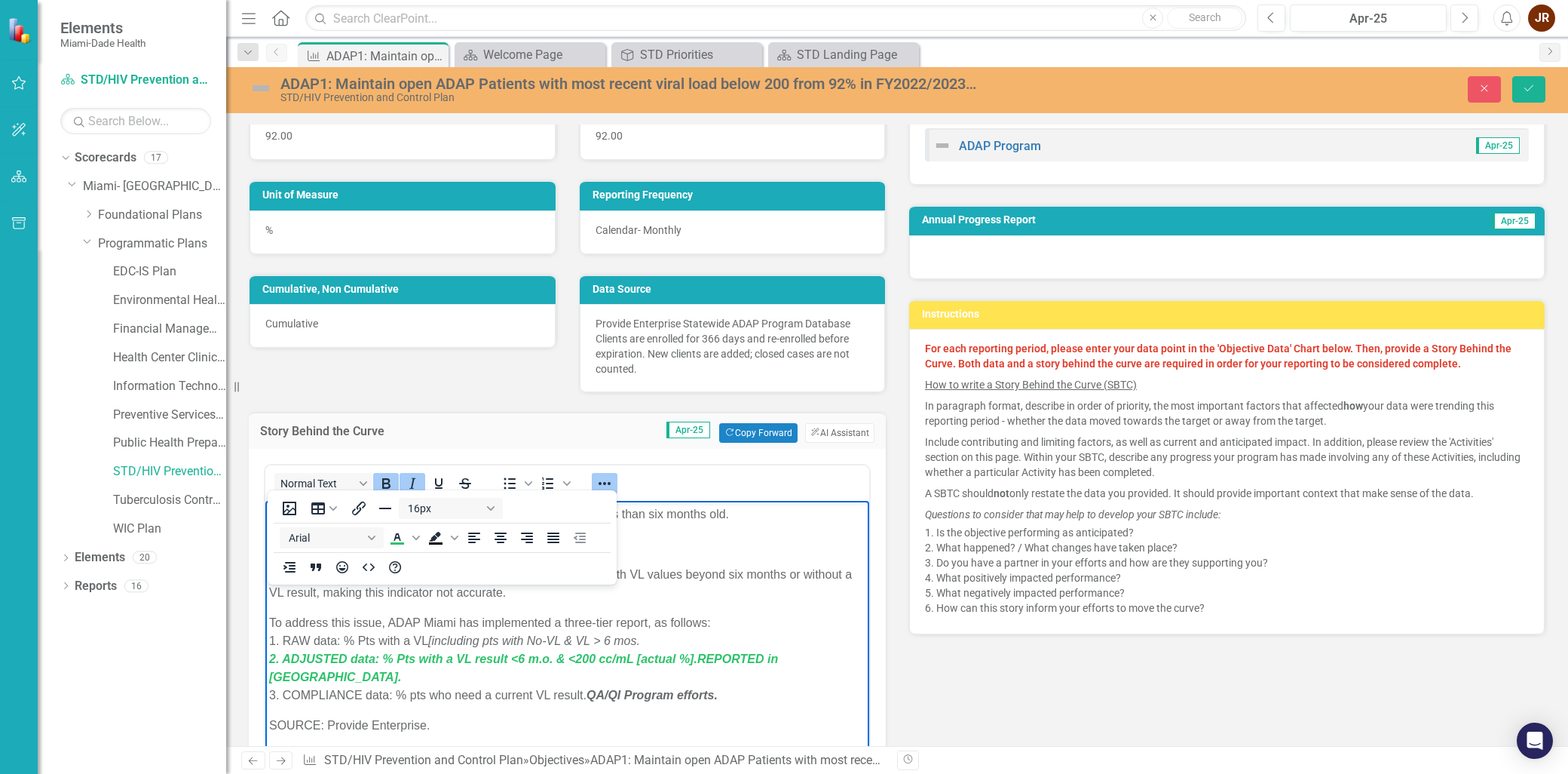
click at [426, 654] on span "2. ADJUSTED data: % Pts with a VL result <6 m.o. & <200 cc/mL [actual %]. REPOR…" at bounding box center [523, 668] width 509 height 31
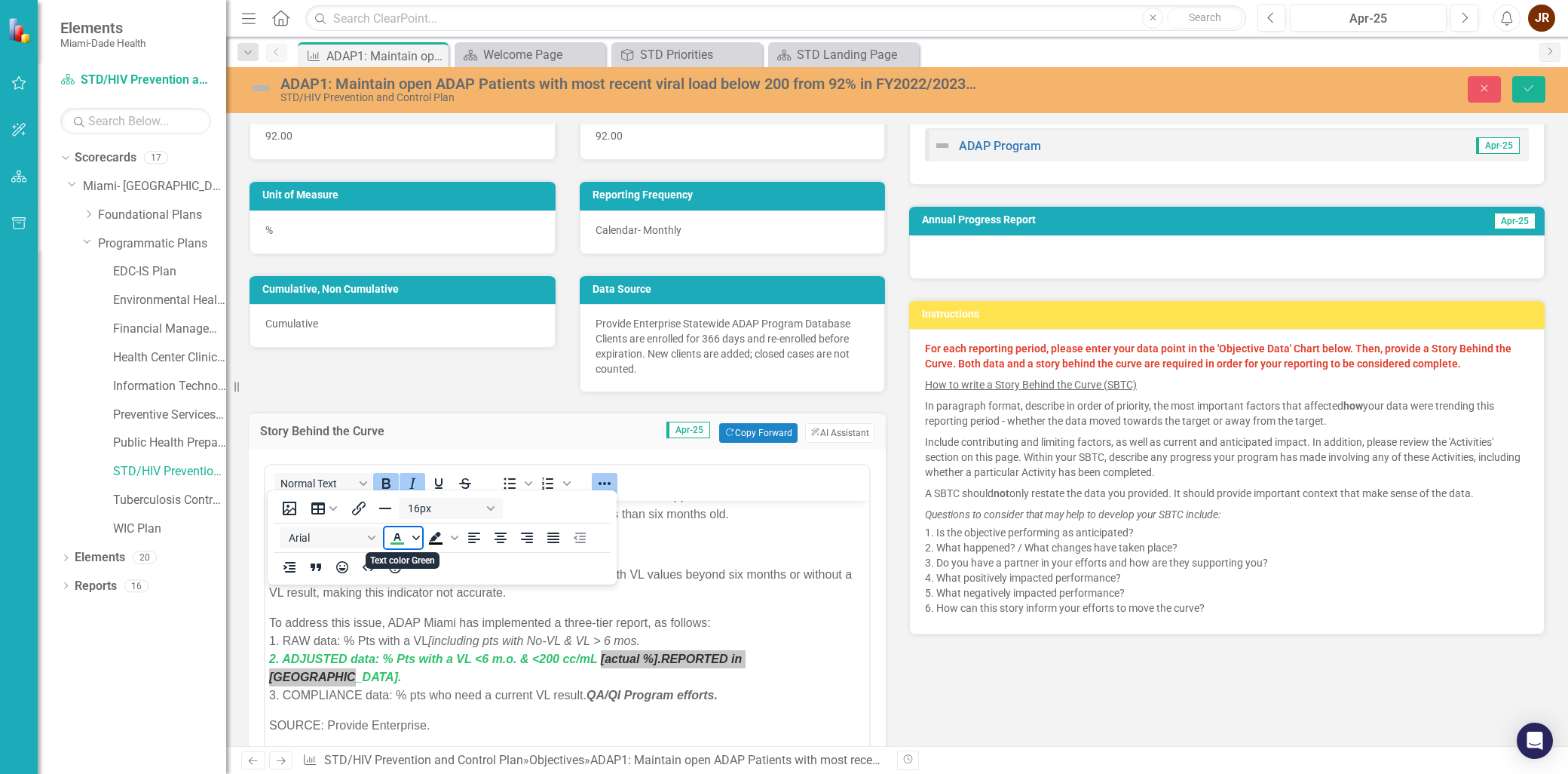
click at [413, 536] on icon "Text color Green" at bounding box center [415, 537] width 7 height 5
click at [468, 600] on div "Dark Purple" at bounding box center [464, 605] width 18 height 18
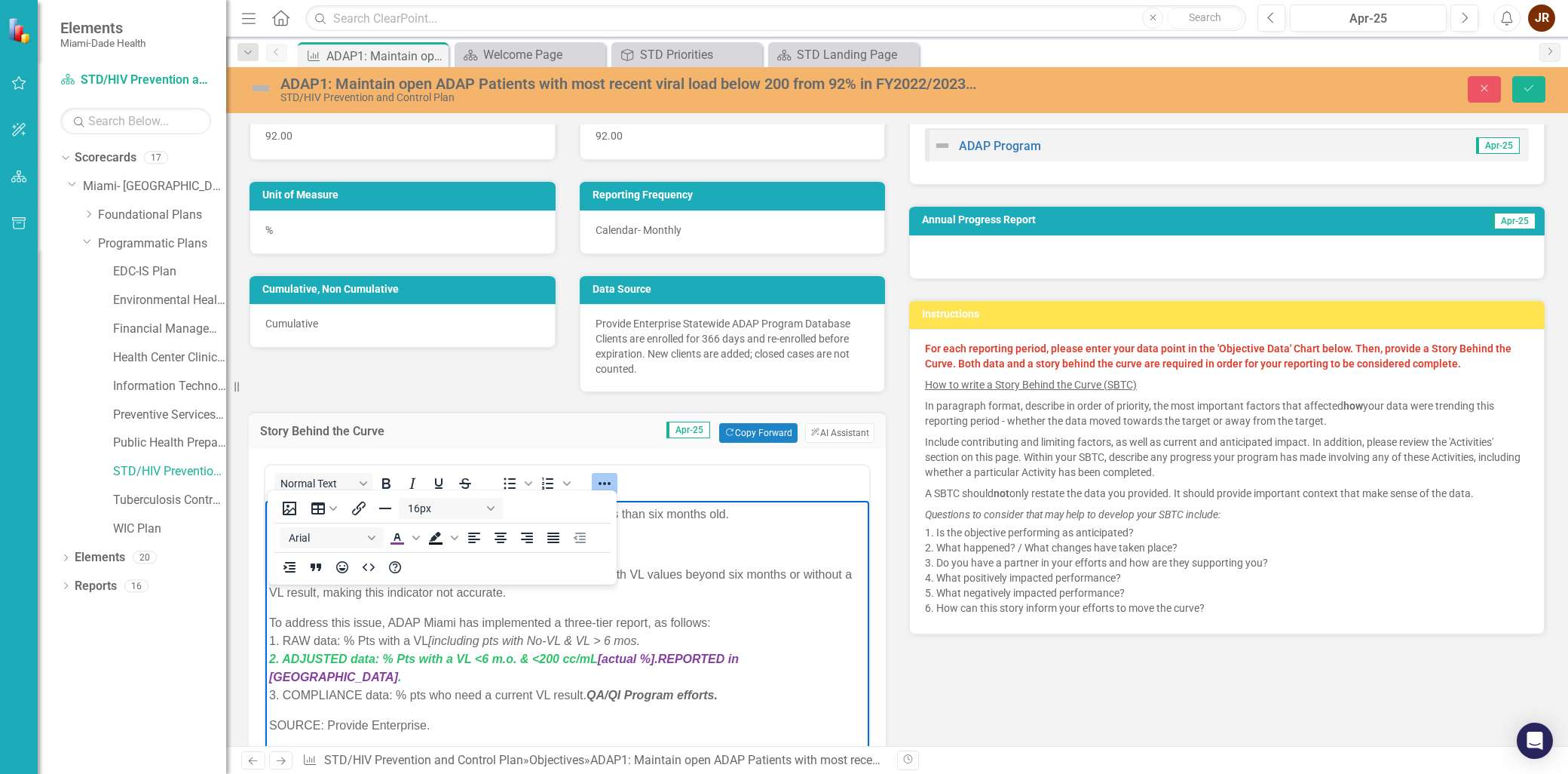
click at [579, 674] on p "To address this issue, ADAP Miami has implemented a three-tier report, as follo…" at bounding box center [567, 658] width 596 height 90
click at [497, 692] on body "September 2025 Update: The Program requires for all active clients to have a re…" at bounding box center [567, 754] width 604 height 675
drag, startPoint x: 485, startPoint y: 684, endPoint x: 477, endPoint y: 689, distance: 9.4
click at [488, 686] on body "September 2025 Update: The Program requires for all active clients to have a re…" at bounding box center [567, 754] width 604 height 675
click at [465, 681] on p "To address this issue, ADAP Miami has implemented a three-tier report, as follo…" at bounding box center [567, 658] width 596 height 90
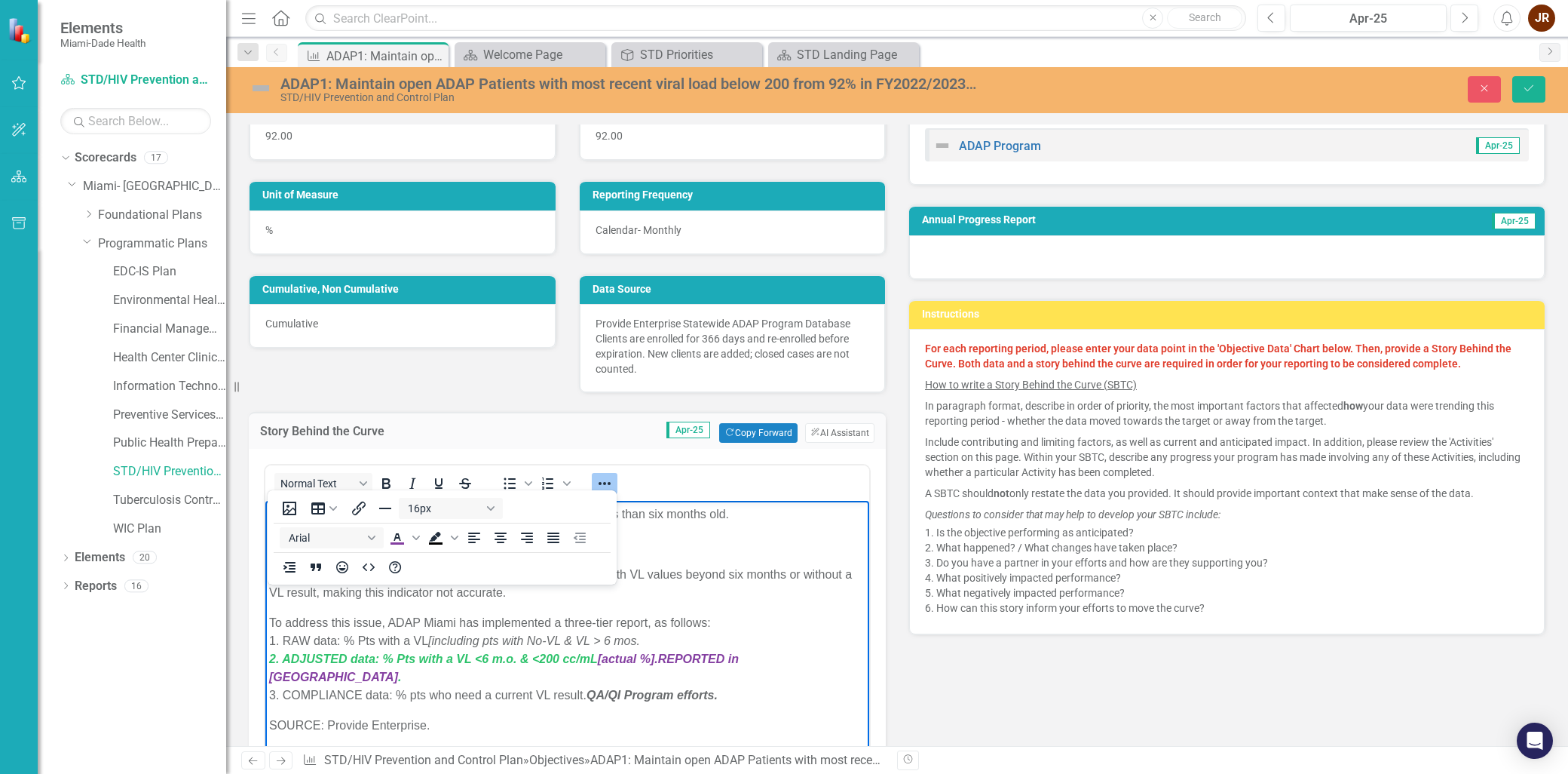
click at [520, 716] on p "SOURCE: Provide Enterprise." at bounding box center [567, 725] width 596 height 18
click at [511, 689] on body "September 2025 Update: The Program requires for all active clients to have a re…" at bounding box center [567, 754] width 604 height 675
click at [564, 677] on p "To address this issue, ADAP Miami has implemented a three-tier report, as follo…" at bounding box center [567, 658] width 596 height 90
click at [633, 688] on strong "QA/QI Program efforts." at bounding box center [652, 695] width 131 height 13
click at [730, 682] on p "To address this issue, ADAP Miami has implemented a three-tier report, as follo…" at bounding box center [567, 658] width 596 height 90
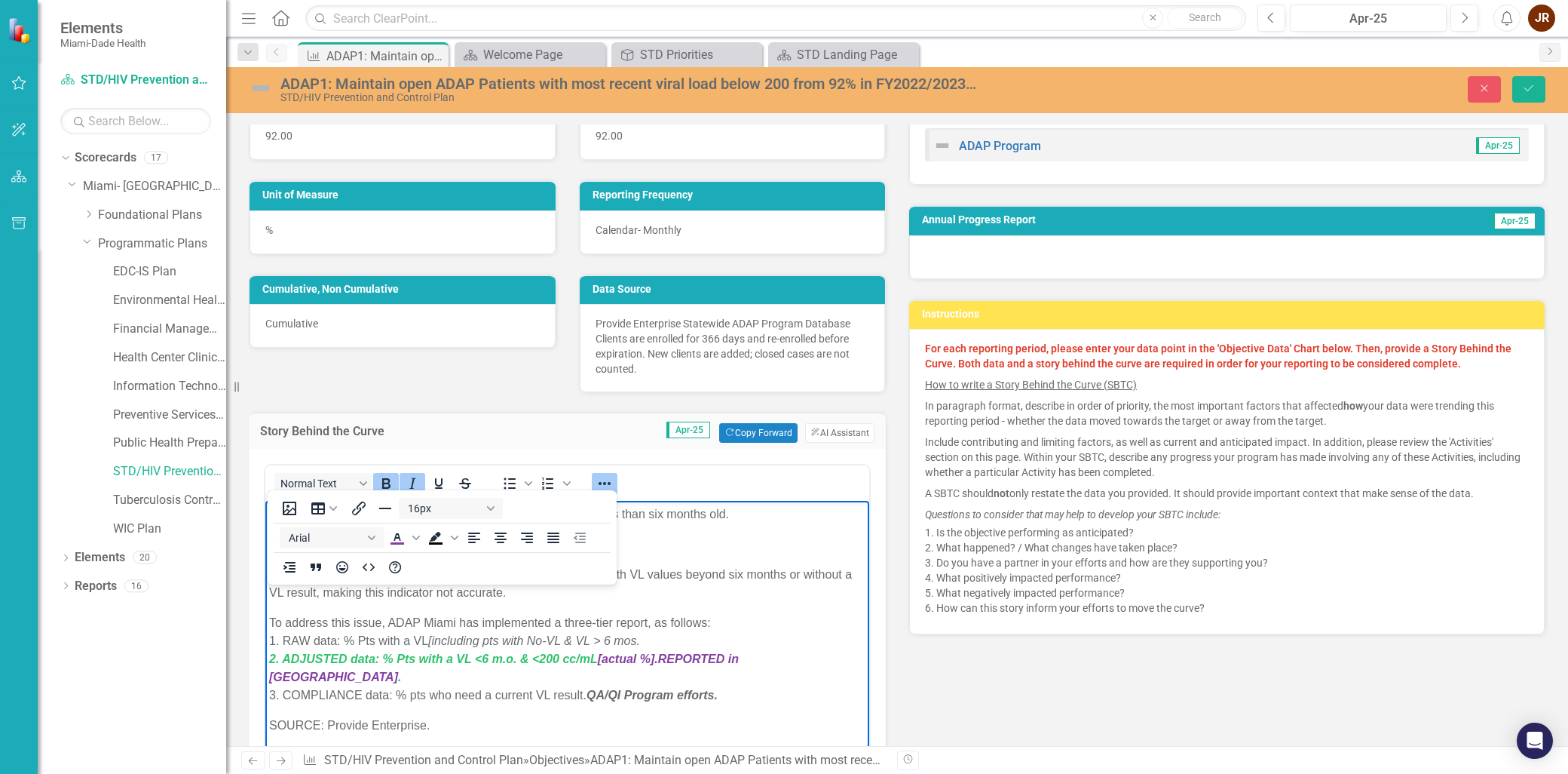
click at [592, 688] on strong "QA/QI Program efforts." at bounding box center [652, 695] width 131 height 13
click at [738, 719] on body "September 2025 Update: The Program requires for all active clients to have a re…" at bounding box center [567, 754] width 604 height 675
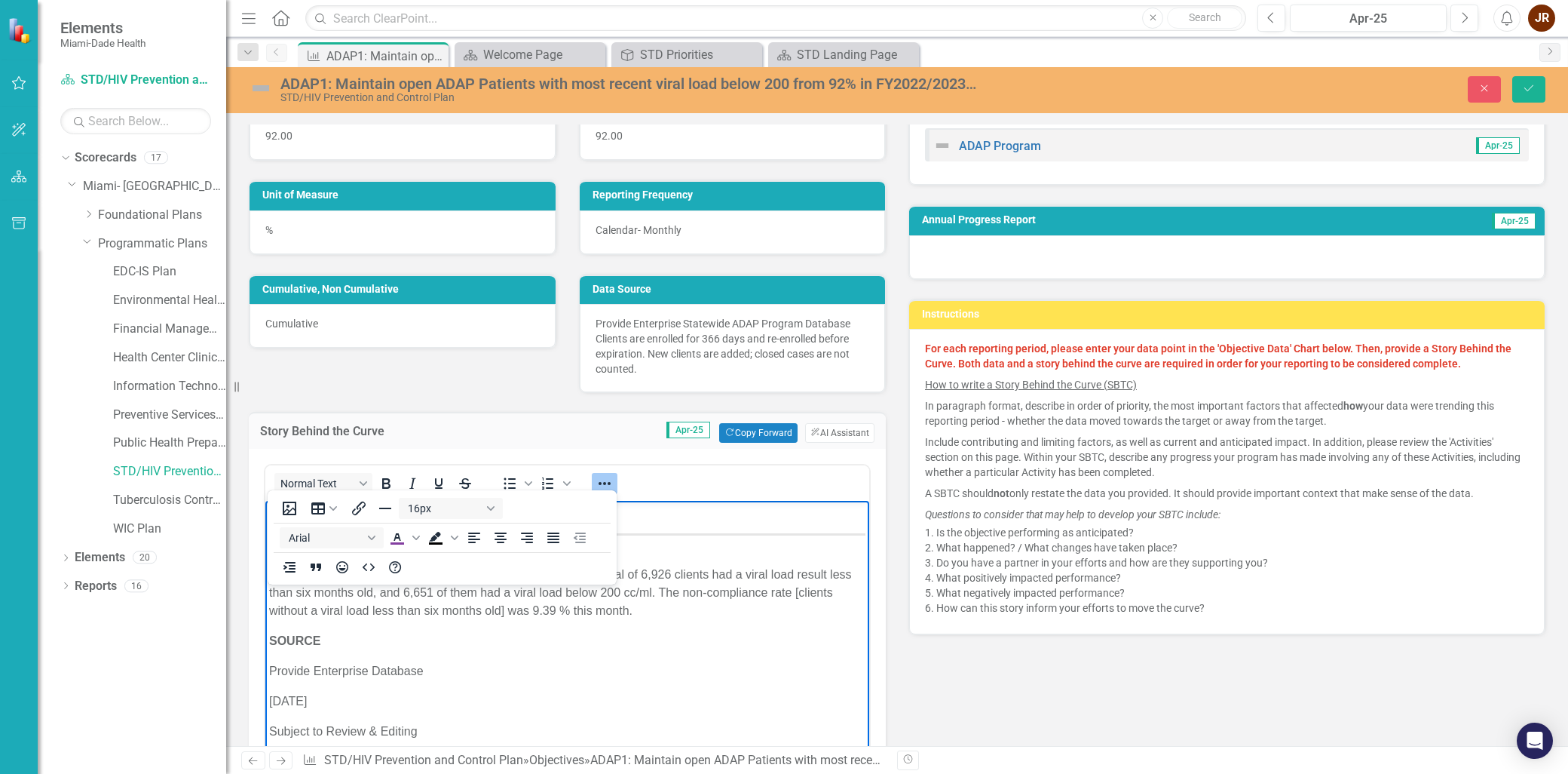
scroll to position [393, 0]
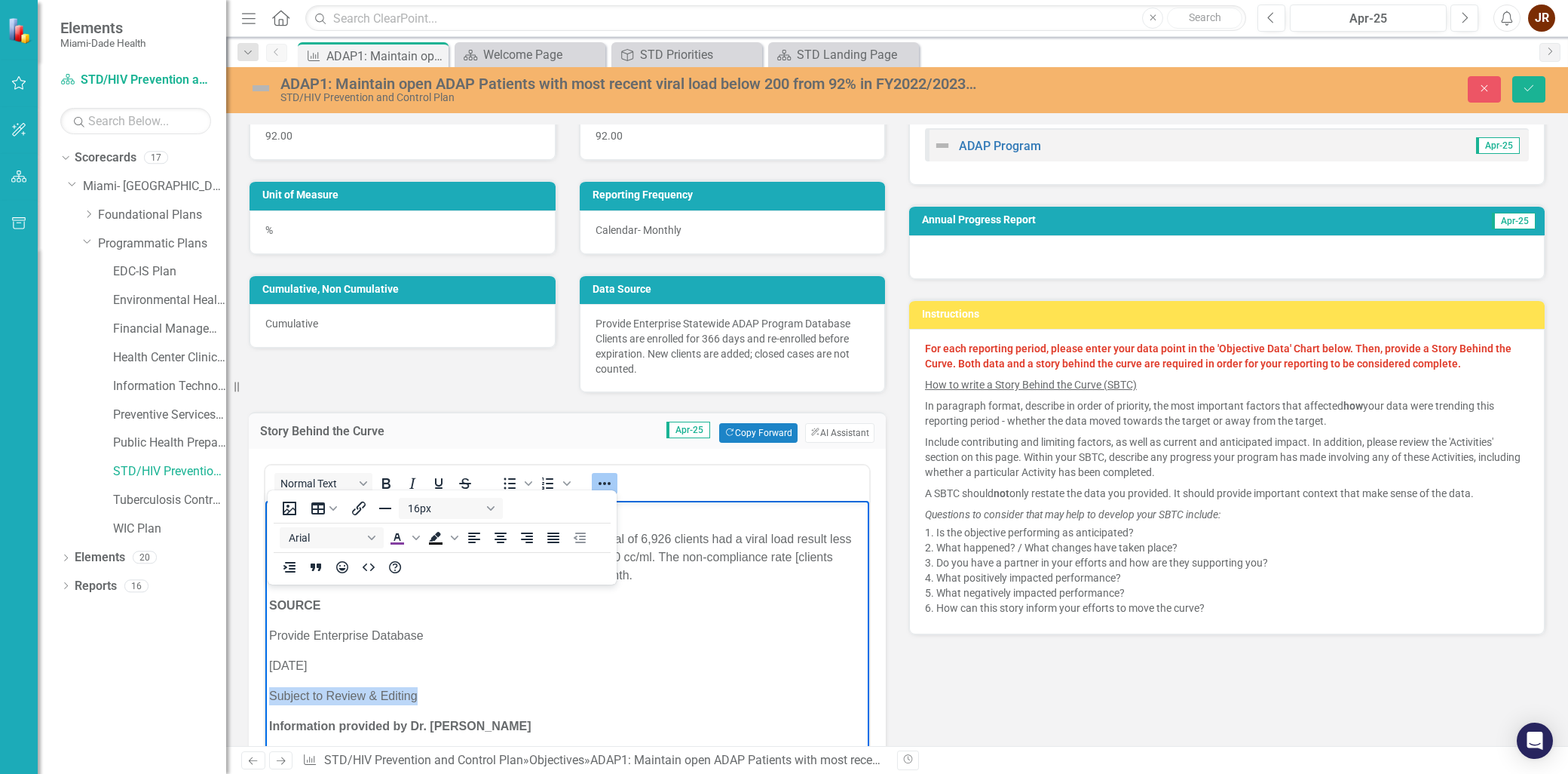
drag, startPoint x: 424, startPoint y: 677, endPoint x: 271, endPoint y: 662, distance: 153.7
click at [271, 662] on body "September 2025 Update: The Program requires for all active clients to have a re…" at bounding box center [567, 445] width 604 height 675
copy p "Subject to Review & Editing"
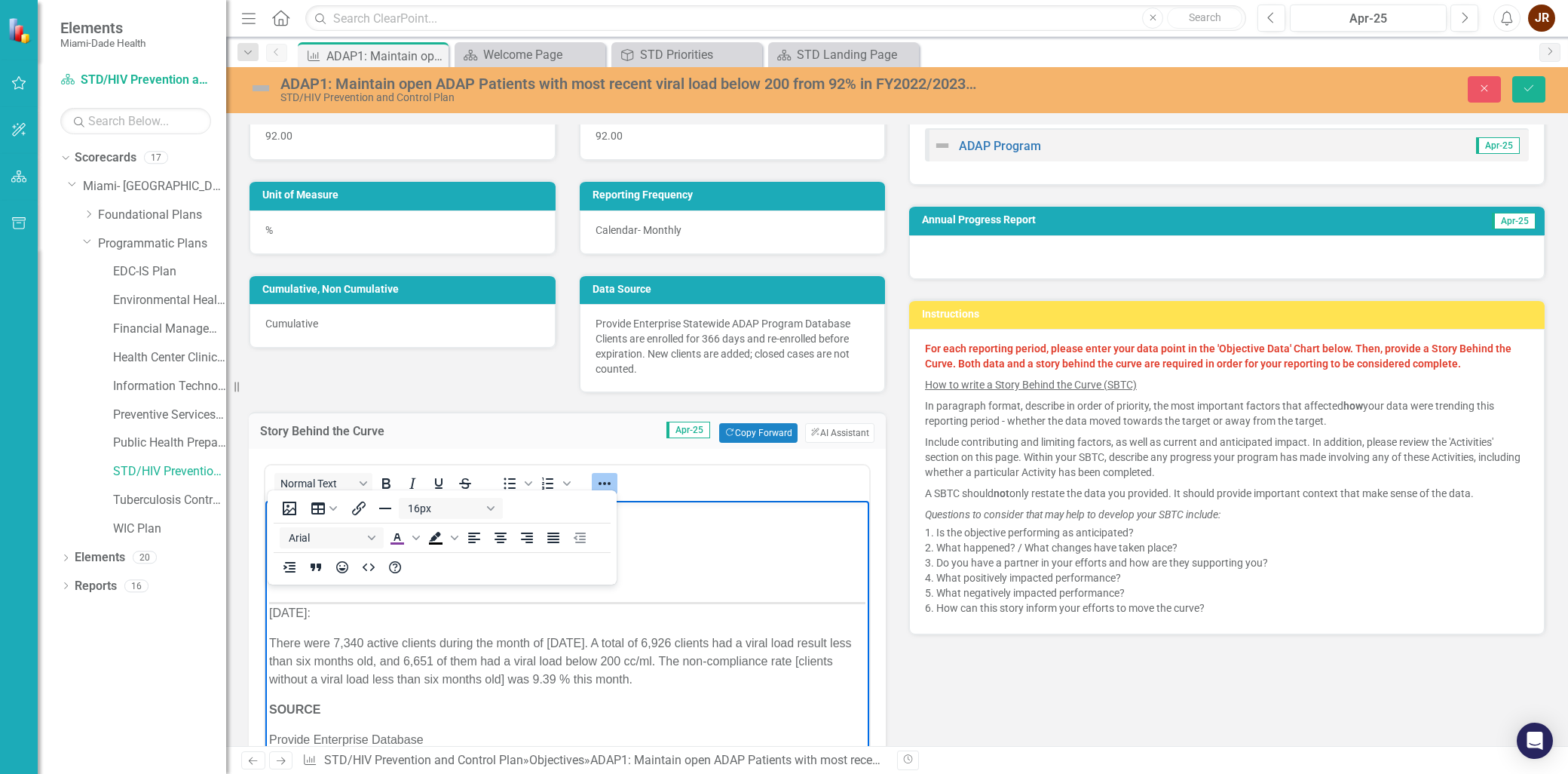
scroll to position [141, 0]
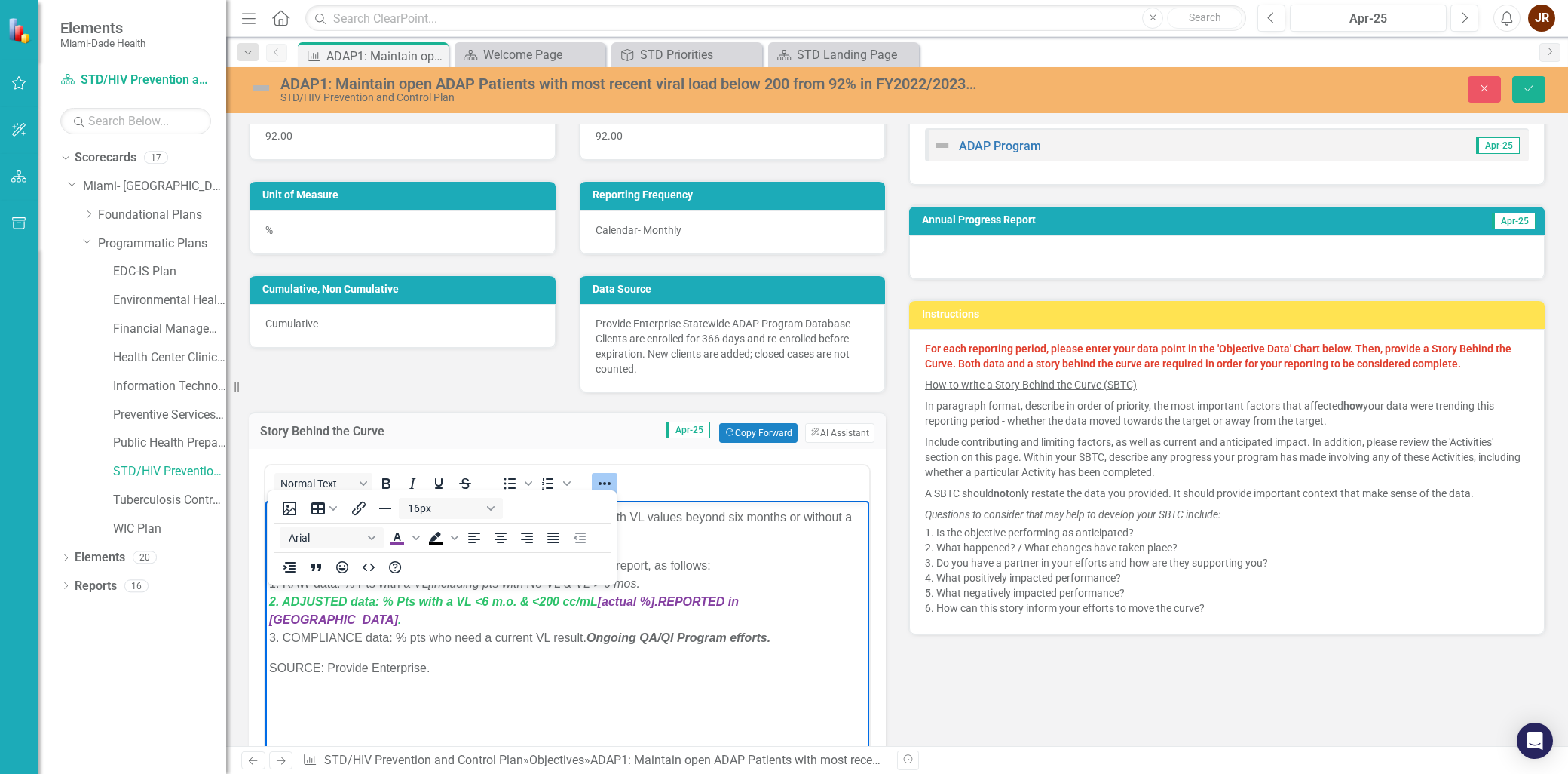
click at [434, 659] on p "SOURCE: Provide Enterprise." at bounding box center [567, 668] width 596 height 18
click at [410, 484] on icon "Italic" at bounding box center [412, 483] width 18 height 18
click at [512, 669] on p "SOURCE: Provide Enterprise. All Data Subject to Review & Editing" at bounding box center [567, 677] width 596 height 36
drag, startPoint x: 500, startPoint y: 669, endPoint x: 269, endPoint y: 650, distance: 231.8
click at [269, 659] on p "SOURCE: Provide Enterprise. All Data Subject to Review & Editing" at bounding box center [567, 677] width 596 height 36
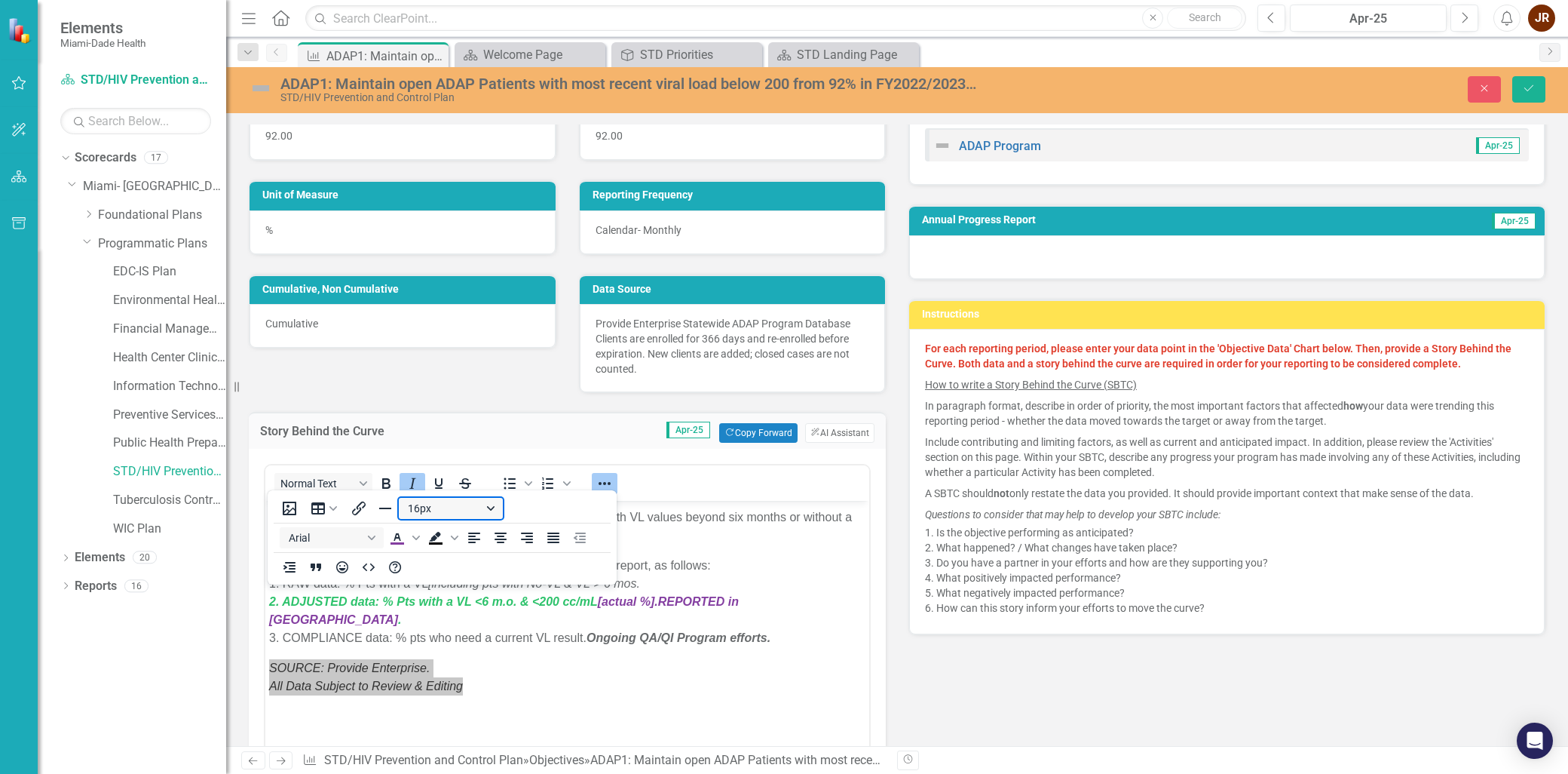
click at [494, 509] on button "16px" at bounding box center [451, 508] width 104 height 21
click at [456, 583] on div "12px" at bounding box center [444, 582] width 65 height 18
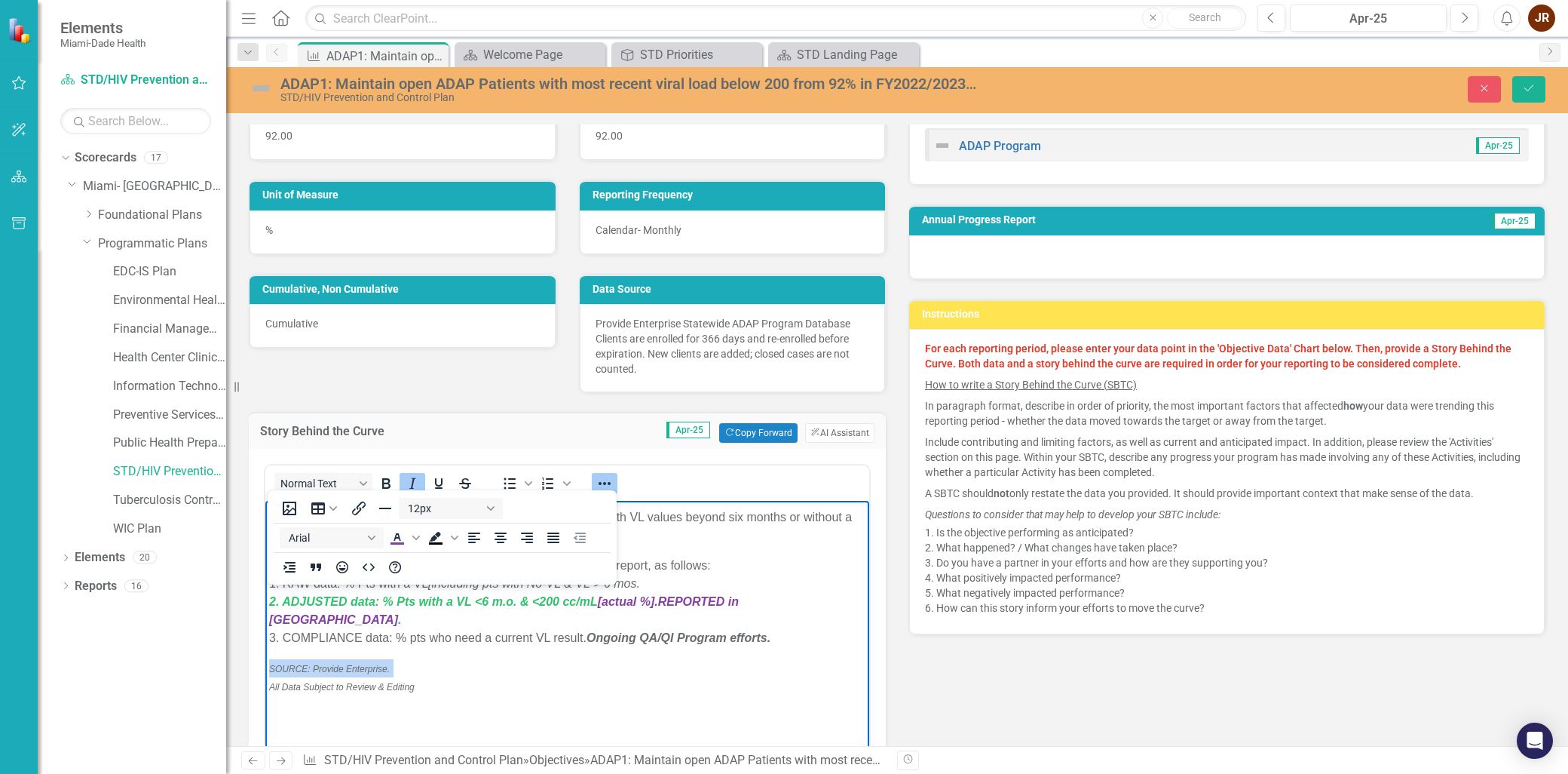
click at [451, 665] on p "SOURCE: Provide Enterprise. All Data Subject to Review & Editing" at bounding box center [567, 677] width 596 height 36
click at [534, 620] on p "To address this issue, ADAP Miami has implemented a three-tier report, as follo…" at bounding box center [567, 601] width 596 height 90
click at [758, 631] on strong "Ongoing QA/QI Program efforts." at bounding box center [679, 638] width 184 height 13
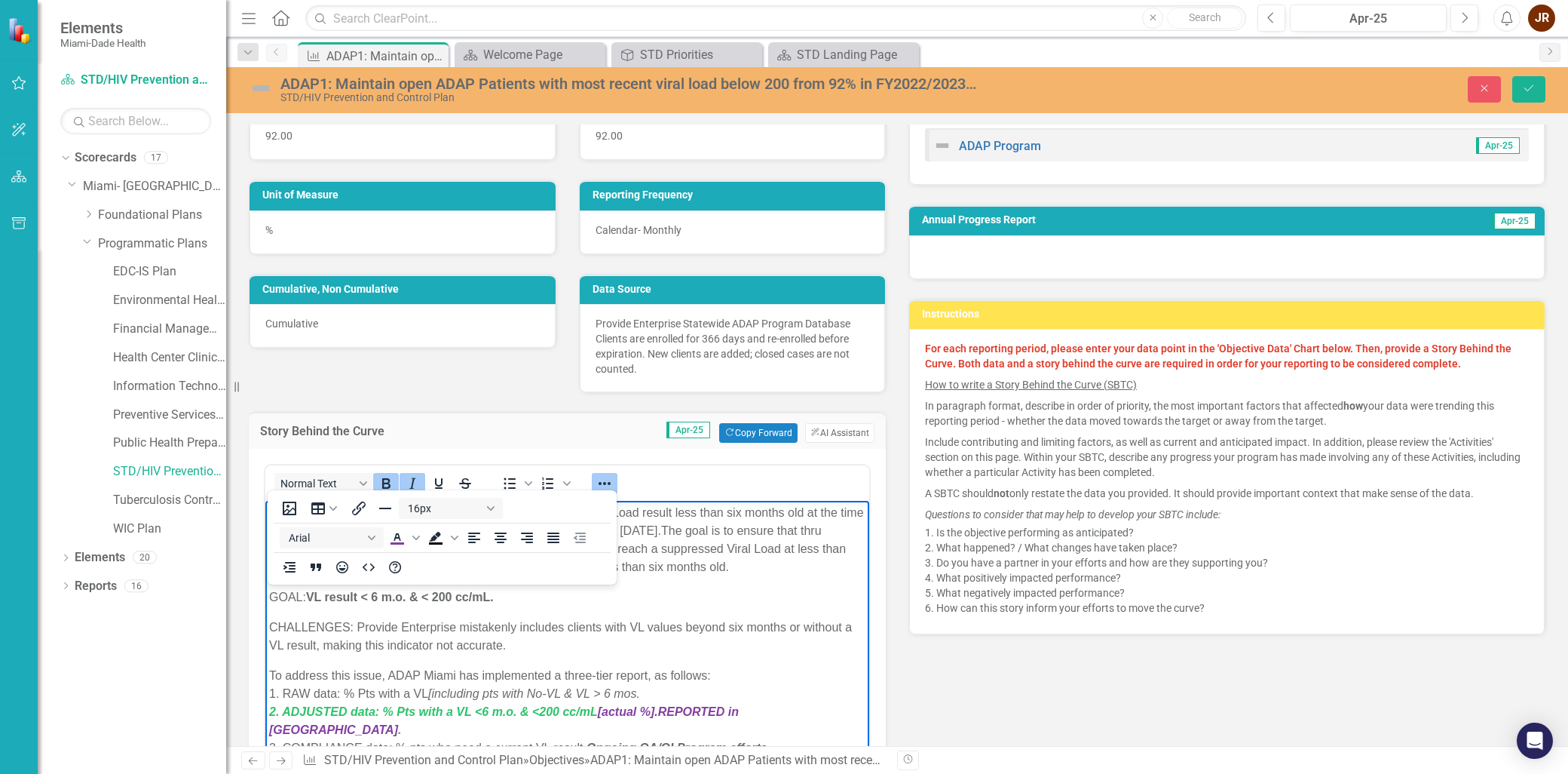
scroll to position [0, 0]
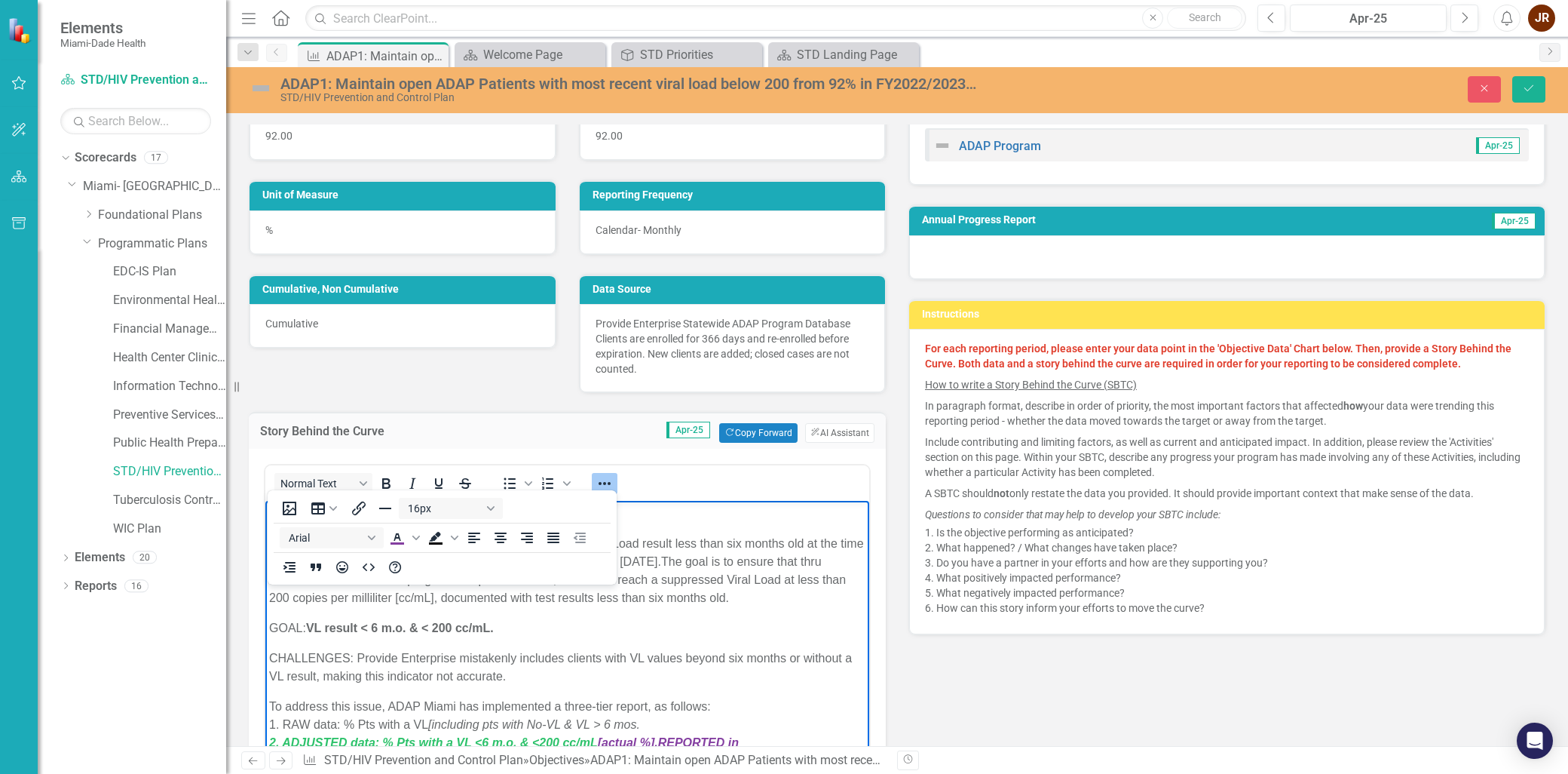
click at [744, 599] on p "The Program requires for all active clients to have a recent Viral Load result …" at bounding box center [567, 570] width 596 height 73
click at [608, 483] on icon "Reveal or hide additional toolbar items" at bounding box center [604, 483] width 18 height 18
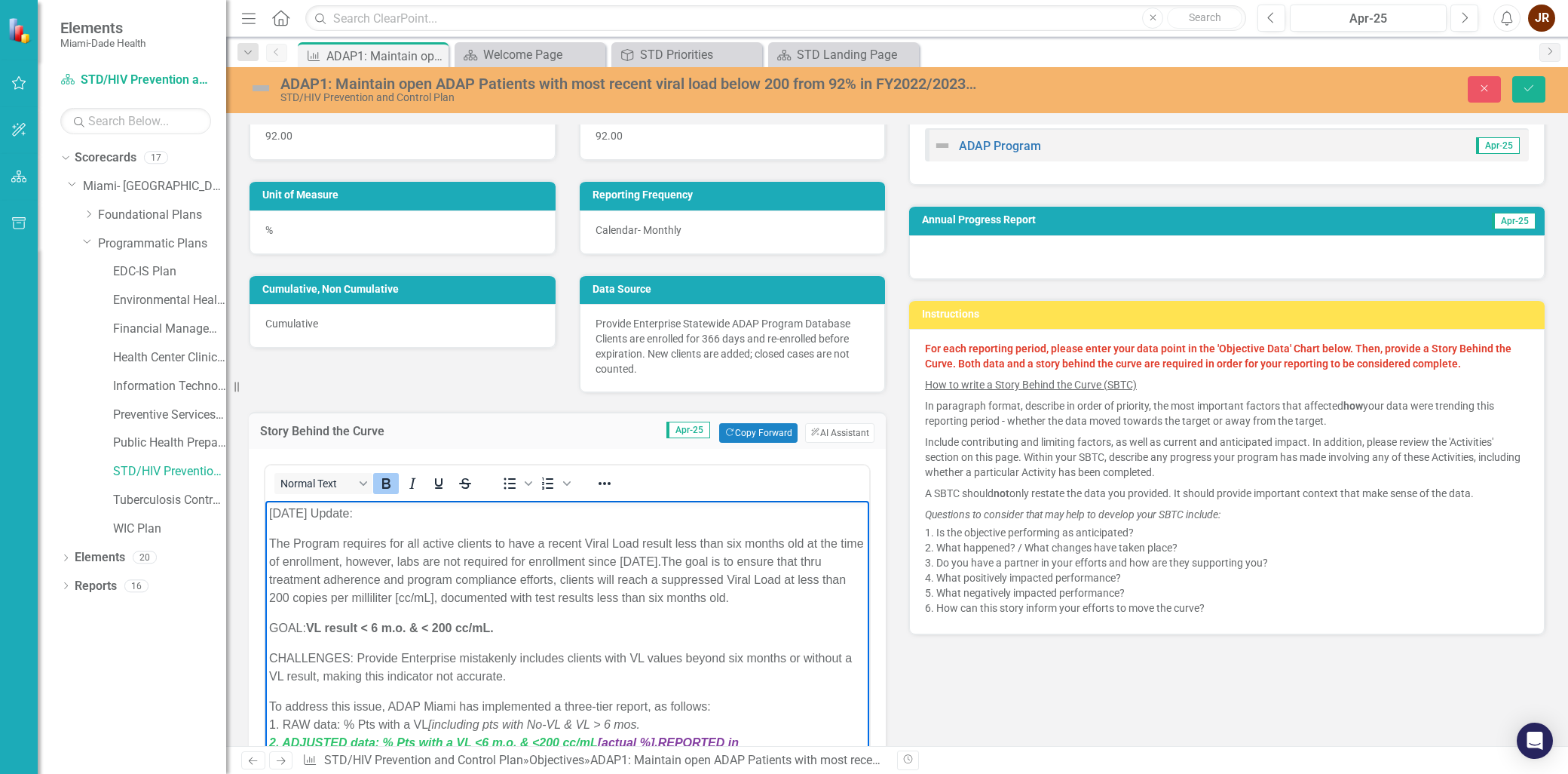
click at [741, 621] on p "GOAL: VL result < 6 m.o. & < 200 cc/mL." at bounding box center [567, 628] width 596 height 18
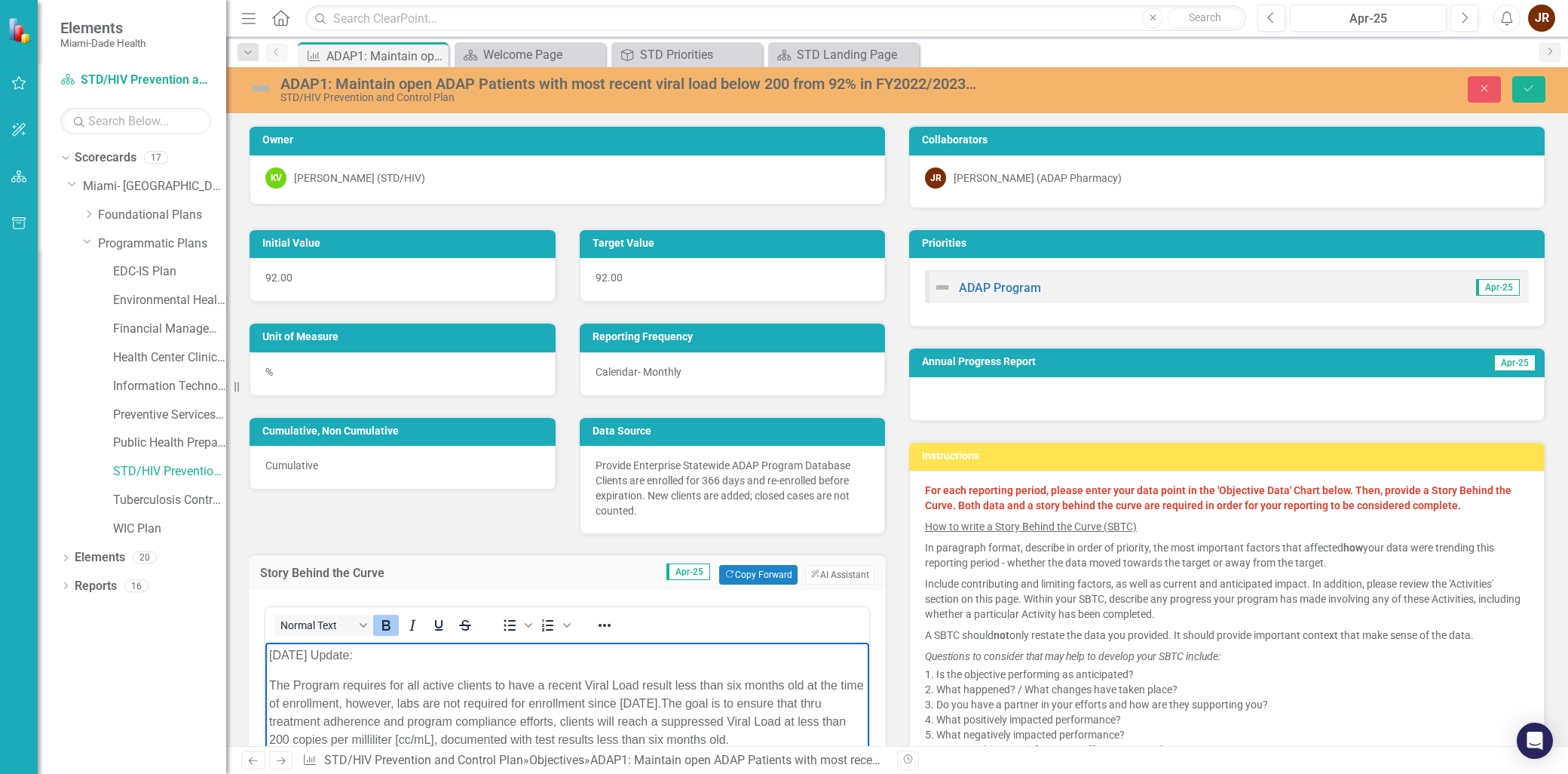
scroll to position [84, 0]
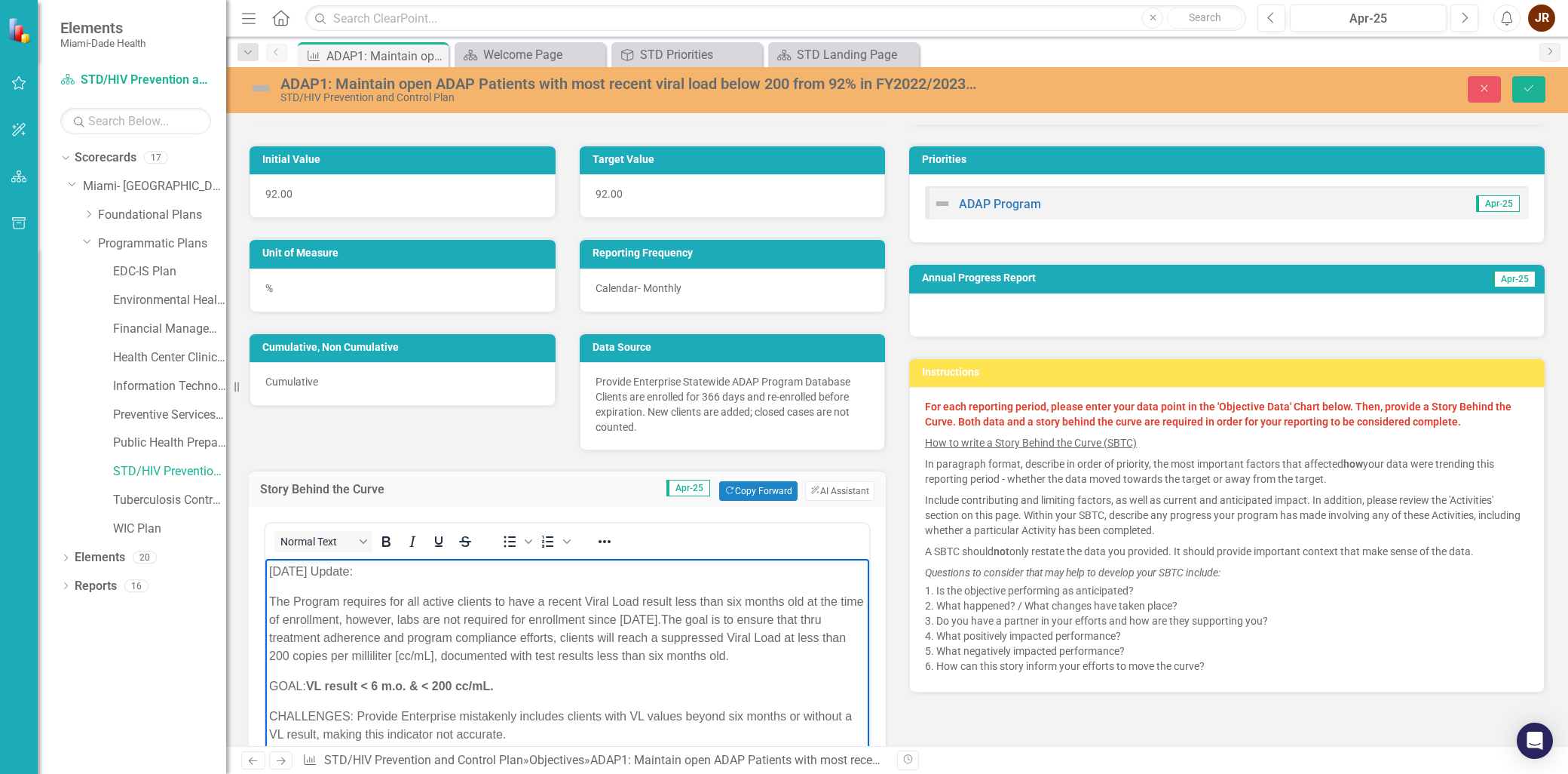
drag, startPoint x: 409, startPoint y: 570, endPoint x: 186, endPoint y: 560, distance: 223.2
click at [542, 627] on p "The Program requires for all active clients to have a recent Viral Load result …" at bounding box center [567, 628] width 596 height 73
click at [668, 613] on p "The Program requires for all active clients to have a recent Viral Load result …" at bounding box center [567, 628] width 596 height 73
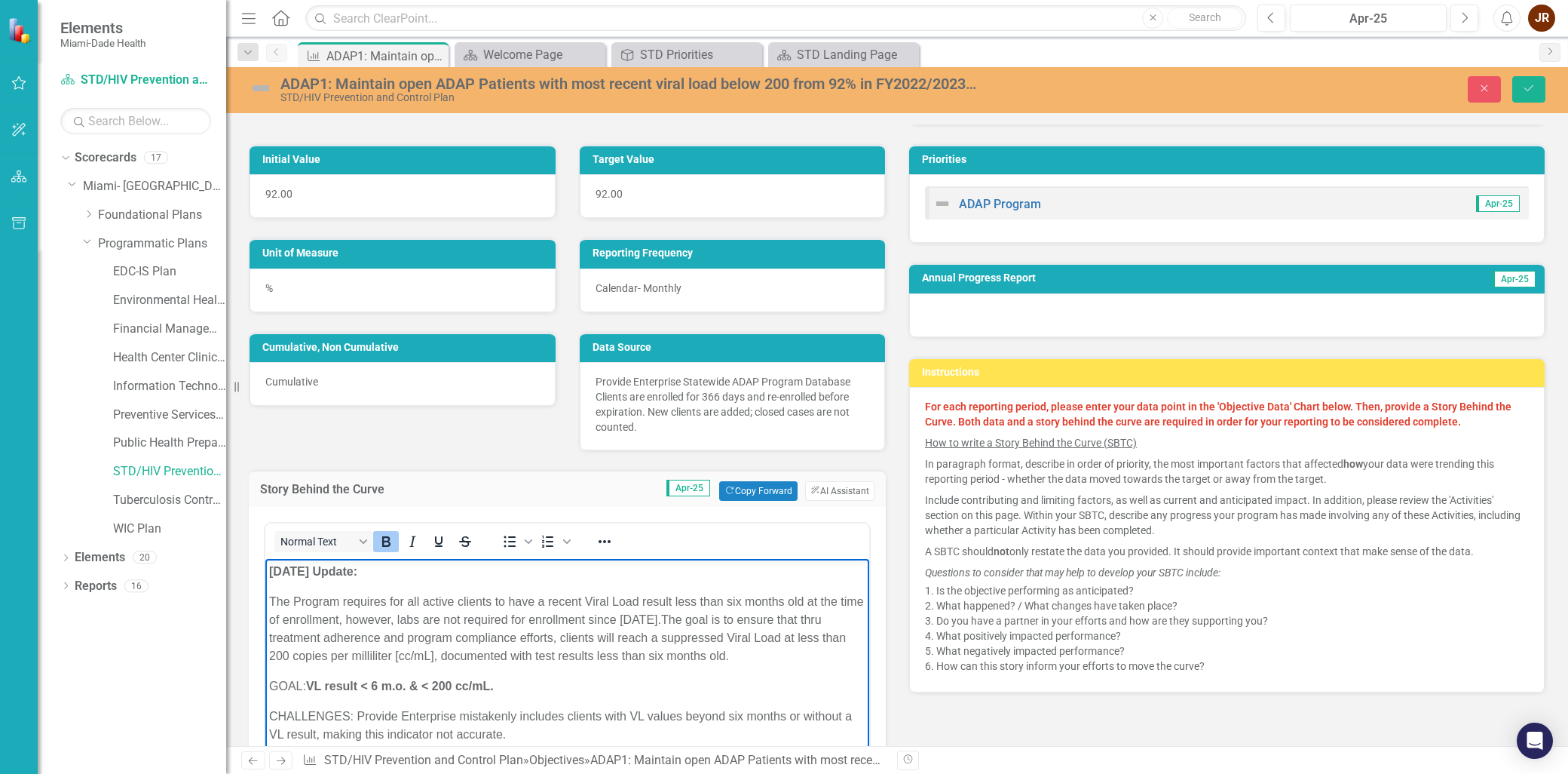
click at [291, 603] on p "The Program requires for all active clients to have a recent Viral Load result …" at bounding box center [567, 628] width 596 height 73
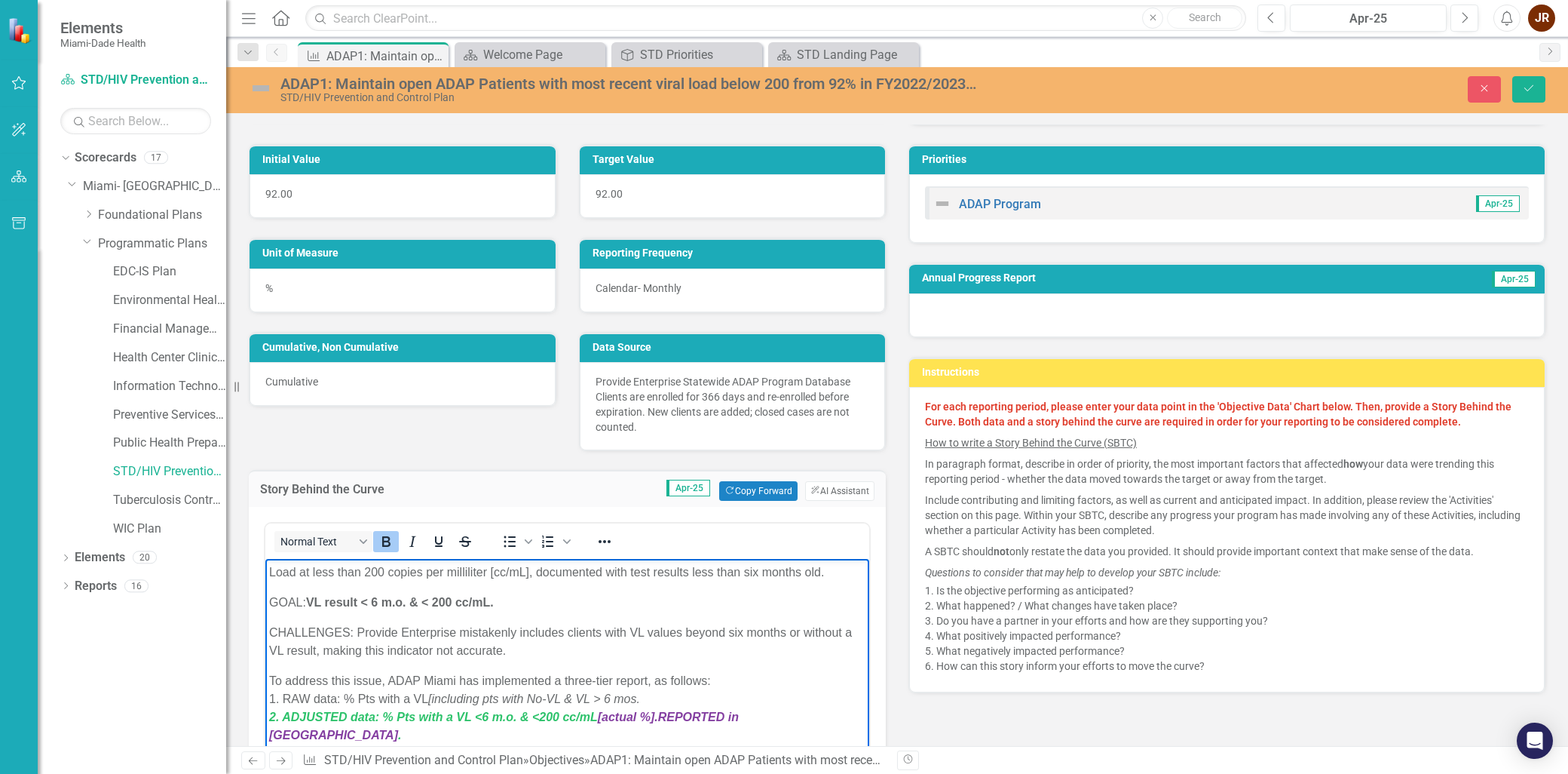
click at [522, 612] on p "GOAL: VL result < 6 m.o. & < 200 cc/mL." at bounding box center [567, 602] width 596 height 18
click at [354, 609] on strong "VL result < 6 m.o. & < 200 cc/mL." at bounding box center [400, 602] width 187 height 13
click at [402, 609] on strong "VL result < 6 m.o. & < 200 cc/mL." at bounding box center [400, 602] width 187 height 13
drag, startPoint x: 459, startPoint y: 618, endPoint x: 514, endPoint y: 618, distance: 55.0
click at [459, 609] on strong "VL result < 6 m.o. & < 200 cc/mL." at bounding box center [400, 602] width 187 height 13
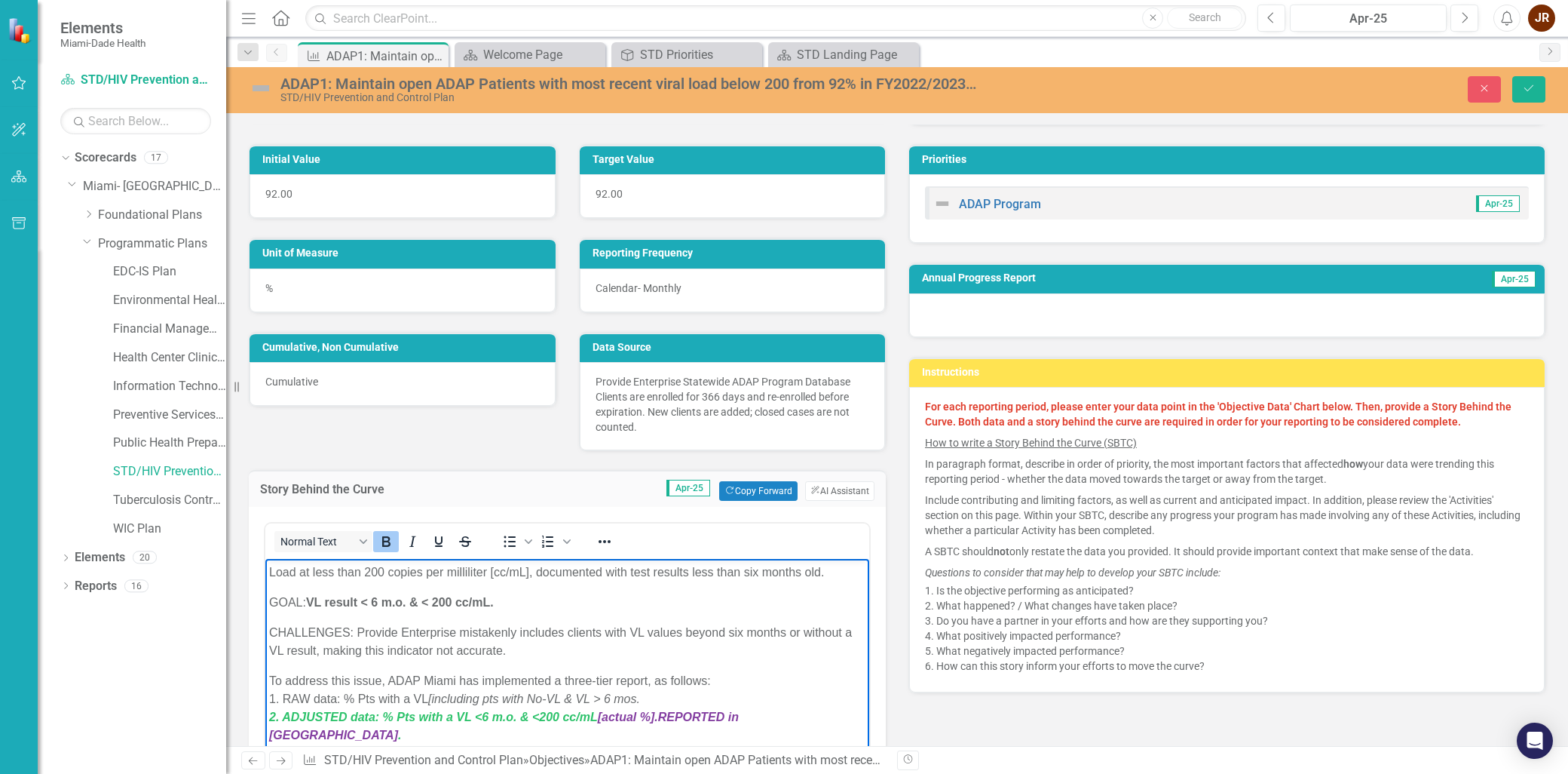
click at [515, 612] on p "GOAL: VL result < 6 m.o. & < 200 cc/mL." at bounding box center [567, 602] width 596 height 18
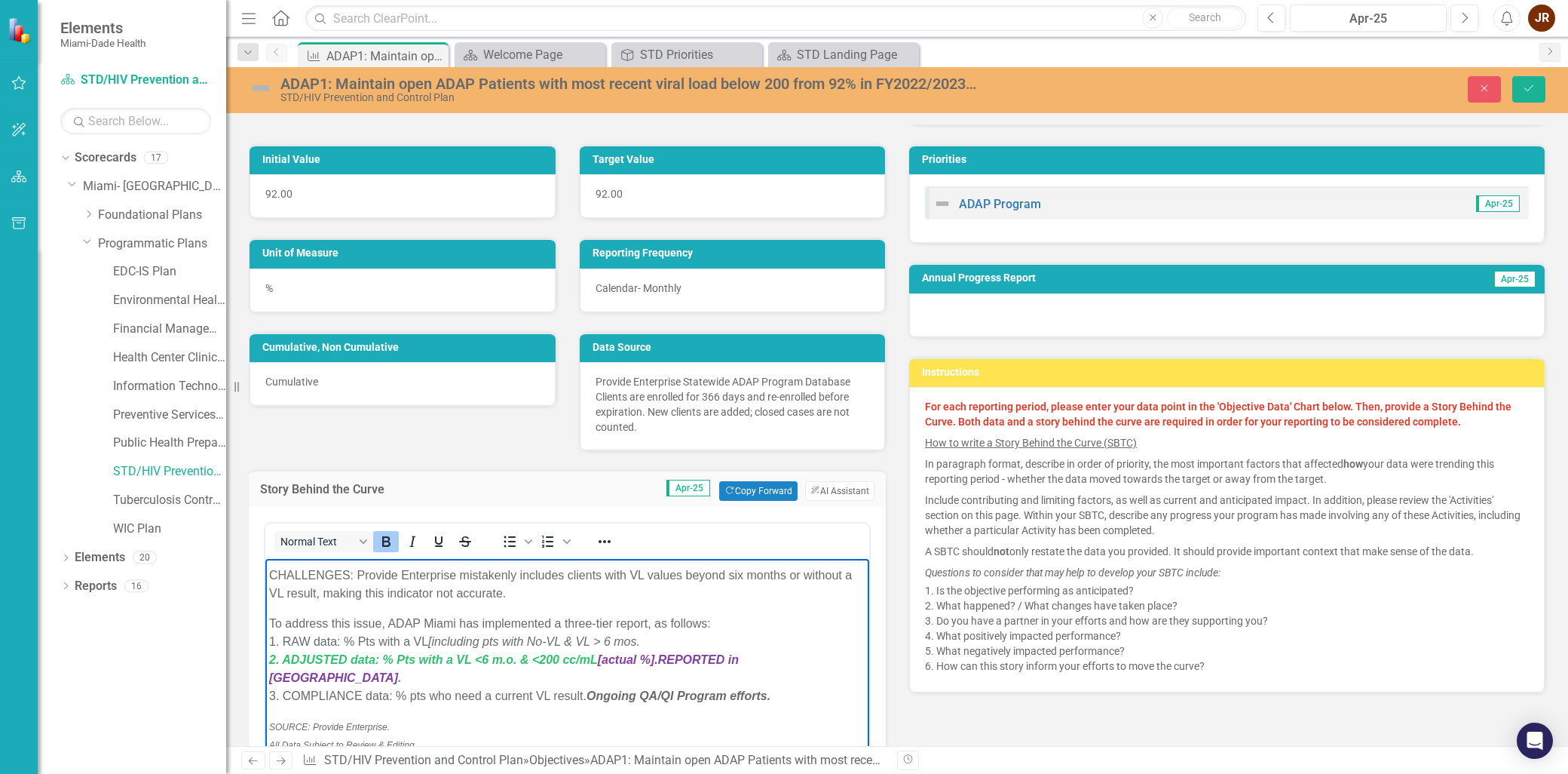
scroll to position [167, 0]
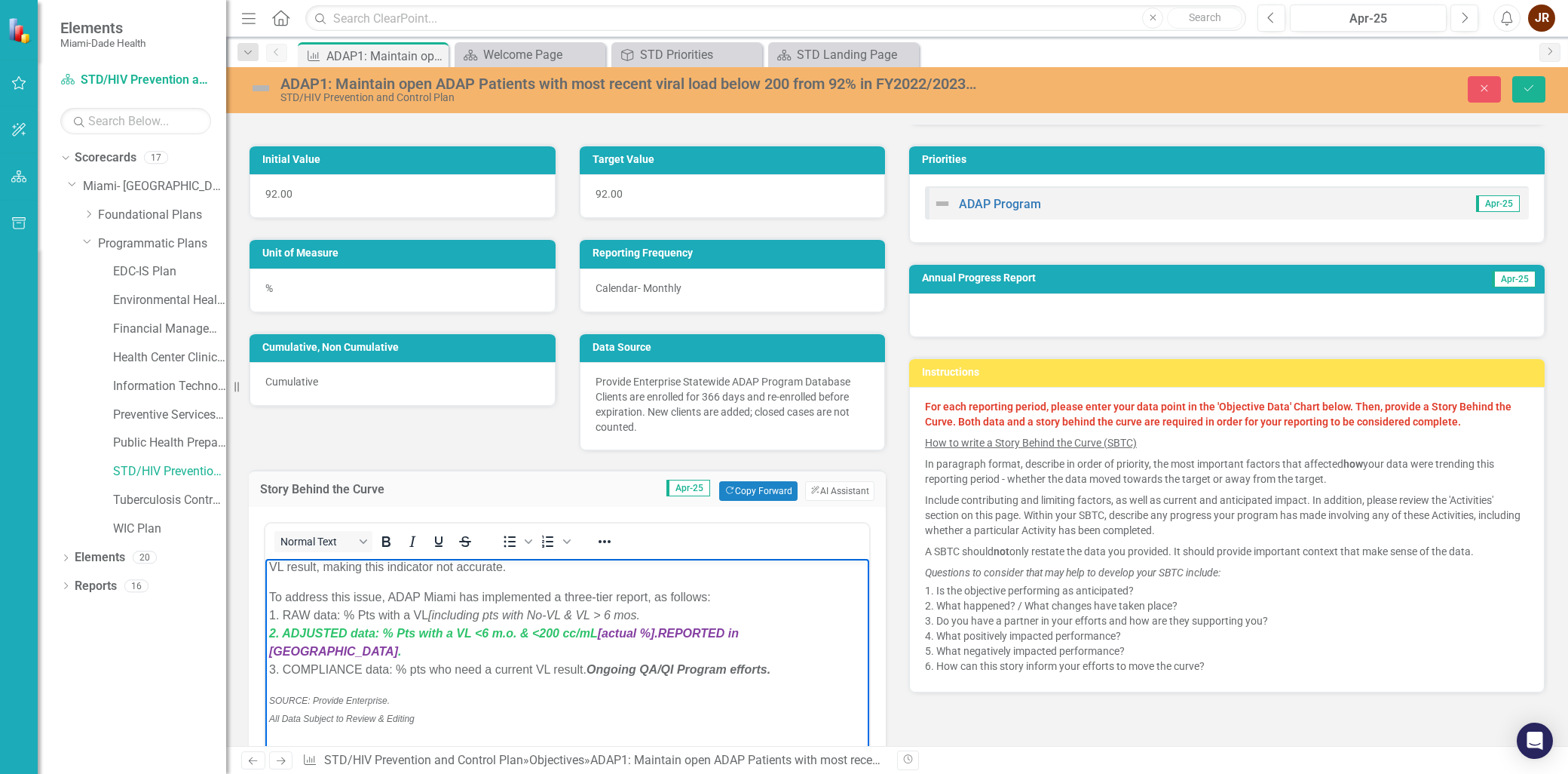
drag, startPoint x: 530, startPoint y: 580, endPoint x: 598, endPoint y: 577, distance: 68.1
click at [535, 576] on p "CHALLENGES: Provide Enterprise mistakenly includes clients with VL values beyon…" at bounding box center [567, 558] width 596 height 36
click at [598, 576] on p "CHALLENGES: Provide Enterprise mistakenly includes clients with VL values beyon…" at bounding box center [567, 558] width 596 height 36
drag, startPoint x: 620, startPoint y: 574, endPoint x: 633, endPoint y: 580, distance: 14.3
click at [621, 574] on p "CHALLENGES: Provide Enterprise mistakenly includes clients with VL values beyon…" at bounding box center [567, 558] width 596 height 36
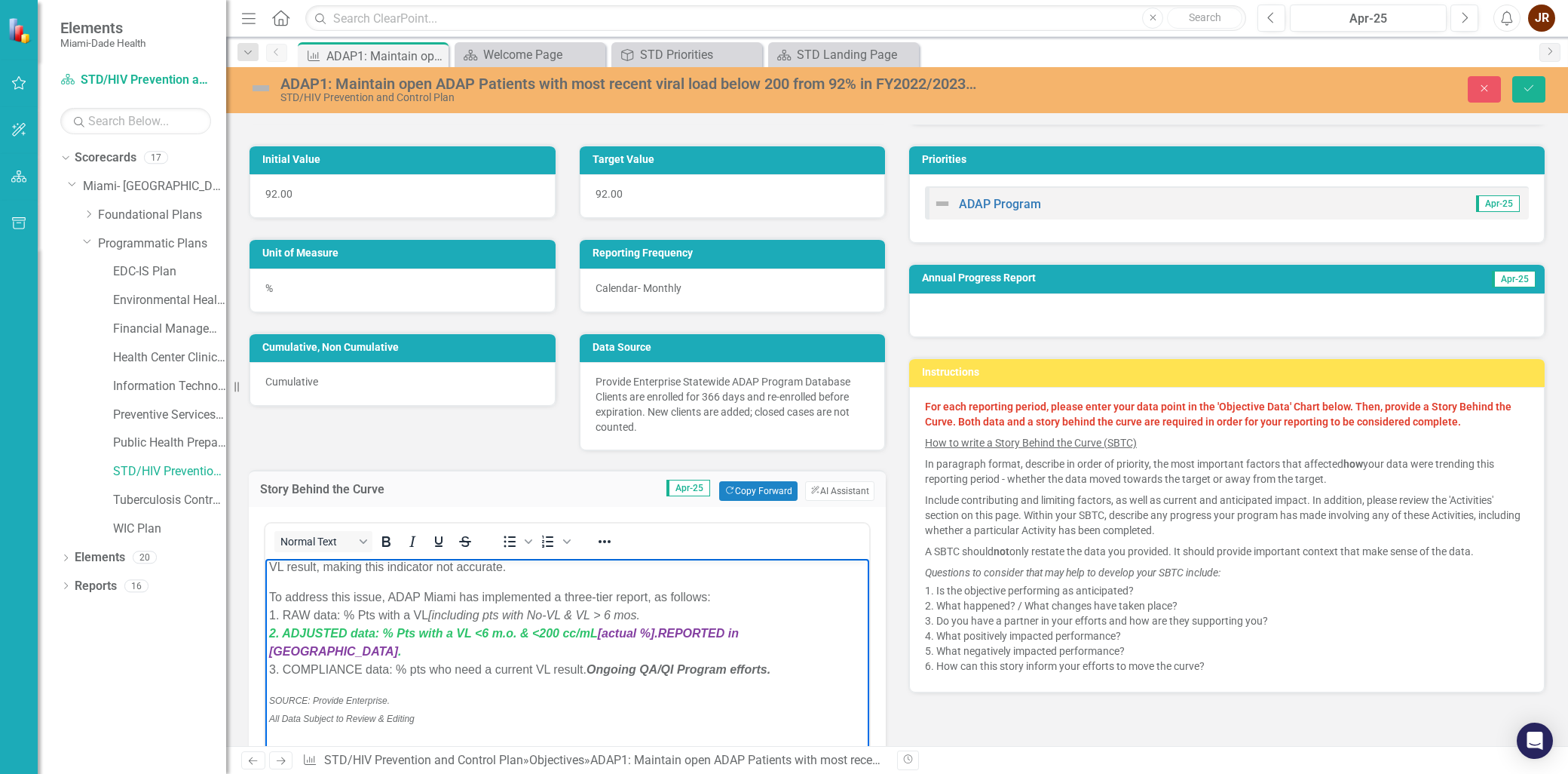
click at [520, 576] on p "CHALLENGES: Provide Enterprise mistakenly includes clients with VL values beyon…" at bounding box center [567, 558] width 596 height 36
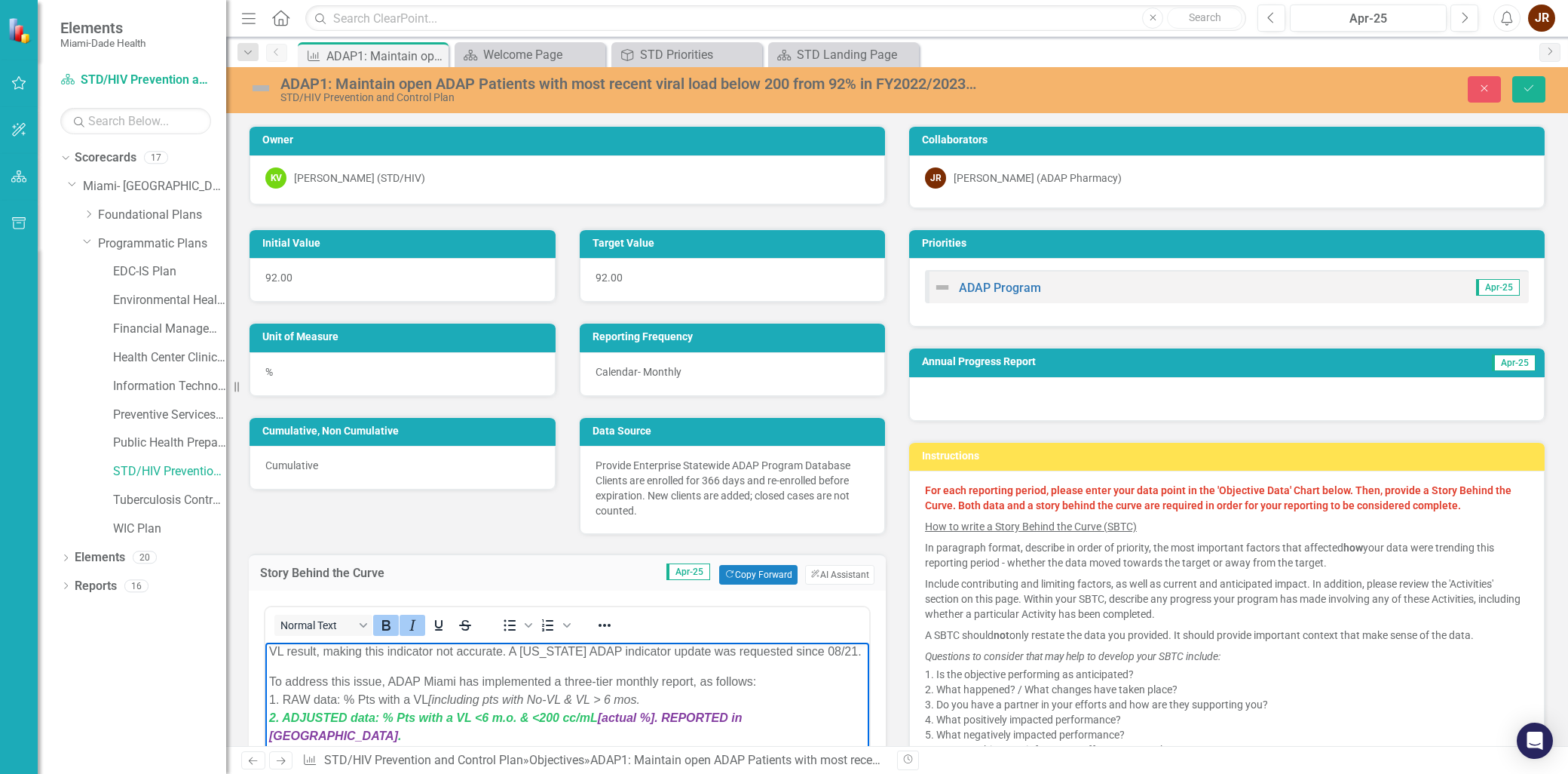
scroll to position [84, 0]
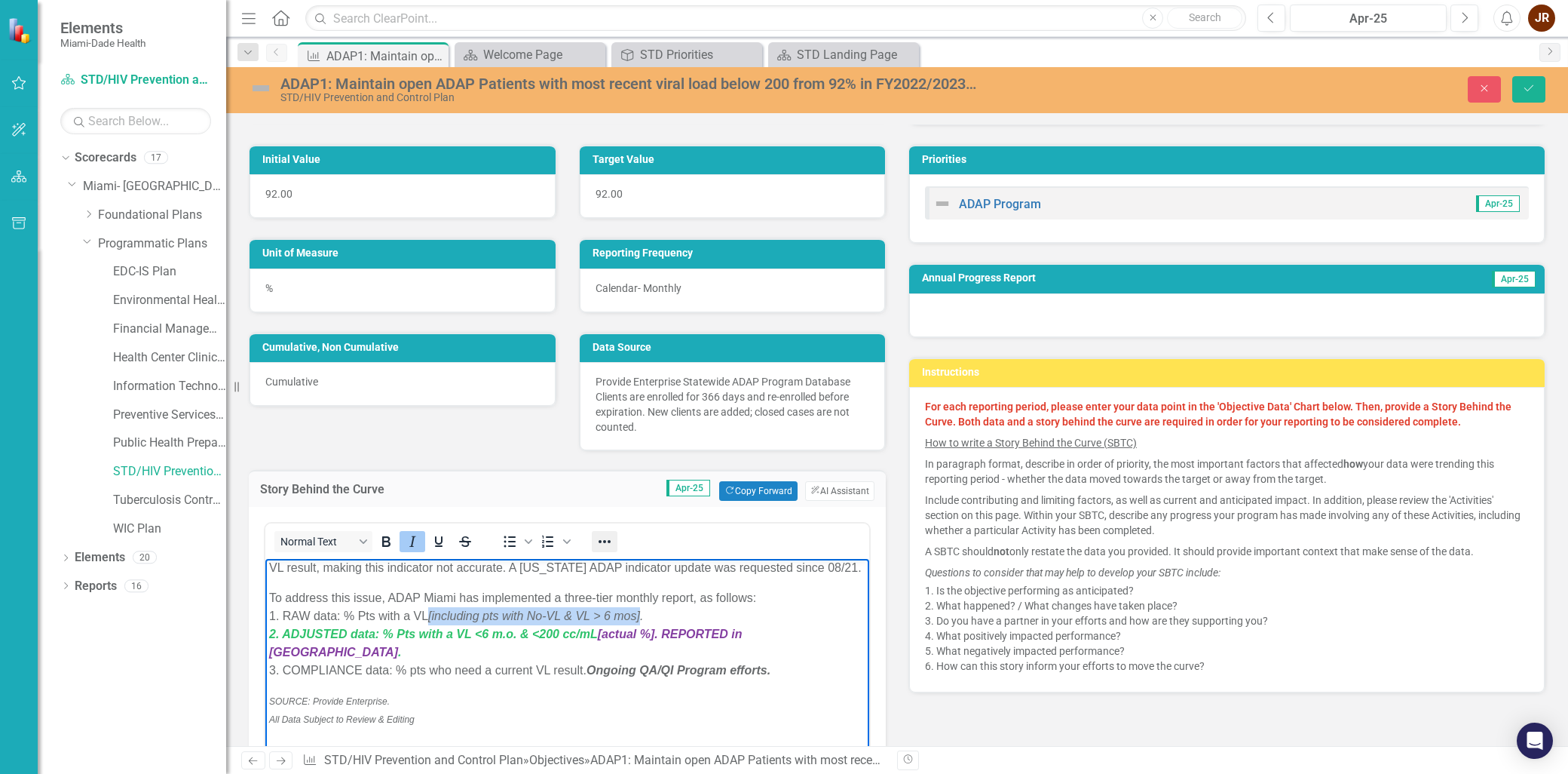
click at [608, 537] on icon "Reveal or hide additional toolbar items" at bounding box center [604, 541] width 18 height 18
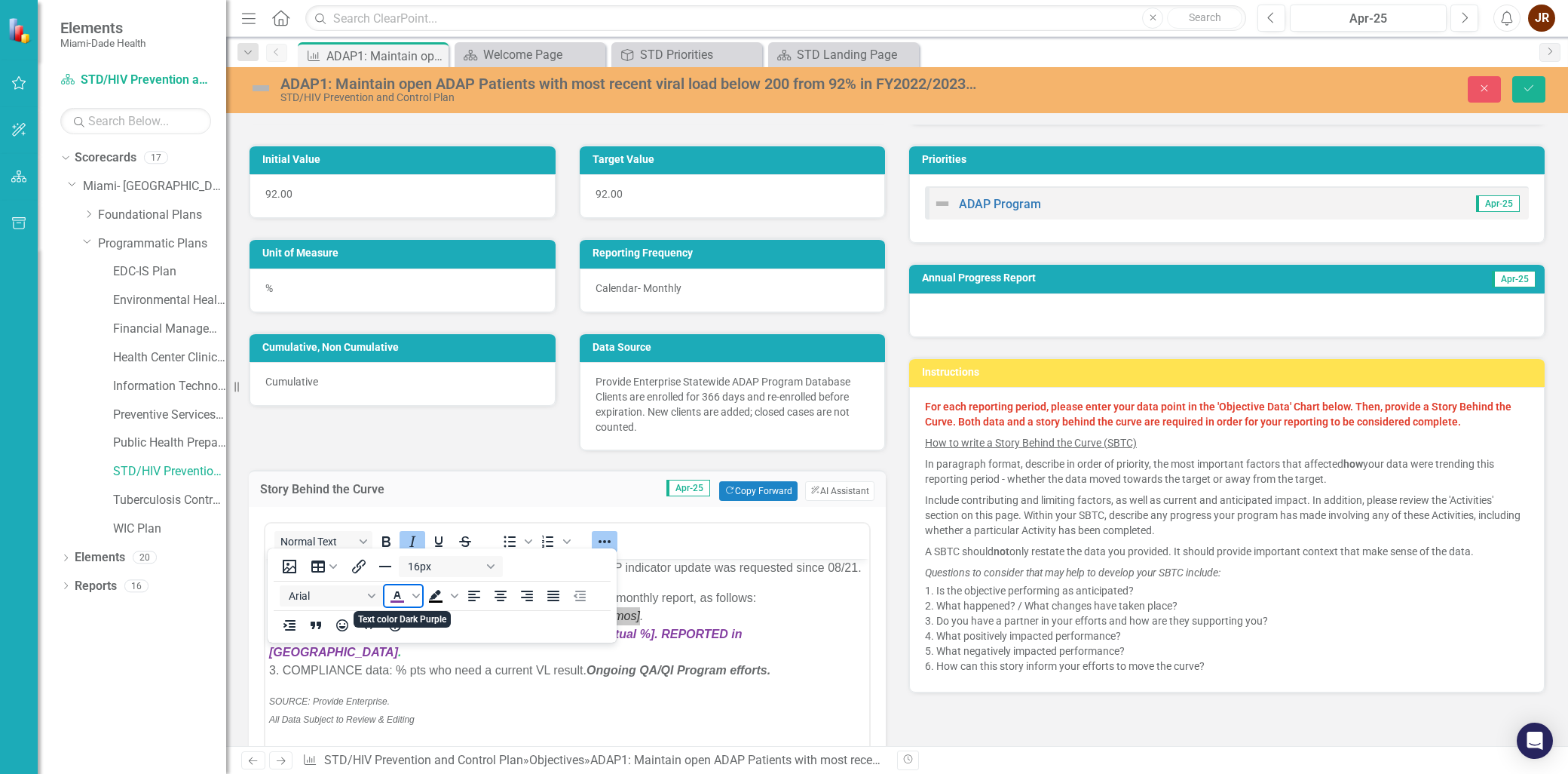
click at [400, 594] on icon "Text color Dark Purple" at bounding box center [397, 596] width 18 height 18
click at [652, 633] on p "To address this issue, ADAP Miami has implemented a three-tier monthly report, …" at bounding box center [567, 634] width 596 height 90
click at [656, 634] on p "To address this issue, ADAP Miami has implemented a three-tier monthly report, …" at bounding box center [567, 634] width 596 height 90
click at [609, 531] on button "Reveal or hide additional toolbar items" at bounding box center [604, 542] width 25 height 21
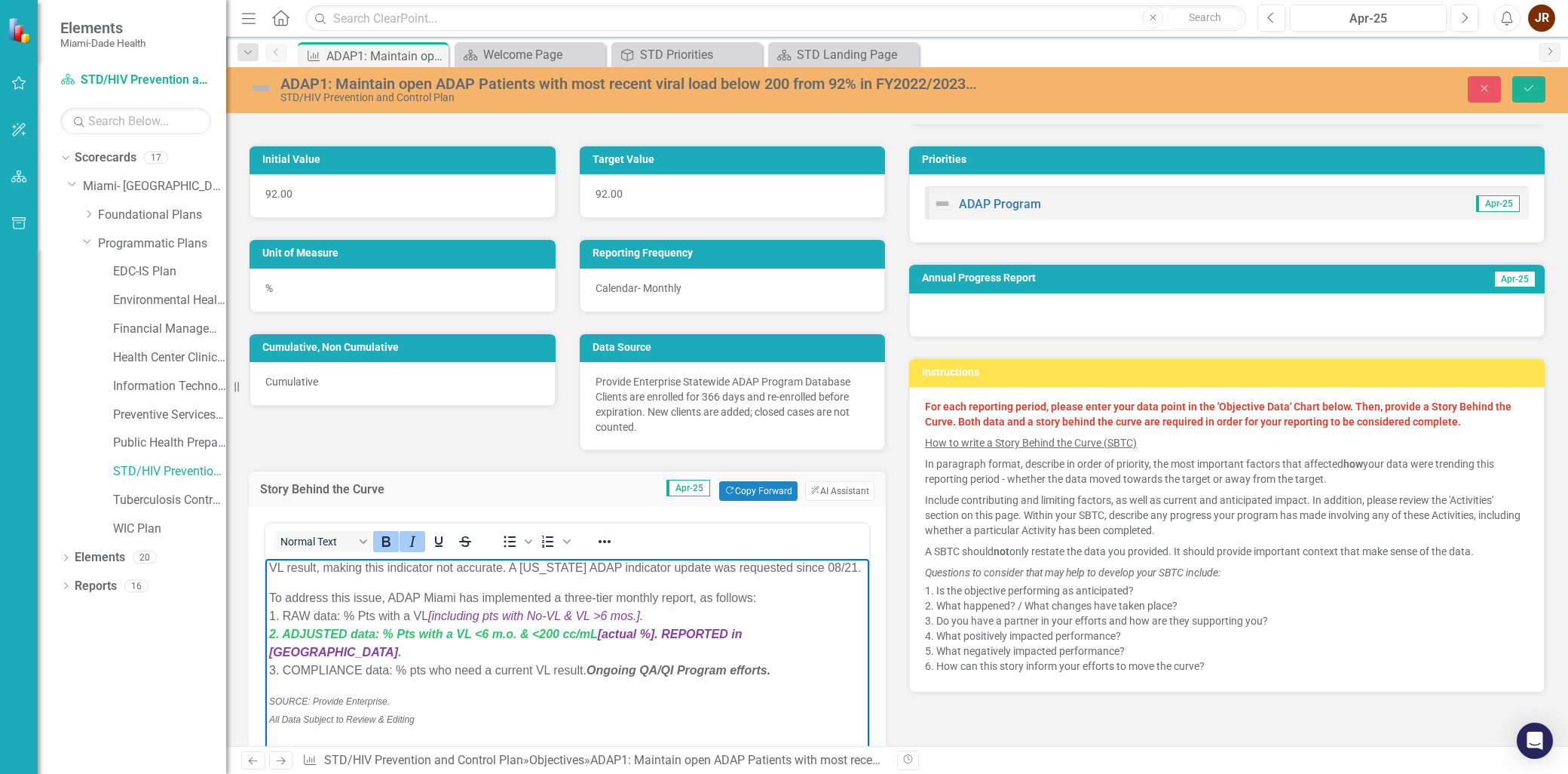
click at [663, 653] on span "[actual %]. REPORTED in Clear Point" at bounding box center [505, 643] width 472 height 31
drag, startPoint x: 600, startPoint y: 653, endPoint x: 814, endPoint y: 655, distance: 214.0
click at [742, 655] on span "2. ADJUSTED data: % Pts with a VL <6 m.o. & <200 cc/mL [actual %]. REPORTED in …" at bounding box center [505, 643] width 472 height 31
click at [601, 539] on icon "Reveal or hide additional toolbar items" at bounding box center [604, 541] width 18 height 18
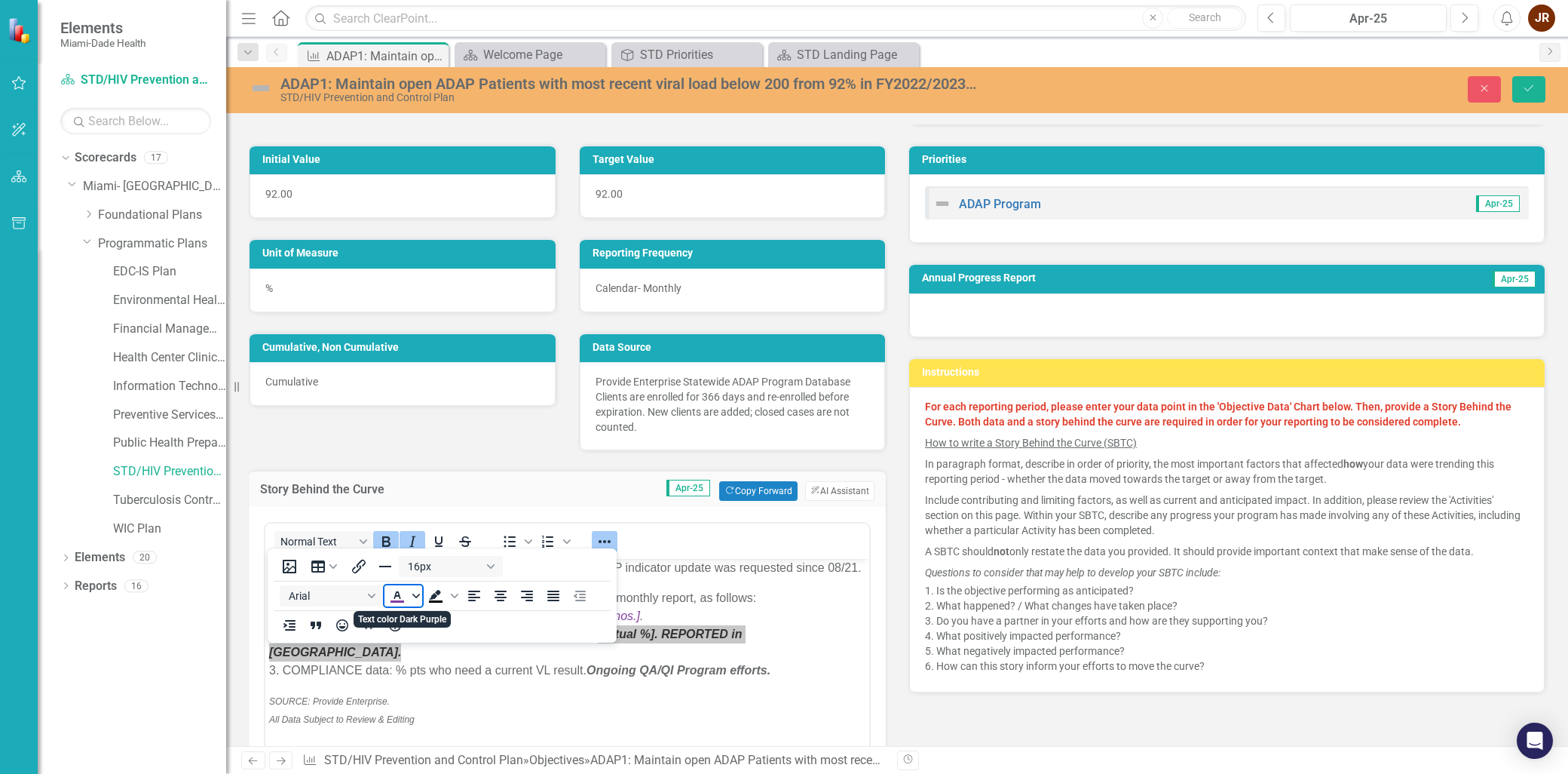
click at [419, 596] on span "Text color Dark Purple" at bounding box center [415, 596] width 12 height 21
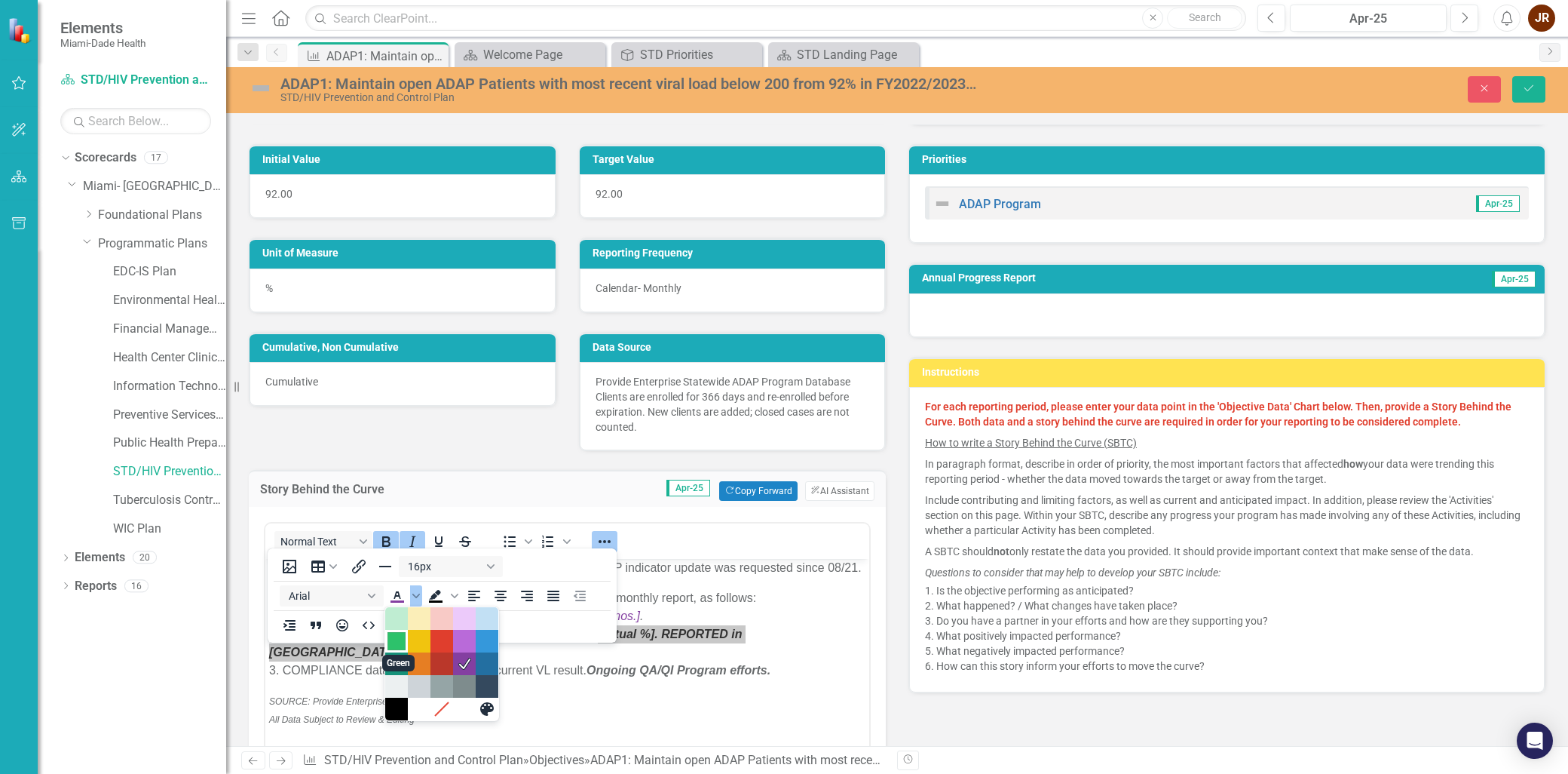
click at [397, 645] on div "Green" at bounding box center [397, 641] width 18 height 18
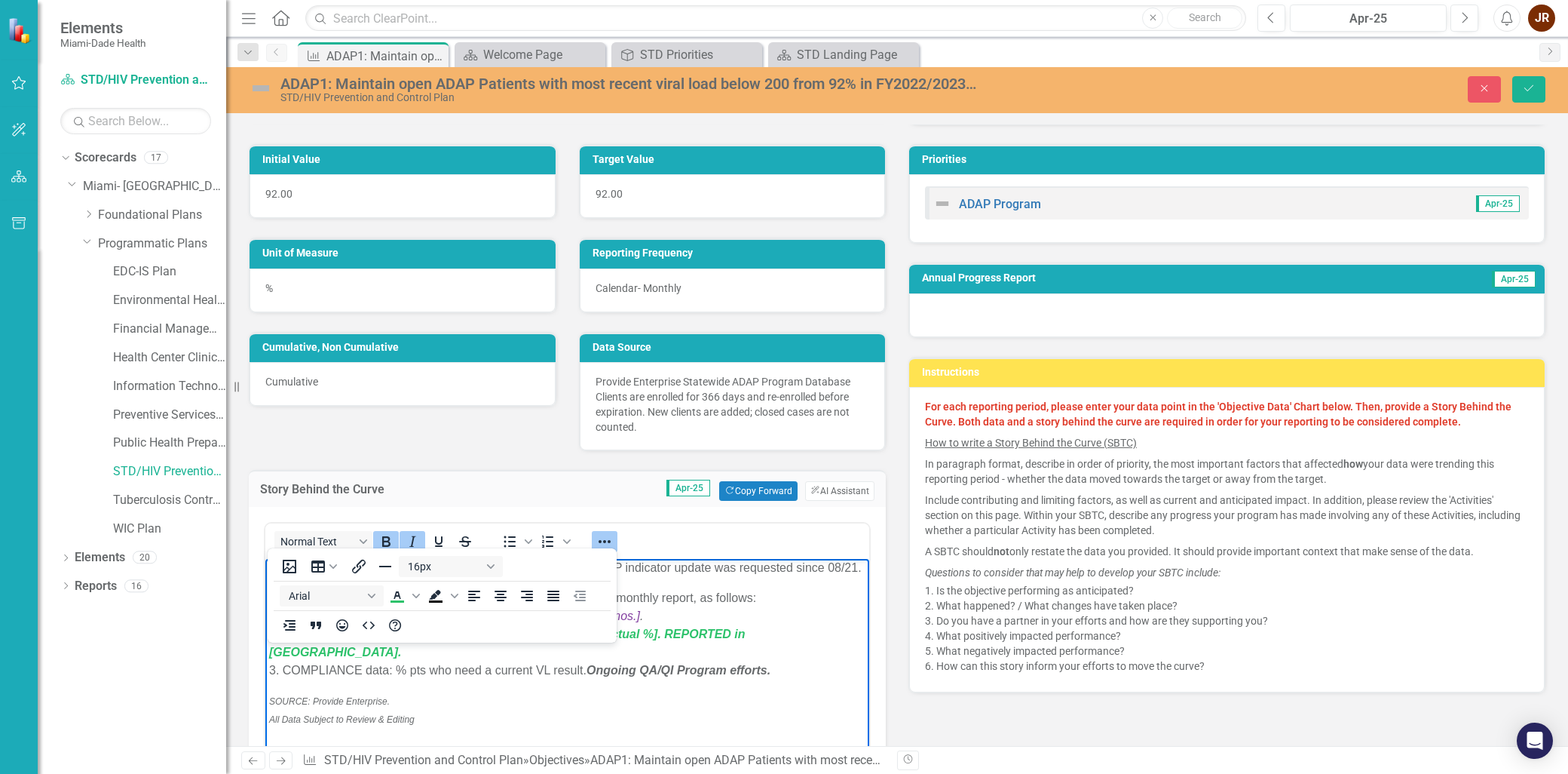
click at [667, 679] on p "To address this issue, ADAP Miami has implemented a three-tier monthly report, …" at bounding box center [567, 634] width 596 height 90
click at [735, 653] on span "2. ADJUSTED data: % Pts with a VL <6 m.o. & <200 cc/mL [actual %]. REPORTED in …" at bounding box center [507, 643] width 477 height 31
click at [415, 594] on icon "Text color Green" at bounding box center [415, 595] width 7 height 7
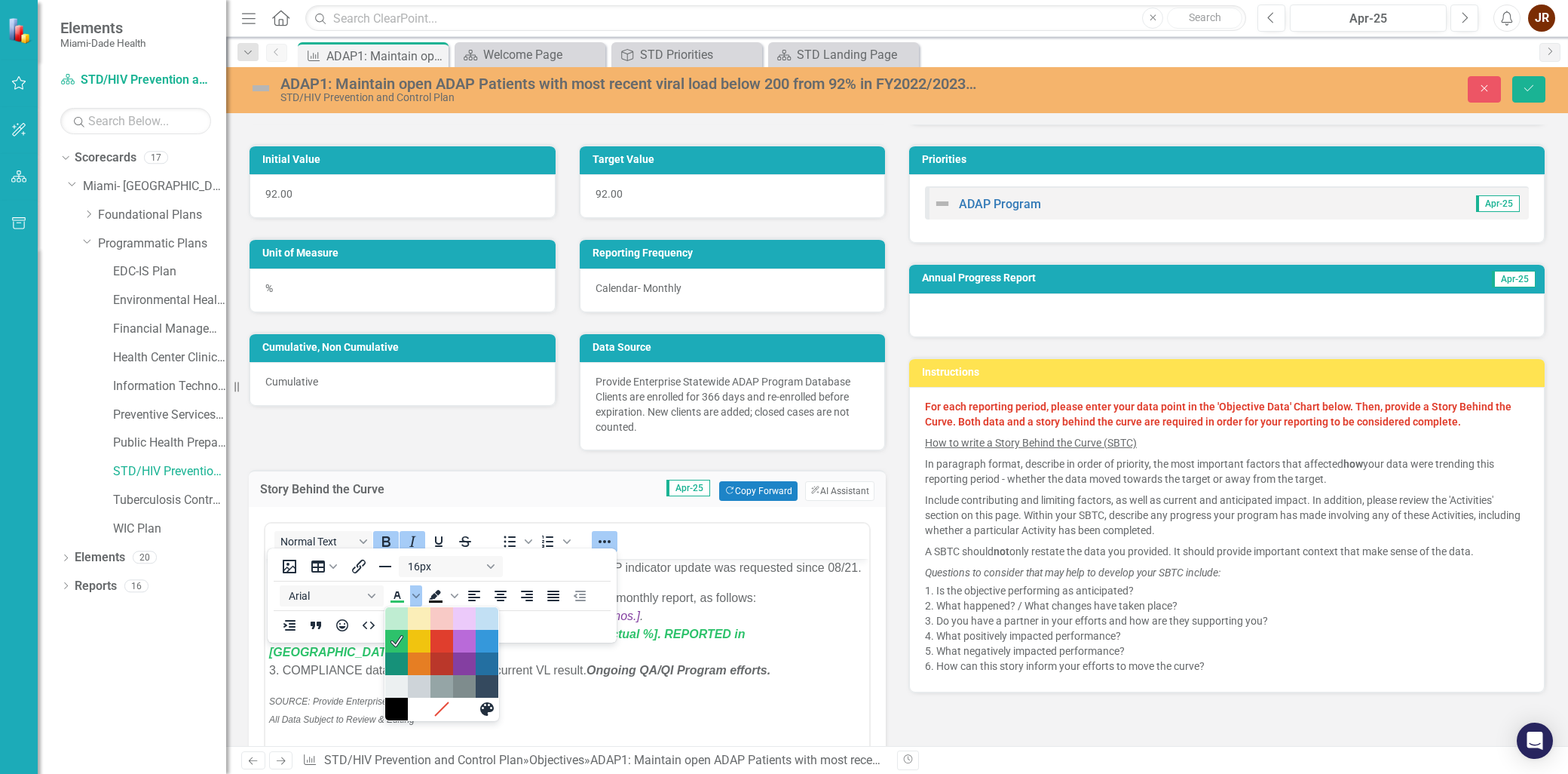
click at [723, 686] on body "September 2025 Update: Florida ADAP requires for all active clients to have a r…" at bounding box center [567, 738] width 604 height 693
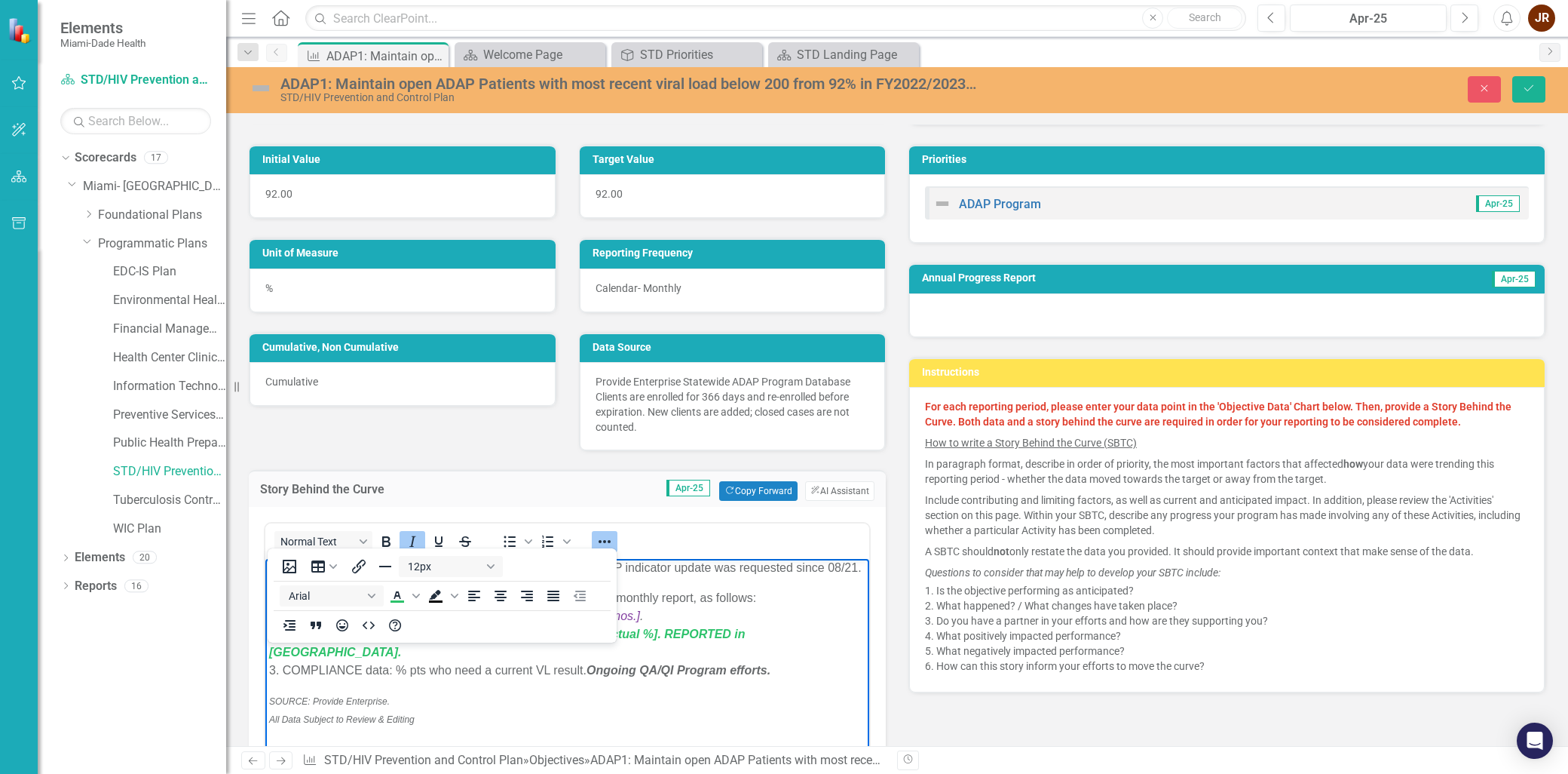
click at [744, 644] on p "To address this issue, ADAP Miami has implemented a three-tier monthly report, …" at bounding box center [567, 634] width 596 height 90
click at [601, 541] on icon "Reveal or hide additional toolbar items" at bounding box center [604, 541] width 18 height 18
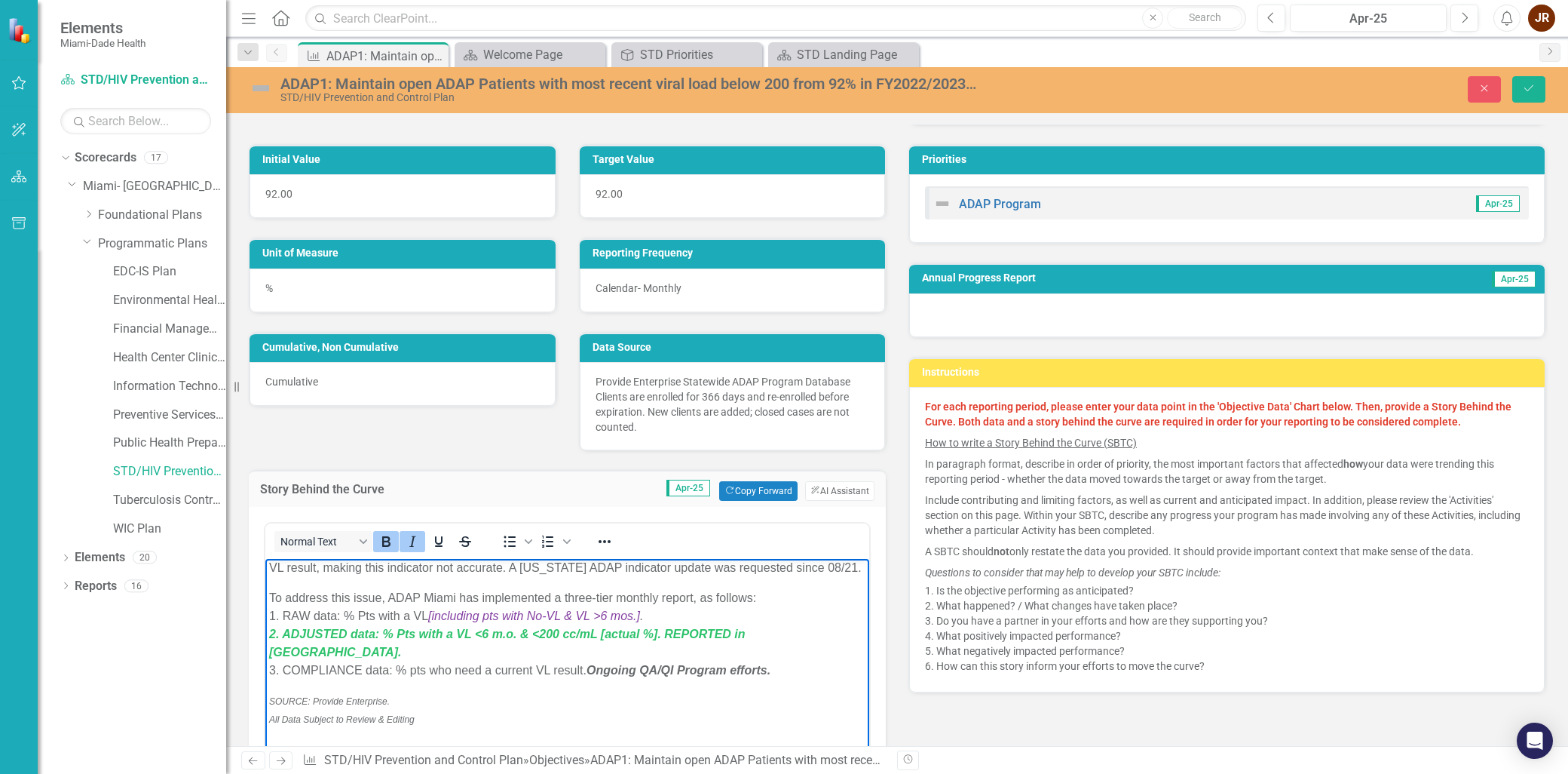
click at [688, 661] on p "To address this issue, ADAP Miami has implemented a three-tier monthly report, …" at bounding box center [567, 634] width 596 height 90
drag, startPoint x: 332, startPoint y: 678, endPoint x: 458, endPoint y: 682, distance: 126.1
click at [333, 678] on p "To address this issue, ADAP Miami has implemented a three-tier monthly report, …" at bounding box center [567, 634] width 596 height 90
click at [771, 670] on strong "Ongoing QA/QI Program efforts." at bounding box center [679, 670] width 184 height 13
click at [645, 668] on strong "Ongoing QA/QI Program efforts." at bounding box center [679, 670] width 184 height 13
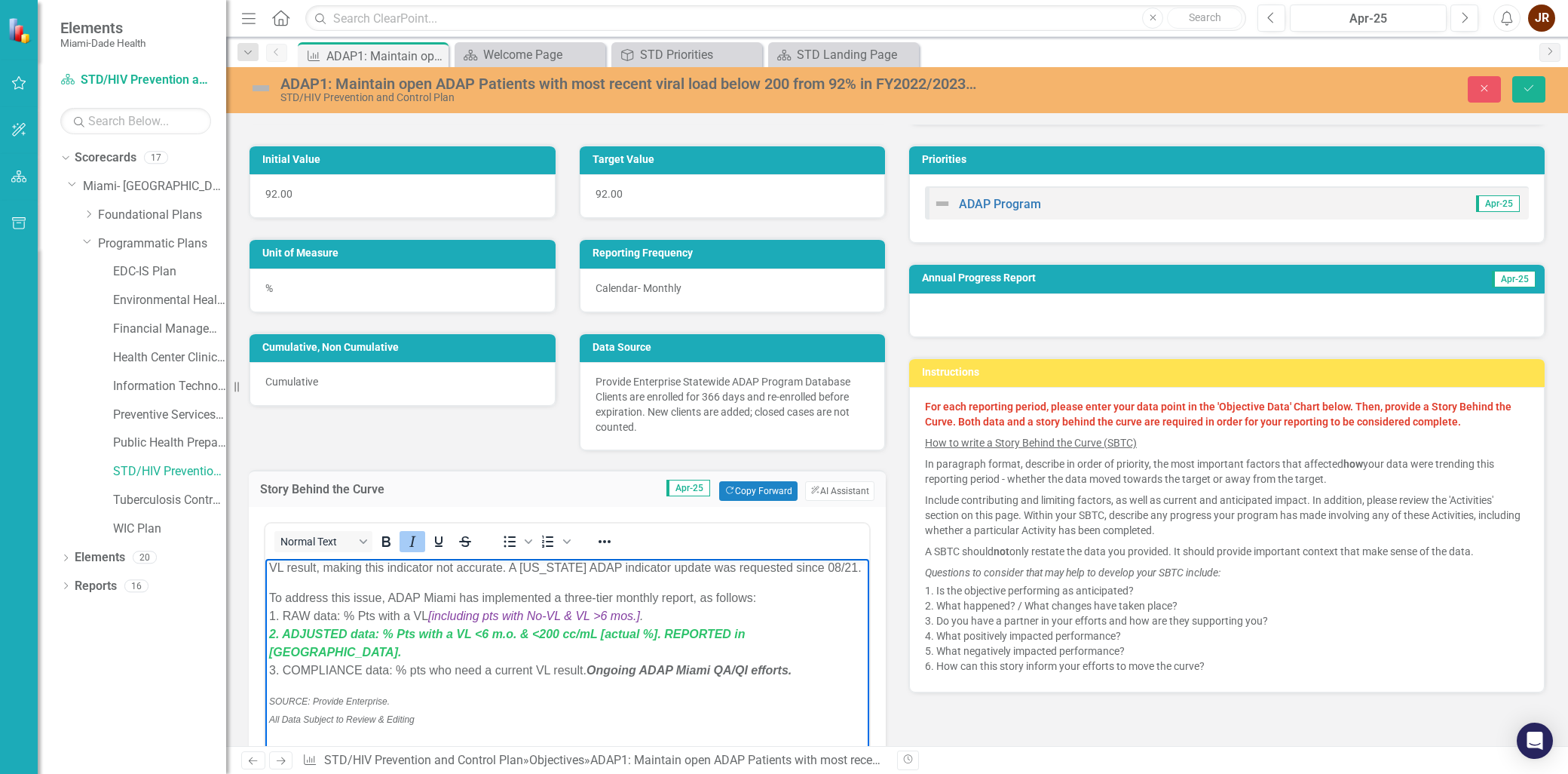
click at [433, 713] on p "SOURCE: Provide Enterprise. All Data Subject to Review & Editing" at bounding box center [567, 710] width 596 height 36
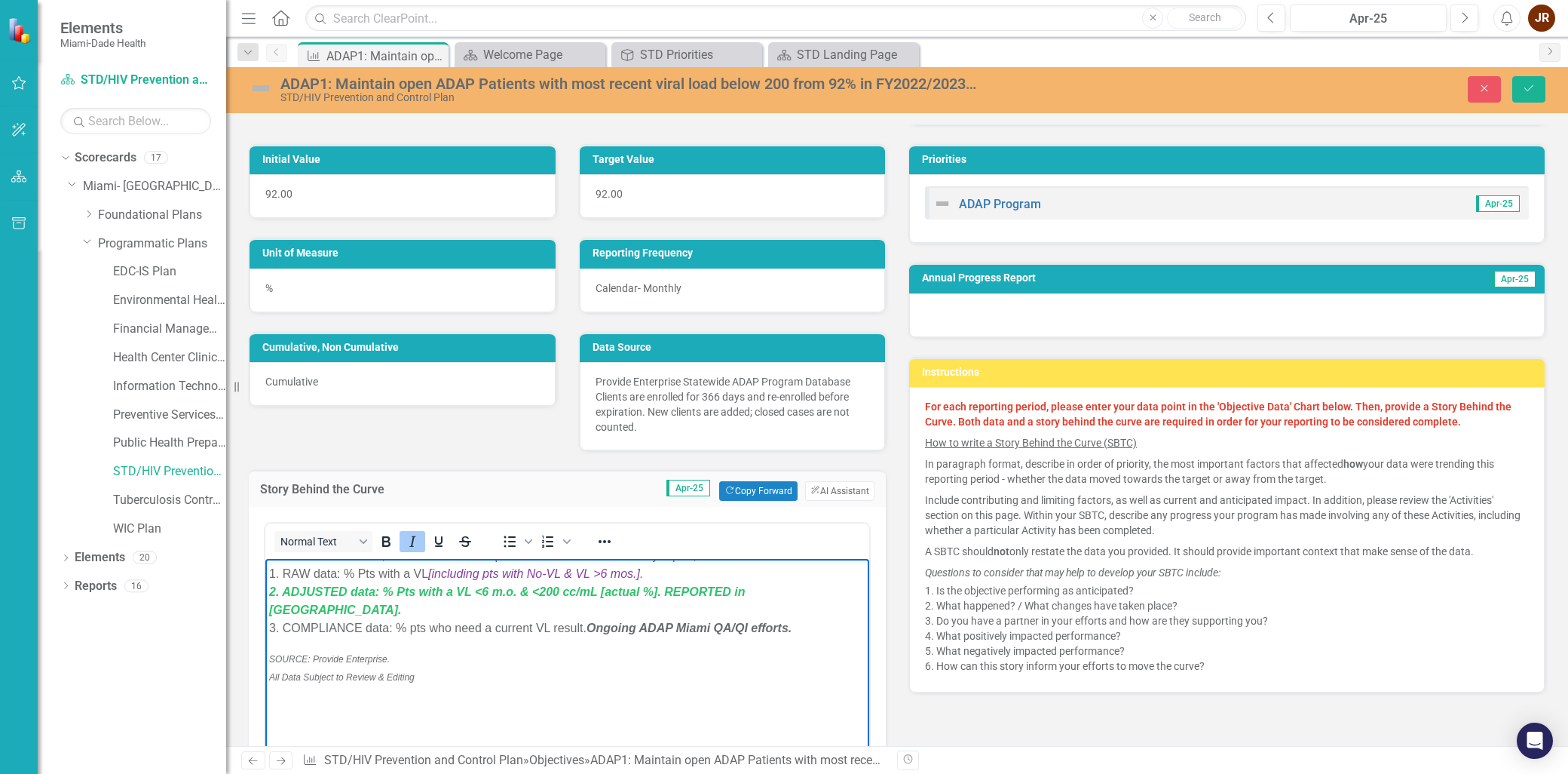
scroll to position [167, 0]
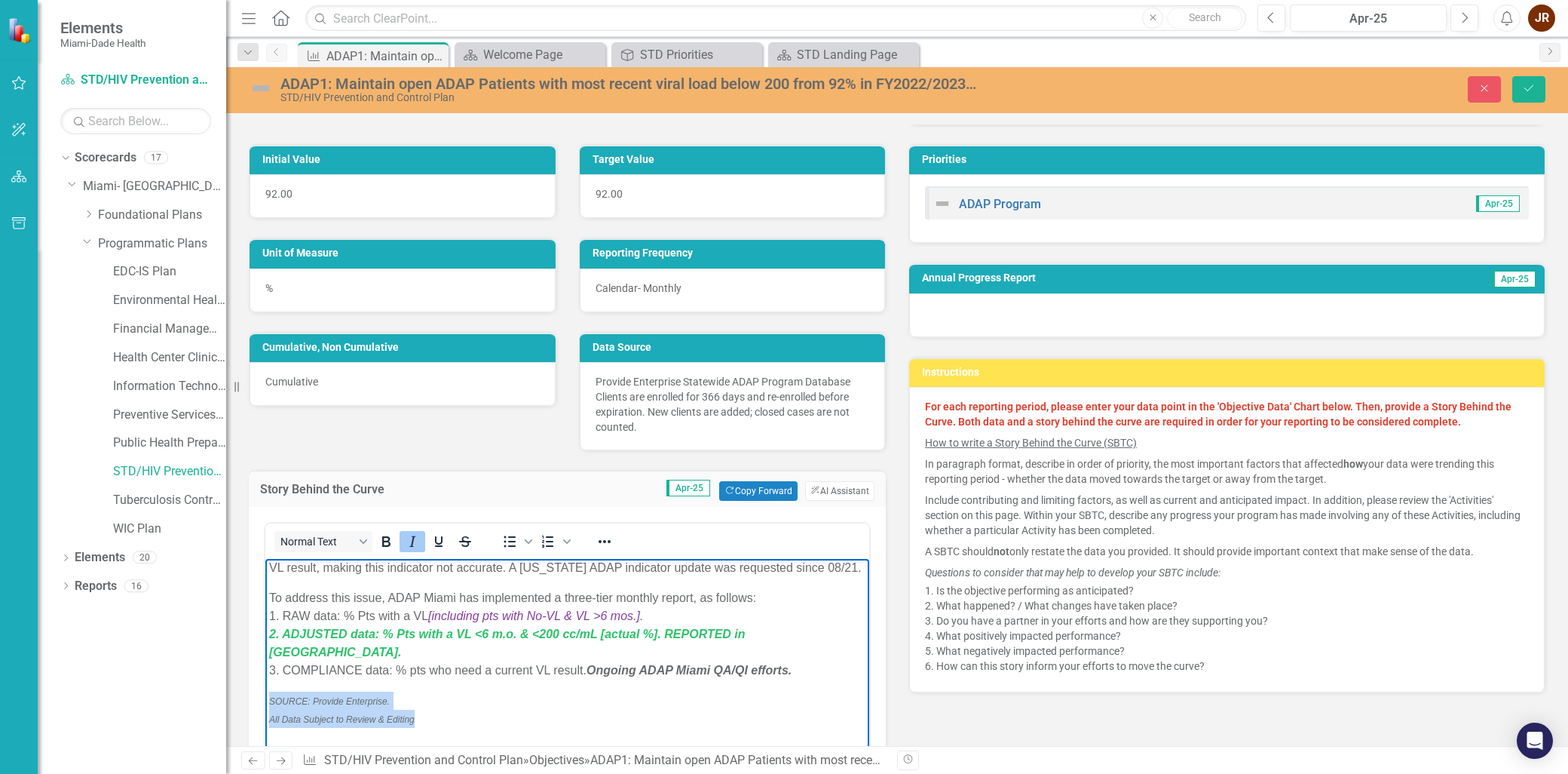
drag, startPoint x: 419, startPoint y: 722, endPoint x: 528, endPoint y: 1257, distance: 546.0
click at [266, 699] on html "September 2025 Update: Florida ADAP requires for all active clients to have a r…" at bounding box center [567, 738] width 604 height 693
click at [386, 536] on icon "Bold" at bounding box center [386, 541] width 18 height 18
click at [451, 720] on p "SOURCE: Provide Enterprise. All Data Subject to Review & Editing" at bounding box center [567, 710] width 596 height 36
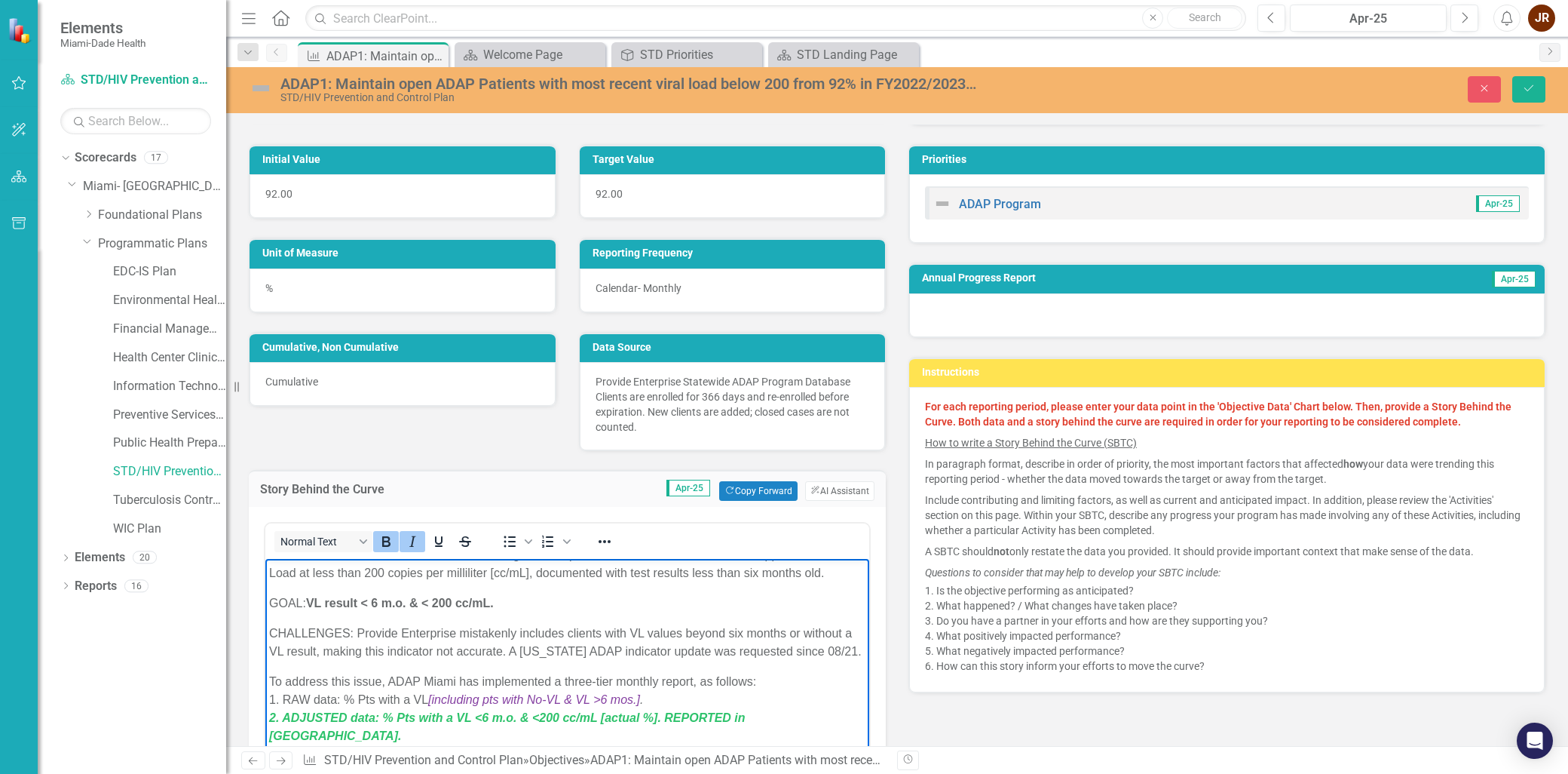
scroll to position [250, 0]
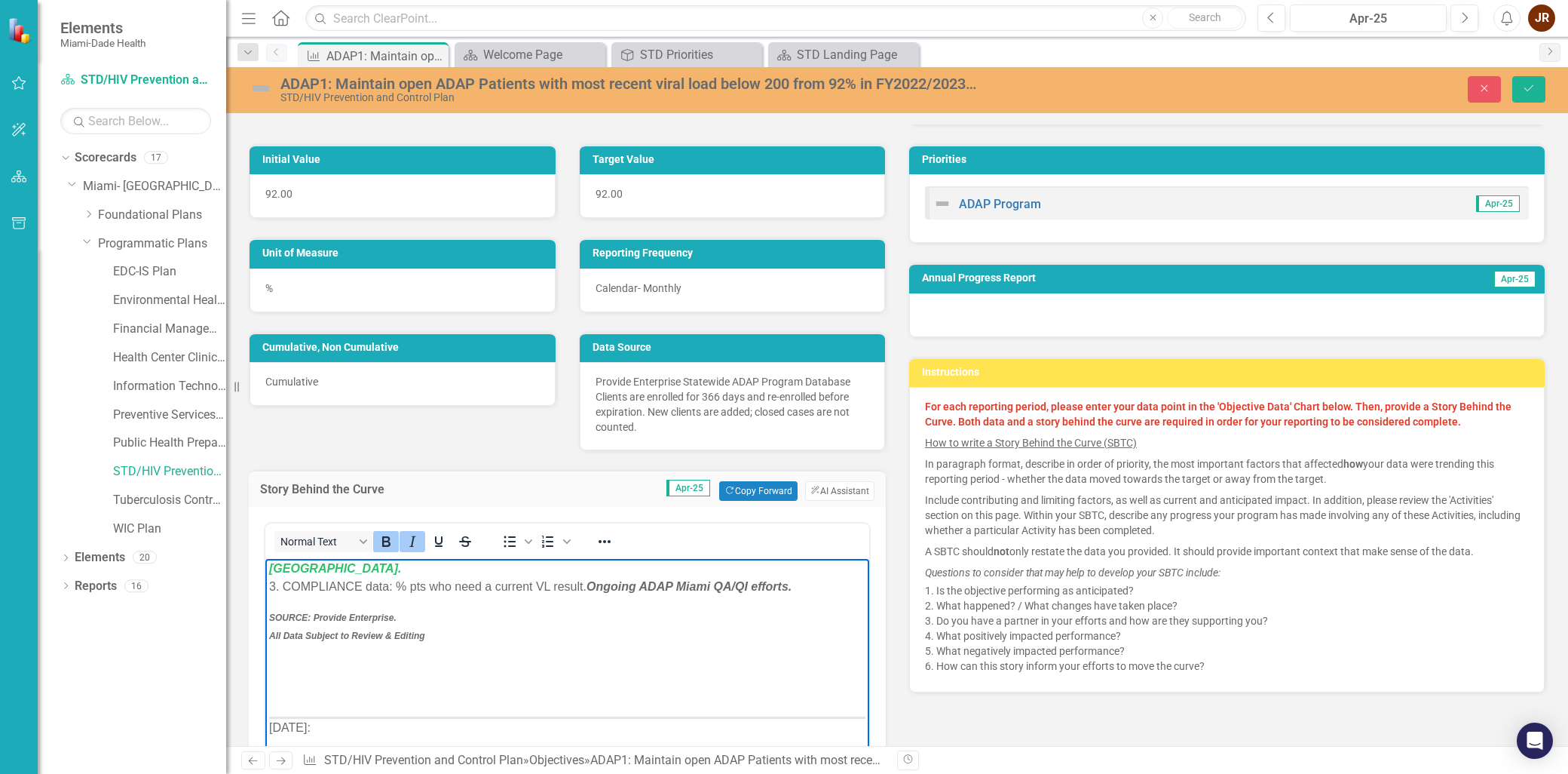
click at [399, 618] on p "SOURCE: Provide Enterprise. All Data Subject to Review & Editing" at bounding box center [567, 626] width 596 height 36
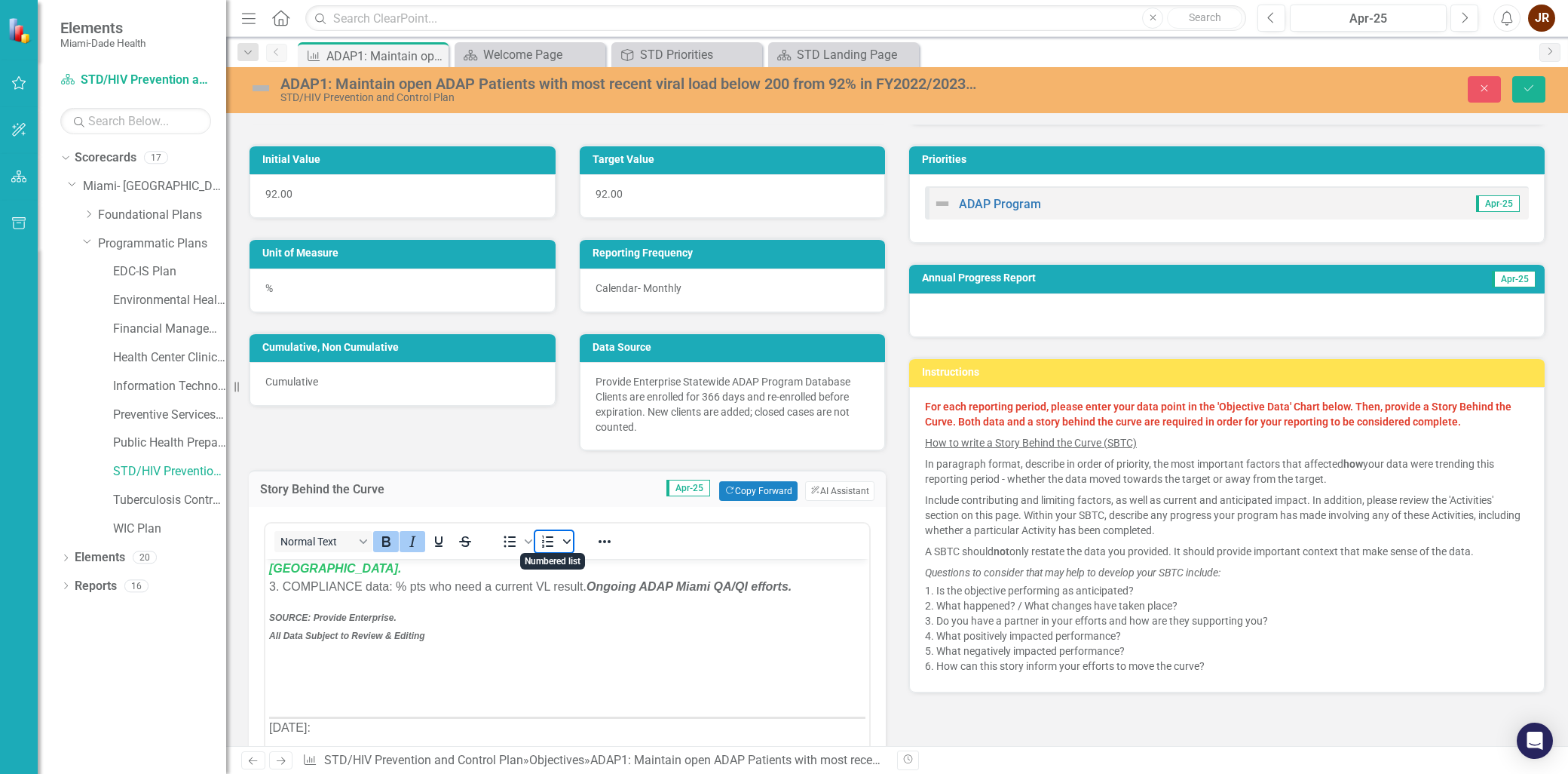
click at [564, 540] on icon "Numbered list" at bounding box center [566, 541] width 7 height 7
click at [604, 540] on icon "Reveal or hide additional toolbar items" at bounding box center [604, 541] width 18 height 18
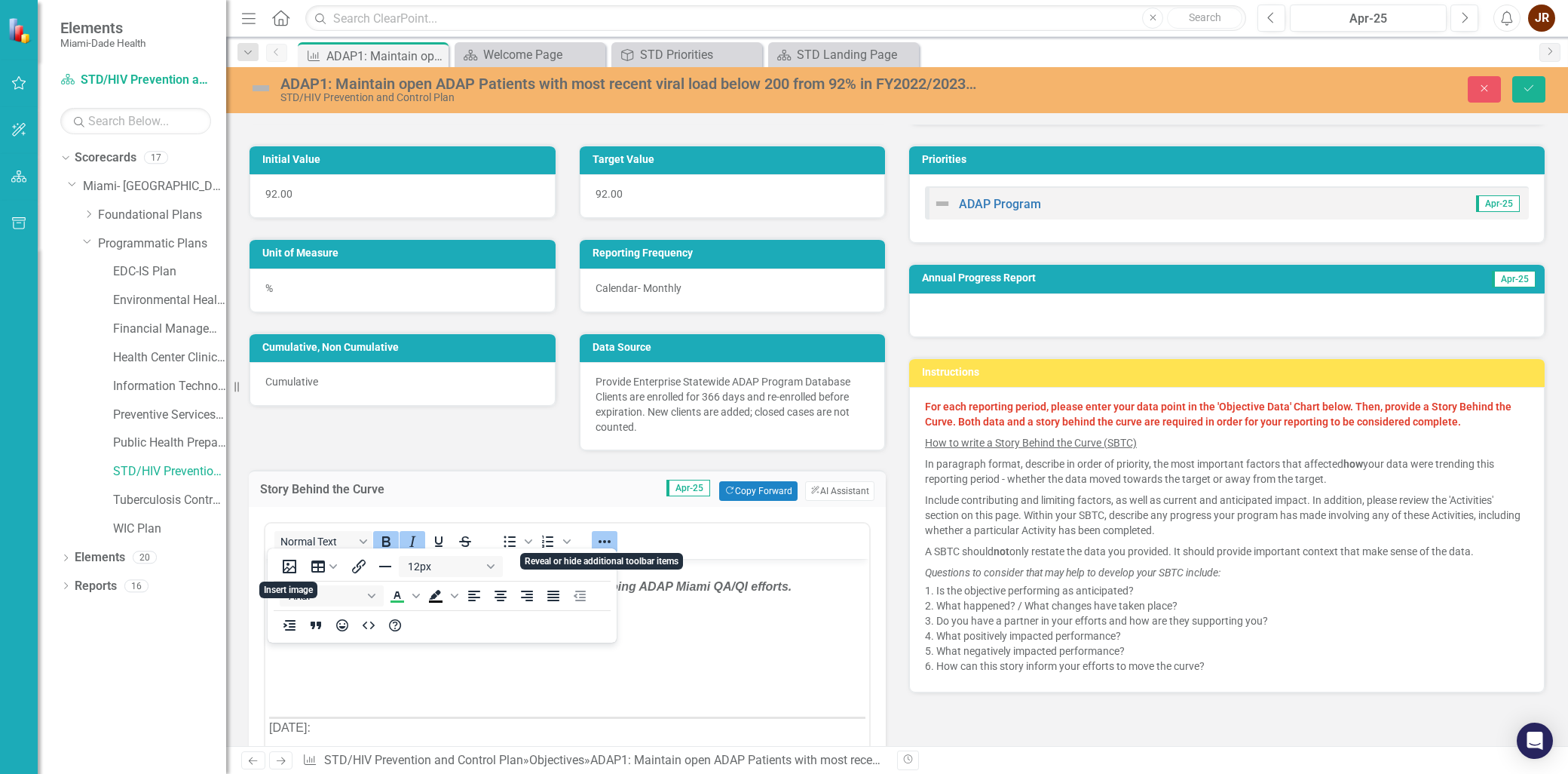
click at [604, 540] on icon "Reveal or hide additional toolbar items" at bounding box center [604, 541] width 18 height 18
click at [568, 671] on p "Rich Text Area. Press ALT-0 for help." at bounding box center [567, 665] width 596 height 18
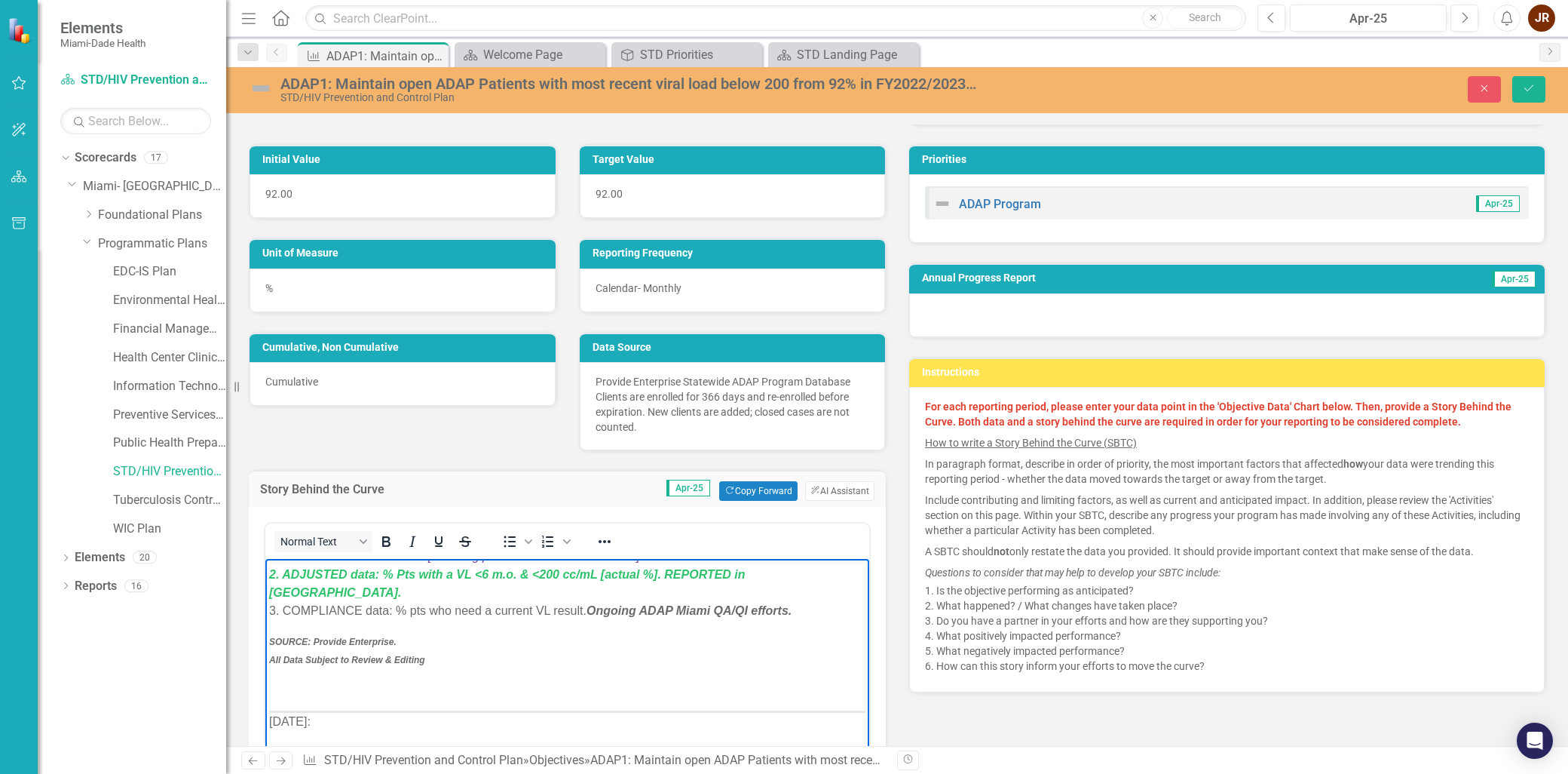
scroll to position [251, 0]
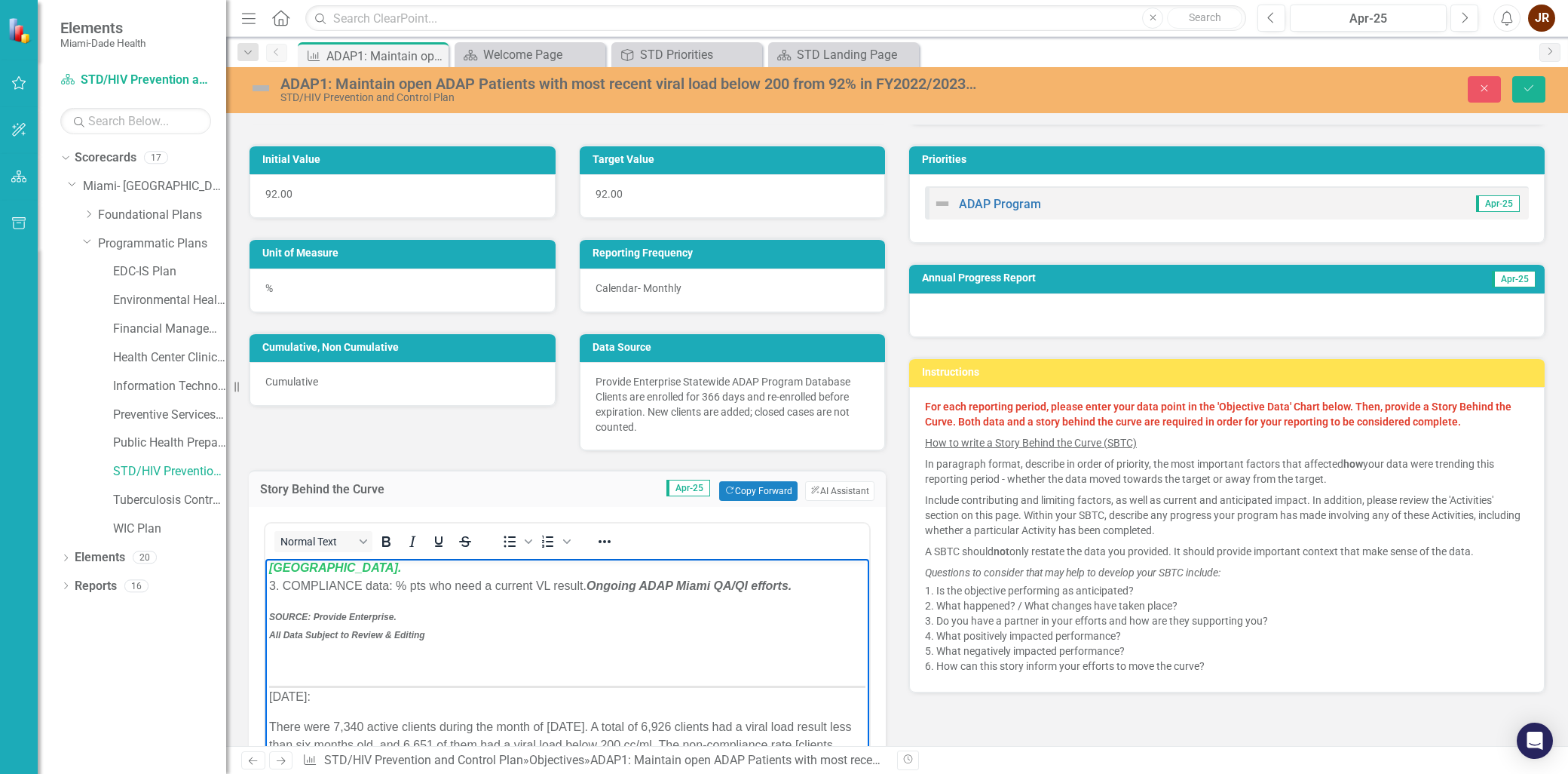
drag, startPoint x: 343, startPoint y: 701, endPoint x: 525, endPoint y: 1256, distance: 584.1
click at [266, 701] on html "September 2025 Update: Florida ADAP requires for all active clients to have a r…" at bounding box center [567, 640] width 604 height 663
click at [526, 712] on body "September 2025 Update: Florida ADAP requires for all active clients to have a r…" at bounding box center [567, 640] width 604 height 663
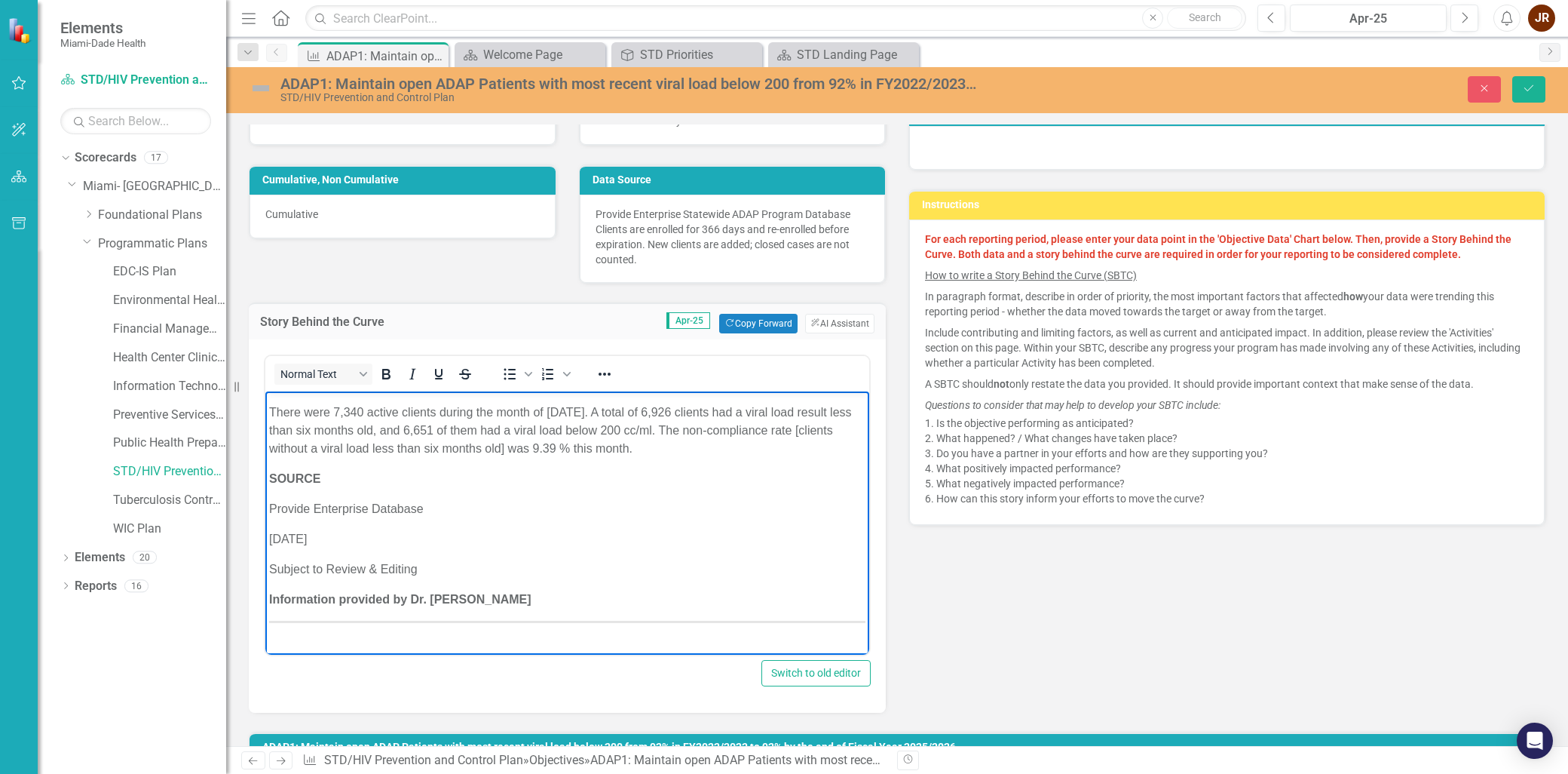
drag, startPoint x: 441, startPoint y: 504, endPoint x: 441, endPoint y: 517, distance: 13.0
click at [441, 507] on p "Provide Enterprise Database" at bounding box center [567, 509] width 596 height 18
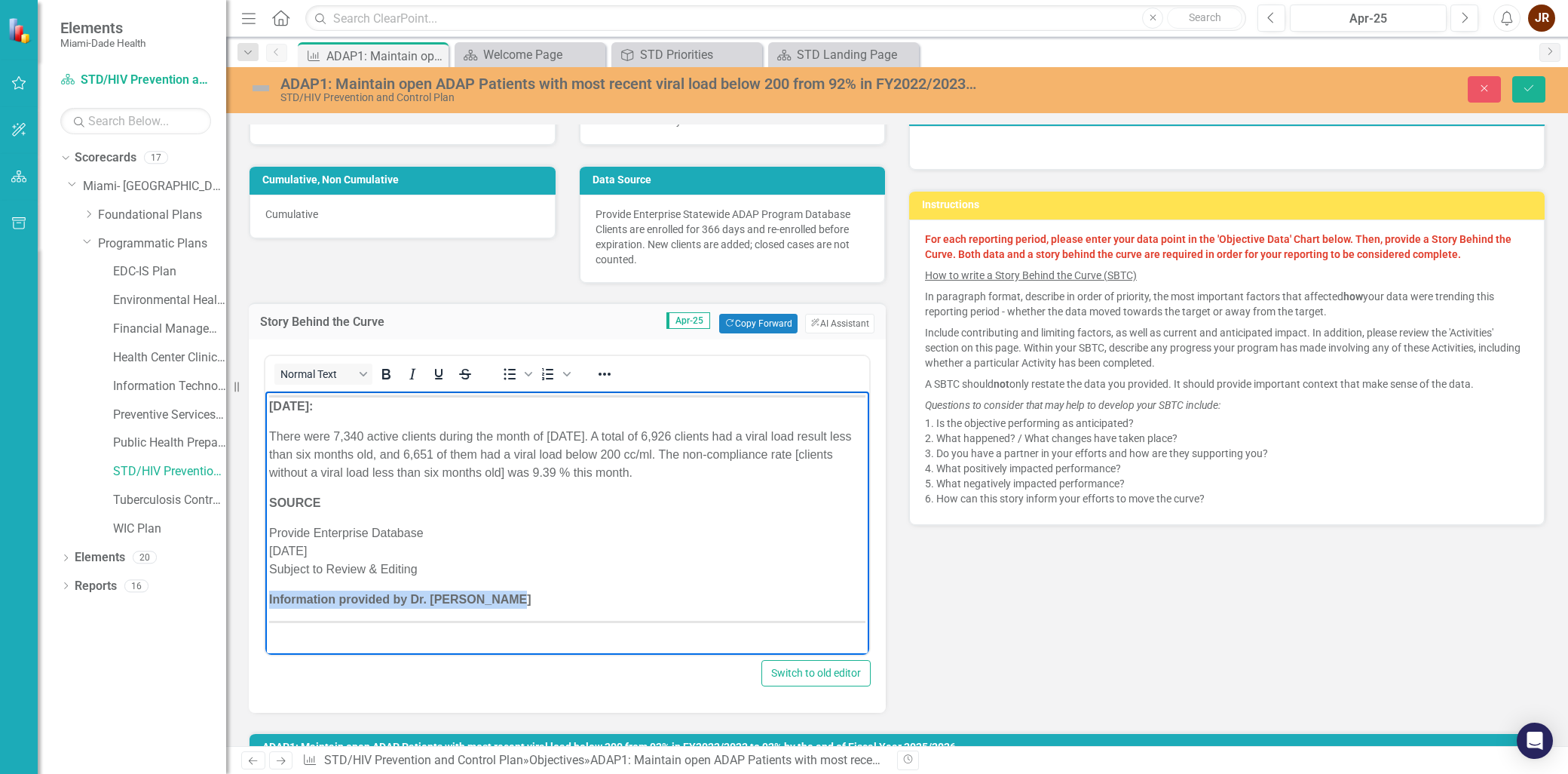
scroll to position [344, 0]
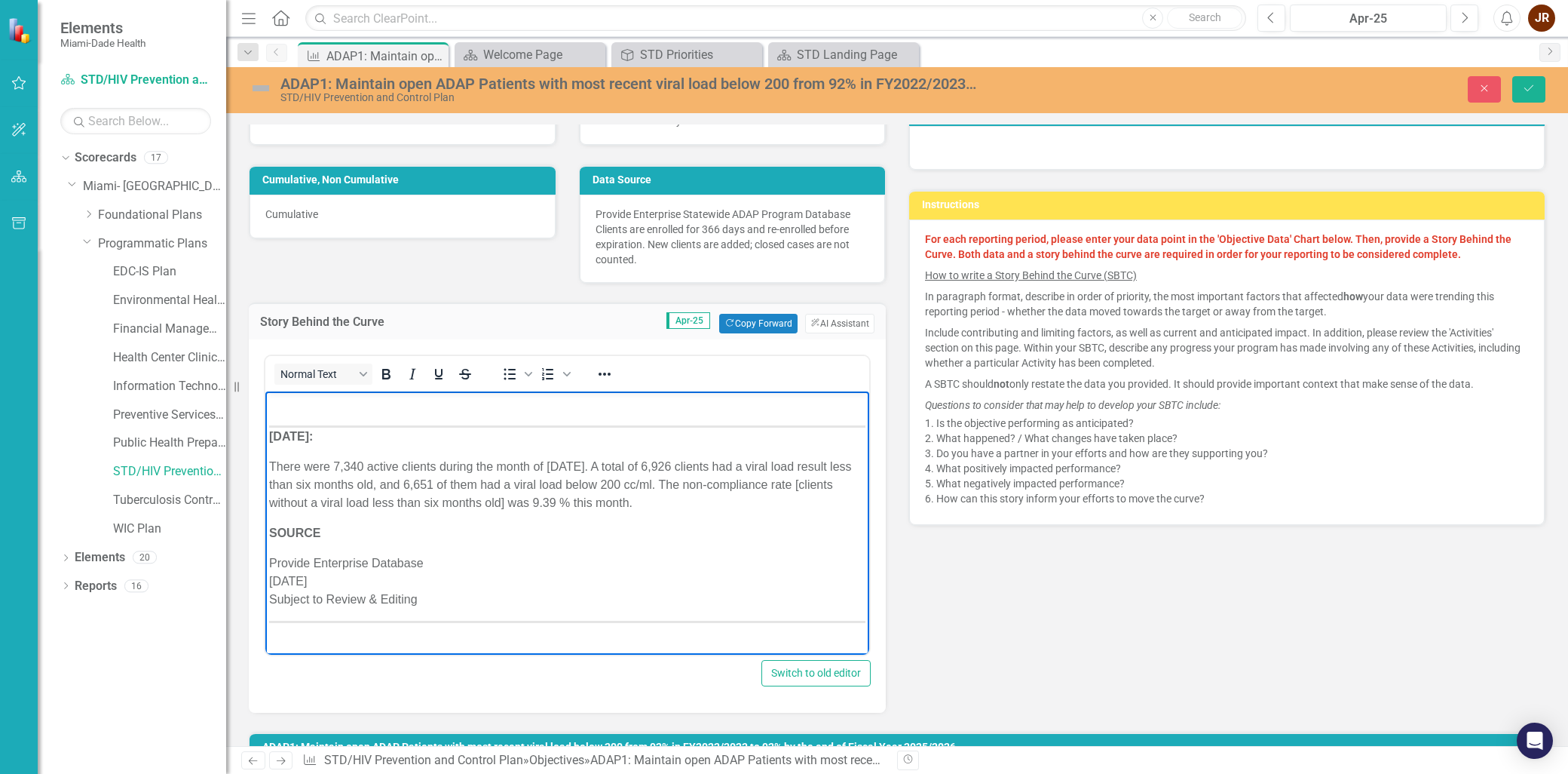
click at [354, 541] on p "SOURCE" at bounding box center [567, 533] width 596 height 18
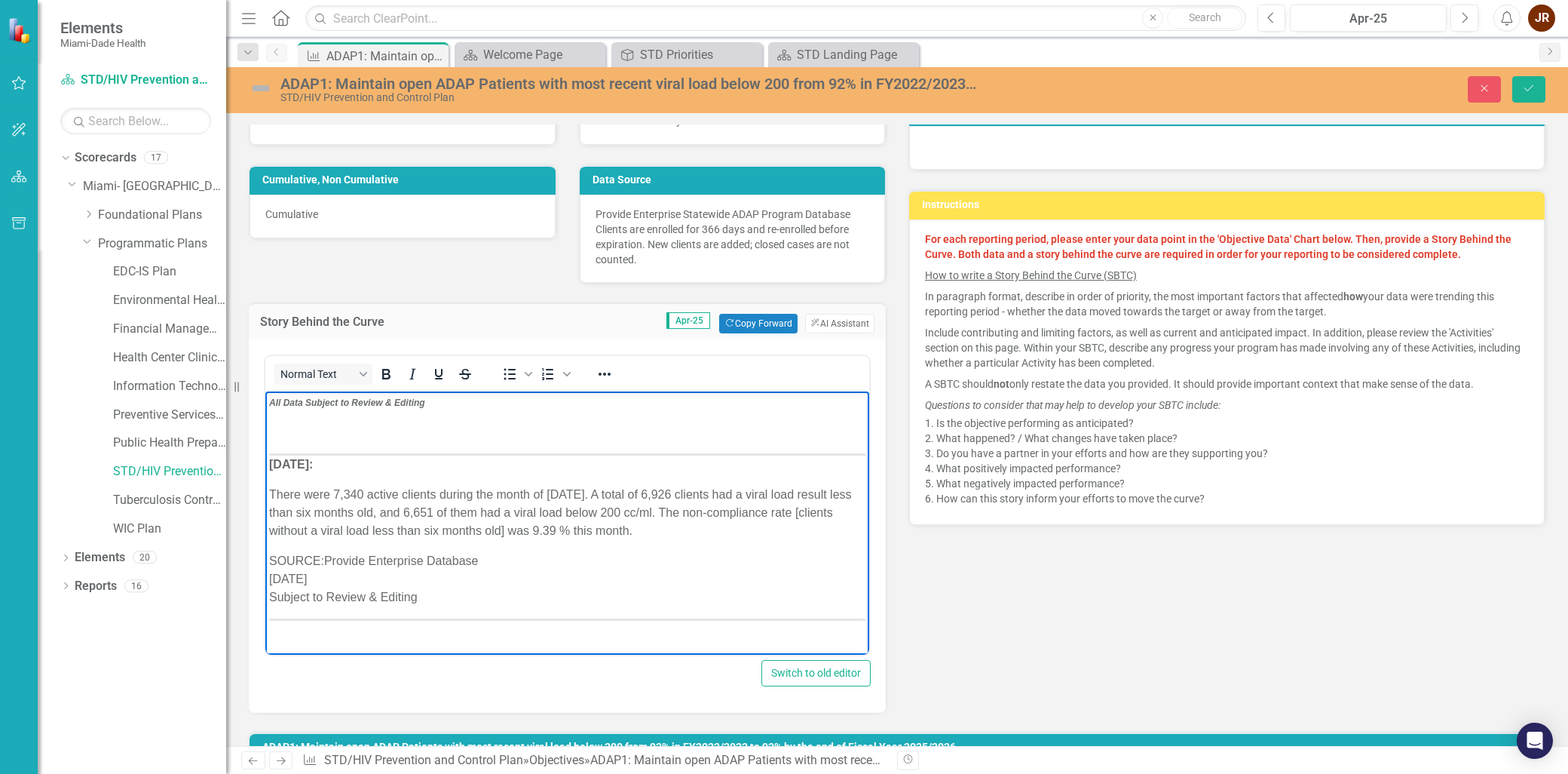
scroll to position [314, 0]
click at [418, 367] on icon "Italic" at bounding box center [412, 374] width 18 height 18
click at [604, 369] on icon "Reveal or hide additional toolbar items" at bounding box center [604, 374] width 18 height 18
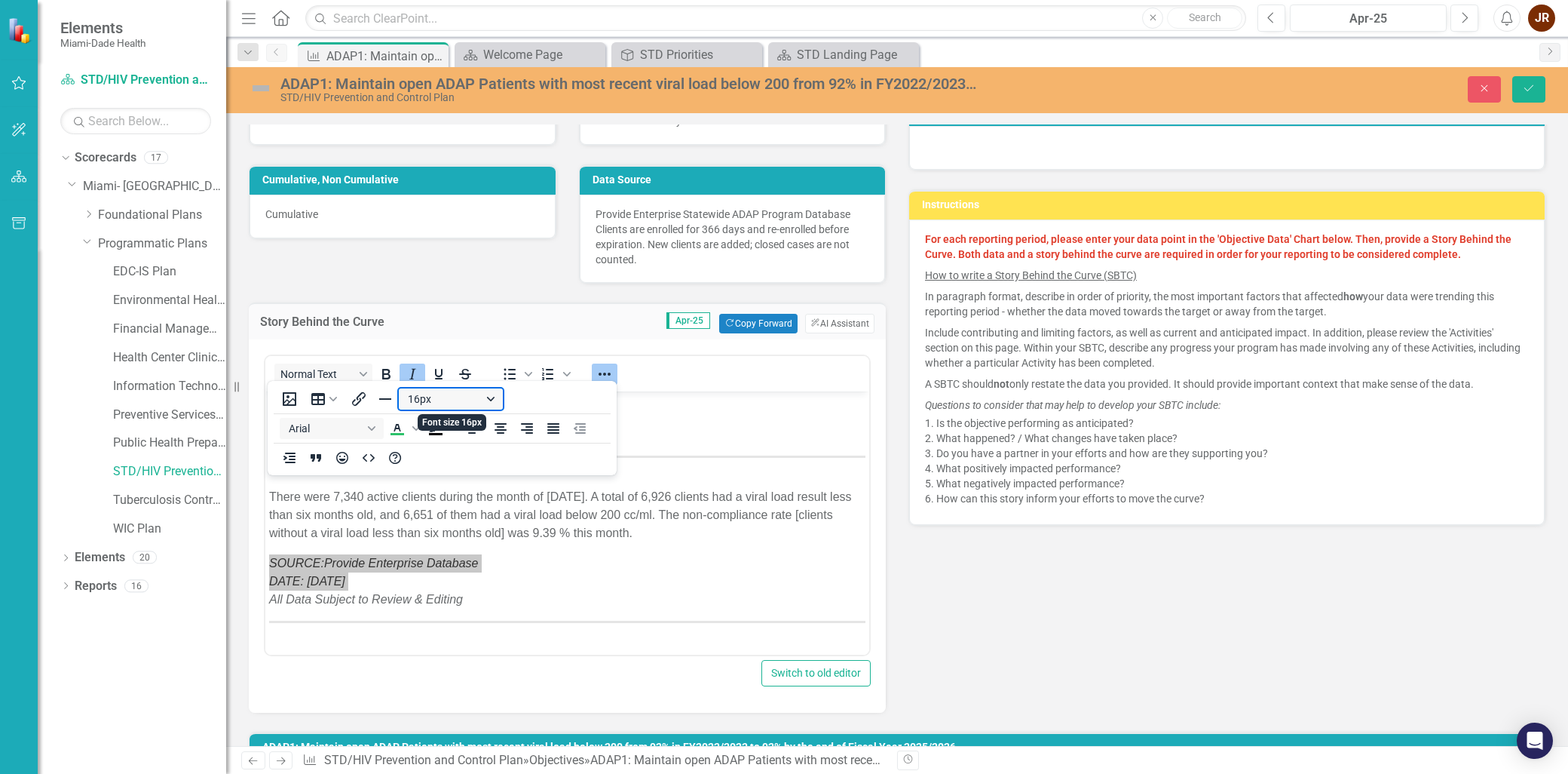
click at [489, 398] on button "16px" at bounding box center [451, 399] width 104 height 21
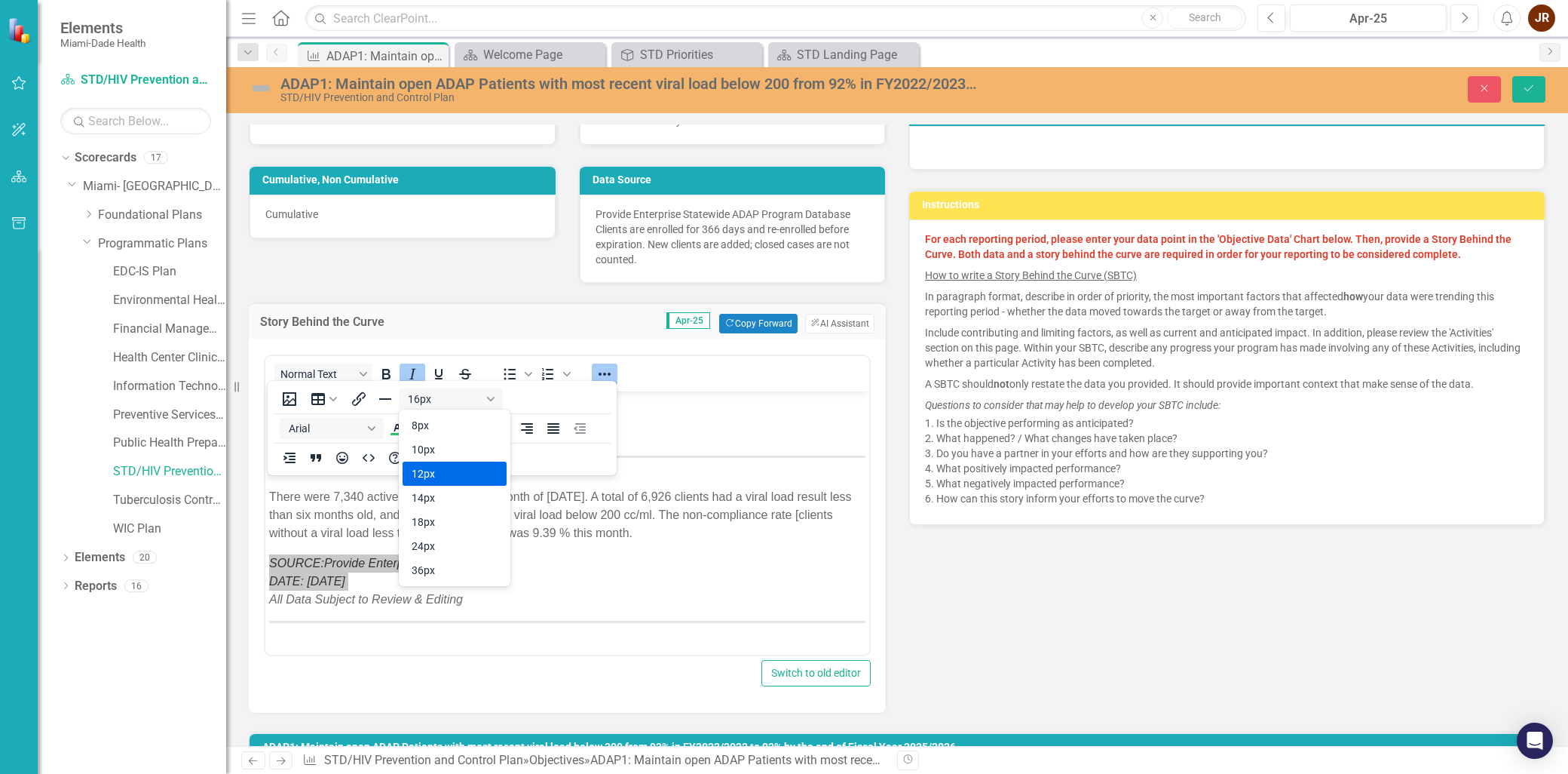
click at [438, 473] on div "12px" at bounding box center [444, 473] width 65 height 18
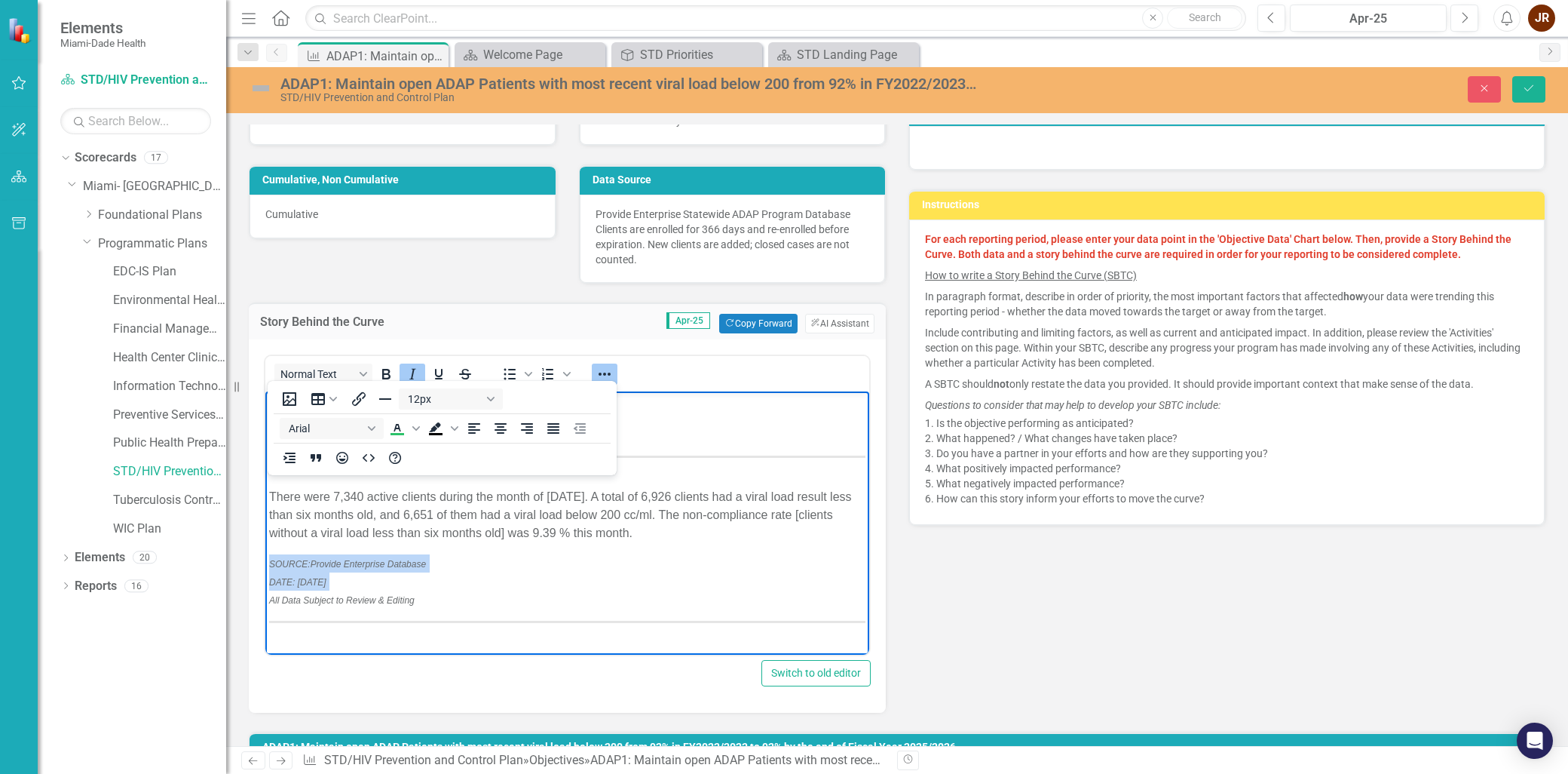
click at [440, 576] on p "SOURCE: Provide Enterprise Database DATE: May 10, 2025 All Data Subject to Revi…" at bounding box center [567, 581] width 596 height 55
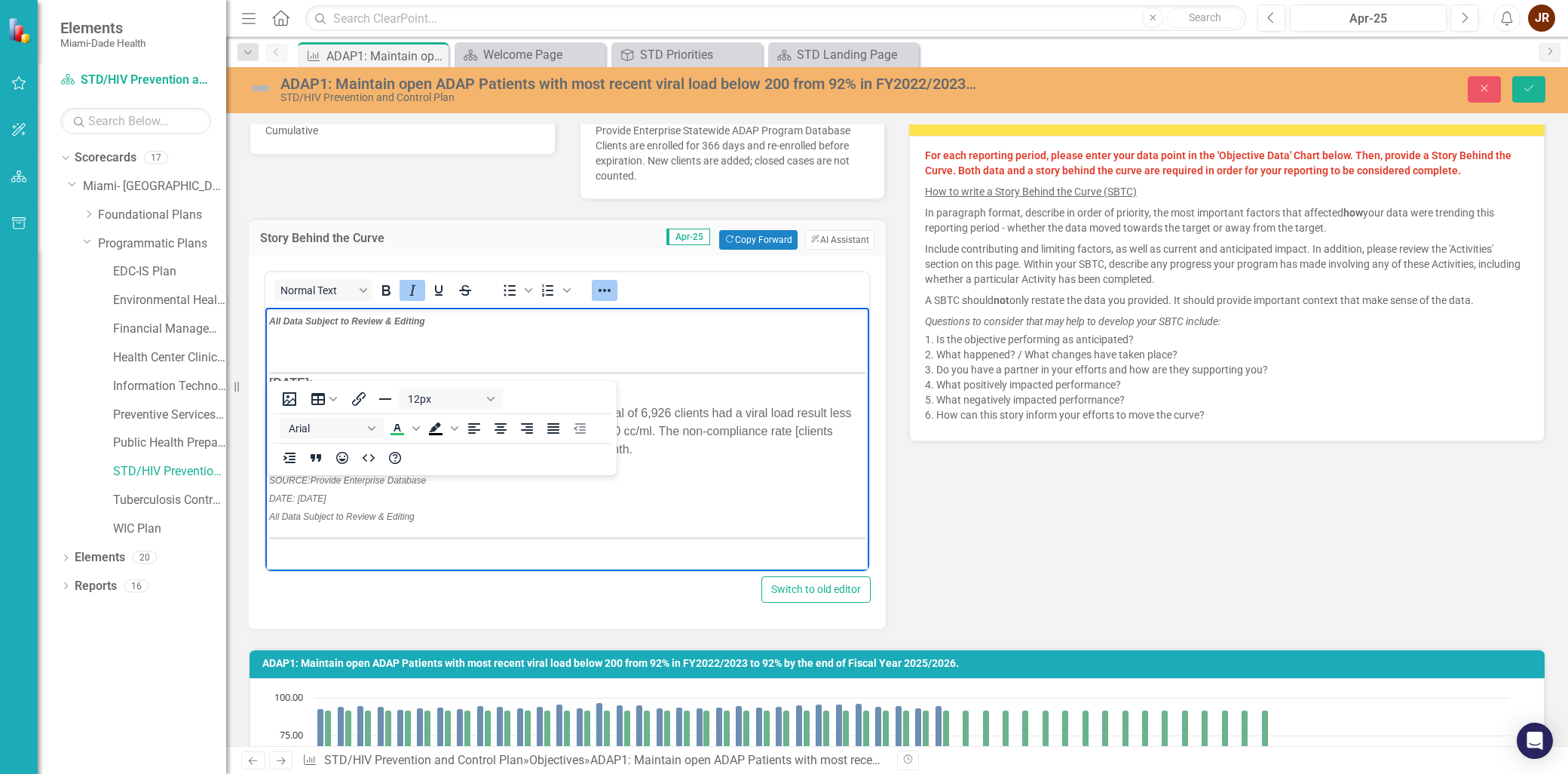
click at [583, 547] on p "Rich Text Area. Press ALT-0 for help." at bounding box center [567, 548] width 596 height 18
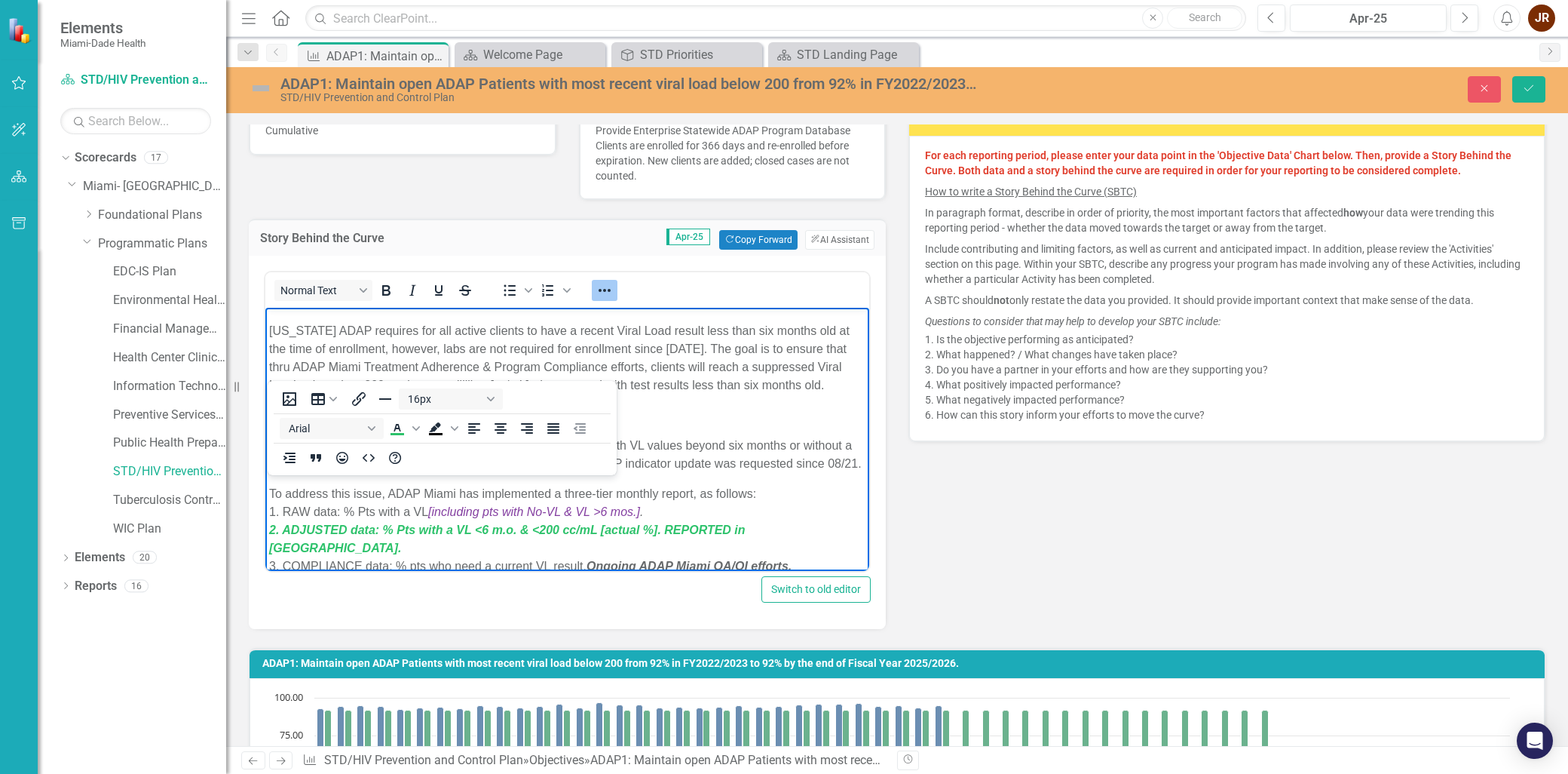
scroll to position [0, 0]
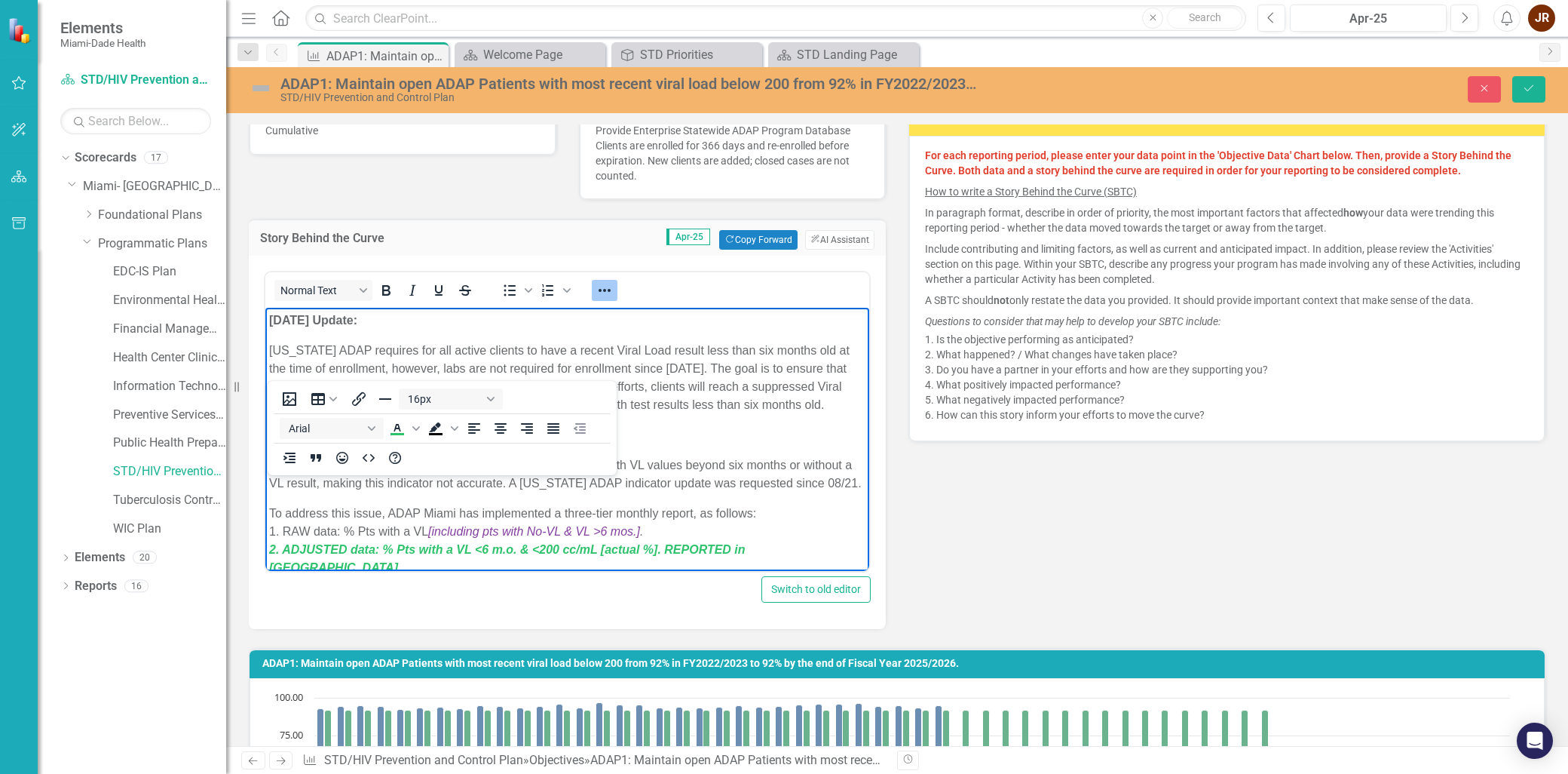
click at [718, 480] on p "CHALLENGES: Provide Enterprise mistakenly includes clients with VL values beyon…" at bounding box center [567, 474] width 596 height 36
click at [736, 492] on p "CHALLENGES: Provide Enterprise mistakenly includes clients with VL values beyon…" at bounding box center [567, 474] width 596 height 36
click at [600, 289] on icon "Reveal or hide additional toolbar items" at bounding box center [604, 290] width 18 height 18
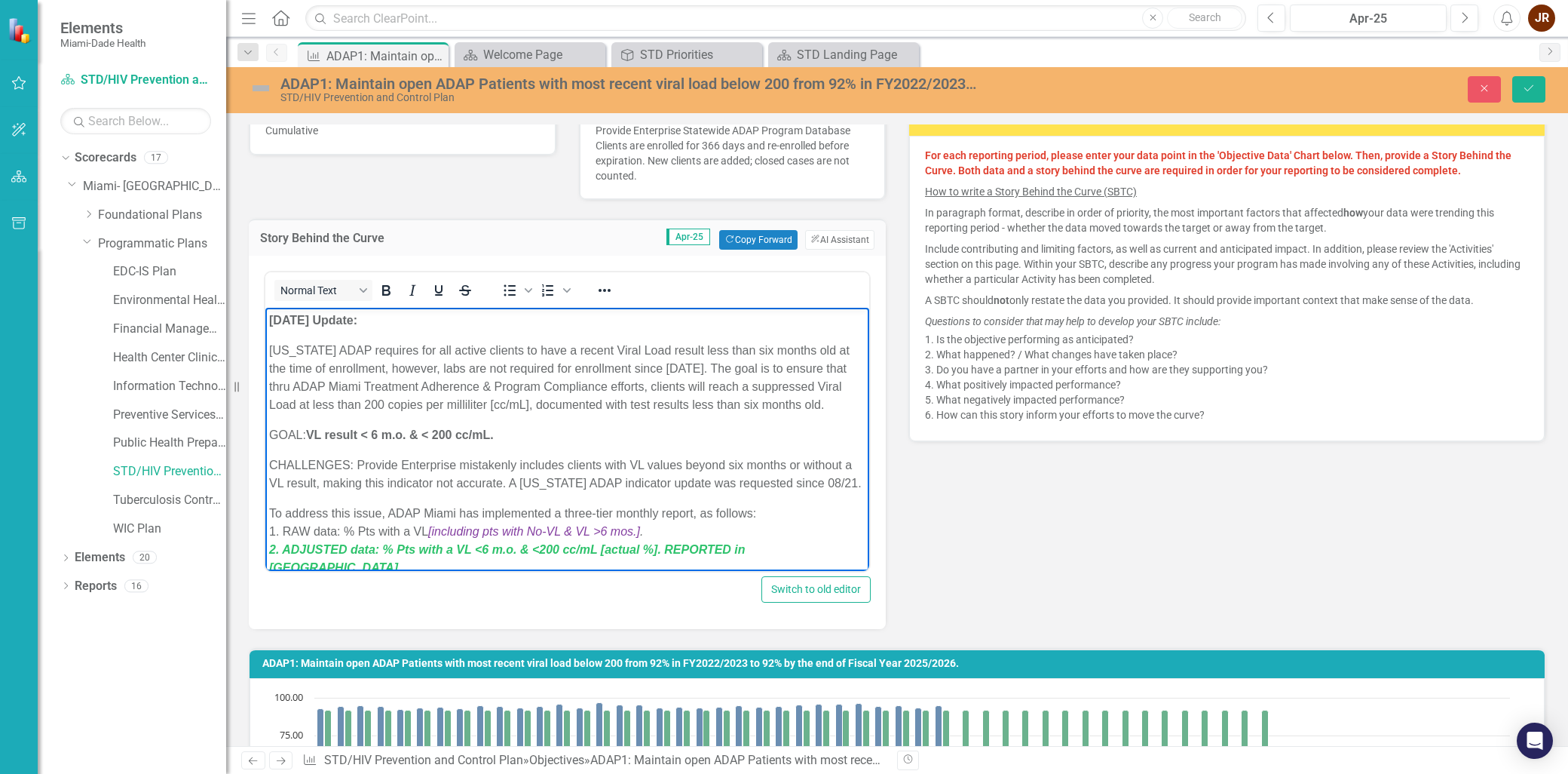
click at [763, 414] on p "[US_STATE] ADAP requires for all active clients to have a recent Viral Load res…" at bounding box center [567, 377] width 596 height 73
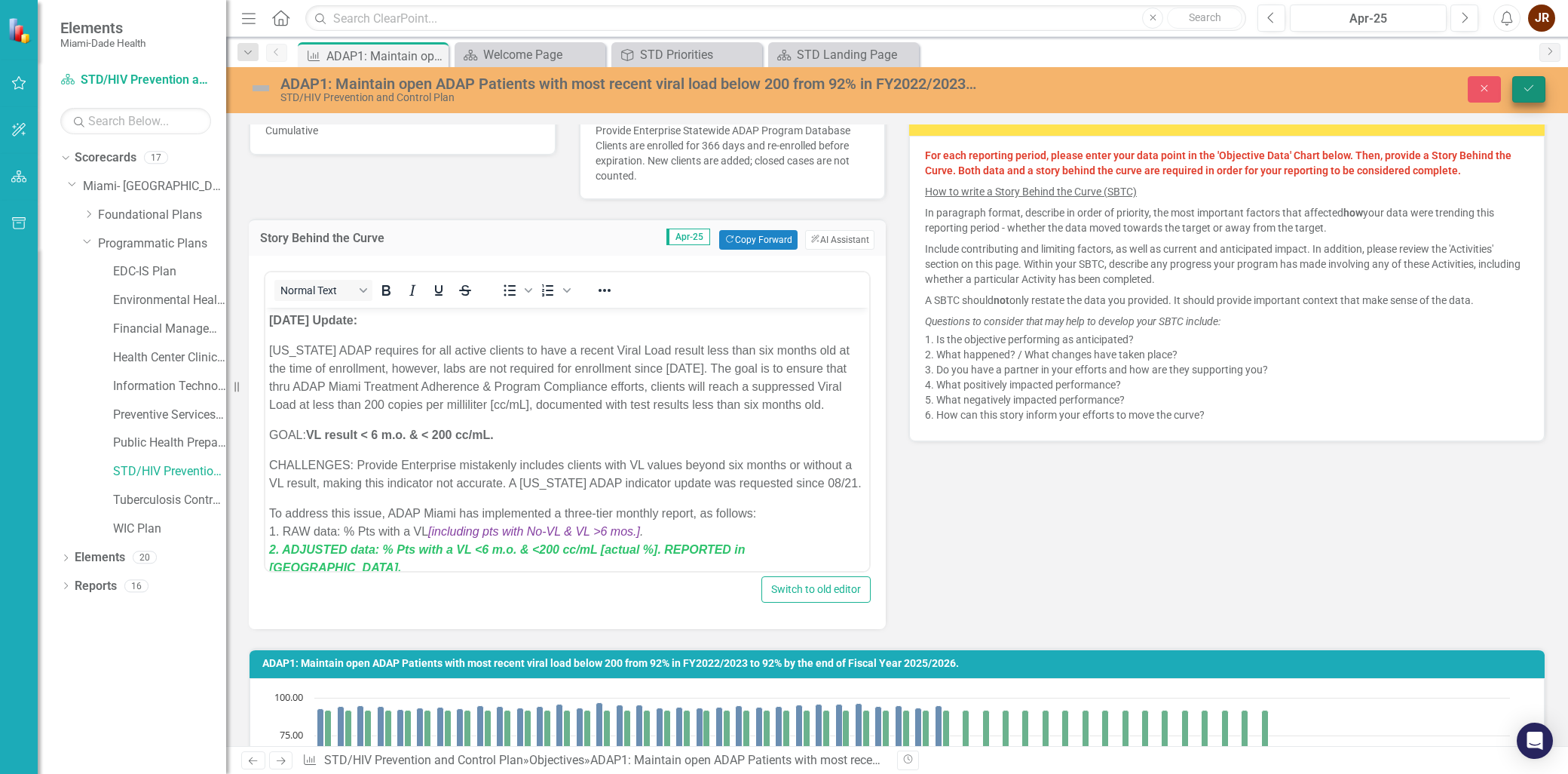
click at [1527, 83] on icon "Save" at bounding box center [1528, 88] width 14 height 11
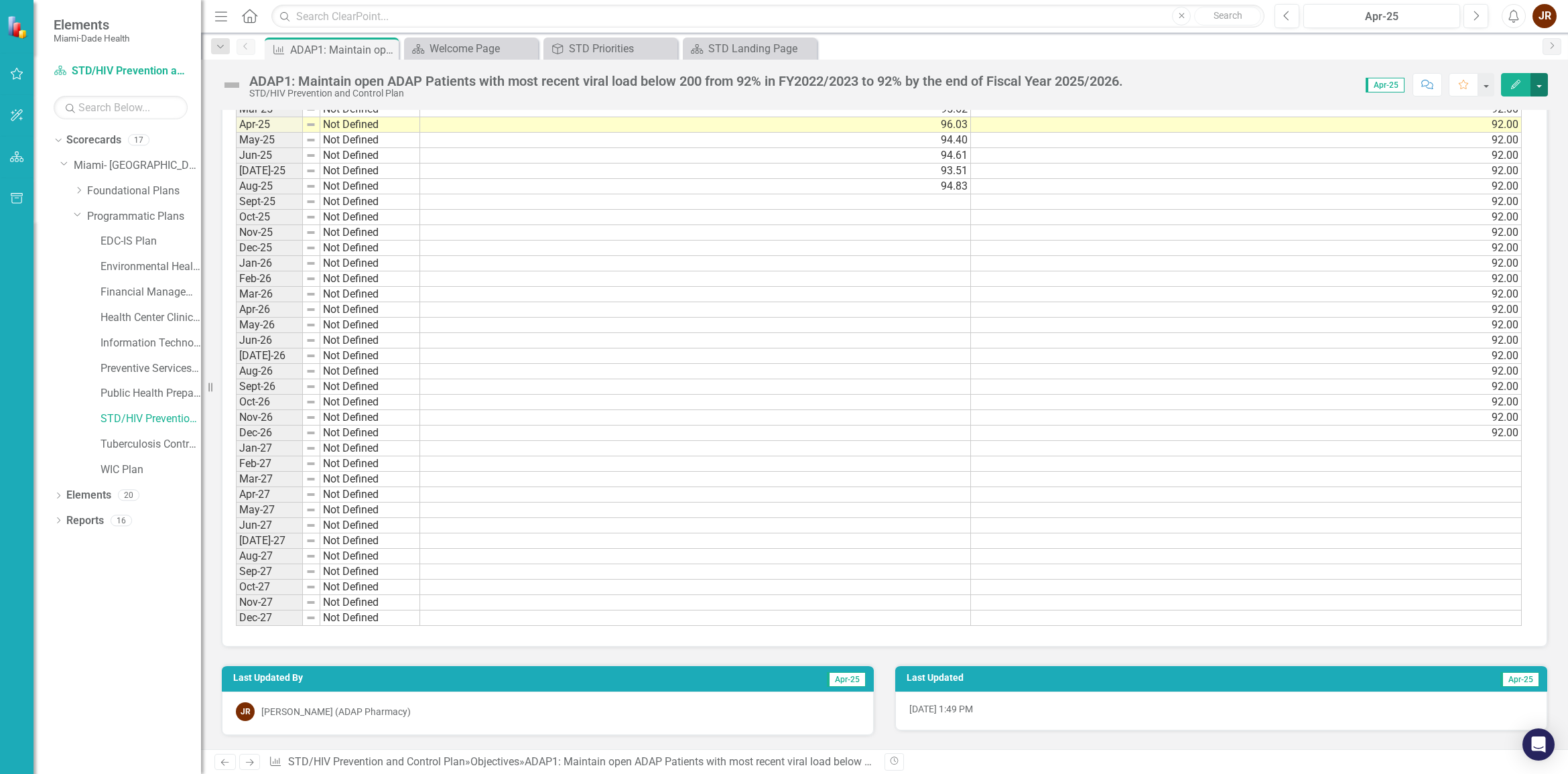
click at [1393, 78] on button "button" at bounding box center [1539, 85] width 17 height 23
click at [1304, 87] on div "Score: 0.00 Apr-25 Completed Comment Favorite Edit" at bounding box center [1338, 84] width 418 height 22
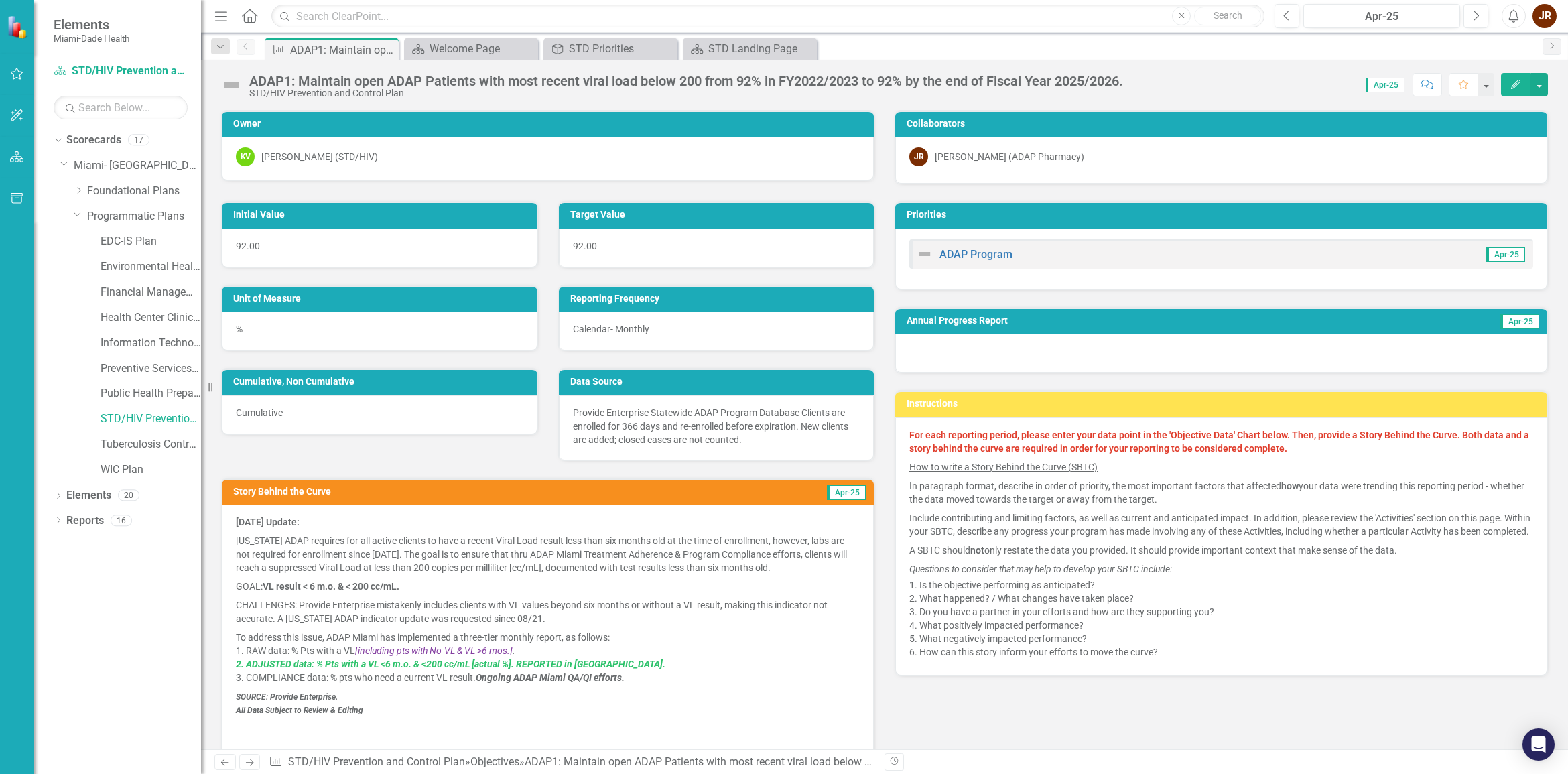
click at [1393, 85] on icon "Edit" at bounding box center [1515, 84] width 12 height 9
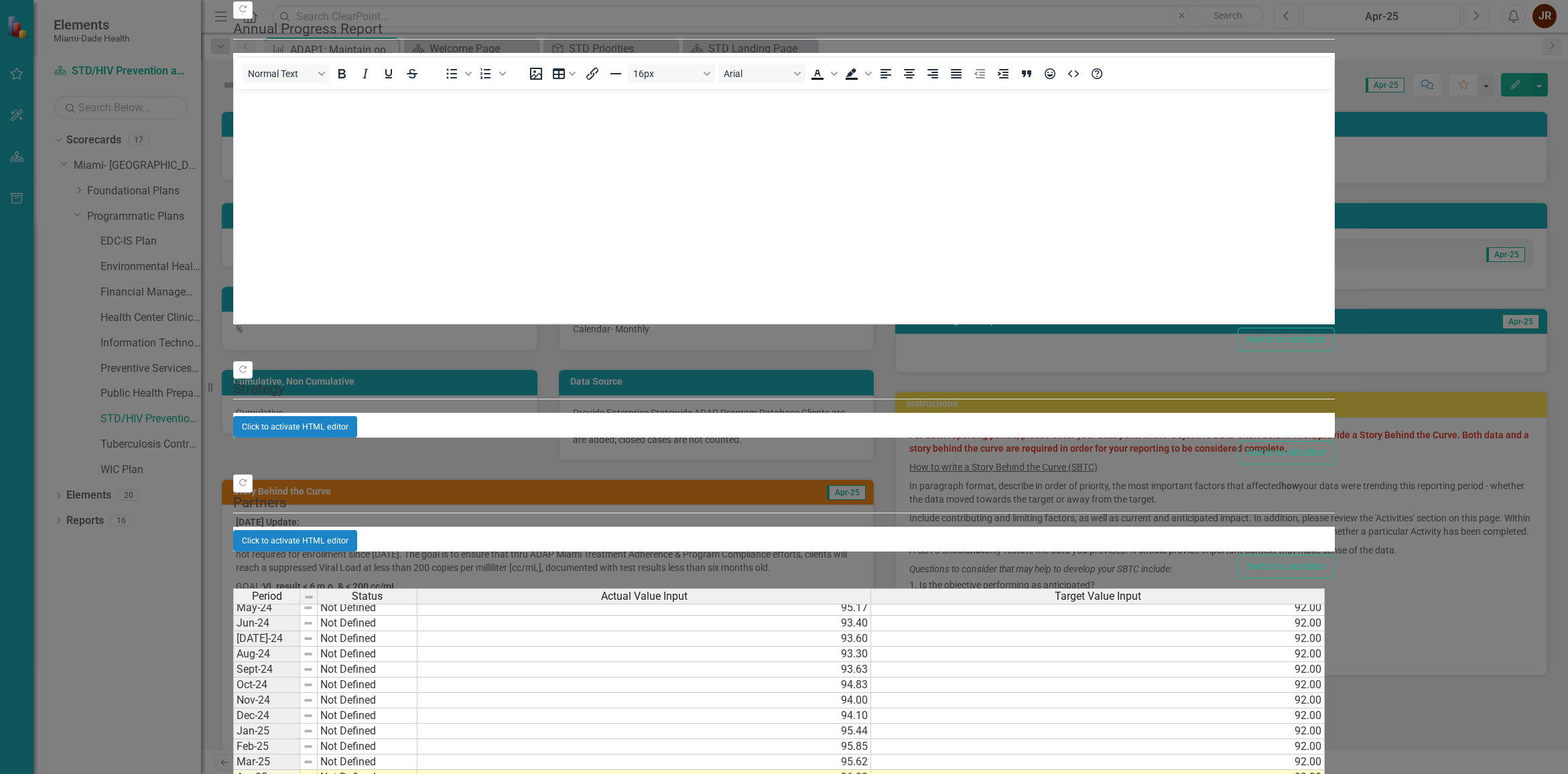
scroll to position [264, 0]
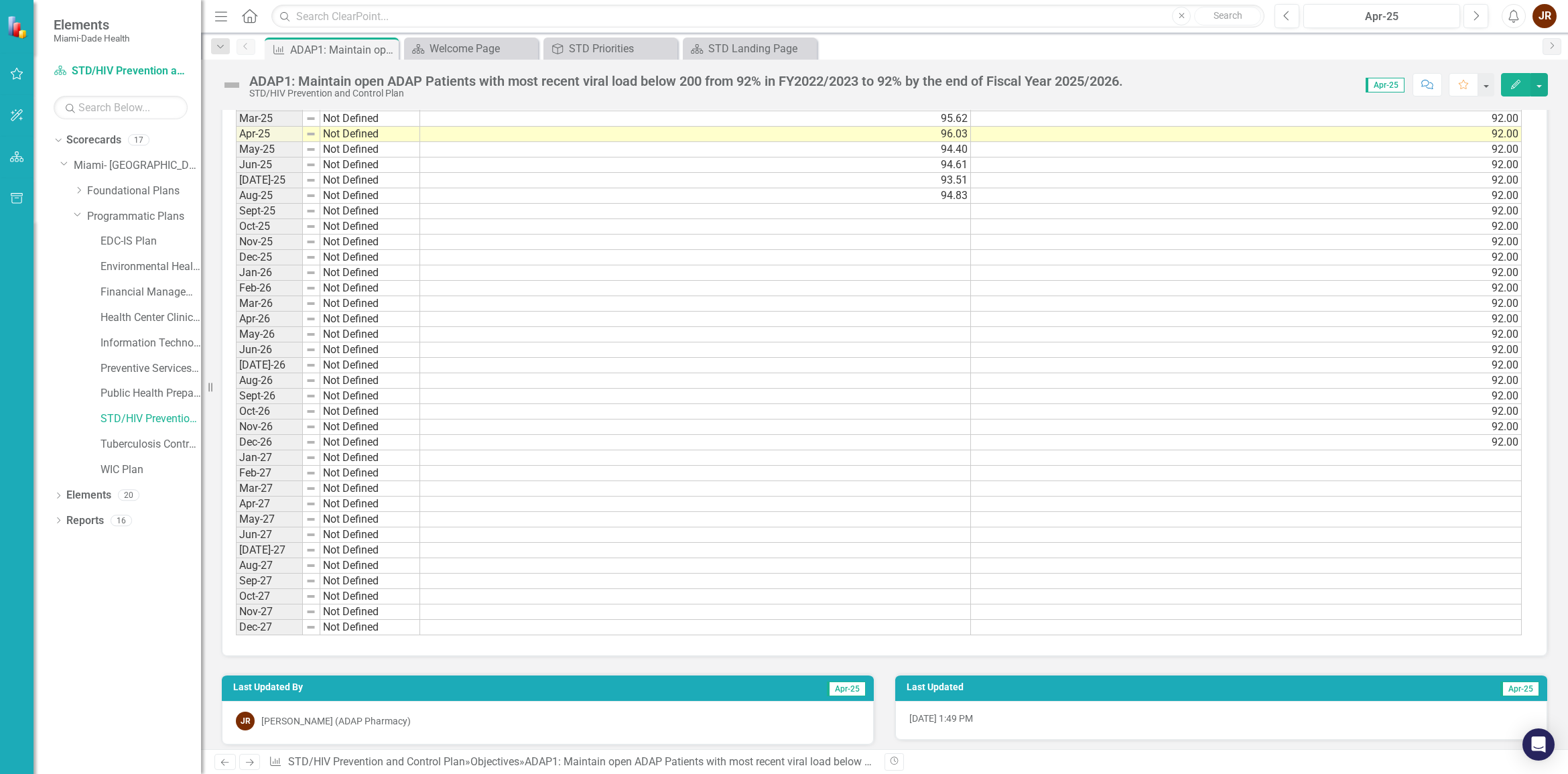
scroll to position [1571, 0]
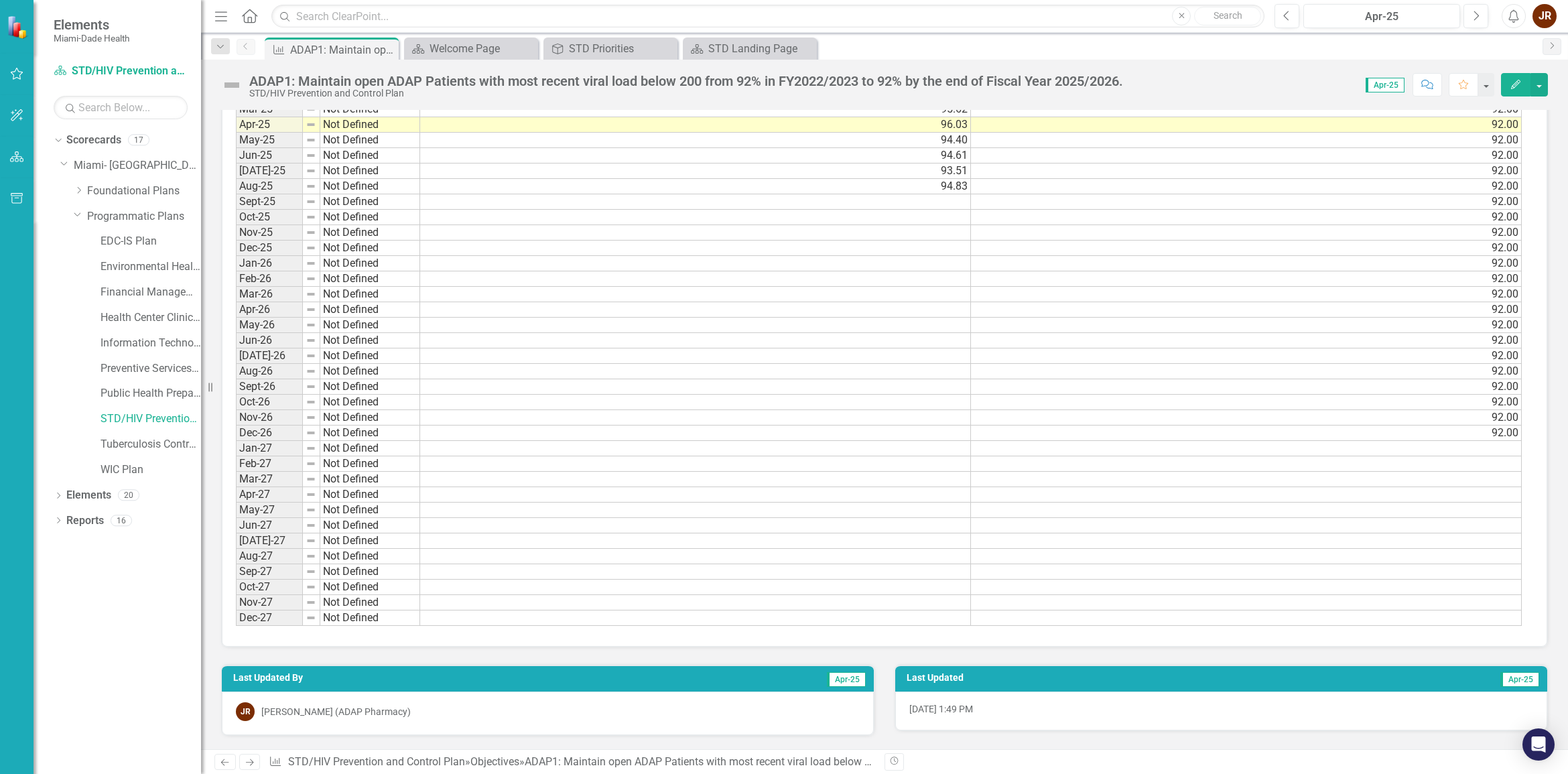
click at [300, 687] on div "[PERSON_NAME] (ADAP Pharmacy)" at bounding box center [336, 712] width 149 height 14
click at [248, 687] on div "JR" at bounding box center [245, 712] width 19 height 19
drag, startPoint x: 328, startPoint y: 712, endPoint x: 347, endPoint y: 712, distance: 19.0
click at [329, 687] on div "[PERSON_NAME] (ADAP Pharmacy)" at bounding box center [336, 712] width 149 height 14
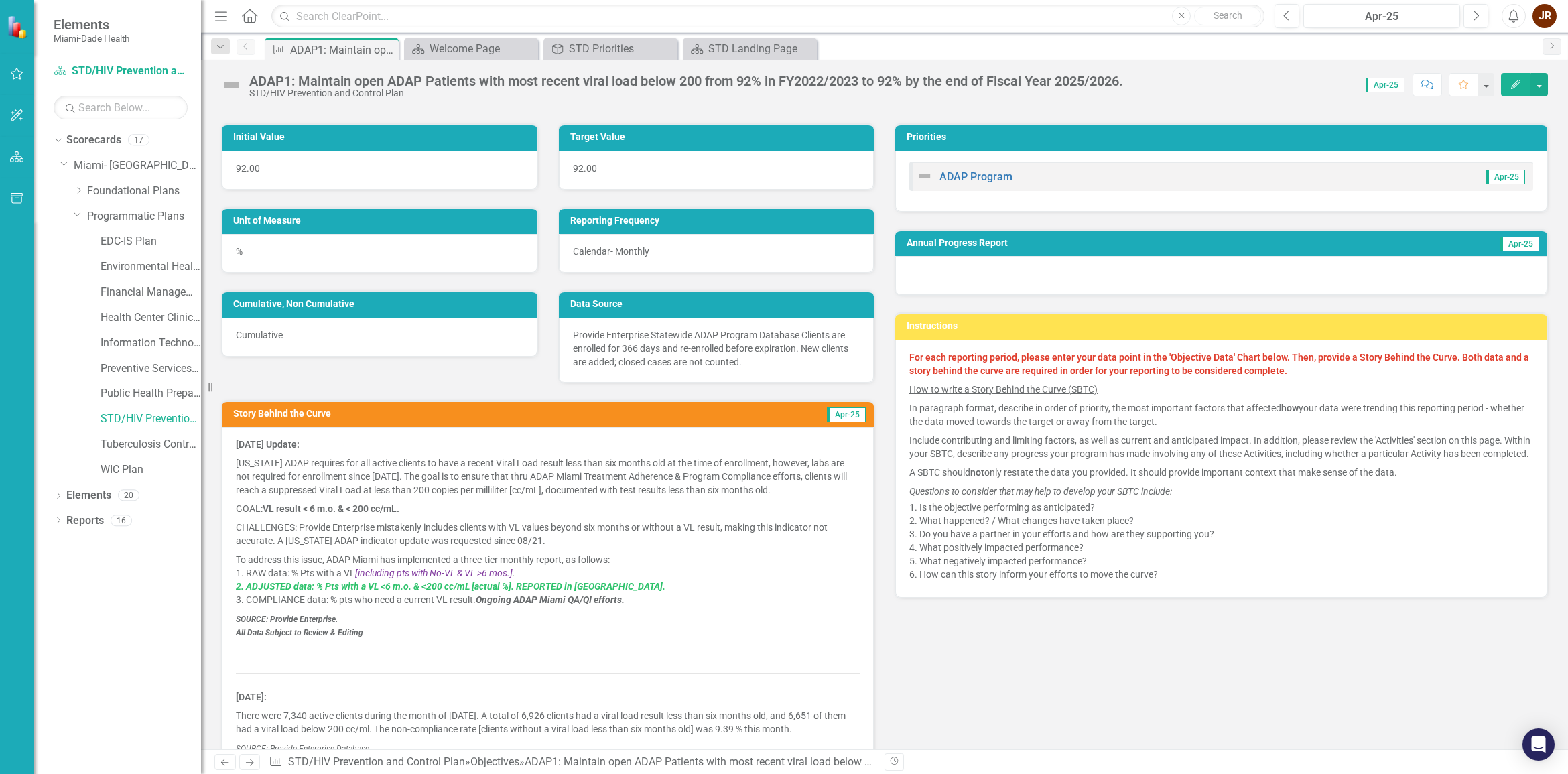
scroll to position [0, 0]
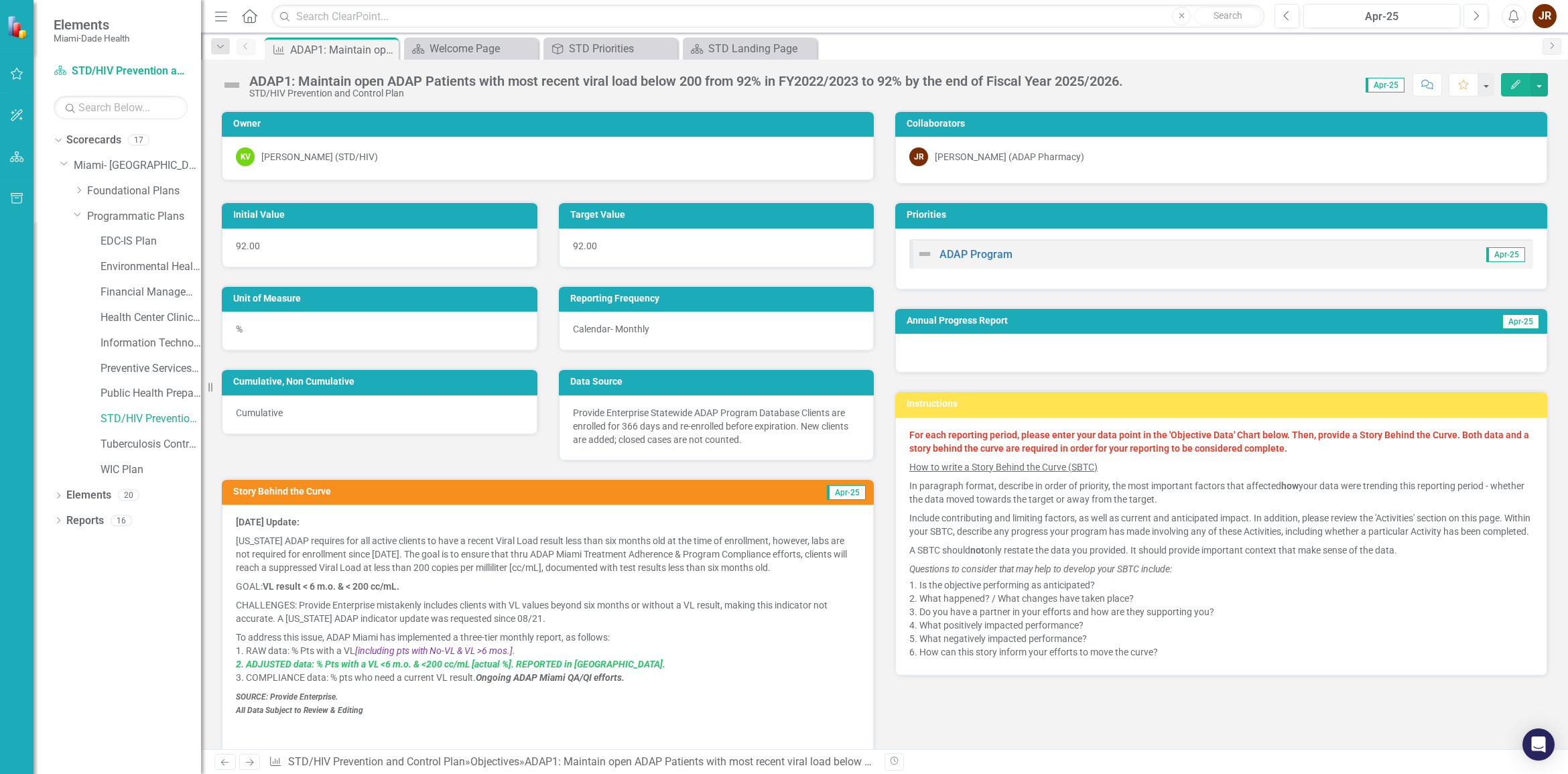
click at [1029, 148] on div "JR Javier Romero (ADAP Pharmacy)" at bounding box center [1221, 157] width 624 height 19
click at [481, 46] on div "Welcome Page" at bounding box center [473, 49] width 88 height 17
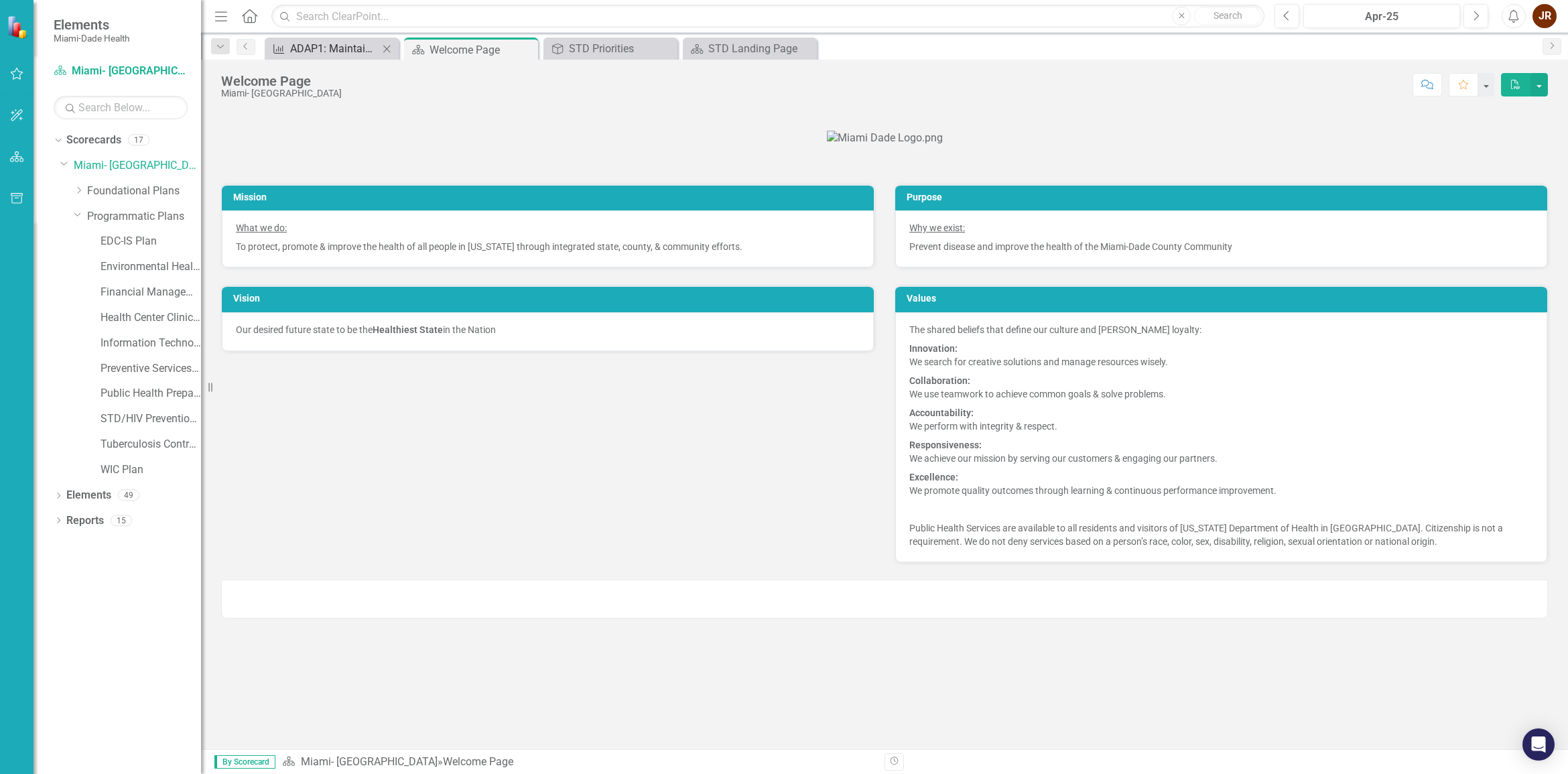
click at [365, 49] on div "ADAP1: Maintain open ADAP Patients with most recent viral load below 200 from 9…" at bounding box center [334, 49] width 88 height 17
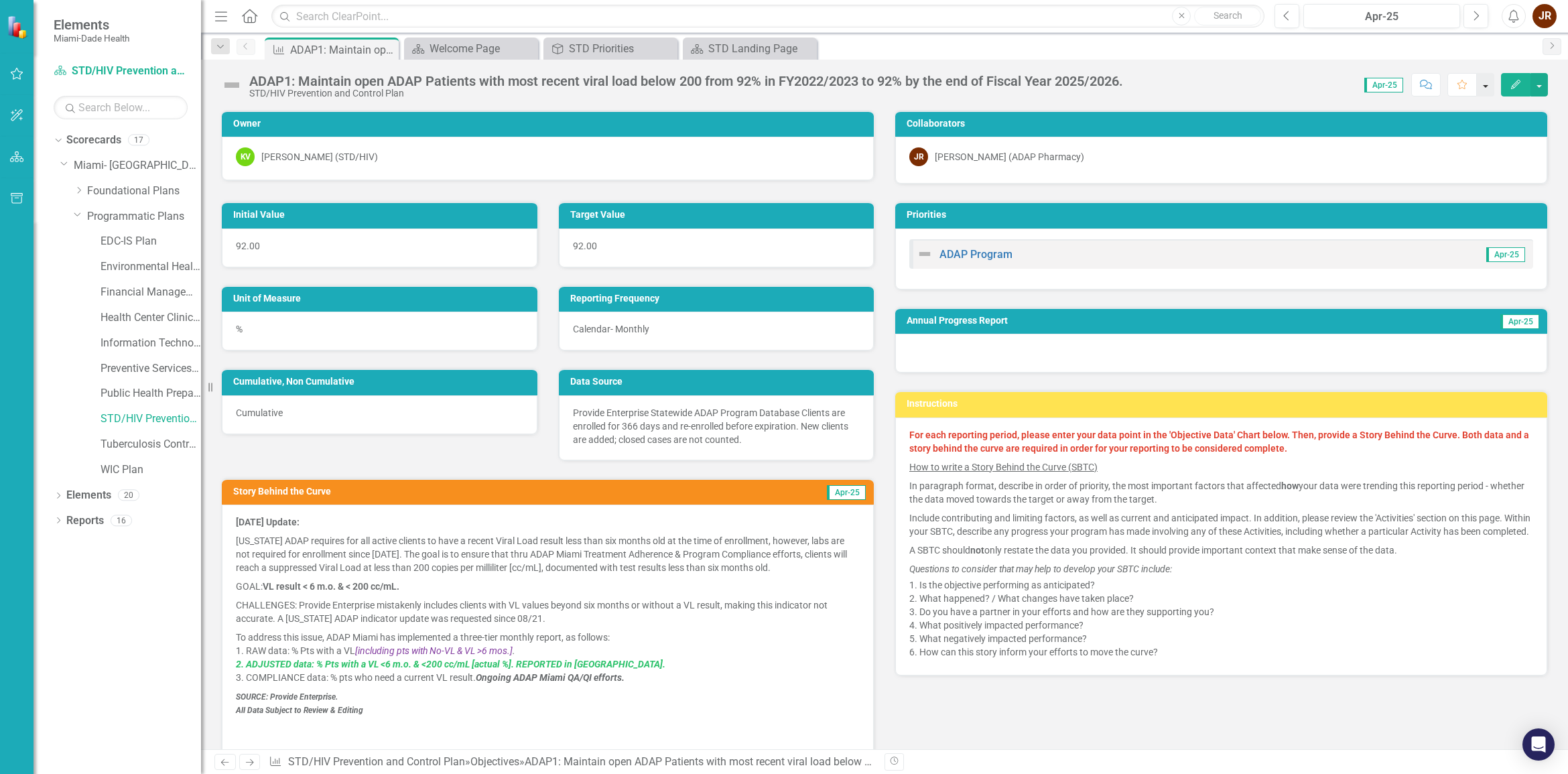
click at [1393, 87] on button "button" at bounding box center [1485, 85] width 17 height 23
click at [1393, 85] on button "button" at bounding box center [1539, 85] width 17 height 23
click at [1393, 111] on link "Edit Edit Objective" at bounding box center [1480, 110] width 133 height 25
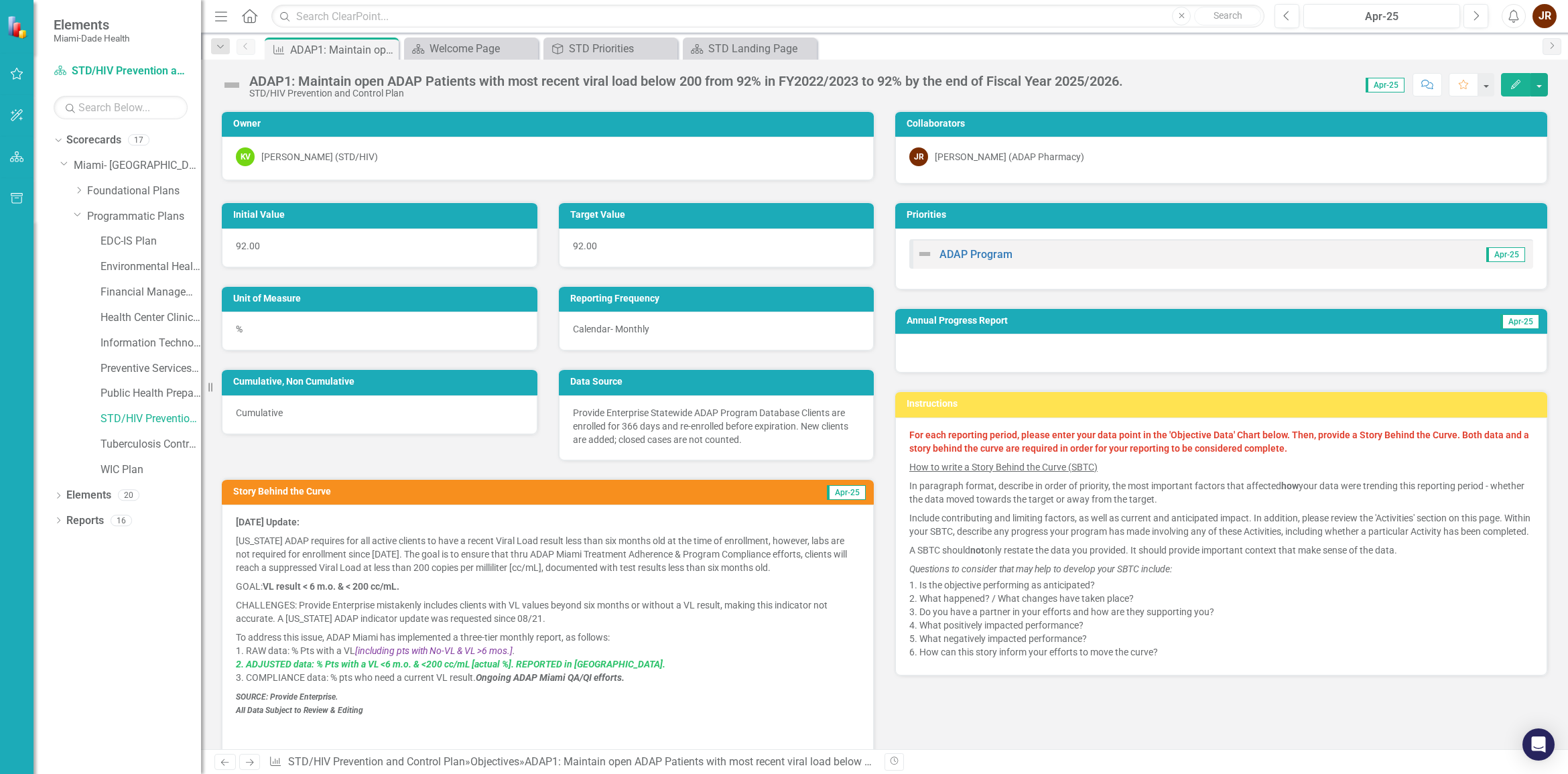
click at [885, 189] on div "Priorities ADAP Program Apr-25" at bounding box center [1221, 236] width 673 height 105
click at [957, 255] on link "ADAP Program" at bounding box center [975, 254] width 73 height 13
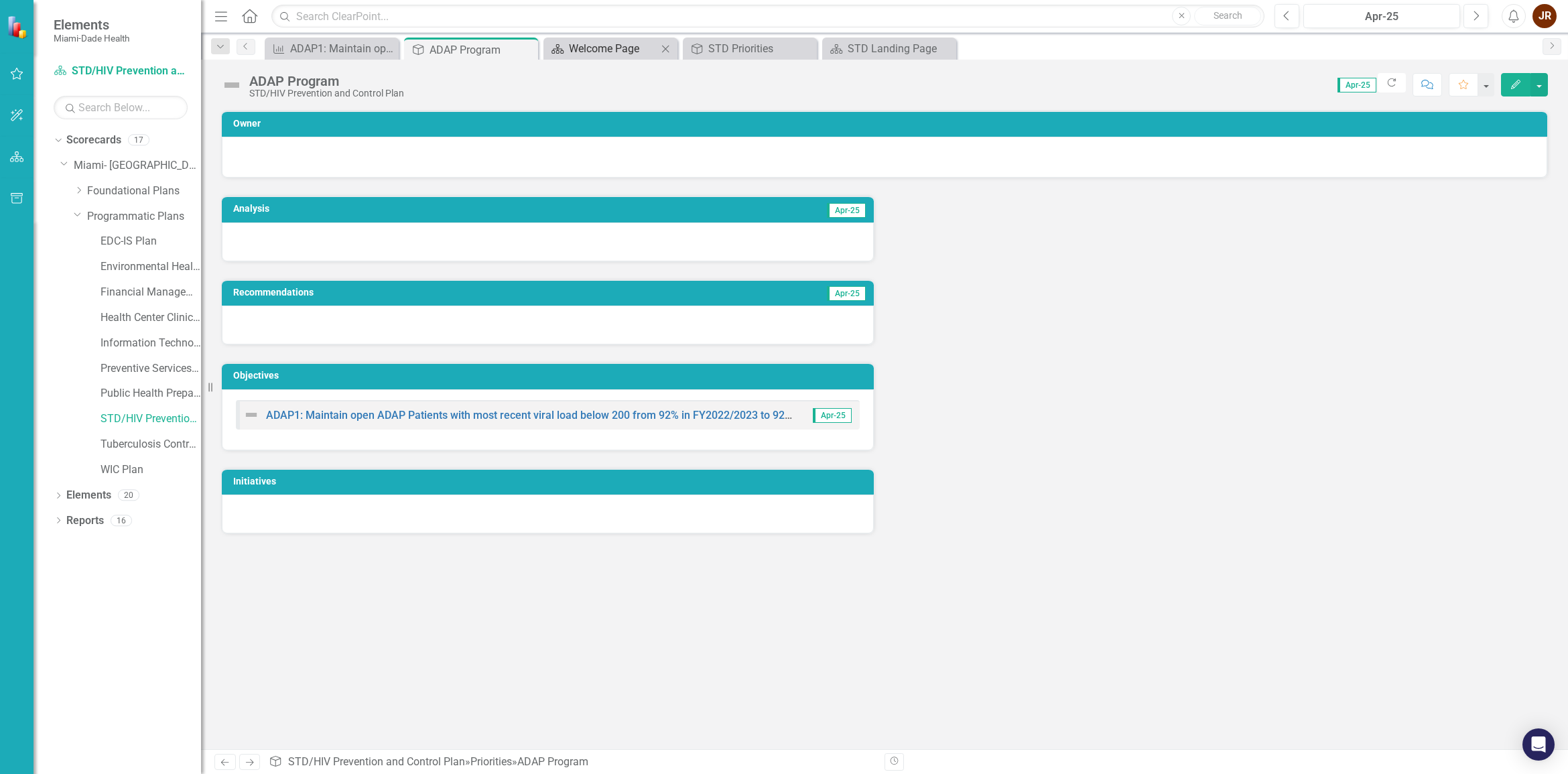
click at [623, 52] on div "Welcome Page" at bounding box center [613, 49] width 88 height 17
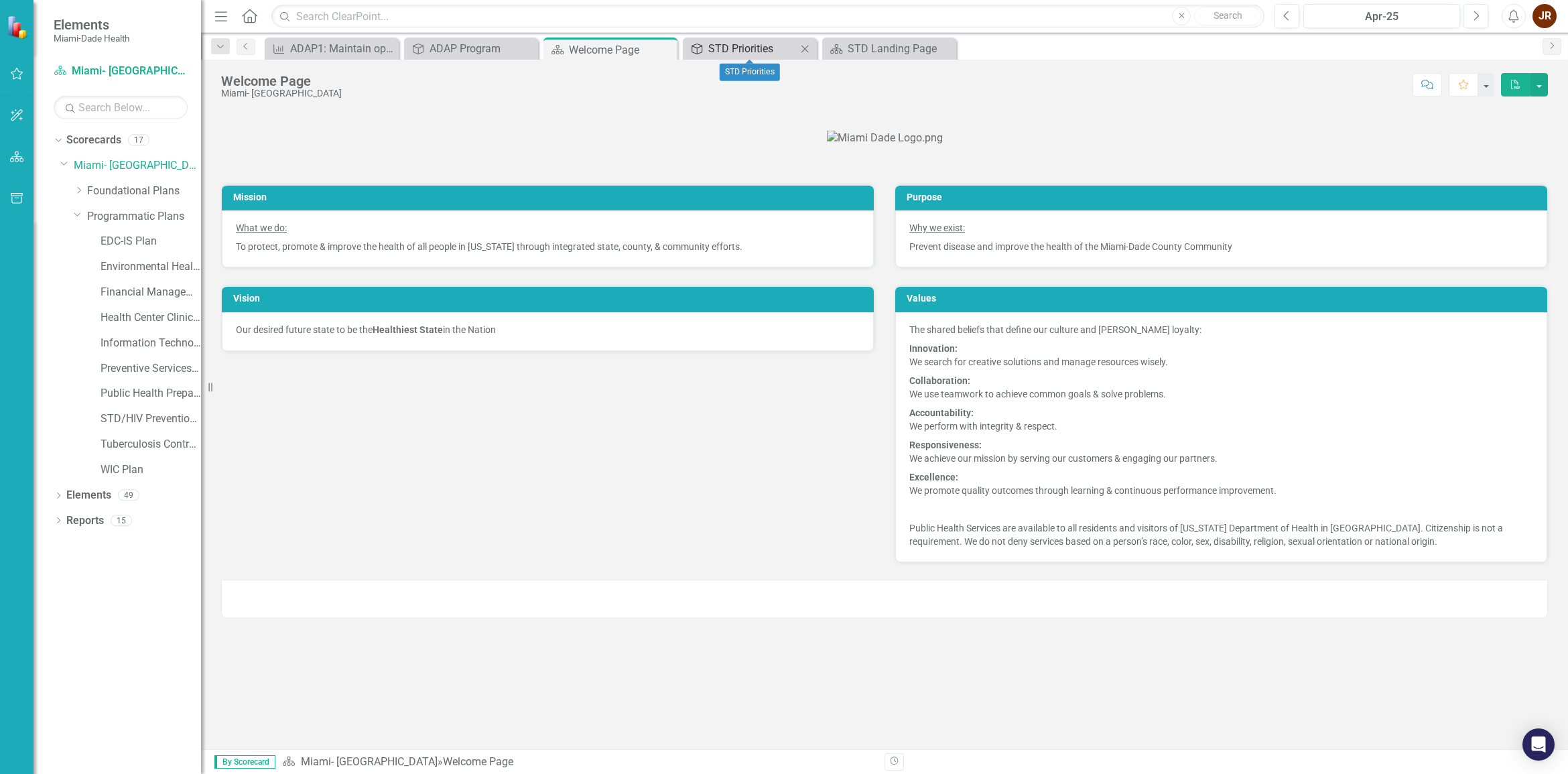
click at [747, 47] on div "STD Priorities" at bounding box center [752, 49] width 88 height 17
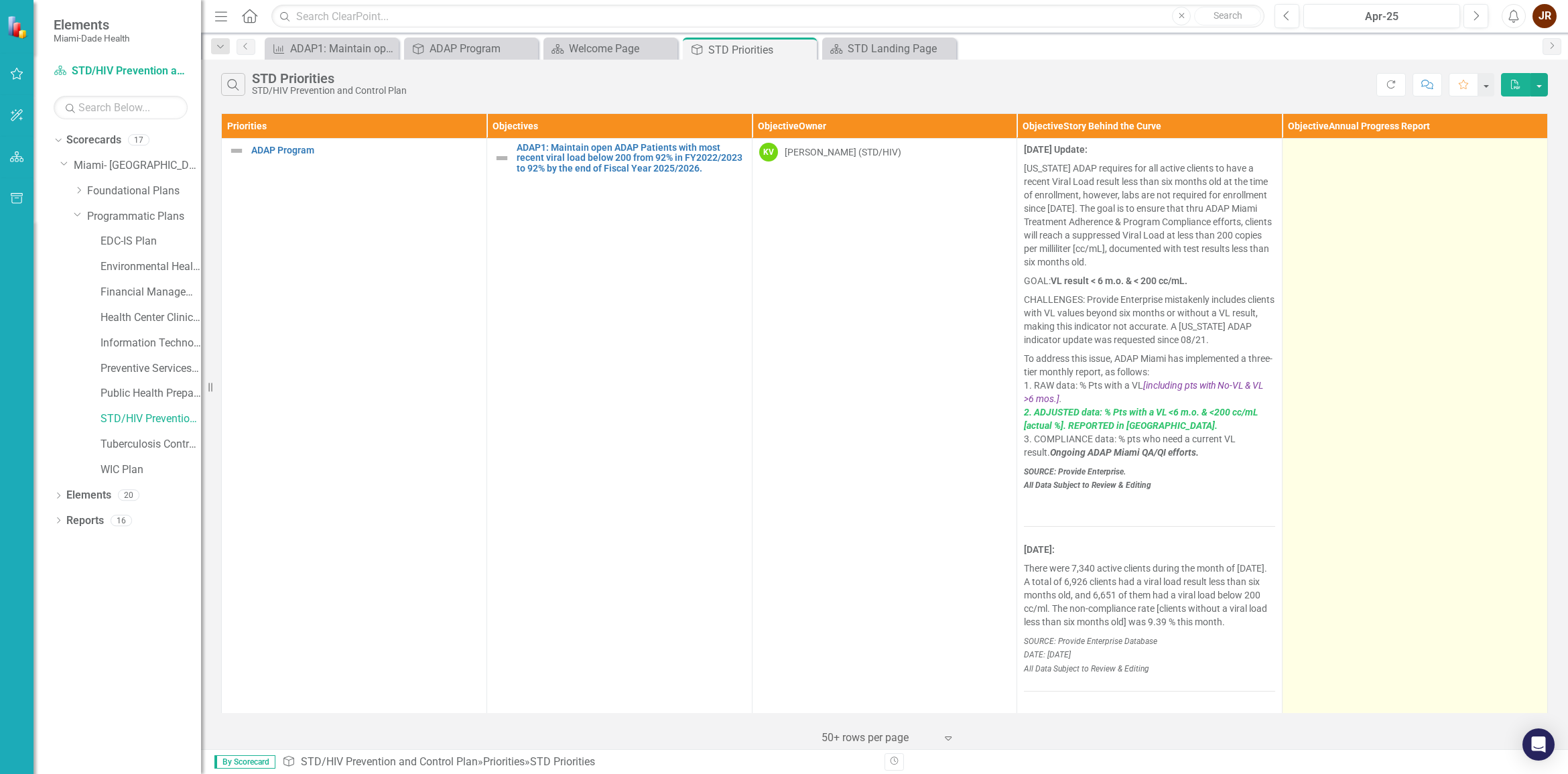
click at [1393, 320] on td at bounding box center [1415, 432] width 265 height 587
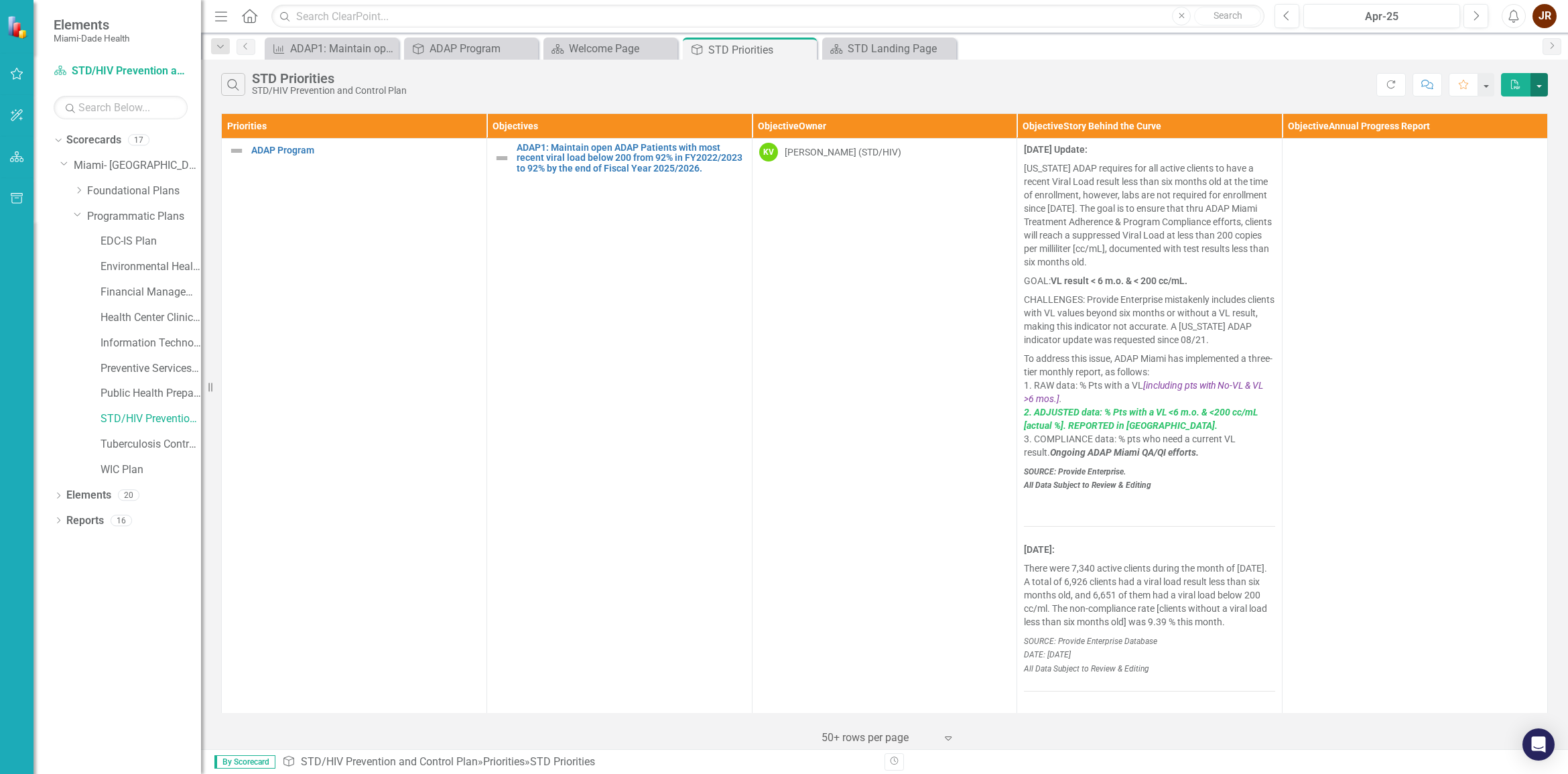
click at [1393, 81] on button "button" at bounding box center [1539, 85] width 17 height 23
click at [1290, 85] on div "Search STD Priorities STD/HIV Prevention and Control Plan" at bounding box center [798, 84] width 1155 height 22
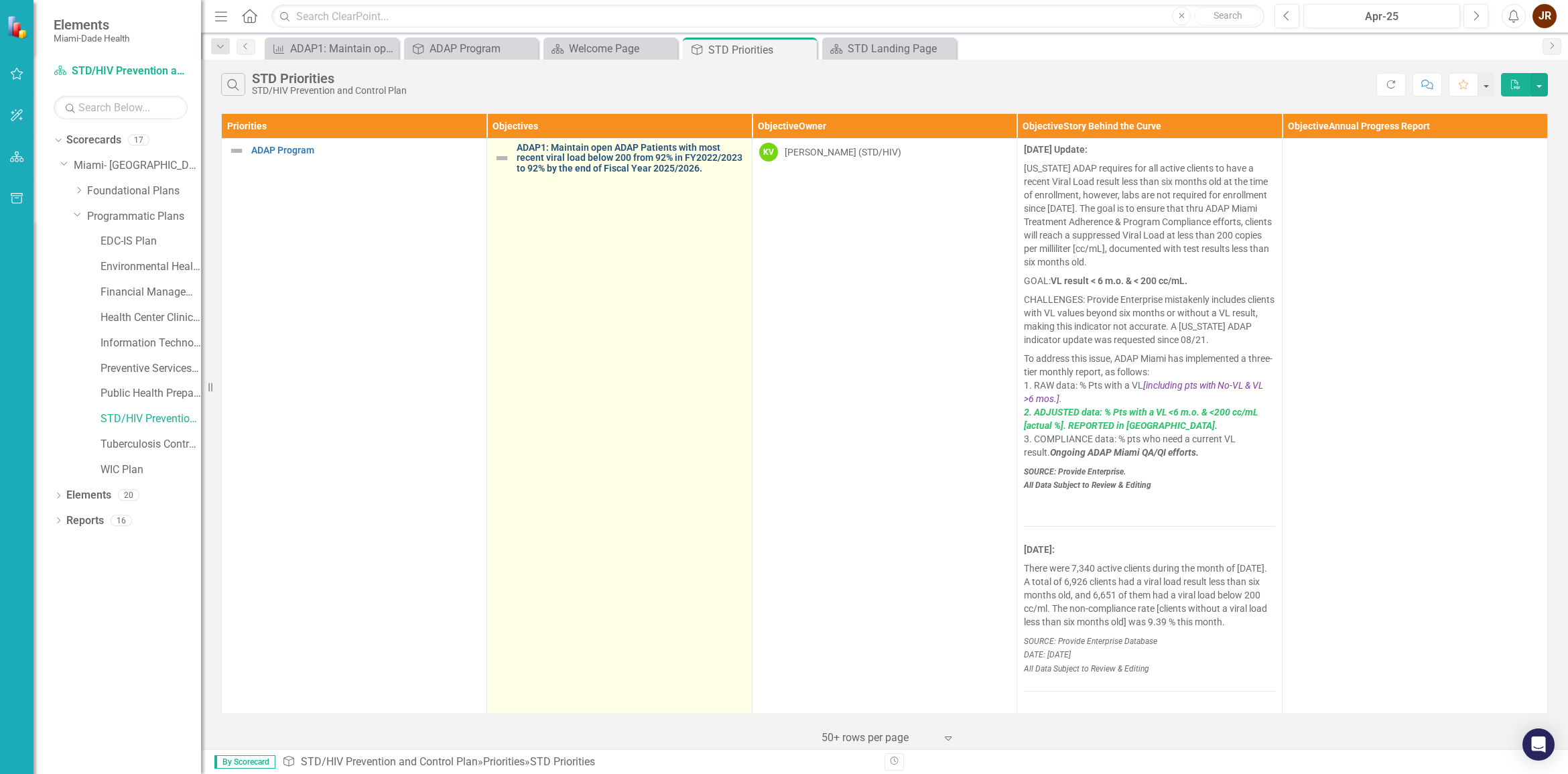
click at [662, 162] on link "ADAP1: Maintain open ADAP Patients with most recent viral load below 200 from 9…" at bounding box center [631, 158] width 229 height 31
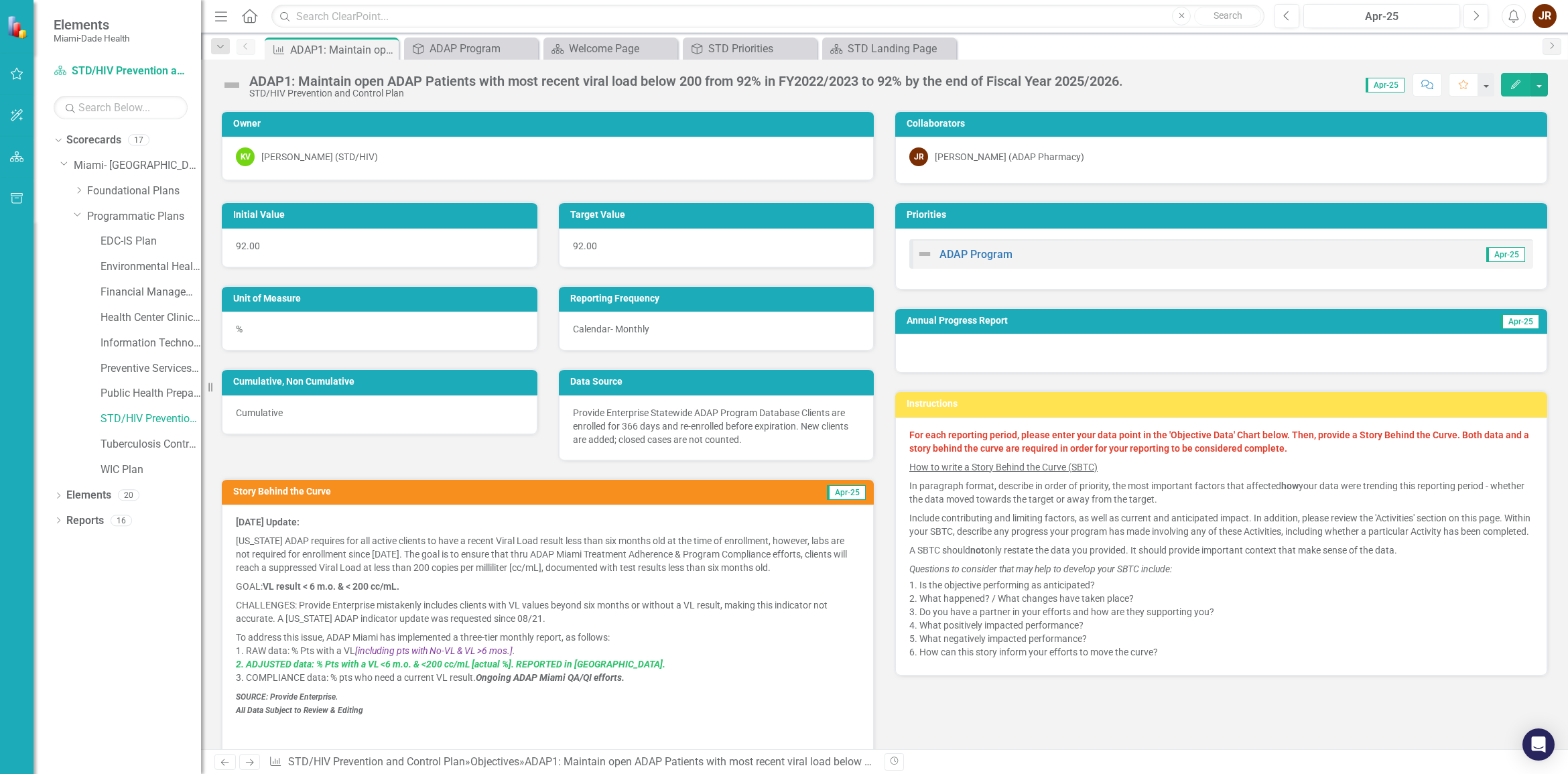
click at [229, 83] on img at bounding box center [232, 85] width 22 height 22
drag, startPoint x: 285, startPoint y: 95, endPoint x: 348, endPoint y: 95, distance: 63.0
click at [286, 95] on div "STD/HIV Prevention and Control Plan" at bounding box center [686, 93] width 874 height 10
click at [364, 93] on div "STD/HIV Prevention and Control Plan" at bounding box center [686, 93] width 874 height 10
drag, startPoint x: 463, startPoint y: 98, endPoint x: 523, endPoint y: 109, distance: 61.0
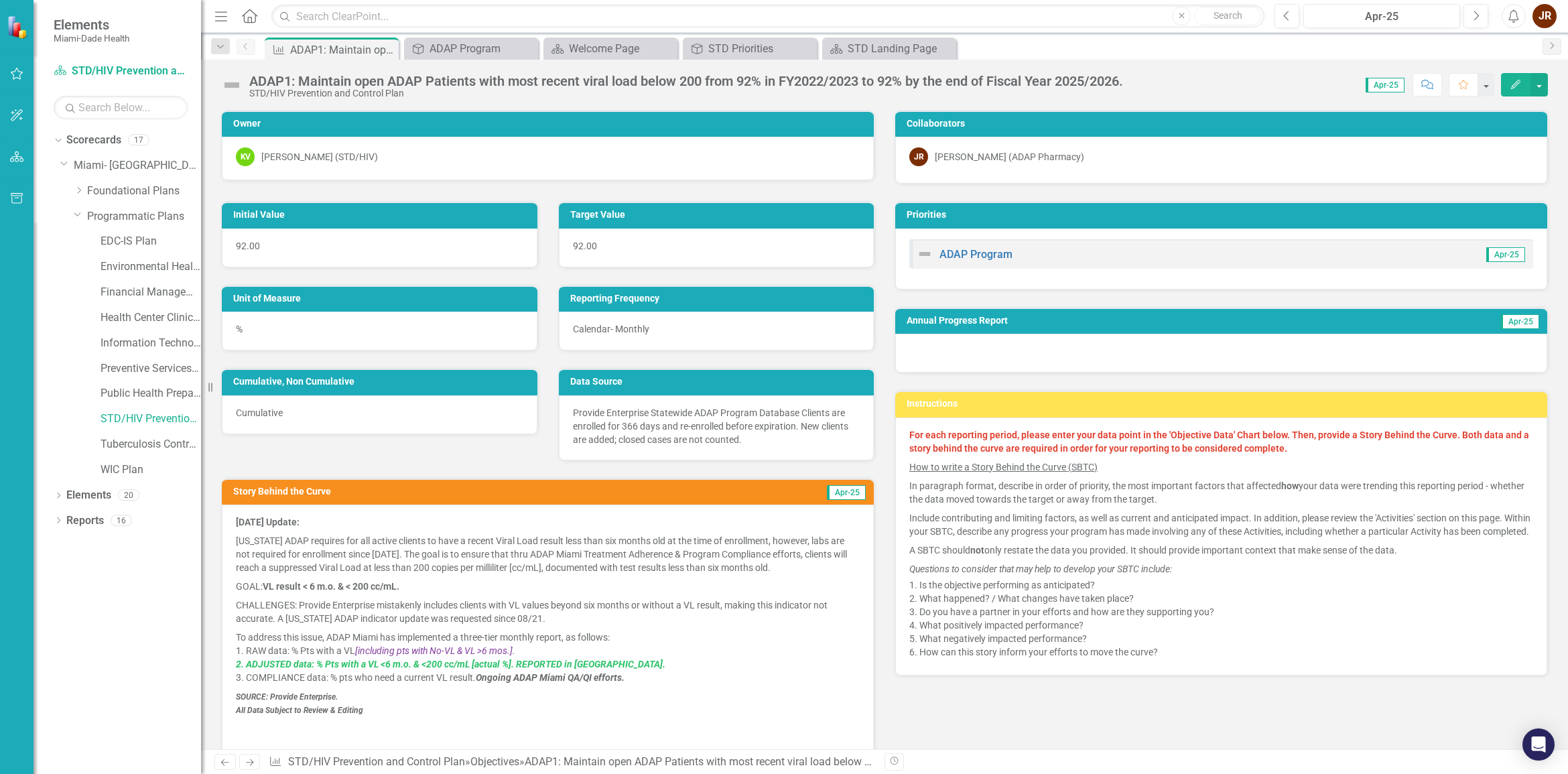
click at [464, 98] on div "STD/HIV Prevention and Control Plan" at bounding box center [686, 93] width 874 height 10
click at [327, 300] on h3 "Unit of Measure" at bounding box center [382, 298] width 298 height 10
click at [652, 300] on h3 "Reporting Frequency" at bounding box center [719, 298] width 298 height 10
click at [648, 355] on div "Data Source Provide Enterprise Statewide ADAP Program Database Clients are enro…" at bounding box center [716, 405] width 337 height 109
click at [632, 373] on td "Data Source" at bounding box center [719, 383] width 298 height 20
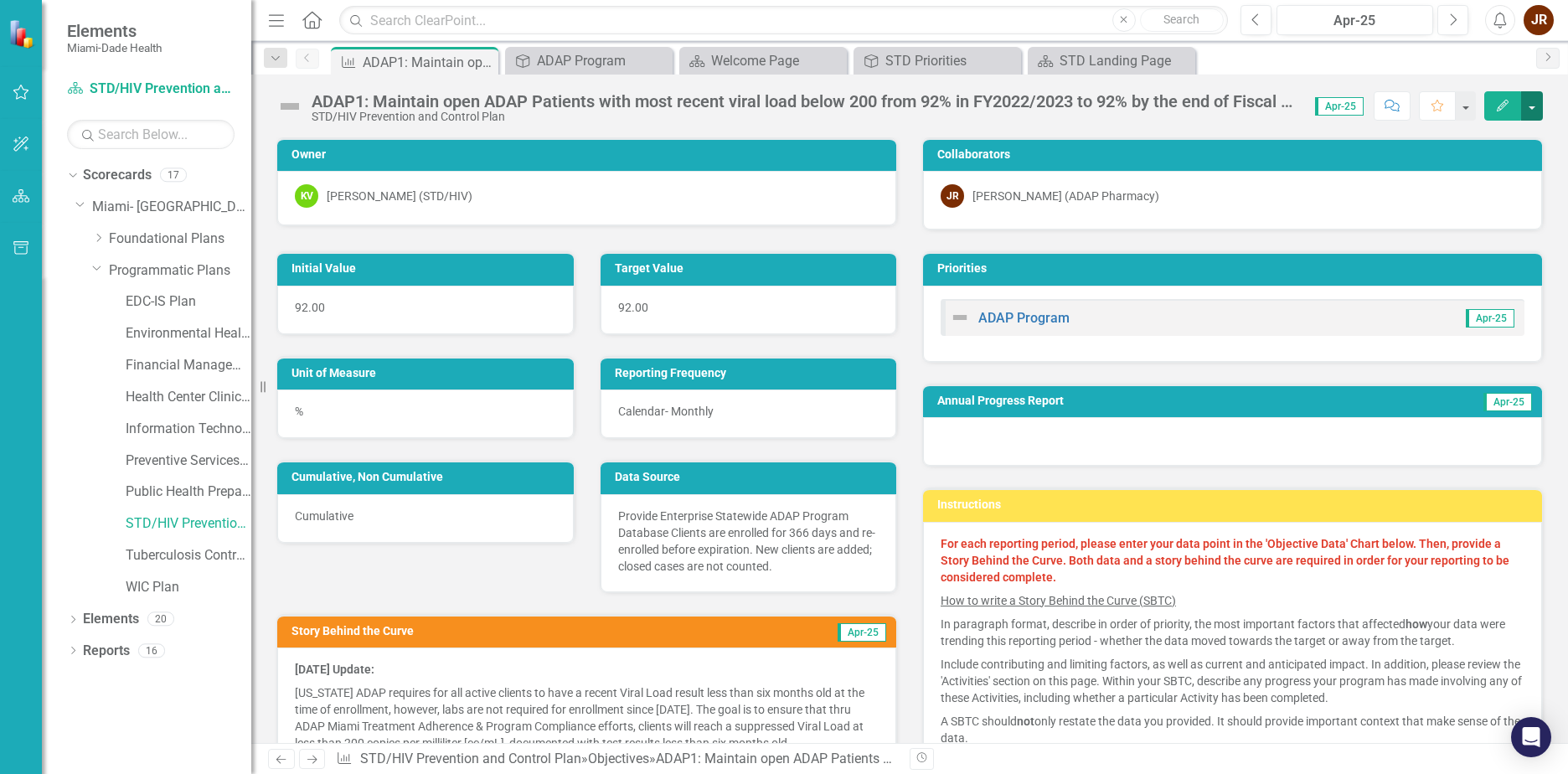
click at [1536, 106] on button "button" at bounding box center [1533, 106] width 22 height 29
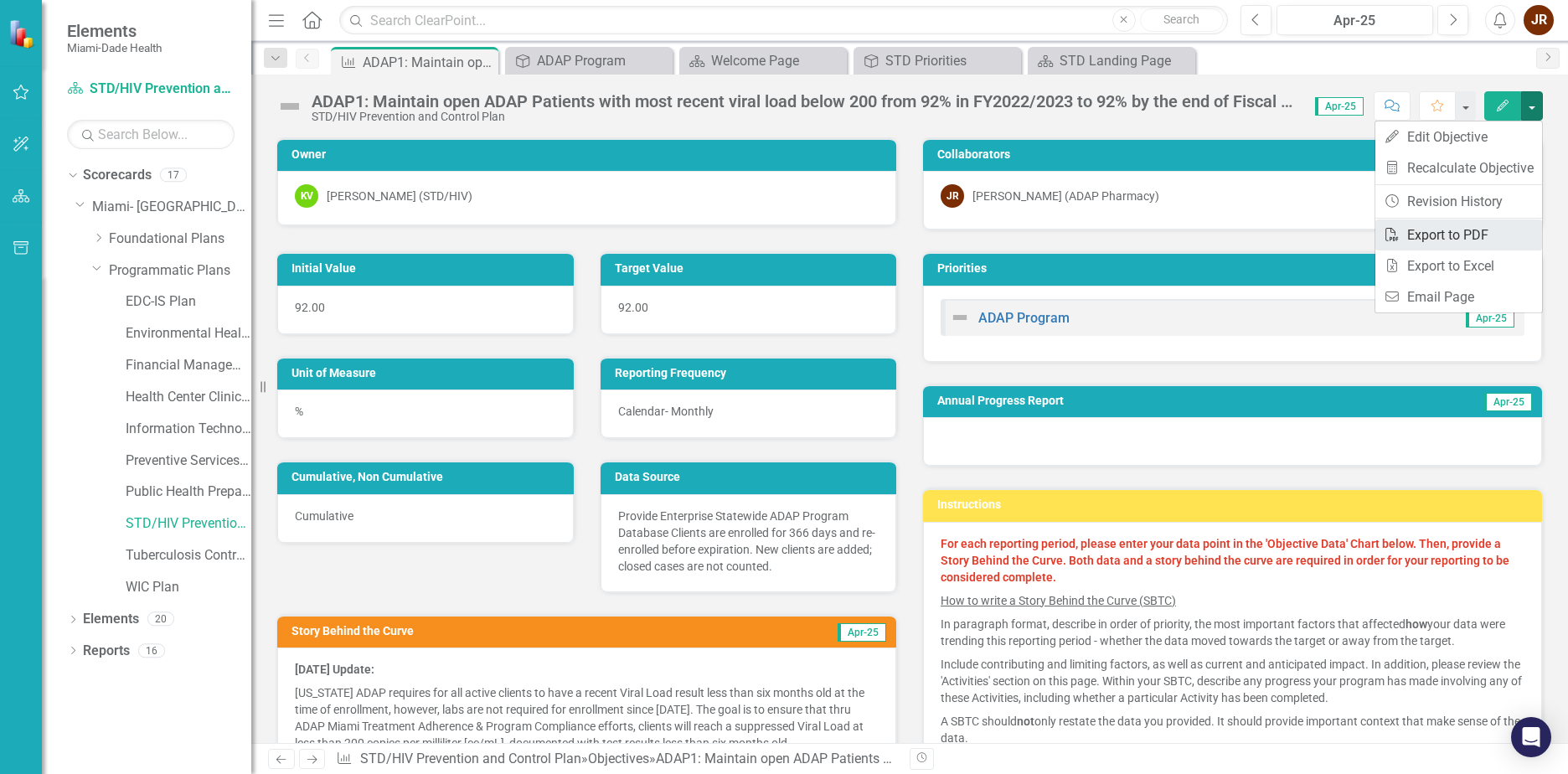
click at [1466, 233] on link "PDF Export to PDF" at bounding box center [1459, 234] width 167 height 31
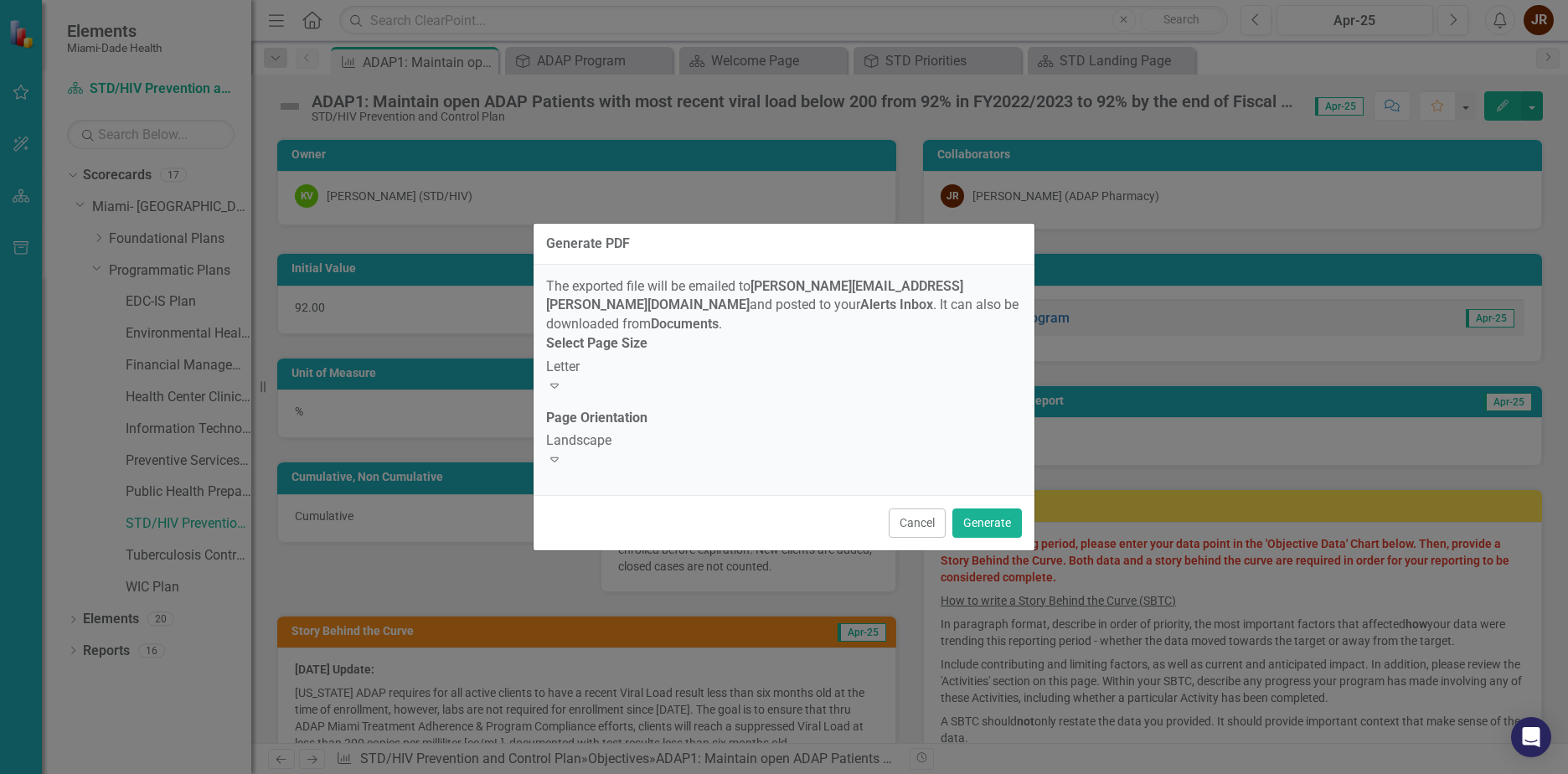
click at [563, 453] on icon "Expand" at bounding box center [554, 459] width 17 height 14
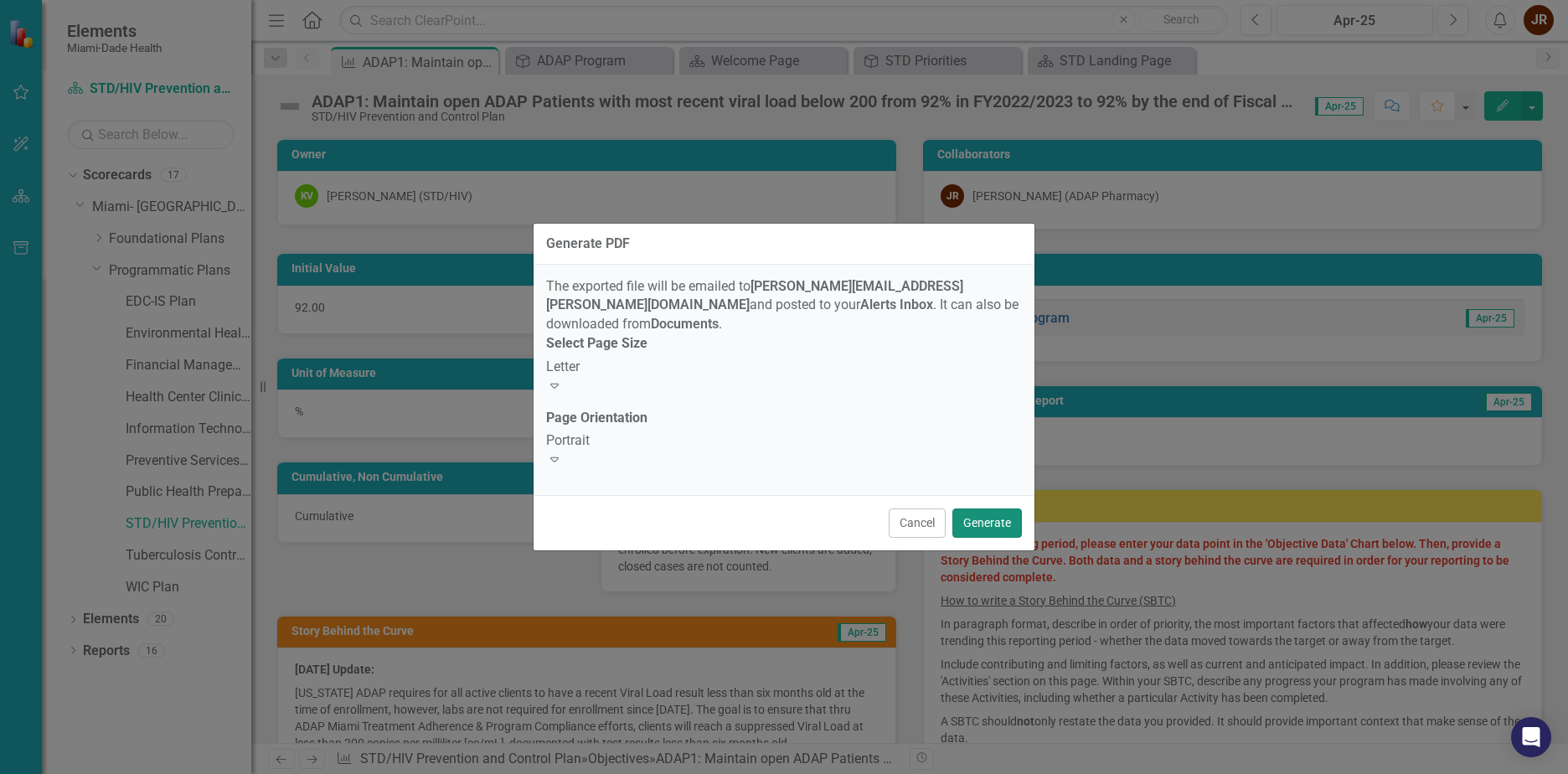
click at [990, 510] on button "Generate" at bounding box center [987, 523] width 70 height 29
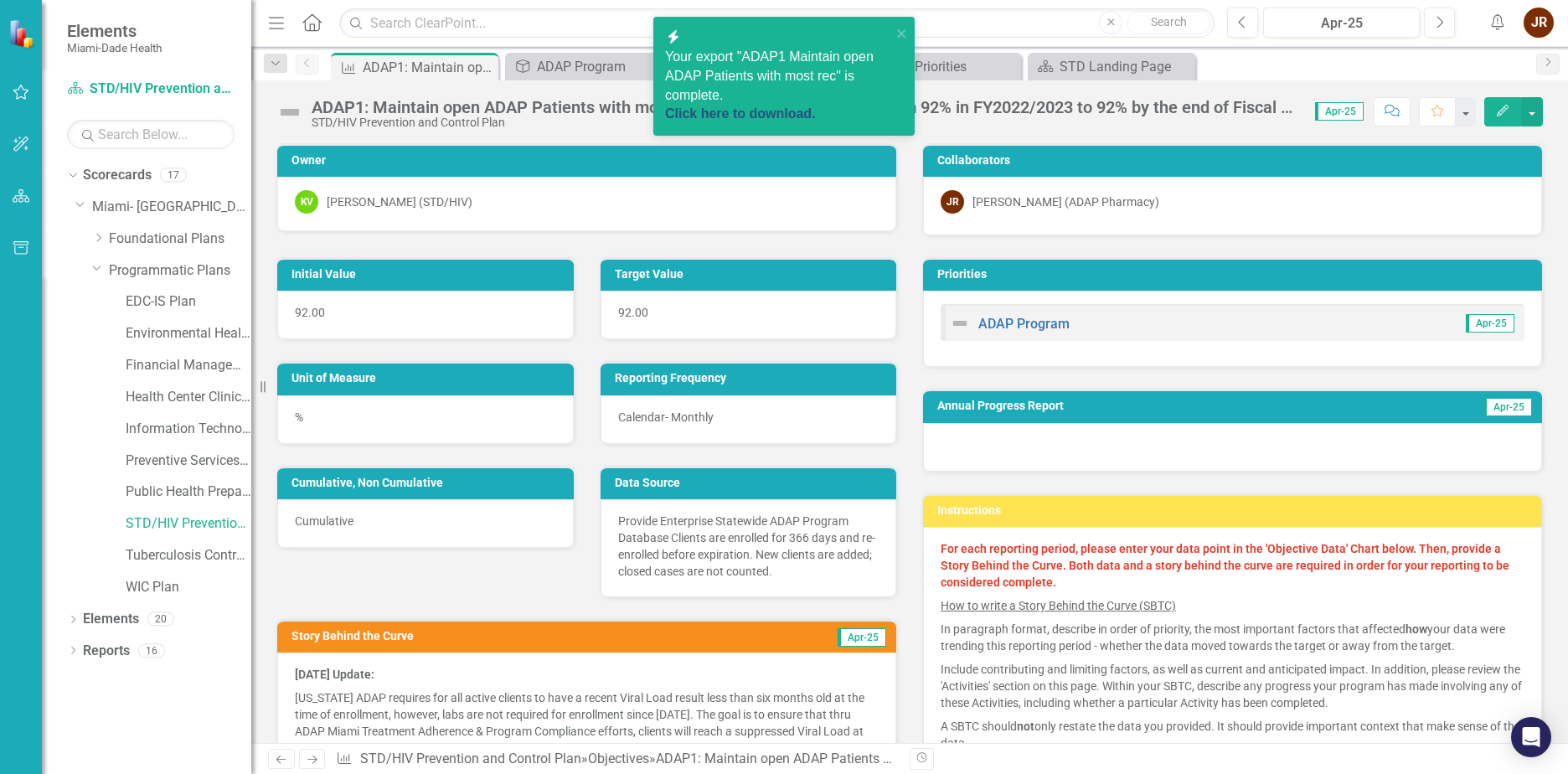
click at [813, 107] on link "Click here to download." at bounding box center [741, 114] width 151 height 14
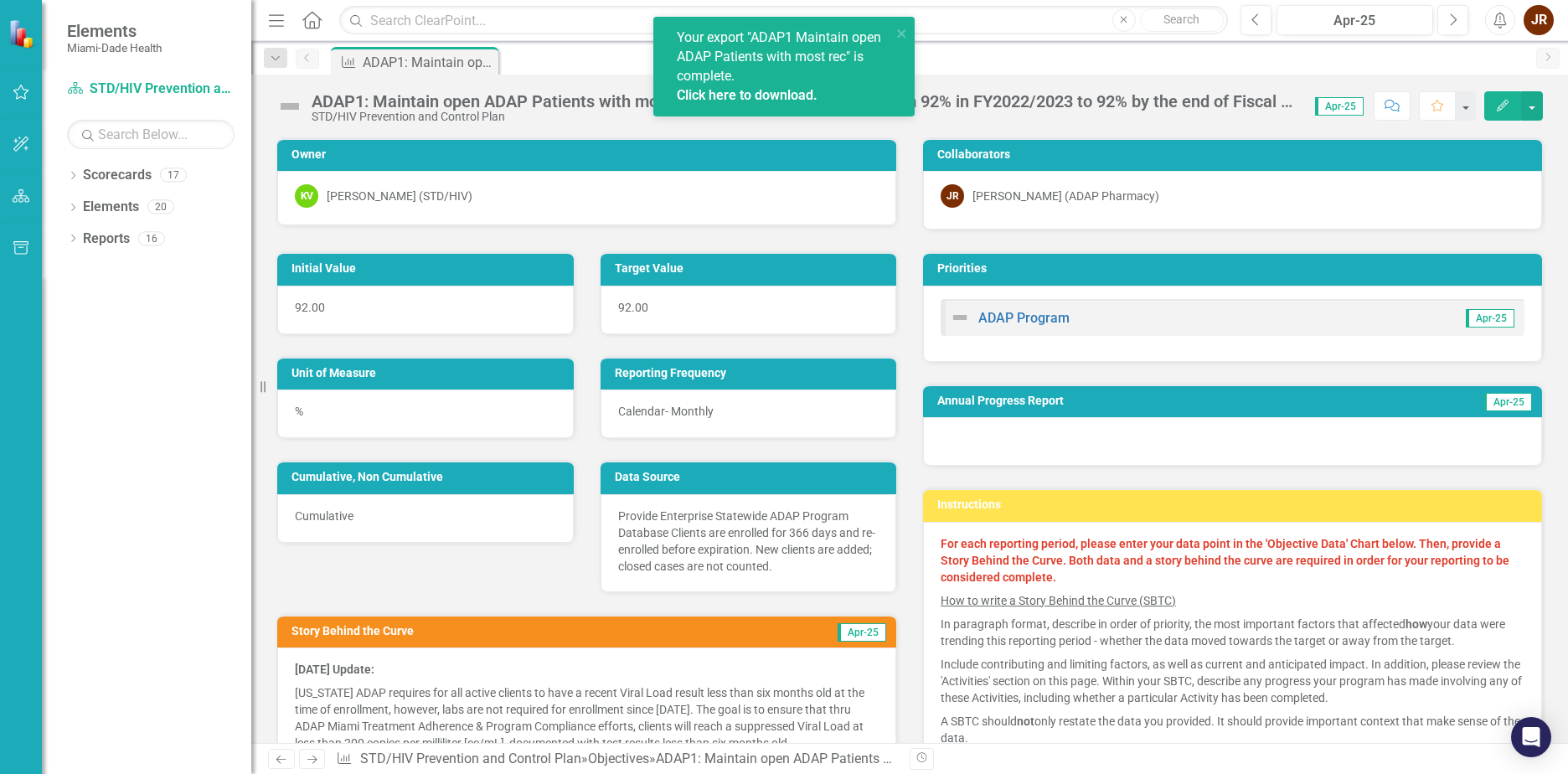
scroll to position [105, 0]
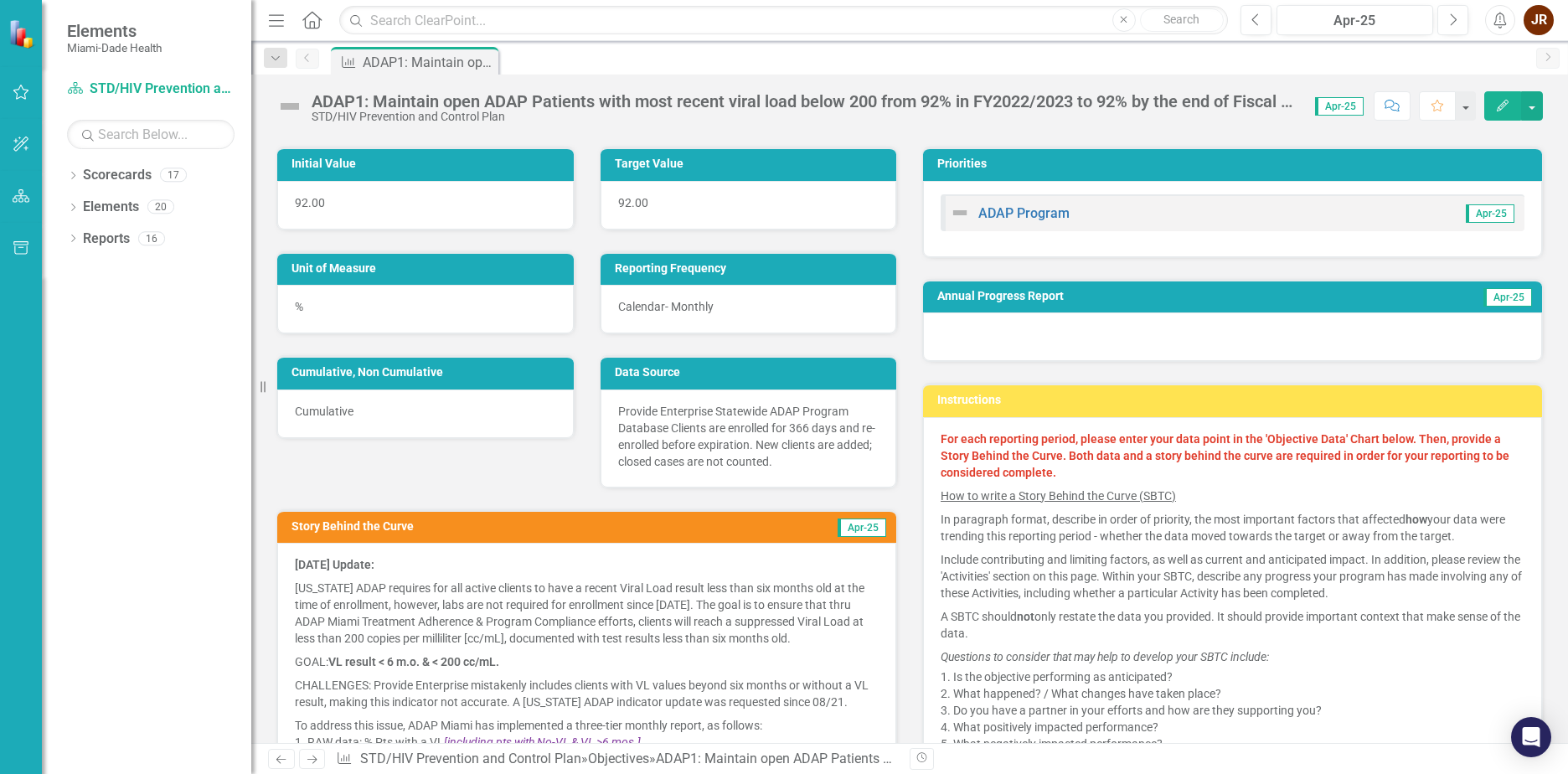
click at [573, 463] on div "Initial Value 92.00 Target Value 92.00 Unit of Measure % Reporting Frequency Ca…" at bounding box center [588, 611] width 646 height 970
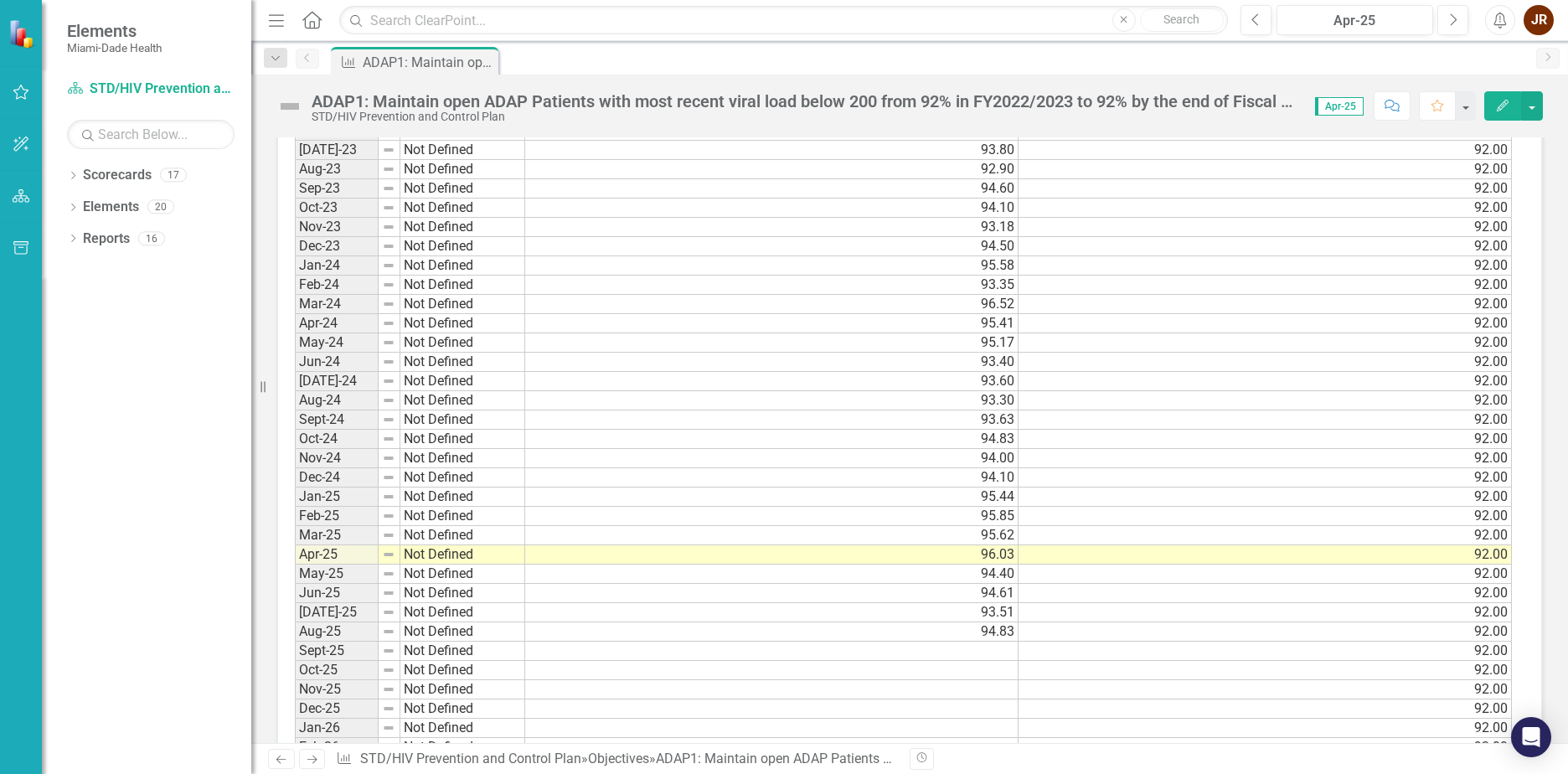
scroll to position [1612, 0]
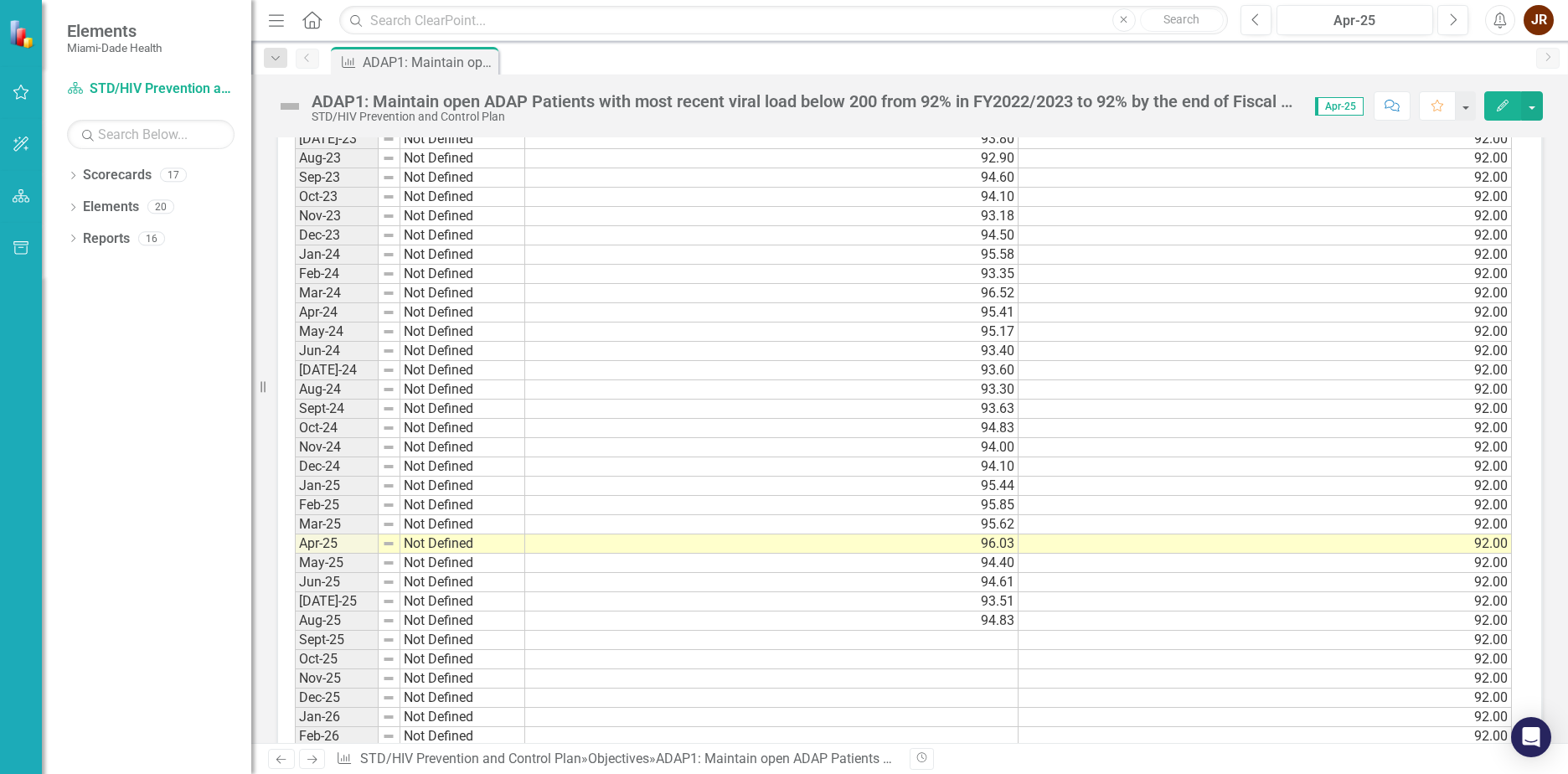
click at [1129, 628] on td "92.00" at bounding box center [1265, 621] width 493 height 19
click at [1016, 645] on td at bounding box center [771, 640] width 493 height 19
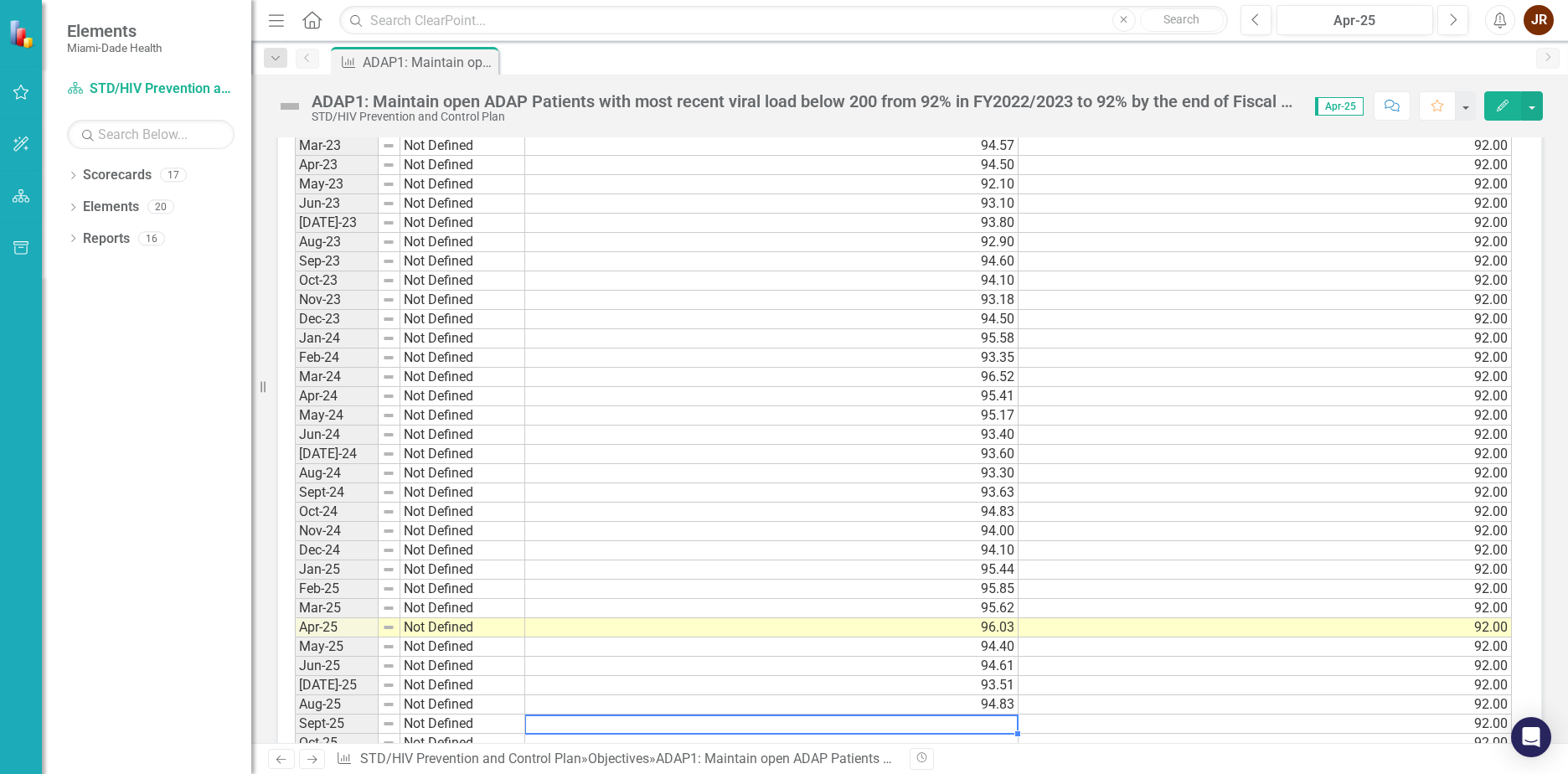
scroll to position [1445, 0]
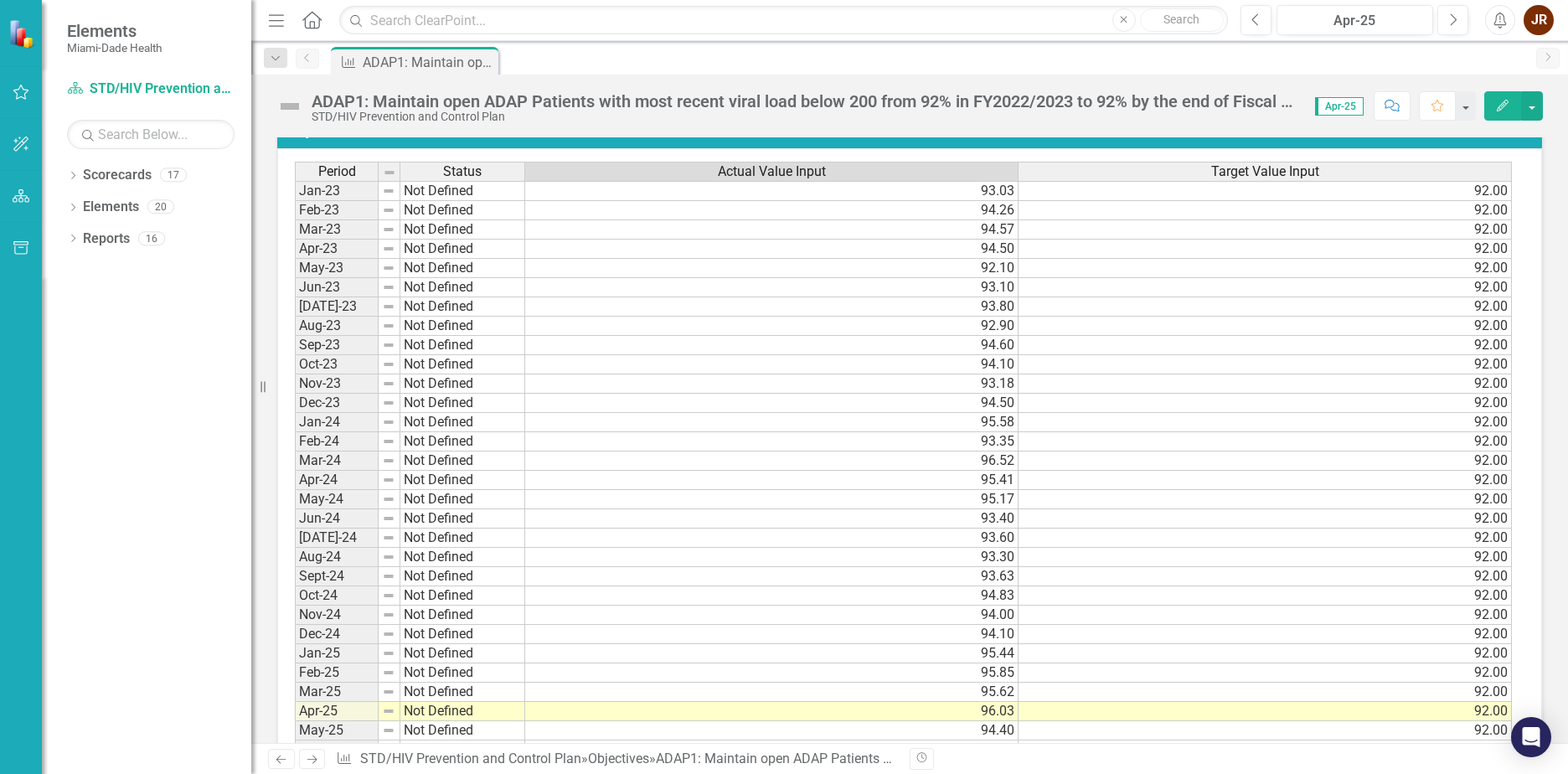
click at [1010, 272] on td "92.10" at bounding box center [771, 268] width 493 height 19
click at [1003, 327] on td "92.90" at bounding box center [771, 326] width 493 height 19
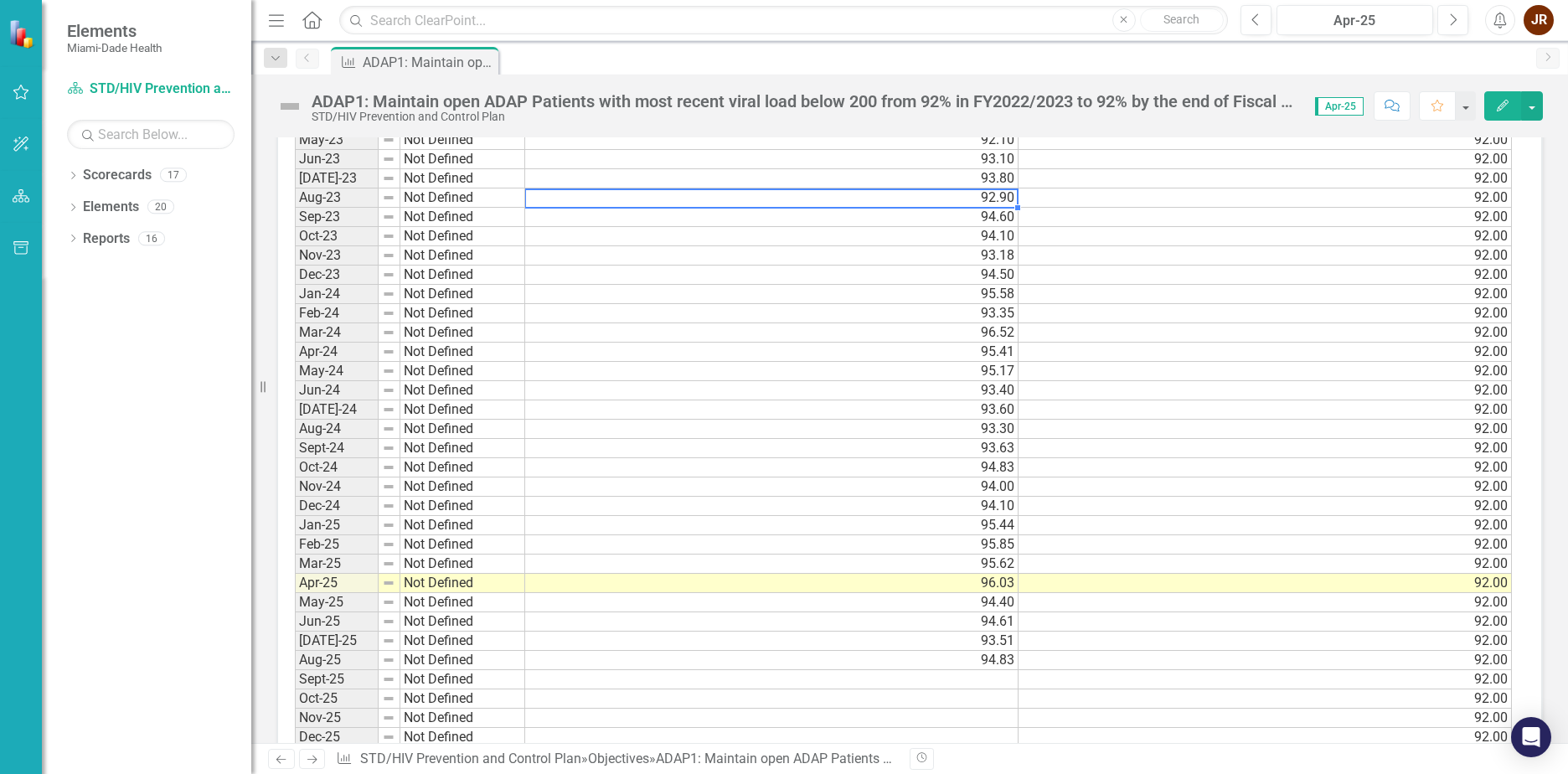
scroll to position [1612, 0]
